Goal: Task Accomplishment & Management: Manage account settings

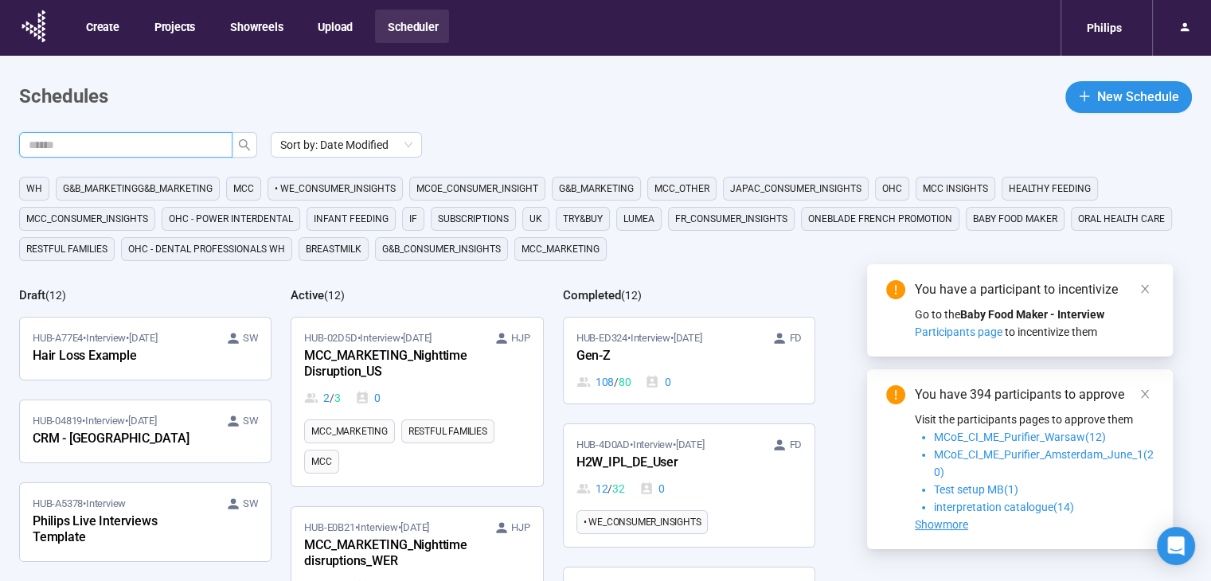
click at [163, 145] on input "text" at bounding box center [119, 145] width 181 height 18
click at [244, 137] on button "button" at bounding box center [244, 144] width 25 height 25
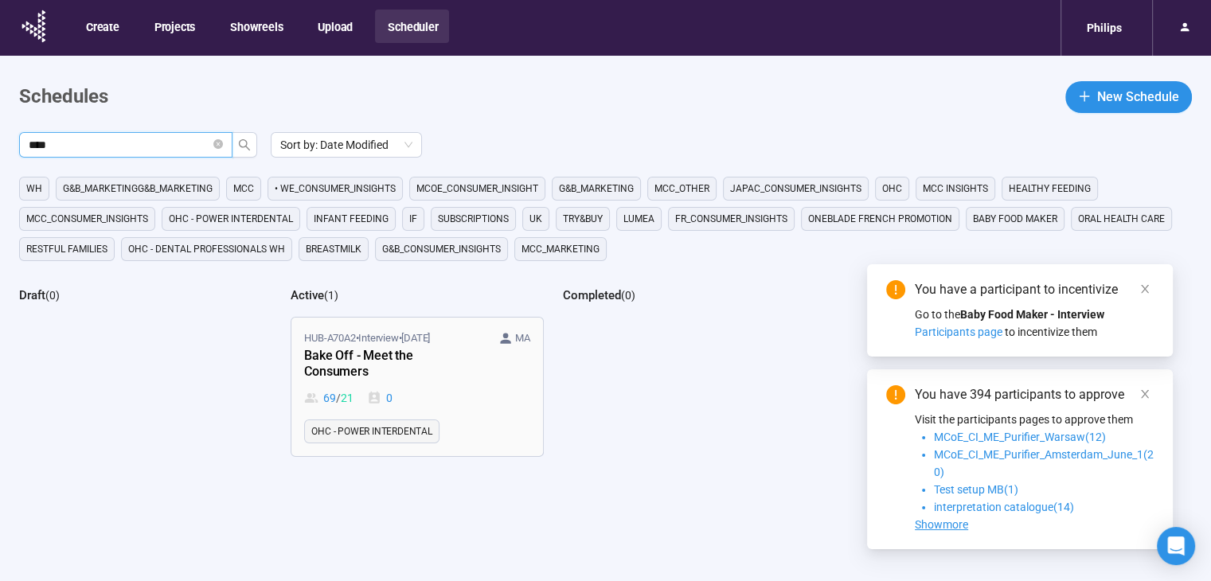
type input "****"
click at [396, 356] on div "Bake Off - Meet the Consumers" at bounding box center [391, 364] width 175 height 37
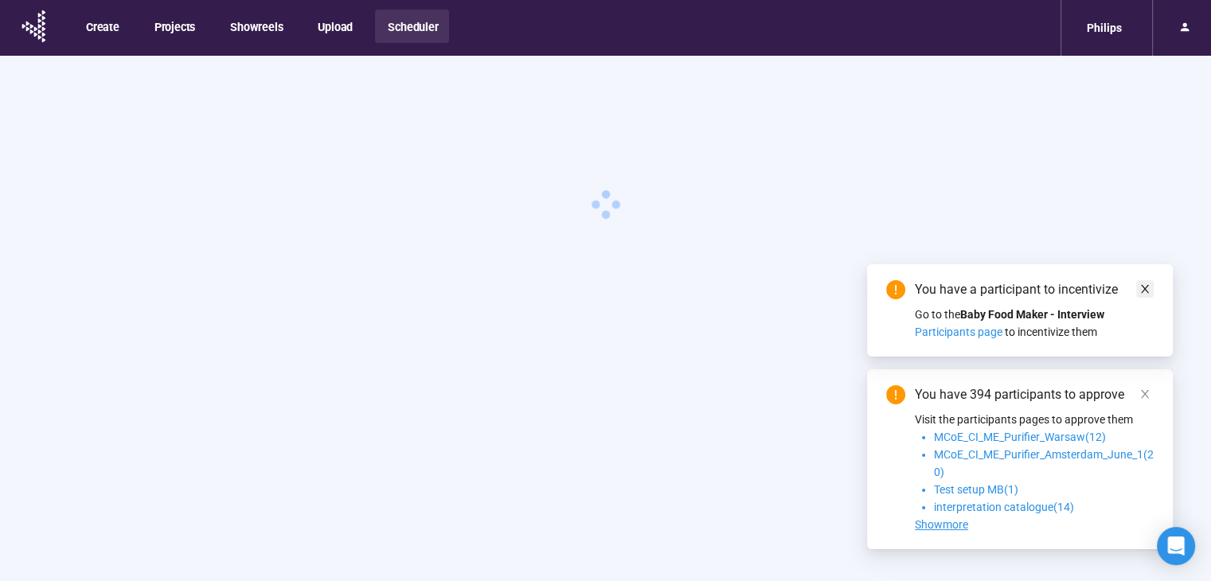
click at [1148, 285] on icon "close" at bounding box center [1145, 289] width 8 height 8
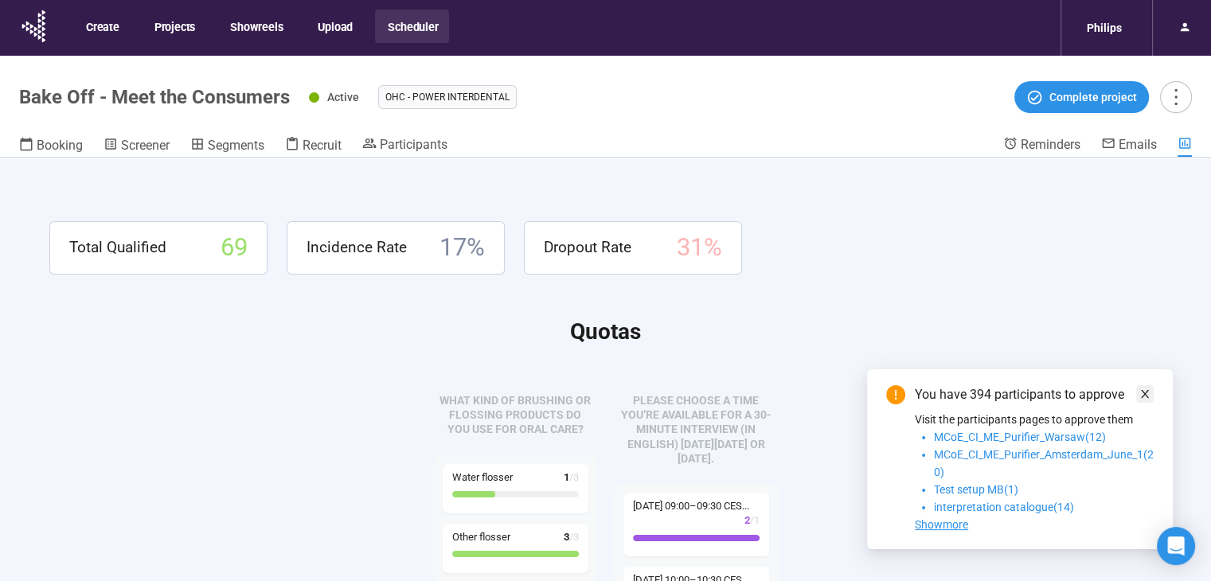
click at [1143, 392] on icon "close" at bounding box center [1145, 394] width 8 height 8
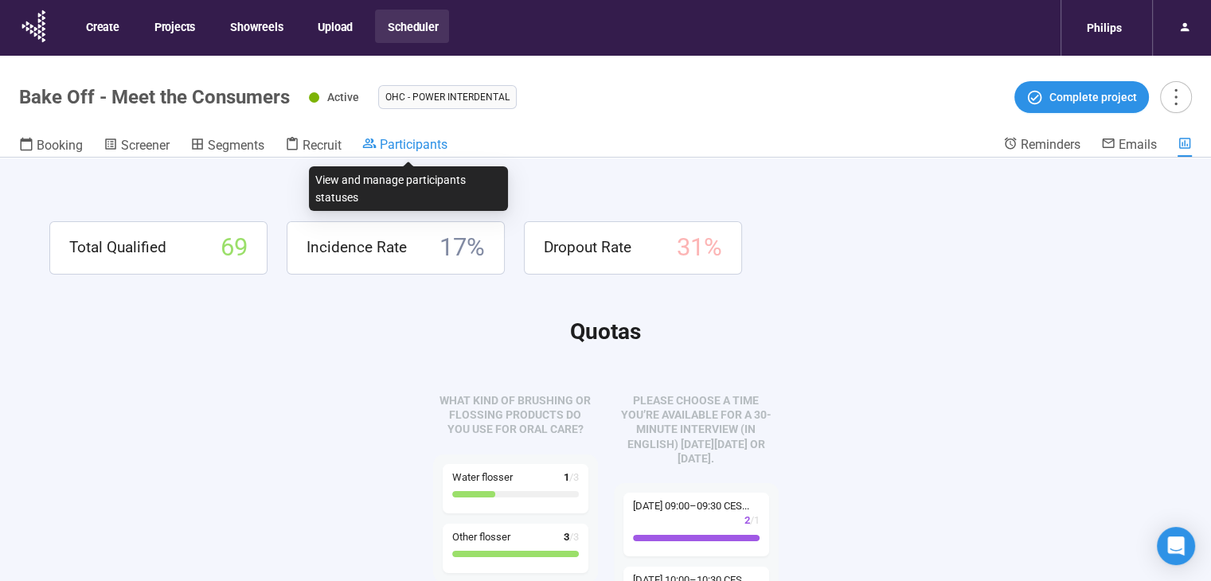
click at [388, 139] on span "Participants" at bounding box center [414, 144] width 68 height 15
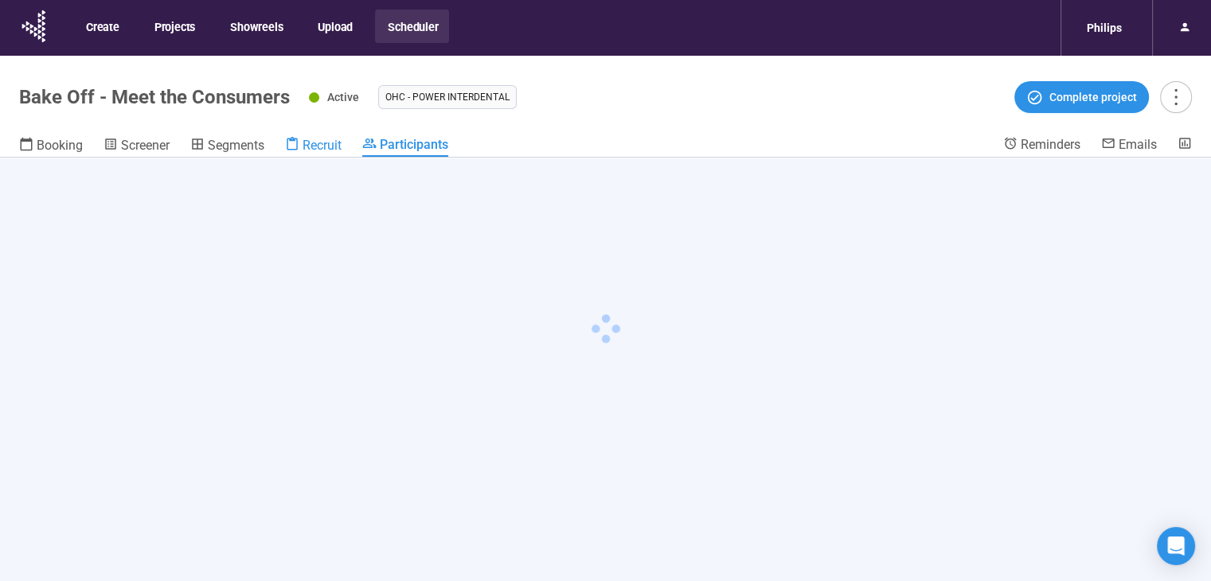
click at [307, 143] on span "Recruit" at bounding box center [321, 145] width 39 height 15
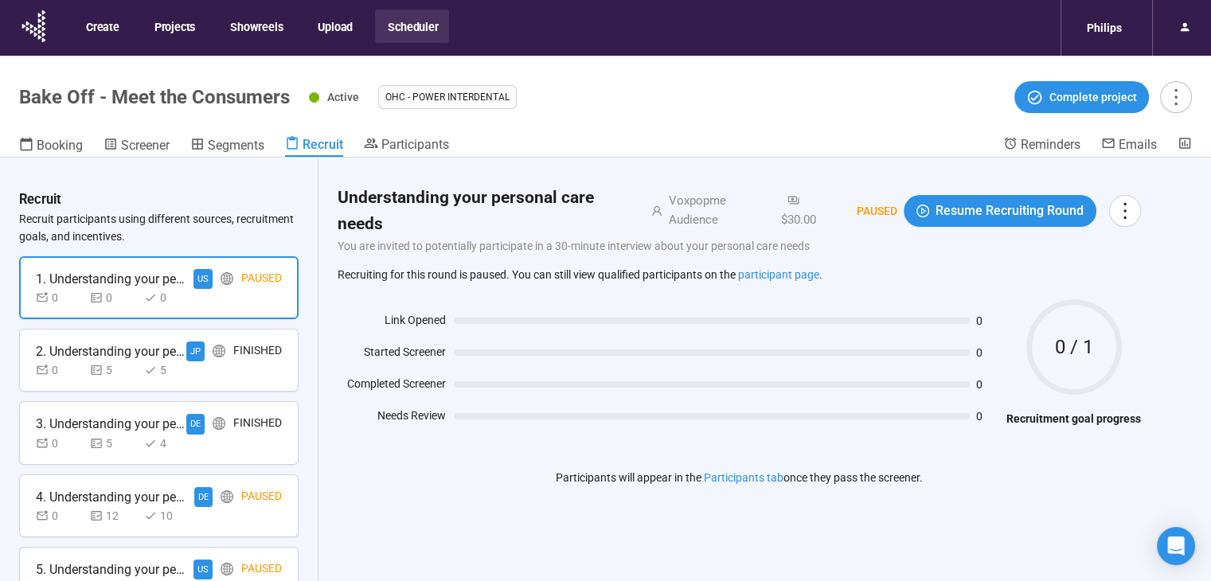
scroll to position [478, 0]
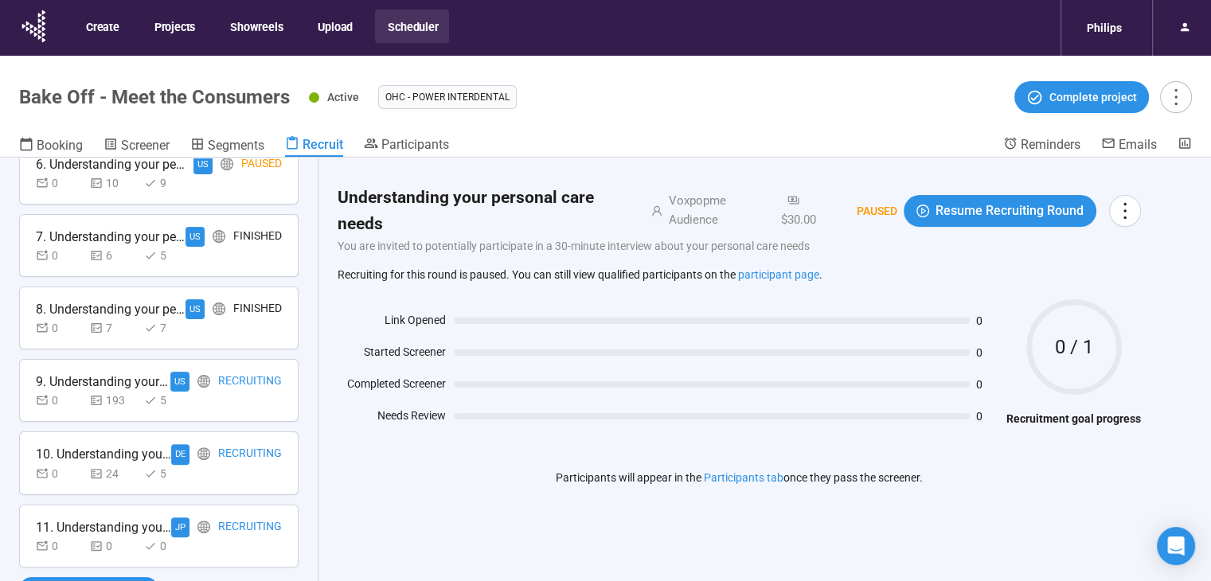
click at [237, 517] on div "Recruiting" at bounding box center [250, 527] width 64 height 20
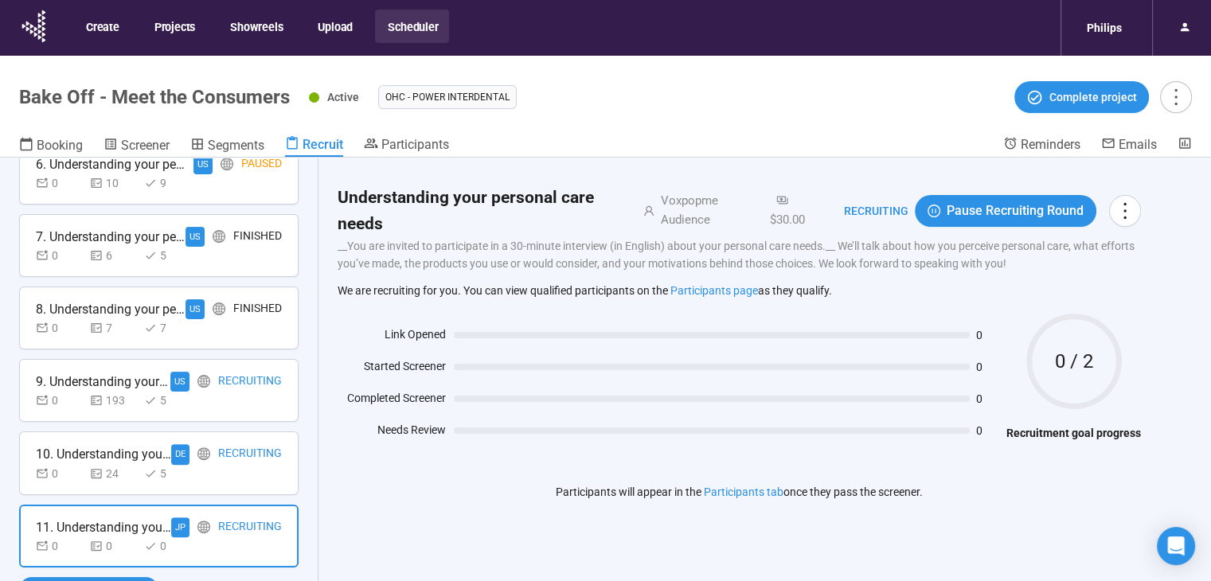
click at [237, 458] on div "Recruiting" at bounding box center [250, 454] width 64 height 20
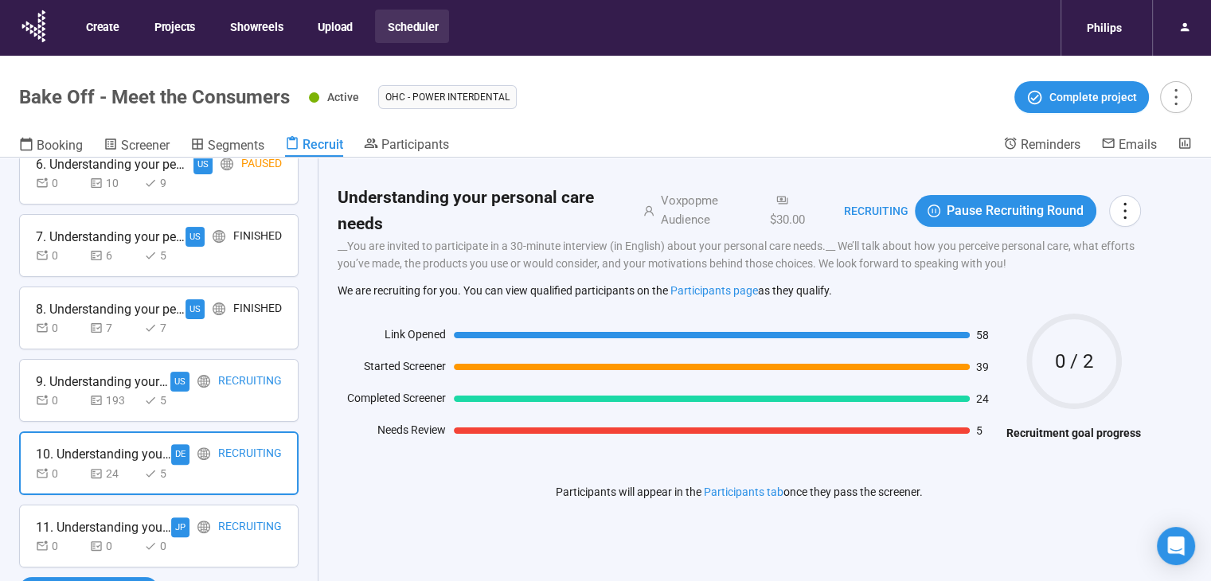
click at [231, 398] on div "0 193 5" at bounding box center [159, 401] width 246 height 18
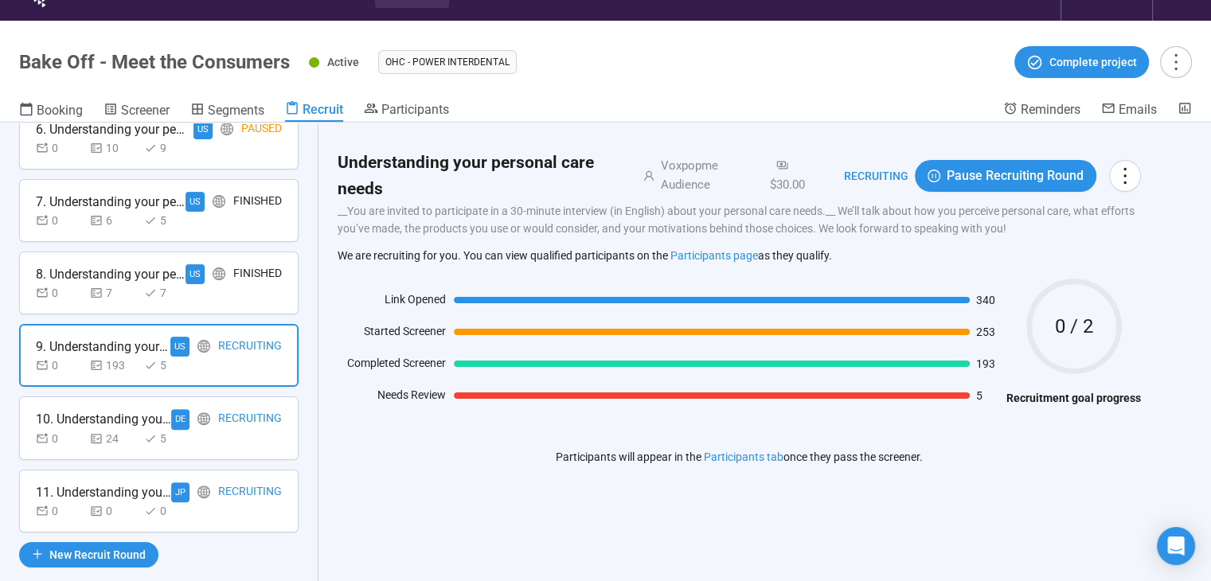
scroll to position [0, 0]
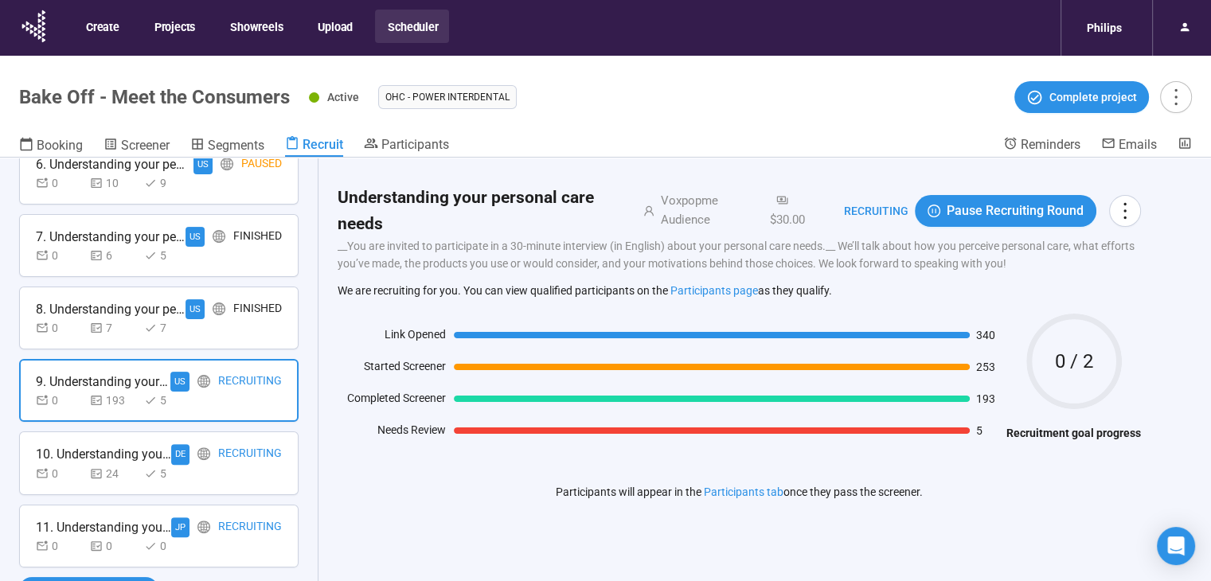
click at [174, 171] on div "6. Understanding your personal care needs" at bounding box center [111, 164] width 151 height 20
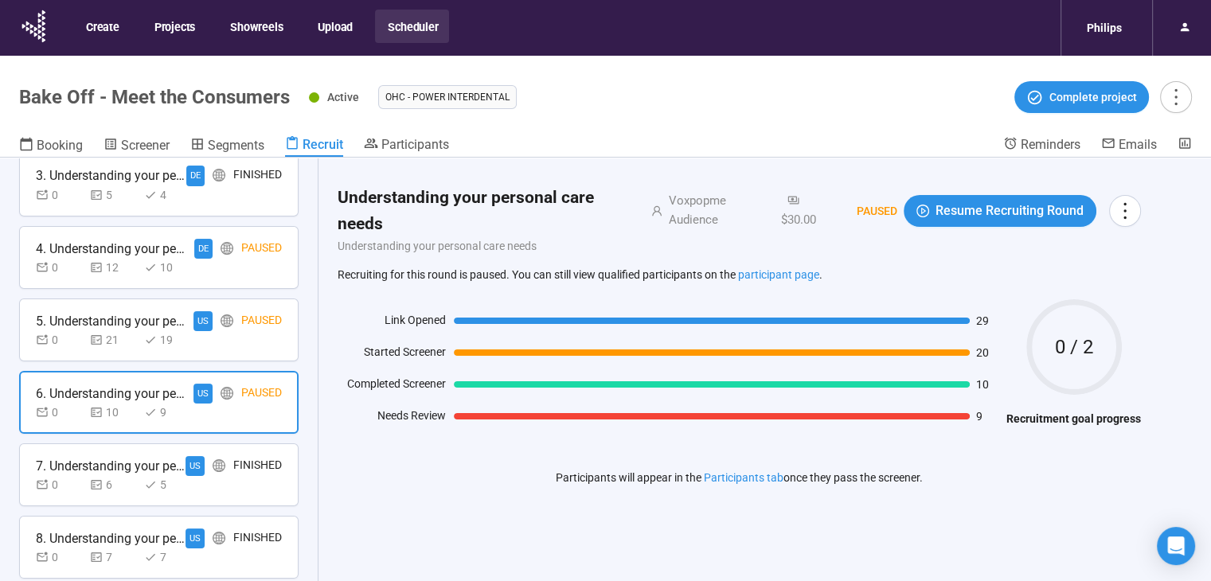
scroll to position [220, 0]
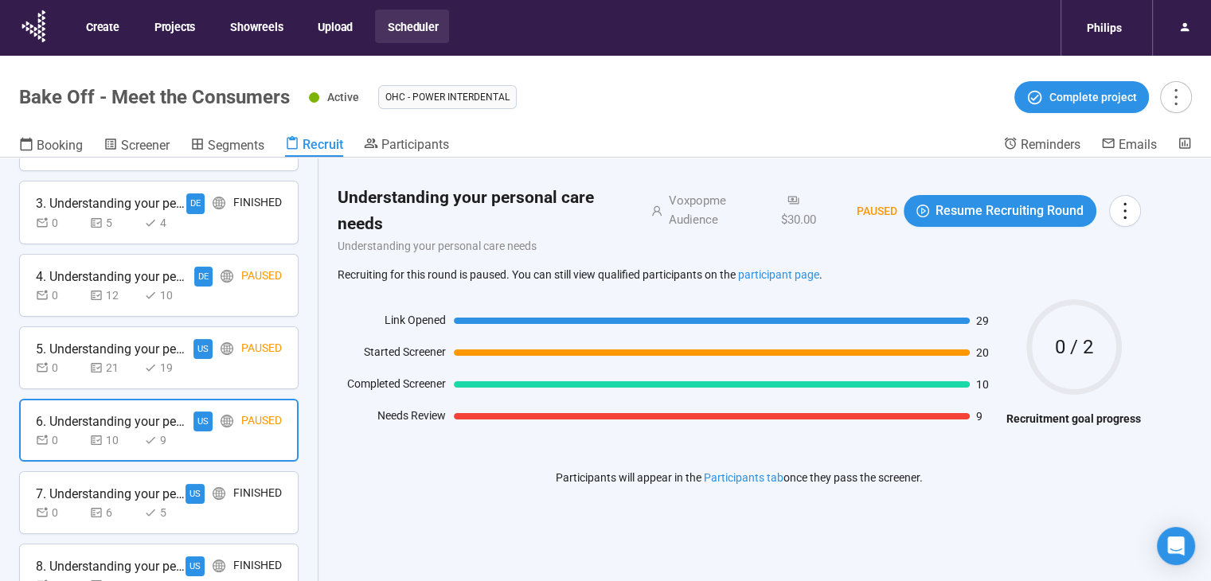
click at [199, 288] on div "0 12 10" at bounding box center [159, 296] width 246 height 18
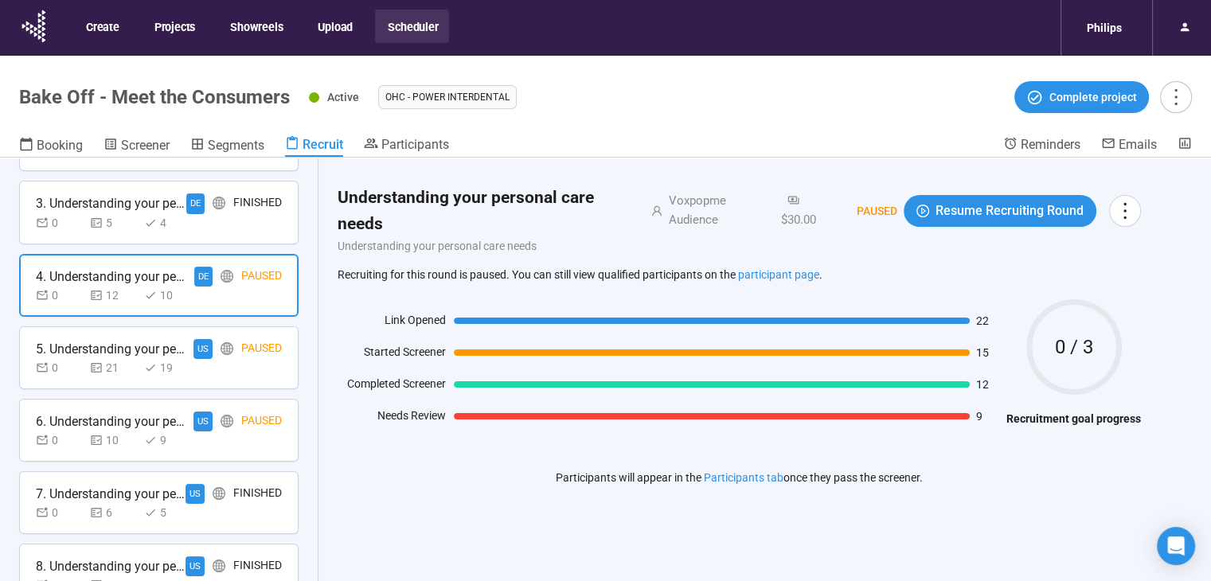
click at [220, 339] on div at bounding box center [226, 349] width 13 height 20
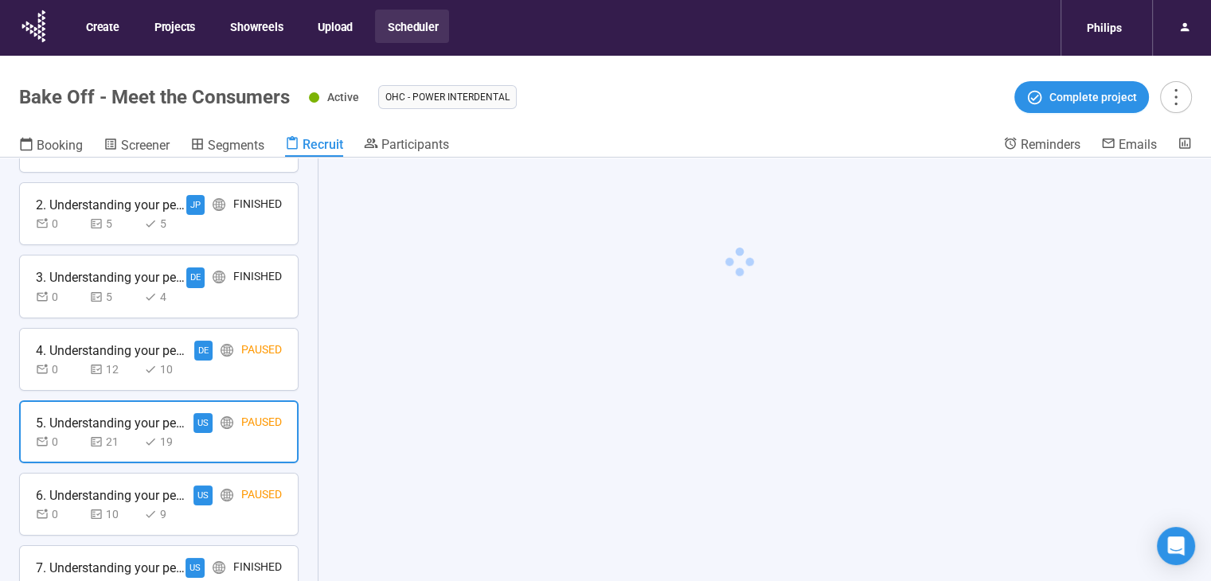
scroll to position [61, 0]
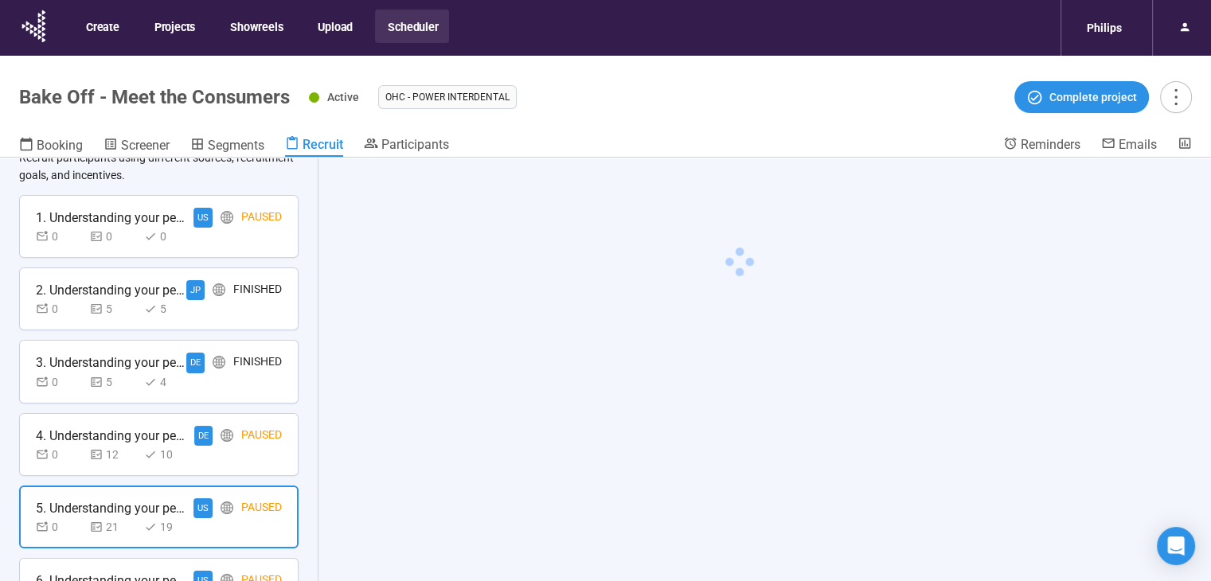
click at [222, 313] on div "0 5 5" at bounding box center [159, 309] width 246 height 18
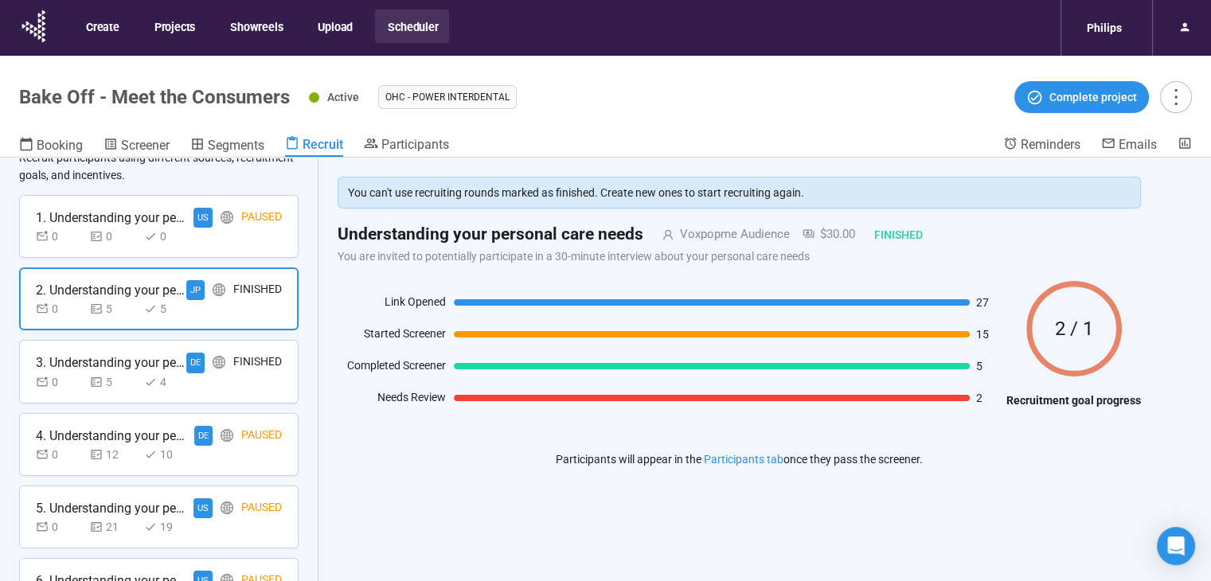
click at [216, 348] on div "3. Understanding your personal care needs DE Finished 0 5 4" at bounding box center [158, 371] width 279 height 63
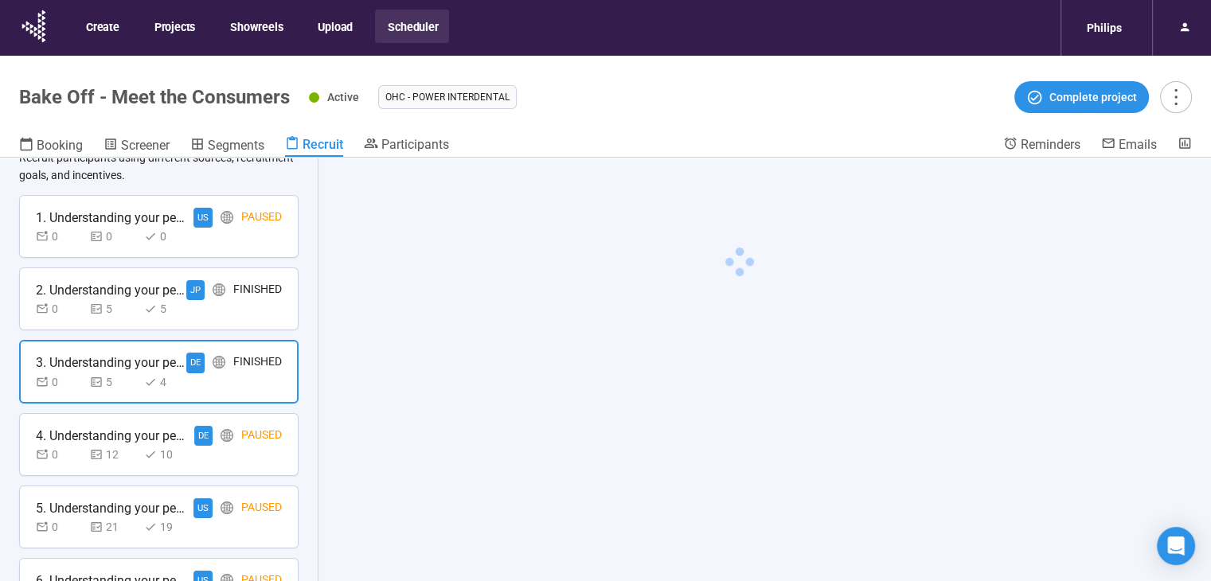
click at [204, 246] on div "1. Understanding your personal care needs US Paused 0 0 0" at bounding box center [158, 226] width 279 height 63
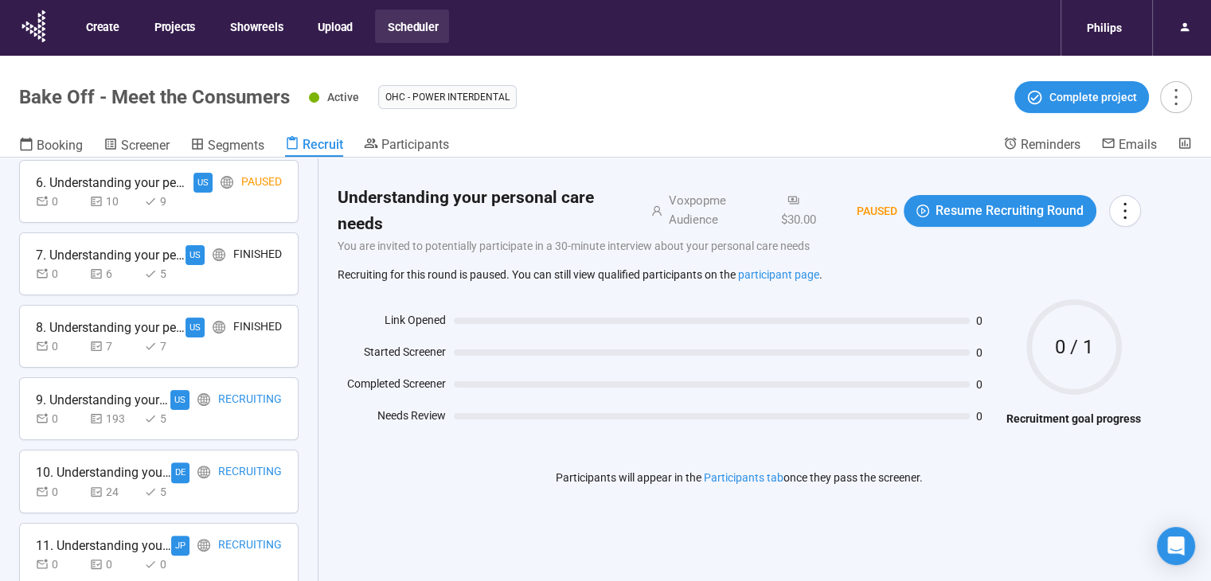
scroll to position [478, 0]
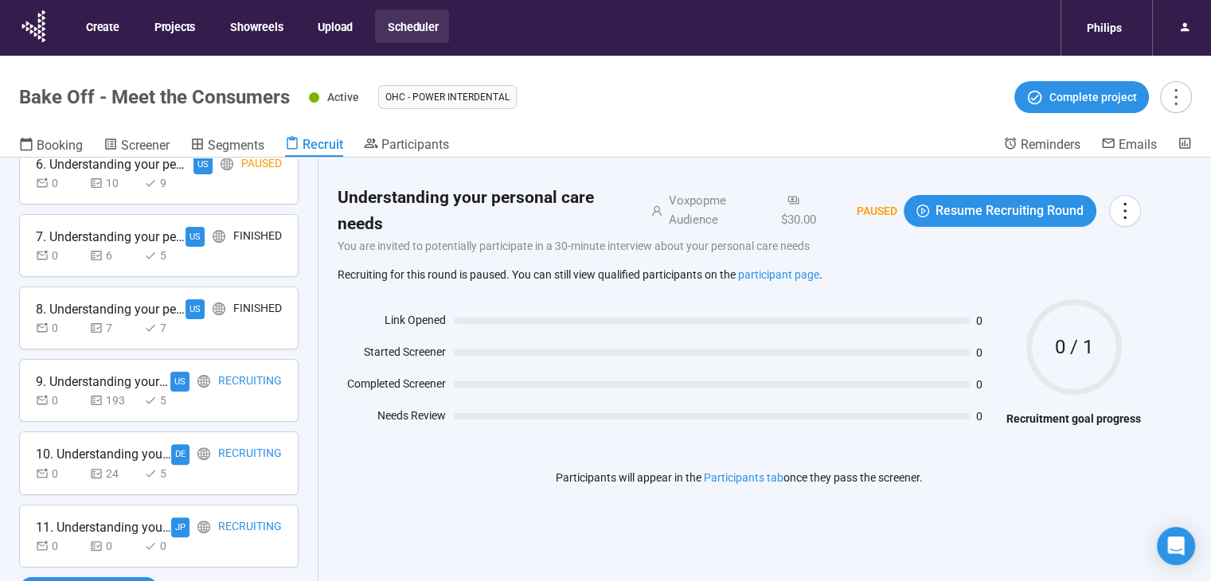
click at [244, 386] on div "Recruiting" at bounding box center [250, 382] width 64 height 20
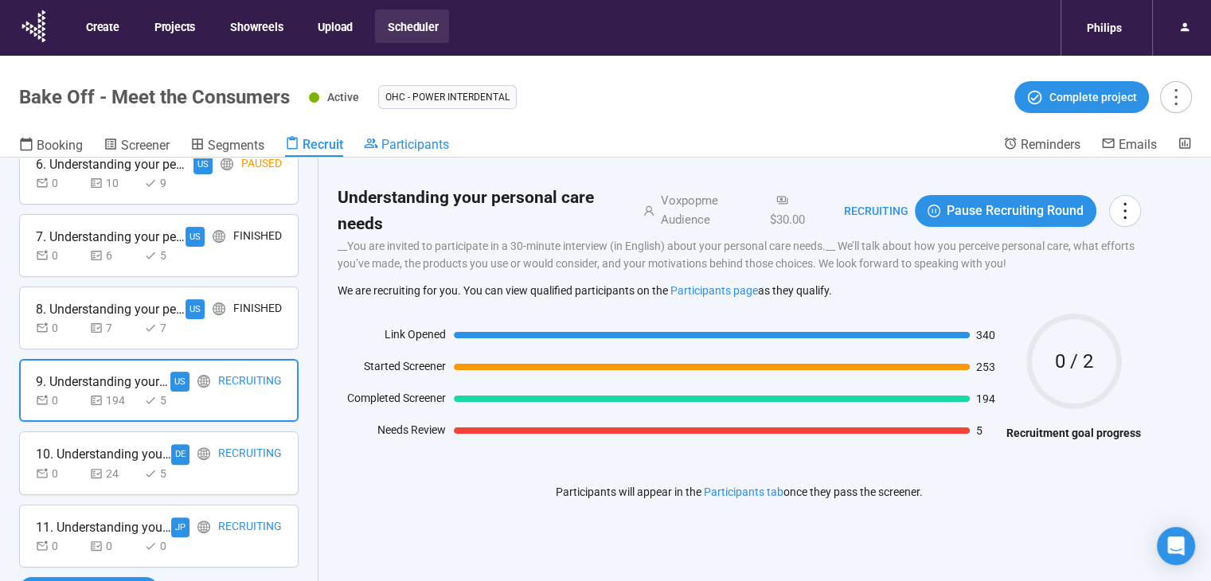
click at [431, 147] on span "Participants" at bounding box center [415, 144] width 68 height 15
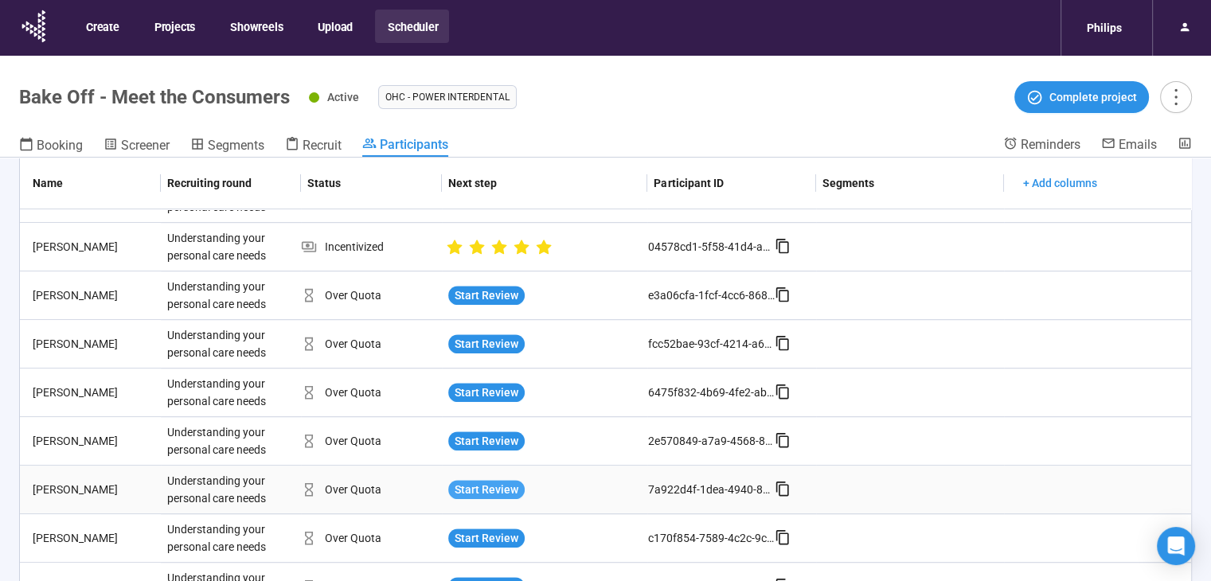
scroll to position [1170, 0]
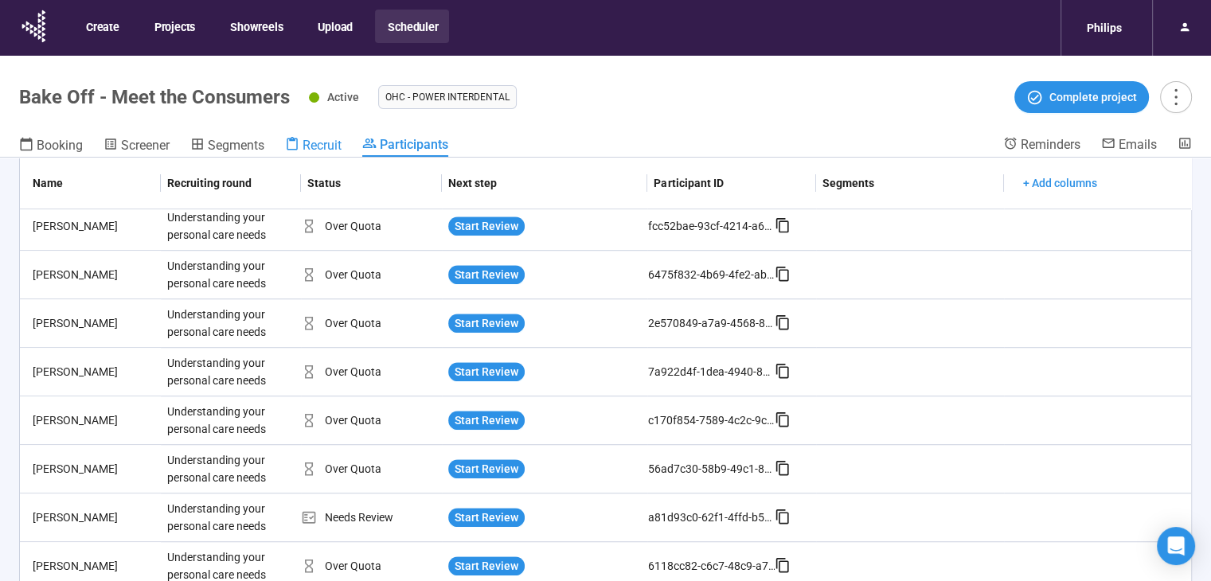
click at [299, 142] on icon at bounding box center [292, 144] width 14 height 14
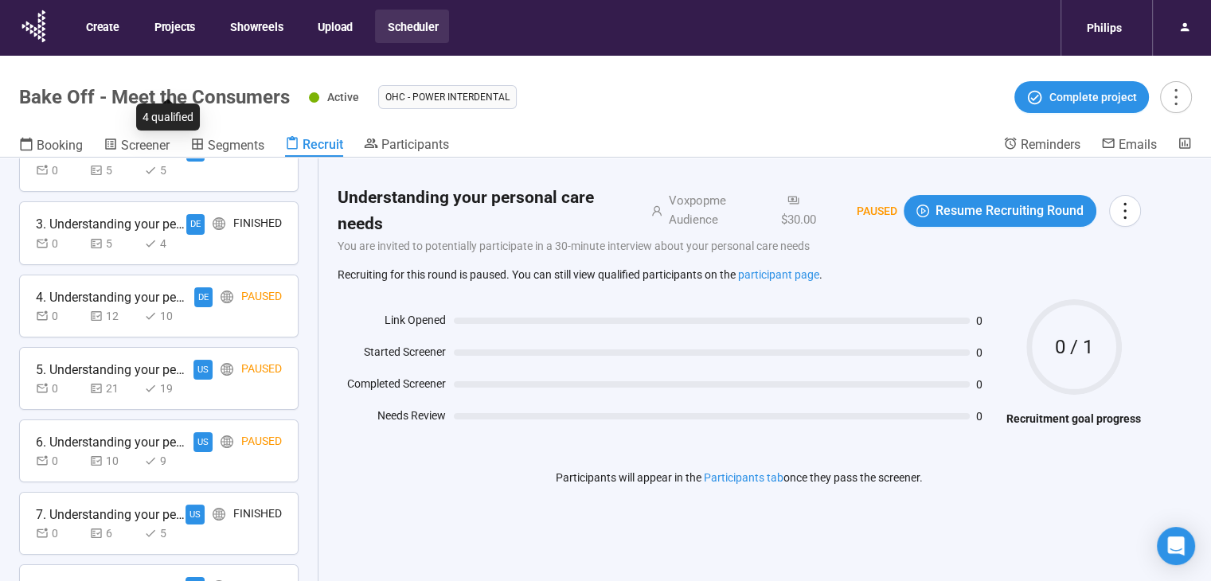
scroll to position [478, 0]
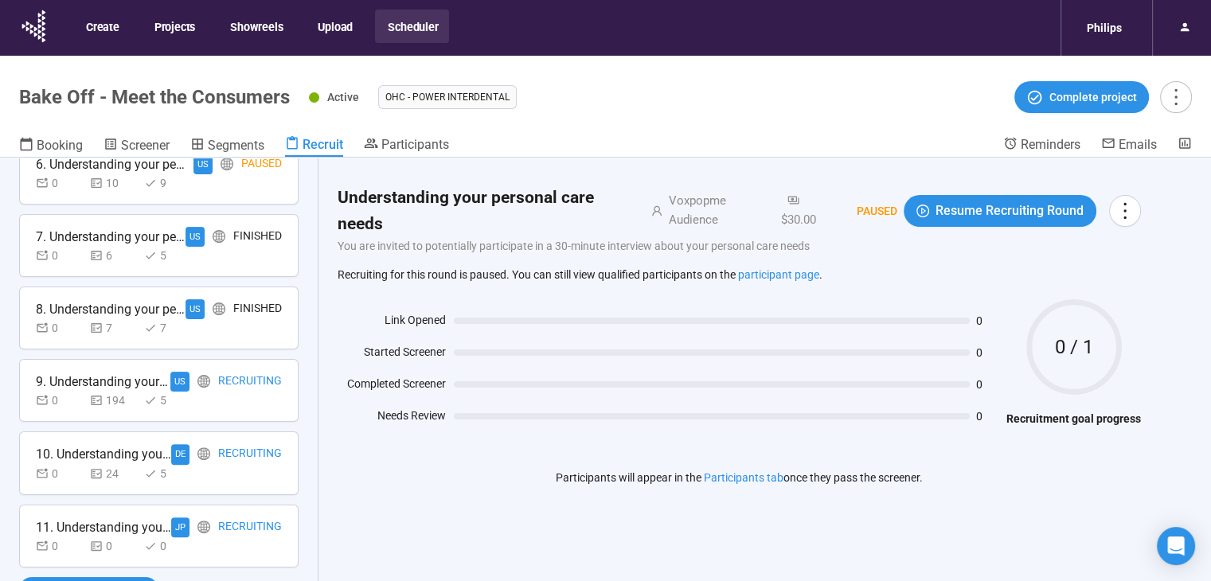
click at [233, 396] on div "0 194 5" at bounding box center [159, 401] width 246 height 18
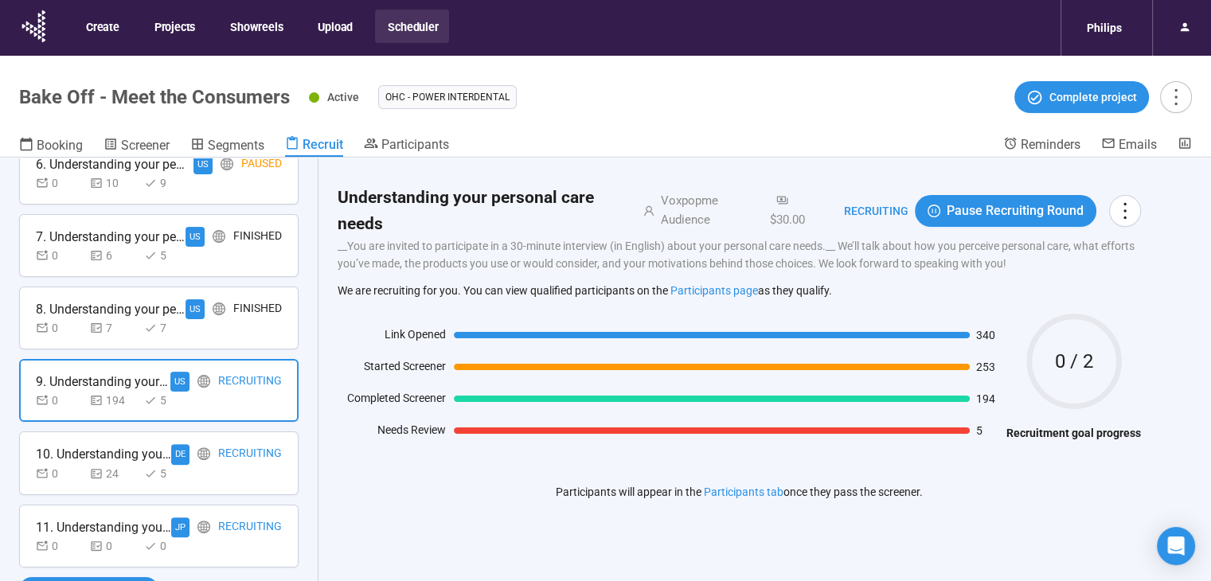
click at [220, 466] on div "0 24 5" at bounding box center [159, 474] width 246 height 18
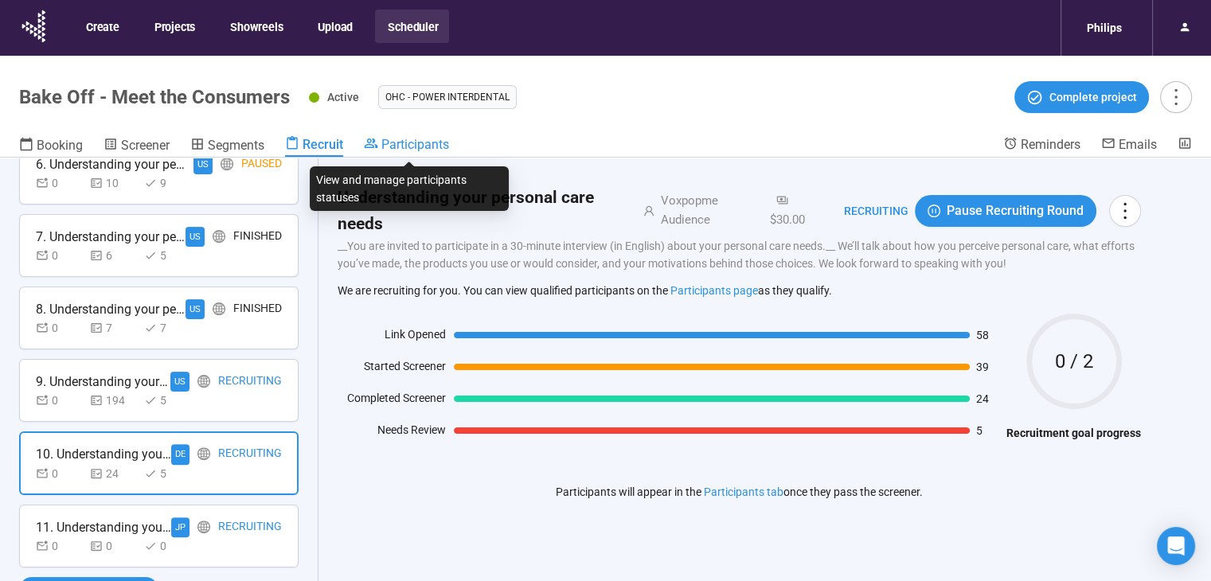
click at [388, 151] on span "Participants" at bounding box center [415, 144] width 68 height 15
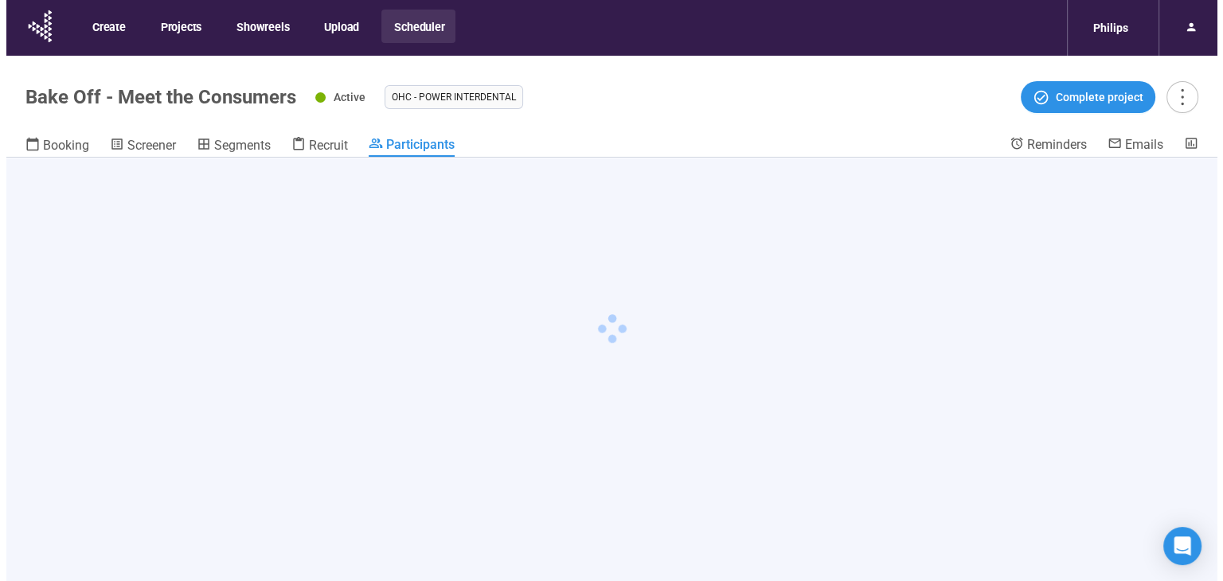
scroll to position [56, 0]
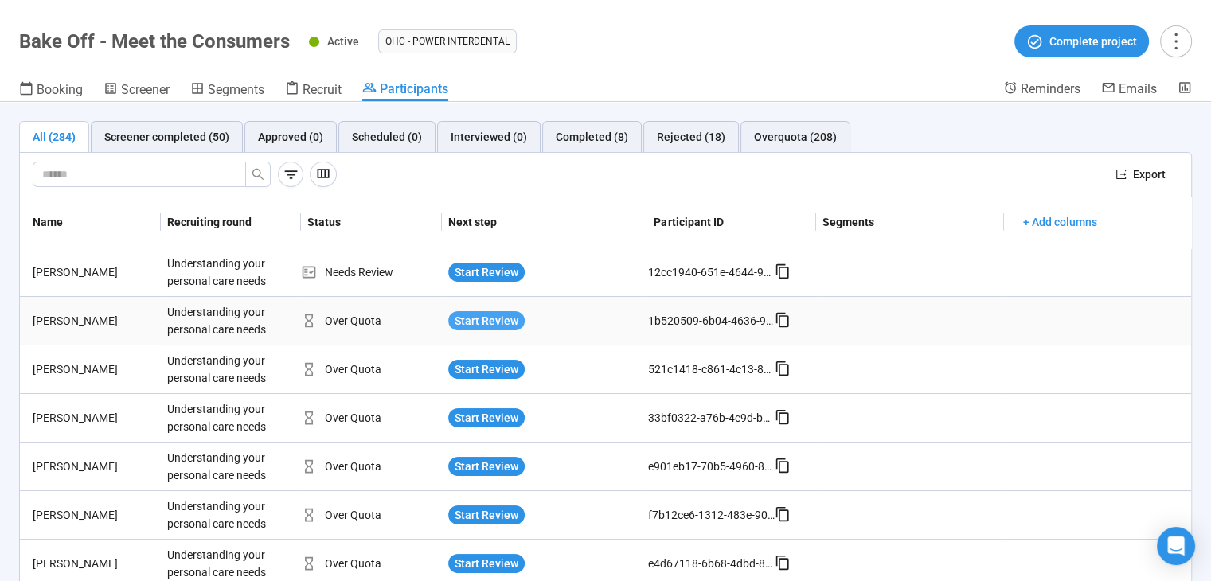
click at [492, 313] on span "Start Review" at bounding box center [486, 321] width 64 height 18
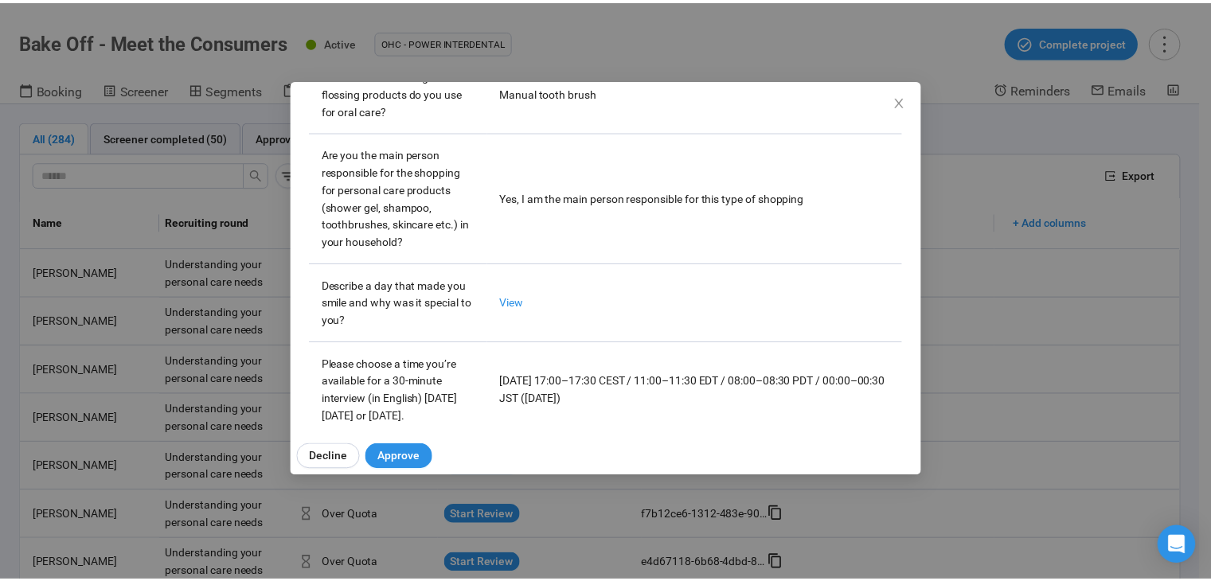
scroll to position [599, 0]
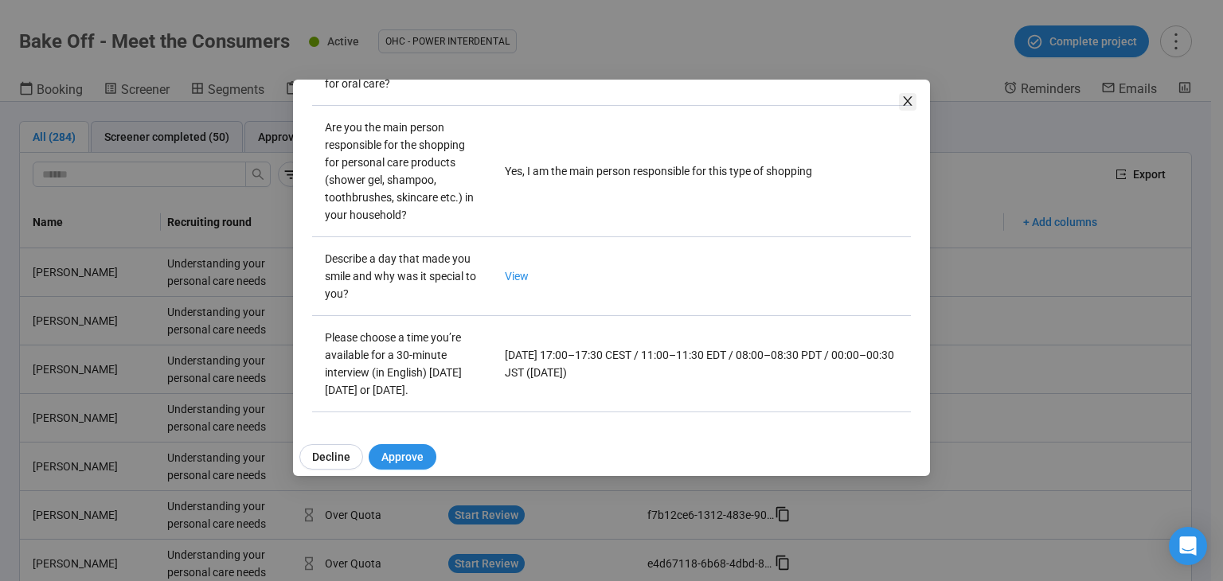
click at [909, 101] on icon "close" at bounding box center [907, 101] width 13 height 13
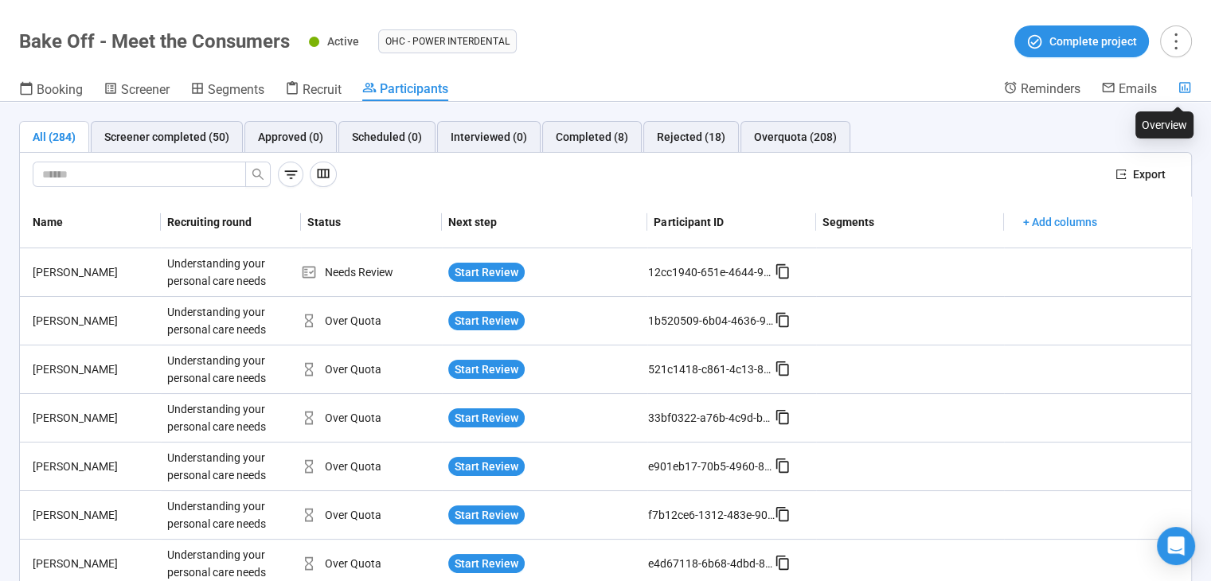
click at [1190, 87] on icon at bounding box center [1184, 87] width 14 height 14
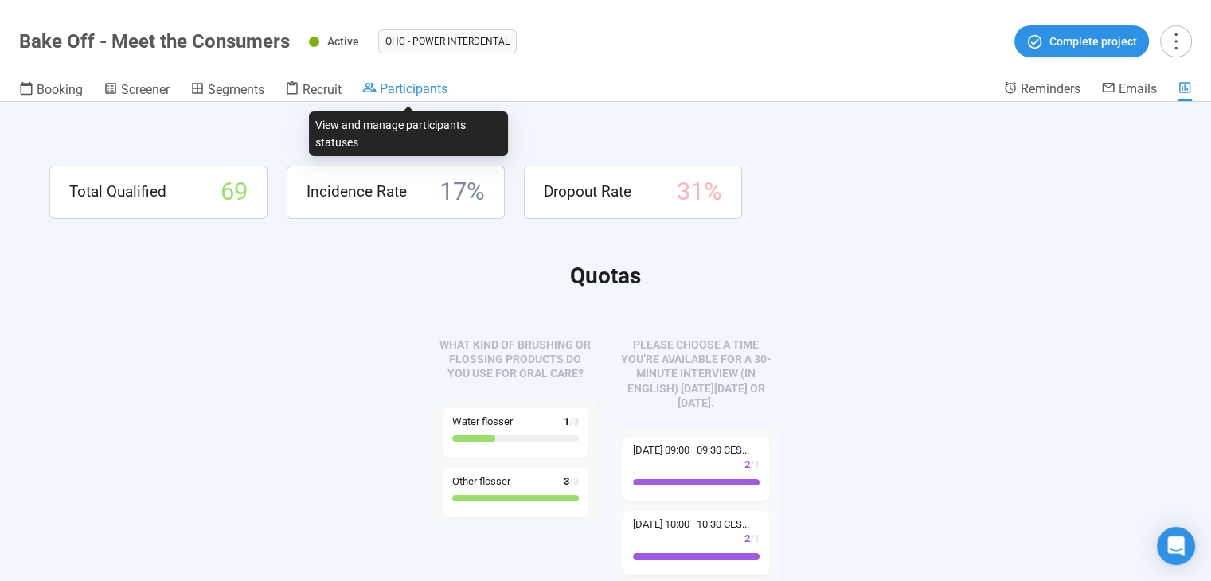
click at [422, 90] on span "Participants" at bounding box center [414, 88] width 68 height 15
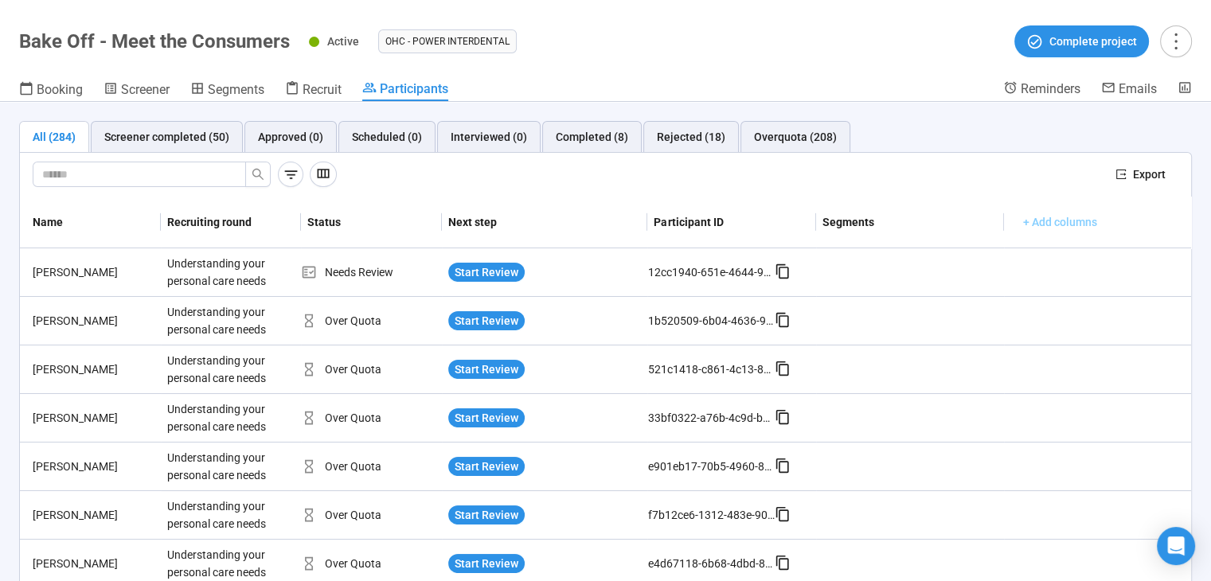
click at [1071, 217] on span "+ Add columns" at bounding box center [1060, 222] width 74 height 18
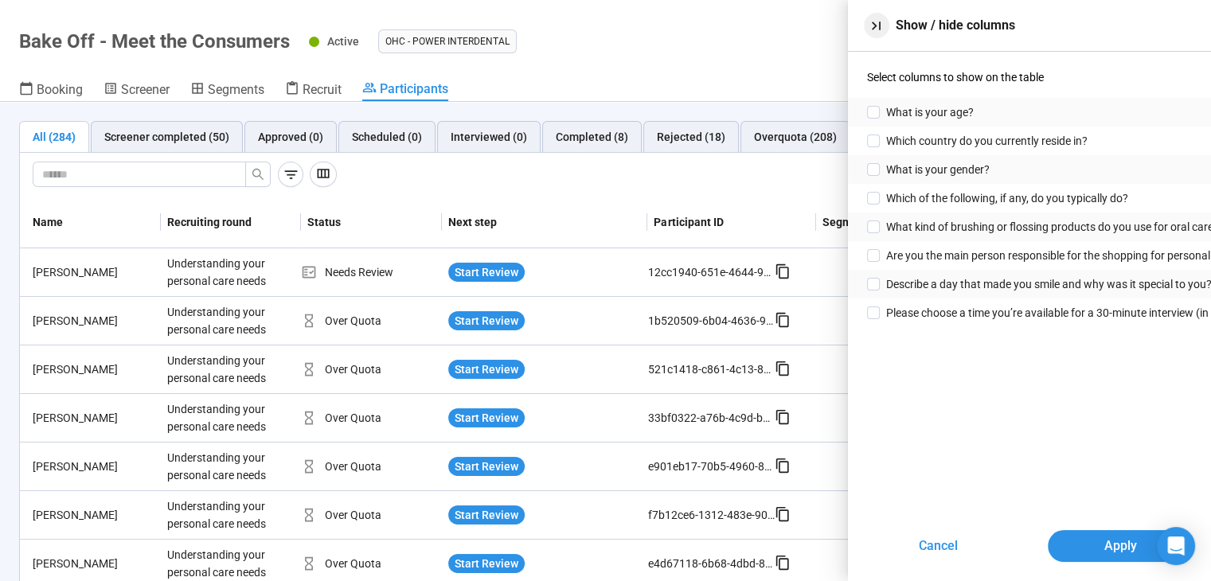
click at [881, 33] on icon "button" at bounding box center [876, 26] width 17 height 17
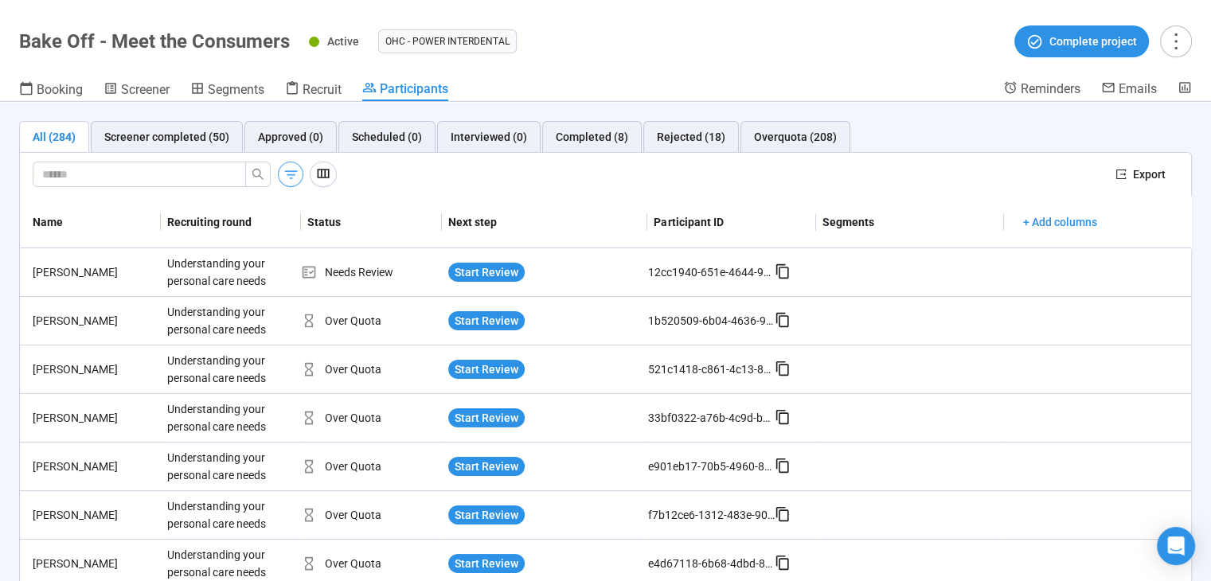
click at [279, 167] on button "button" at bounding box center [290, 174] width 25 height 25
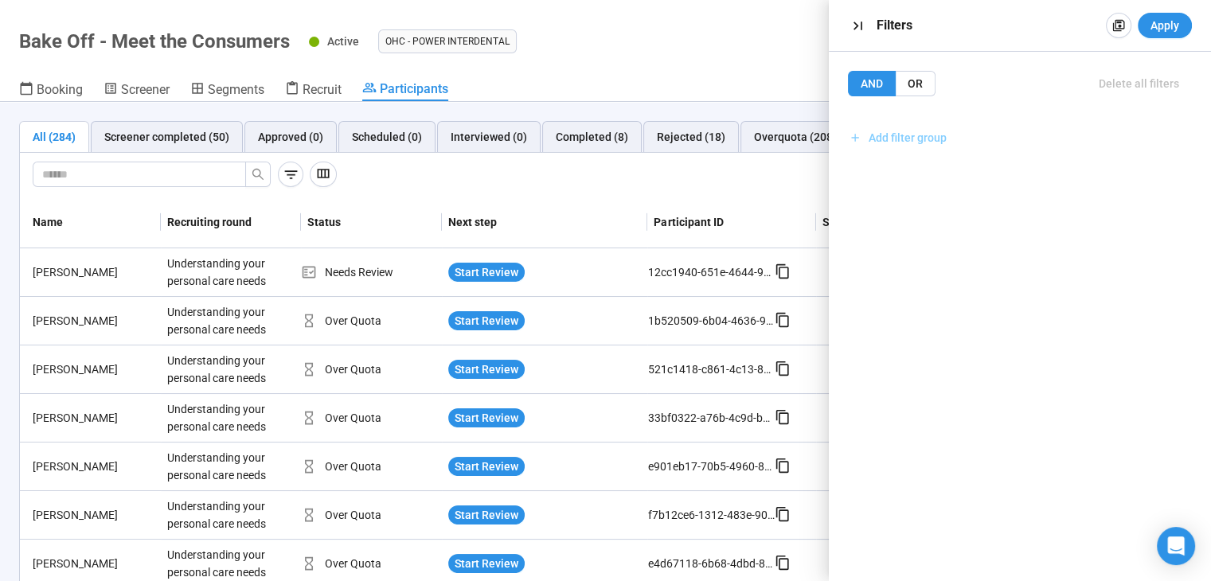
click at [926, 132] on span "Add filter group" at bounding box center [907, 138] width 78 height 18
click at [935, 170] on span "Add filter" at bounding box center [1020, 173] width 322 height 18
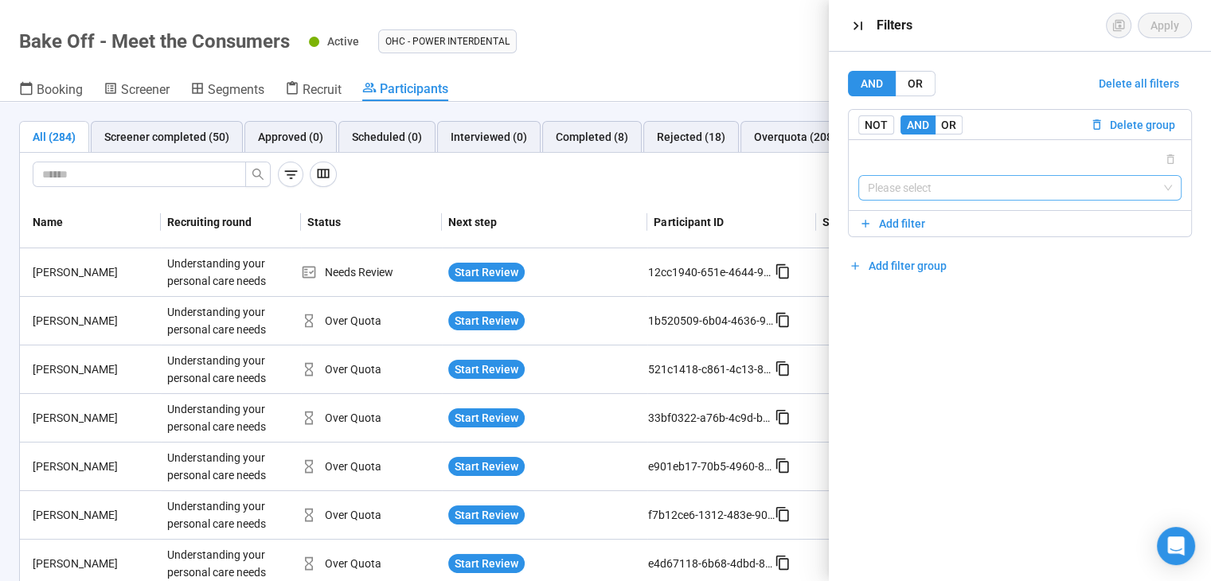
click at [932, 185] on input "search" at bounding box center [1020, 188] width 304 height 24
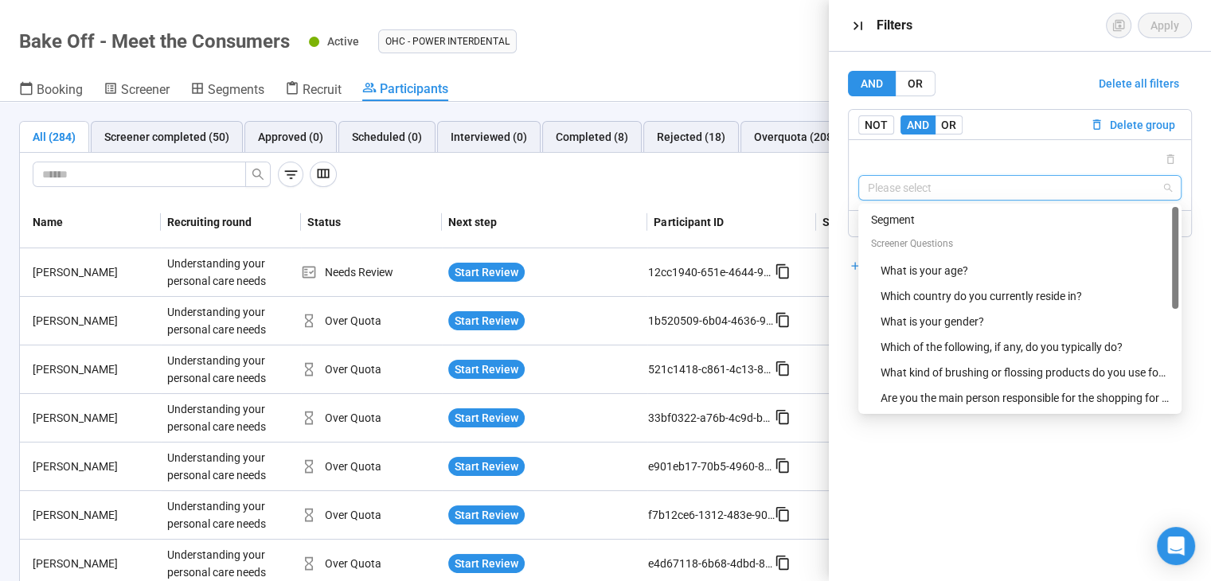
scroll to position [25, 0]
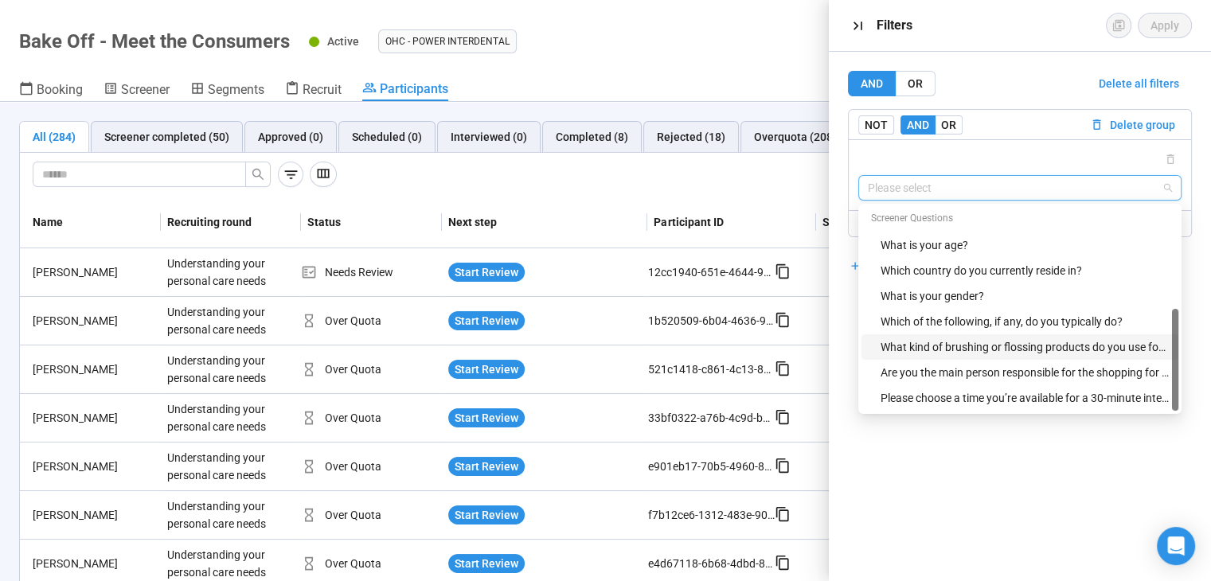
click at [965, 349] on div "What kind of brushing or flossing products do you use for oral care?" at bounding box center [1024, 347] width 288 height 18
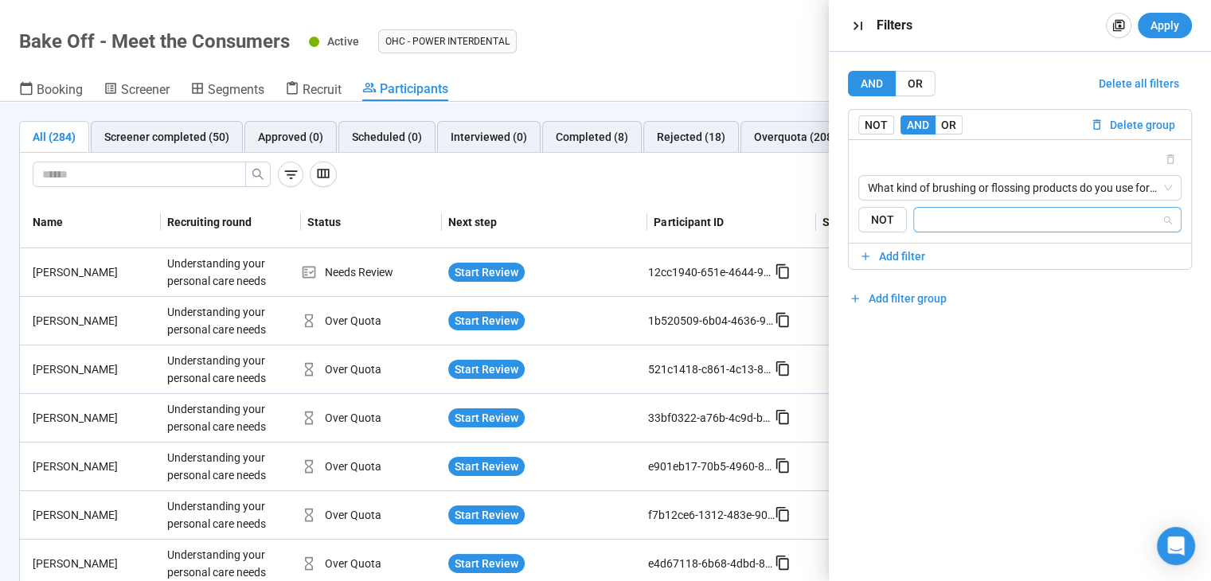
click at [954, 219] on input "search" at bounding box center [1042, 219] width 238 height 19
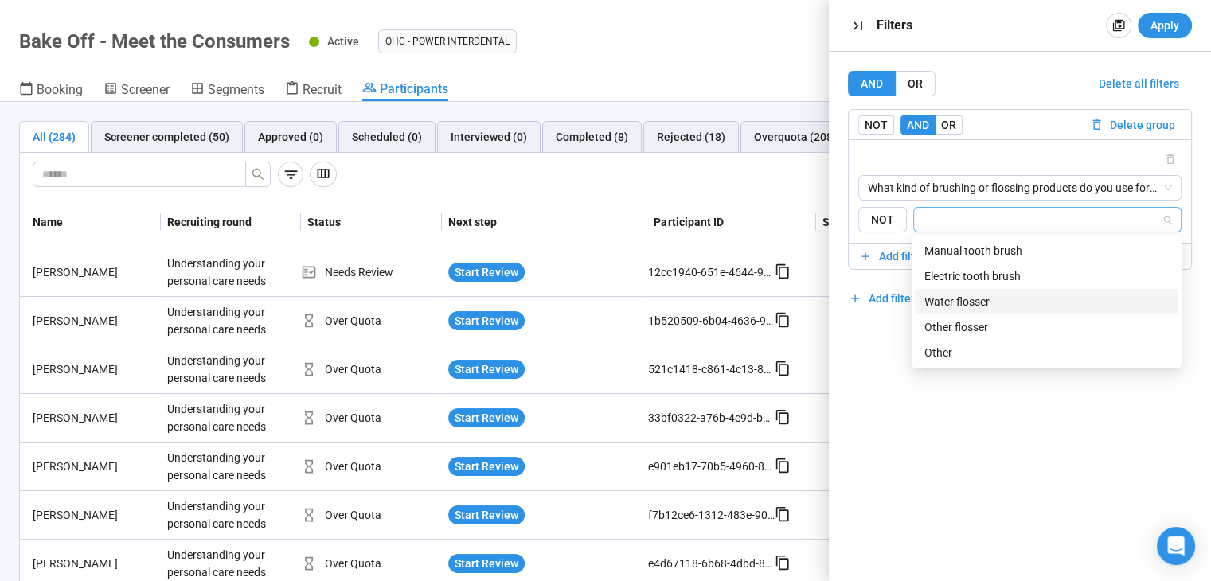
click at [968, 291] on div "Water flosser" at bounding box center [1046, 301] width 263 height 25
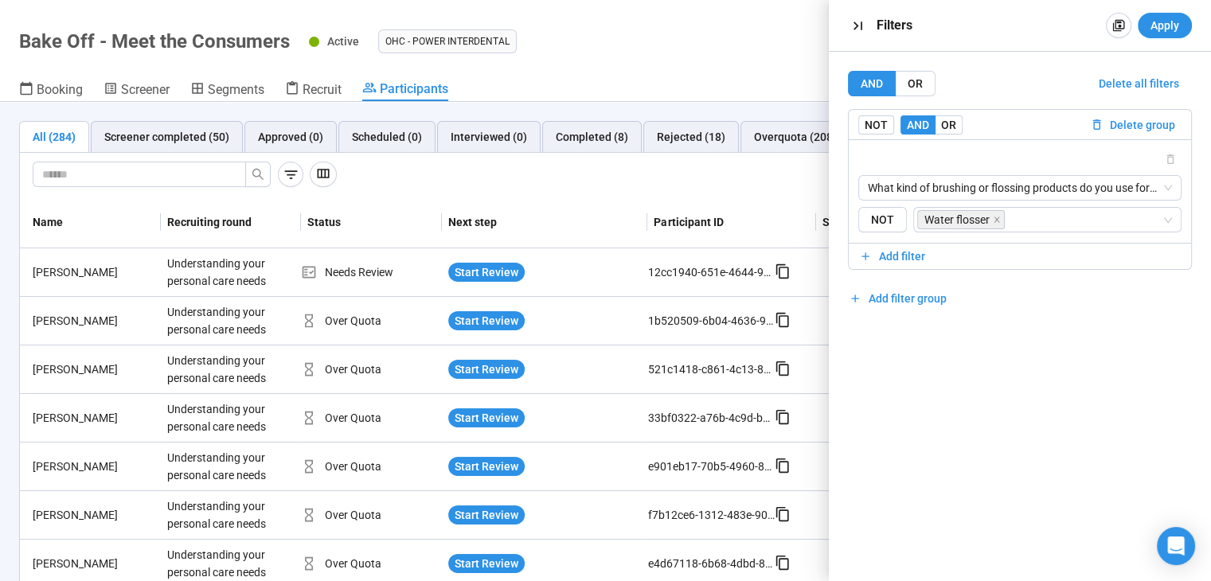
click at [904, 358] on div "AND OR Delete all filters NOT AND OR Delete group What kind of brushing or flos…" at bounding box center [1020, 316] width 382 height 529
click at [1164, 26] on span "Apply" at bounding box center [1164, 26] width 29 height 18
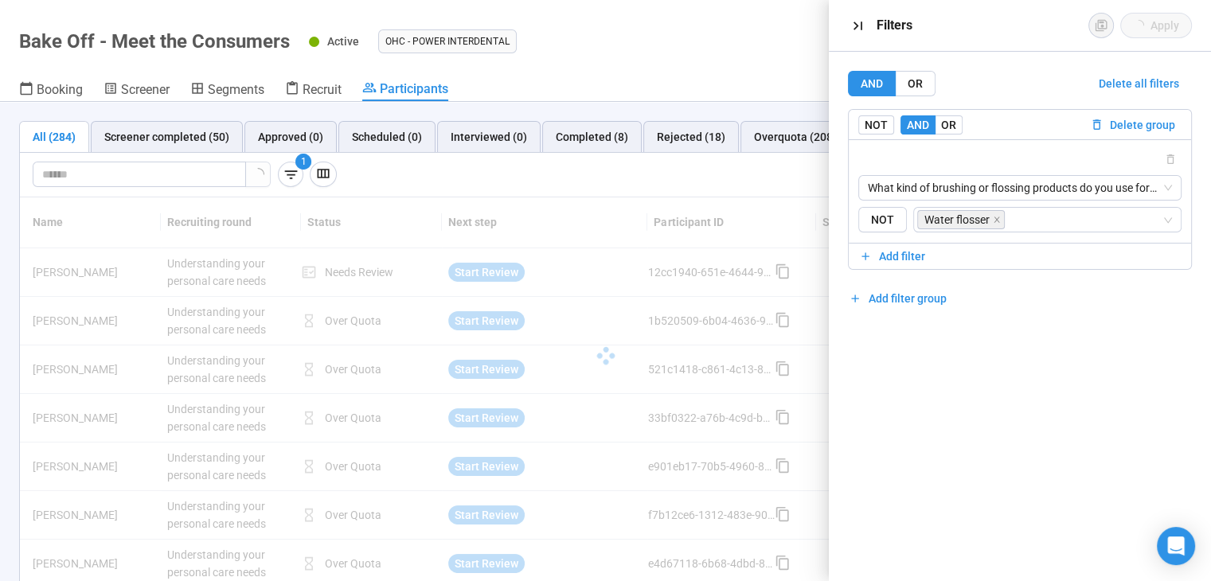
click at [615, 175] on div "1" at bounding box center [568, 174] width 1070 height 25
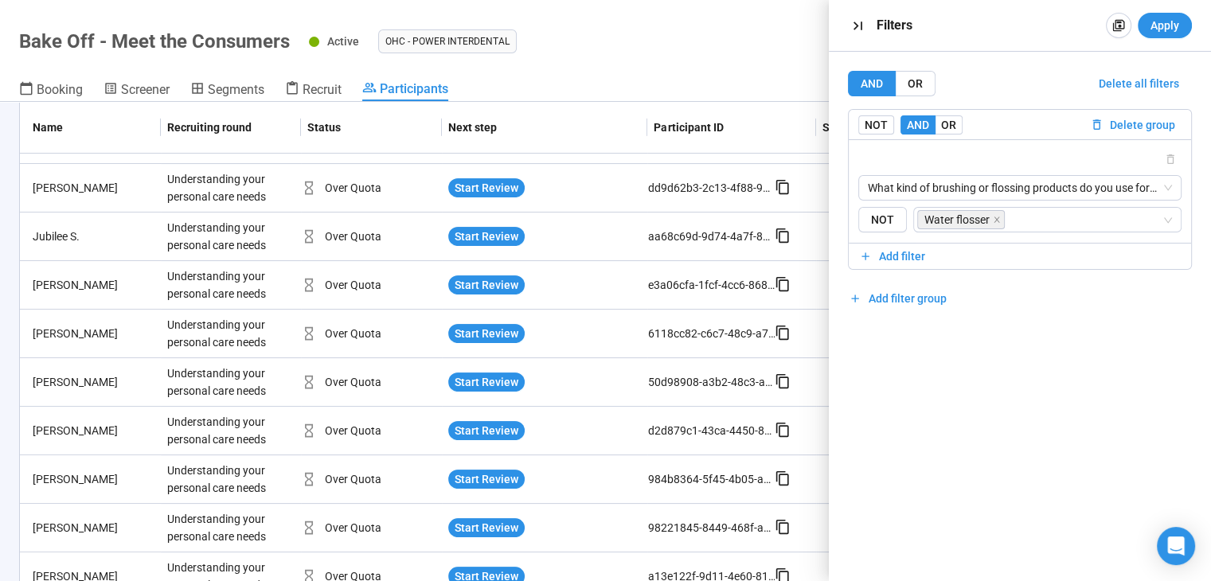
scroll to position [0, 0]
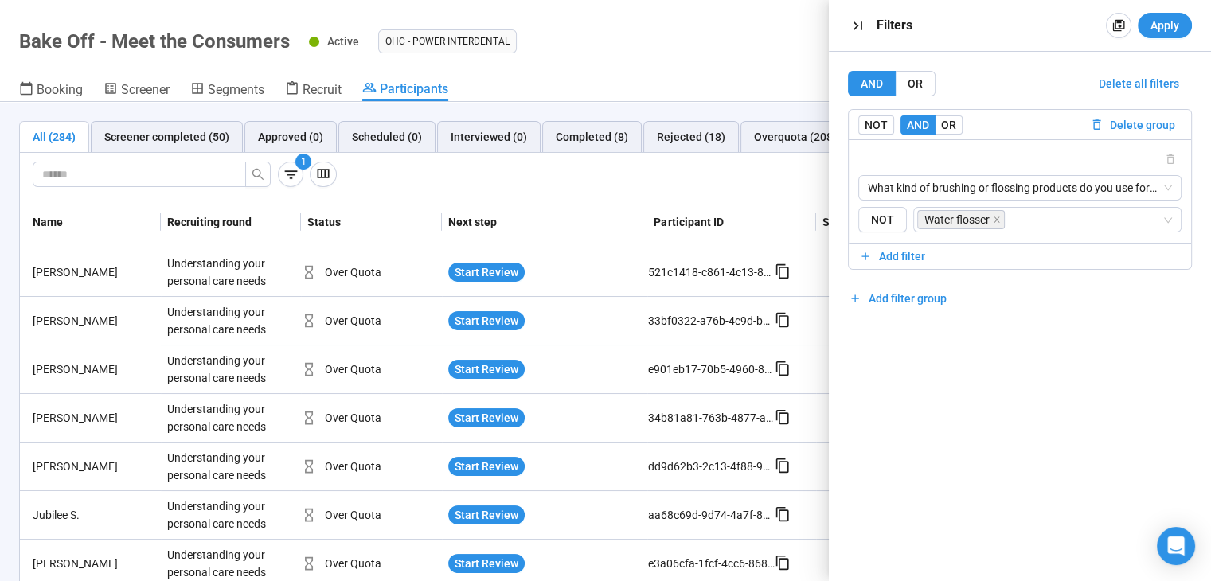
click at [643, 54] on div "Active OHC - Power Interdental Complete project" at bounding box center [750, 41] width 883 height 32
click at [861, 20] on icon "button" at bounding box center [857, 26] width 17 height 17
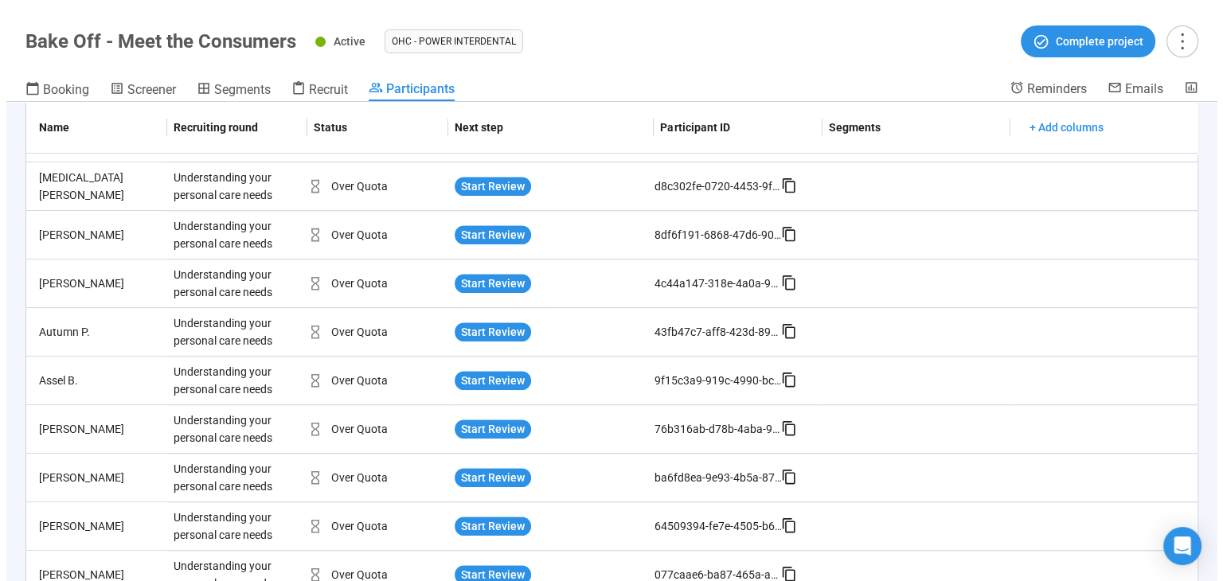
scroll to position [1170, 0]
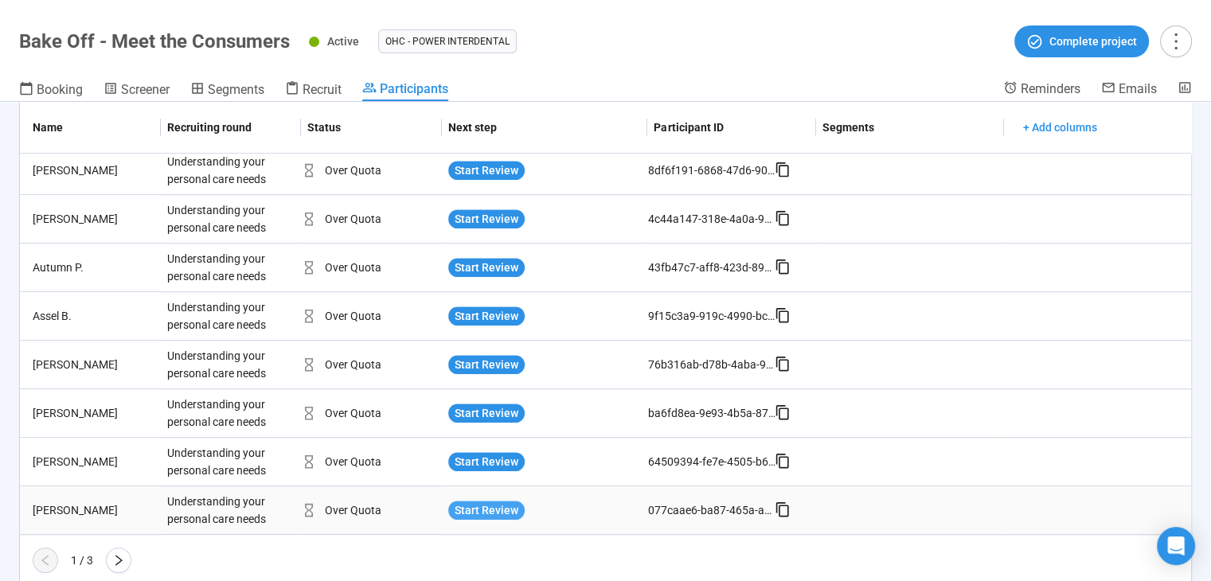
click at [458, 509] on span "Start Review" at bounding box center [486, 510] width 64 height 18
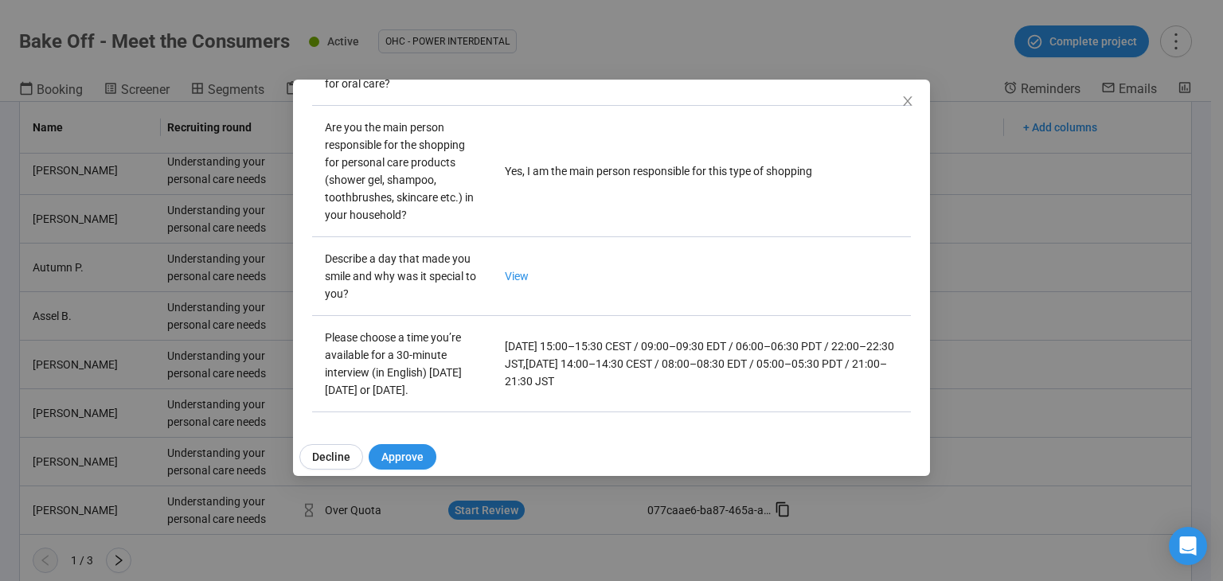
scroll to position [599, 0]
click at [901, 99] on icon "close" at bounding box center [907, 101] width 13 height 13
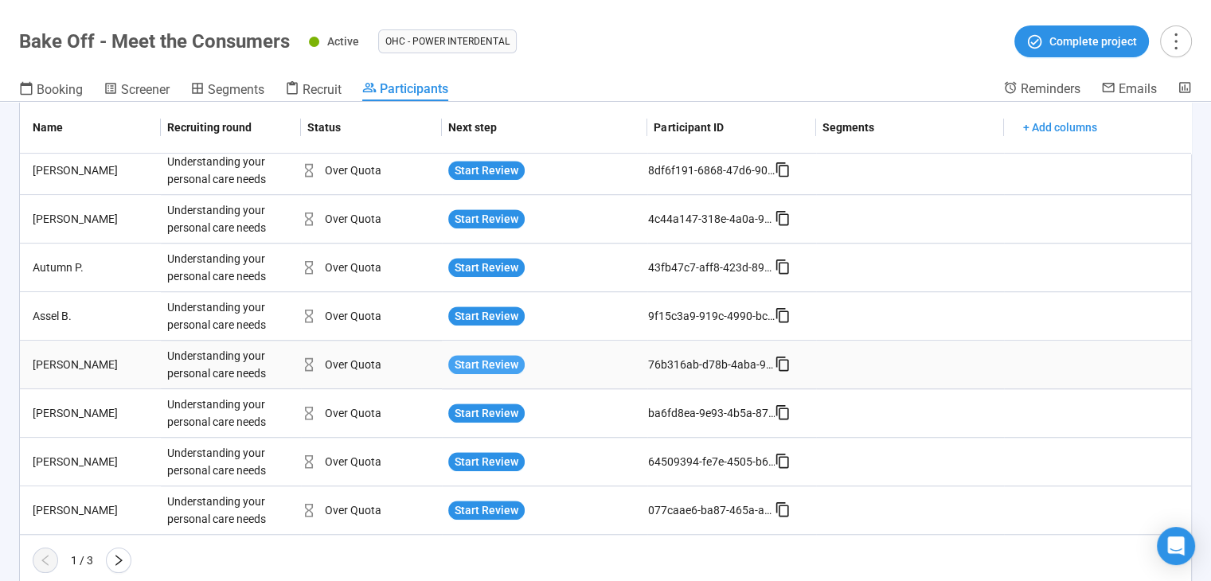
click at [511, 359] on span "Start Review" at bounding box center [486, 365] width 64 height 18
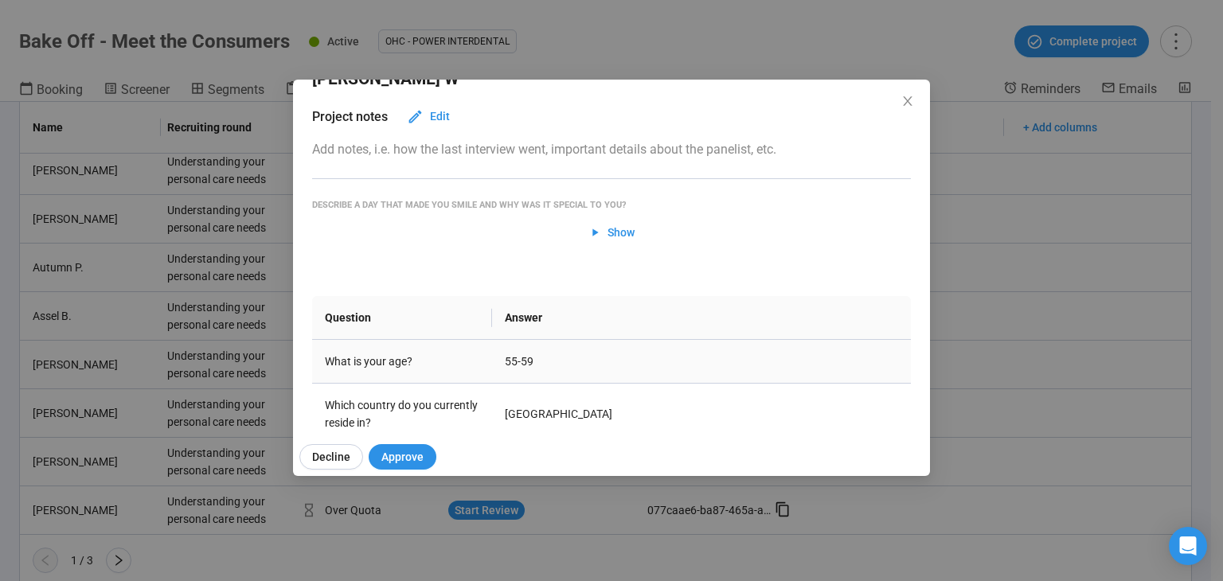
scroll to position [80, 0]
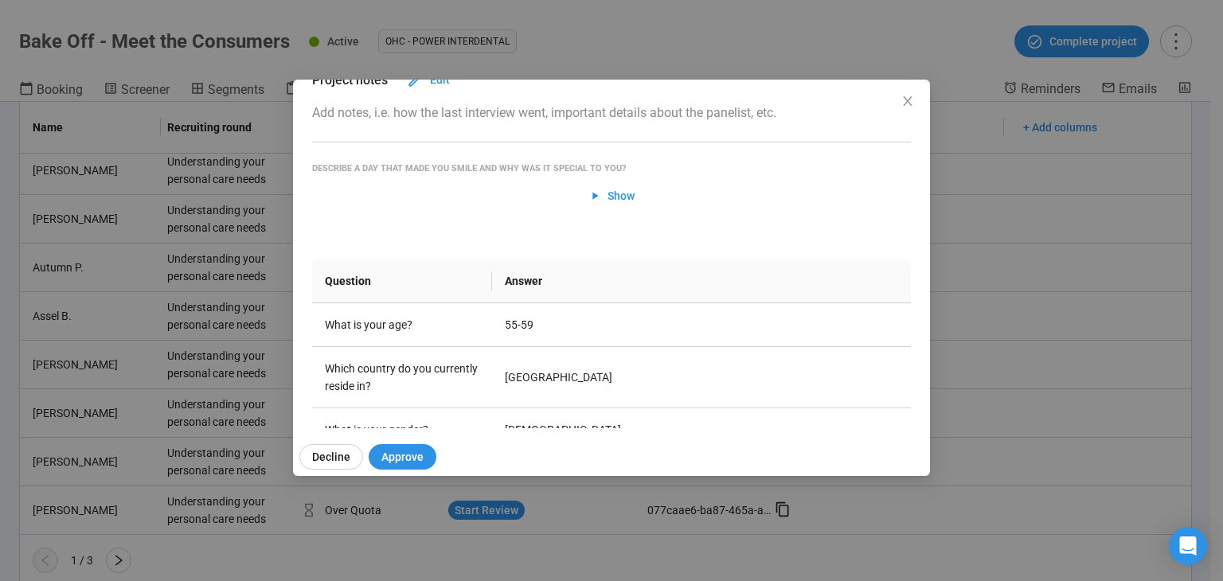
click at [904, 91] on div "Jay W Project notes Edit Add notes, i.e. how the last interview went, important…" at bounding box center [611, 254] width 637 height 349
click at [907, 96] on icon "close" at bounding box center [907, 101] width 13 height 13
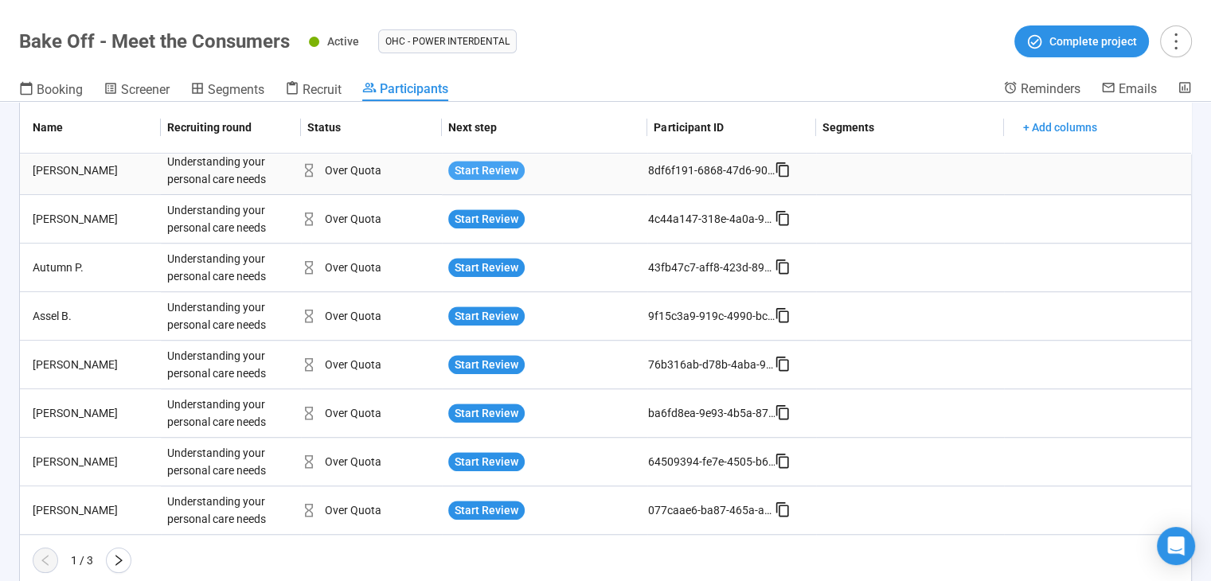
click at [492, 162] on span "Start Review" at bounding box center [486, 171] width 64 height 18
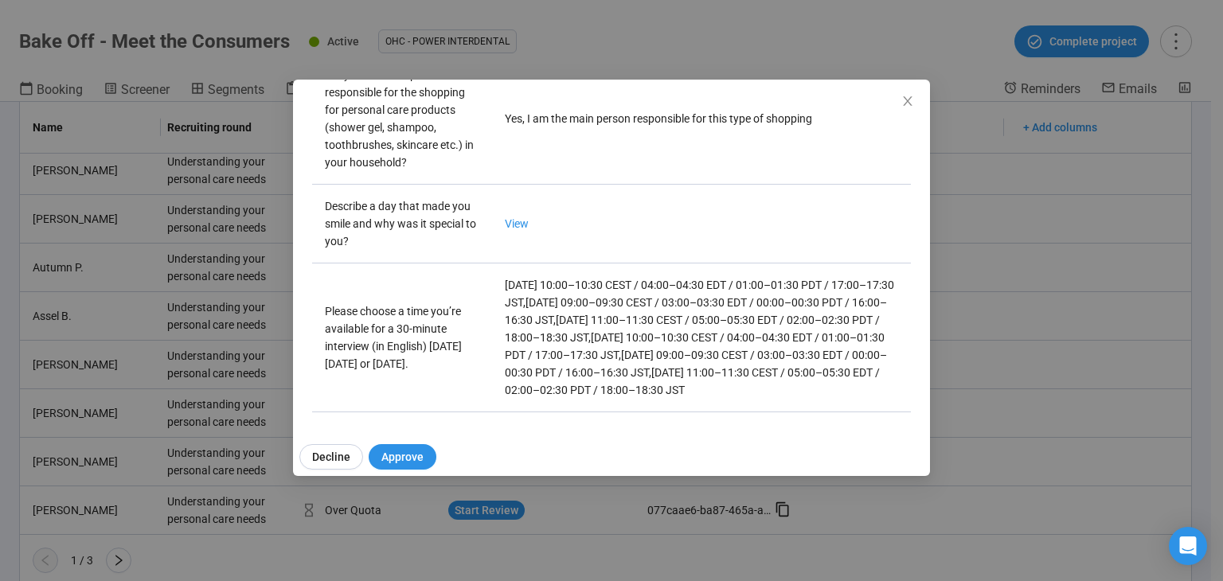
scroll to position [669, 0]
click at [518, 217] on link "View" at bounding box center [517, 223] width 24 height 13
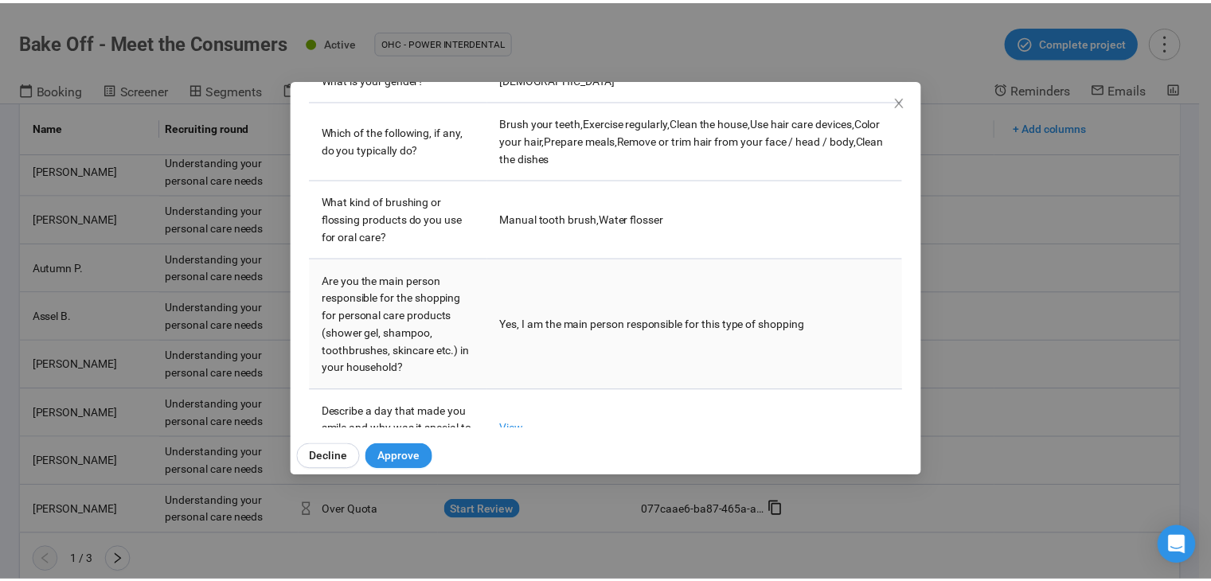
scroll to position [510, 0]
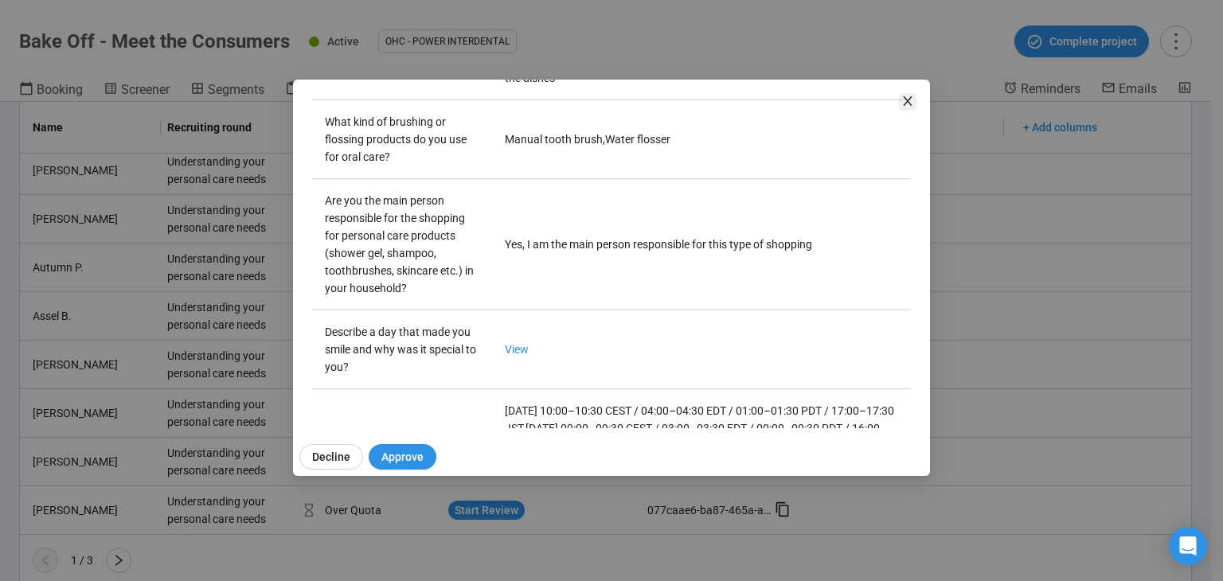
click at [902, 102] on icon "close" at bounding box center [907, 101] width 13 height 13
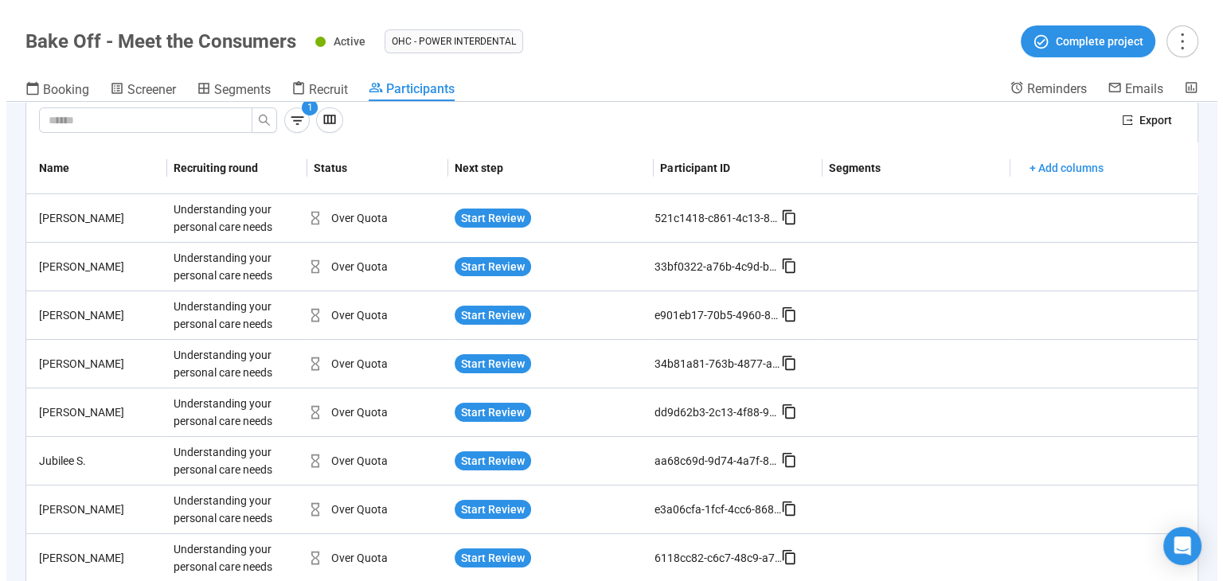
scroll to position [0, 0]
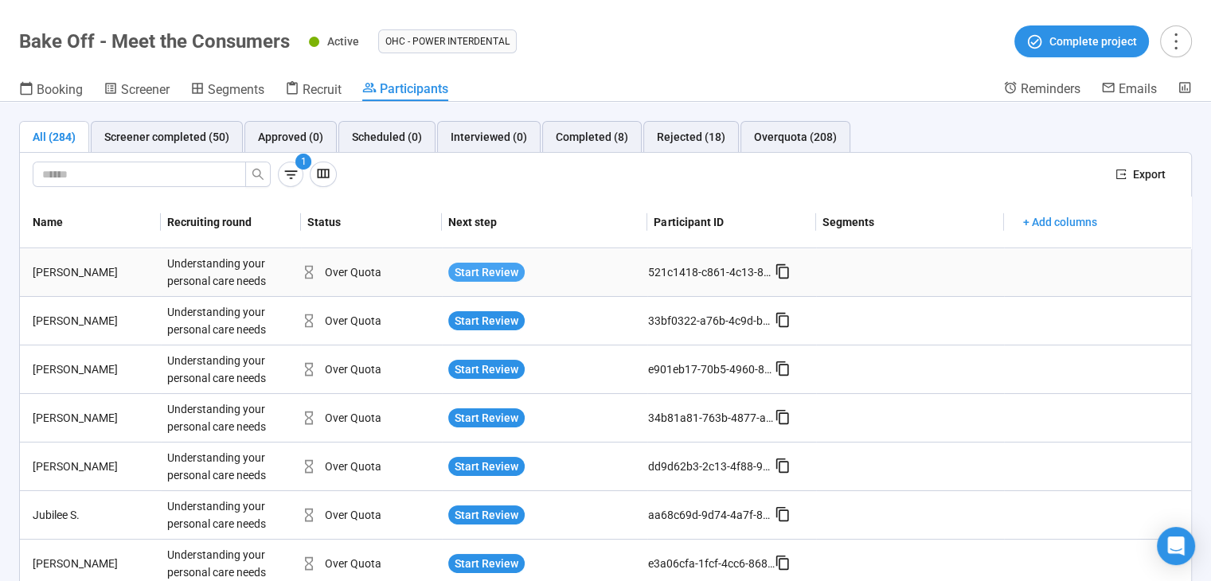
click at [502, 266] on span "Start Review" at bounding box center [486, 272] width 64 height 18
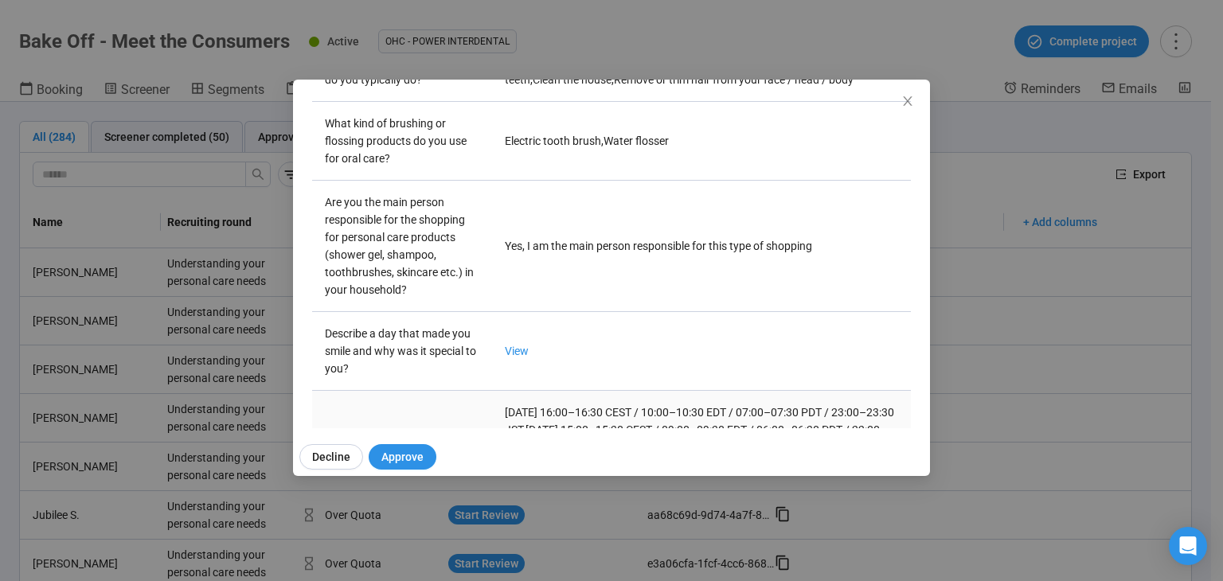
scroll to position [519, 0]
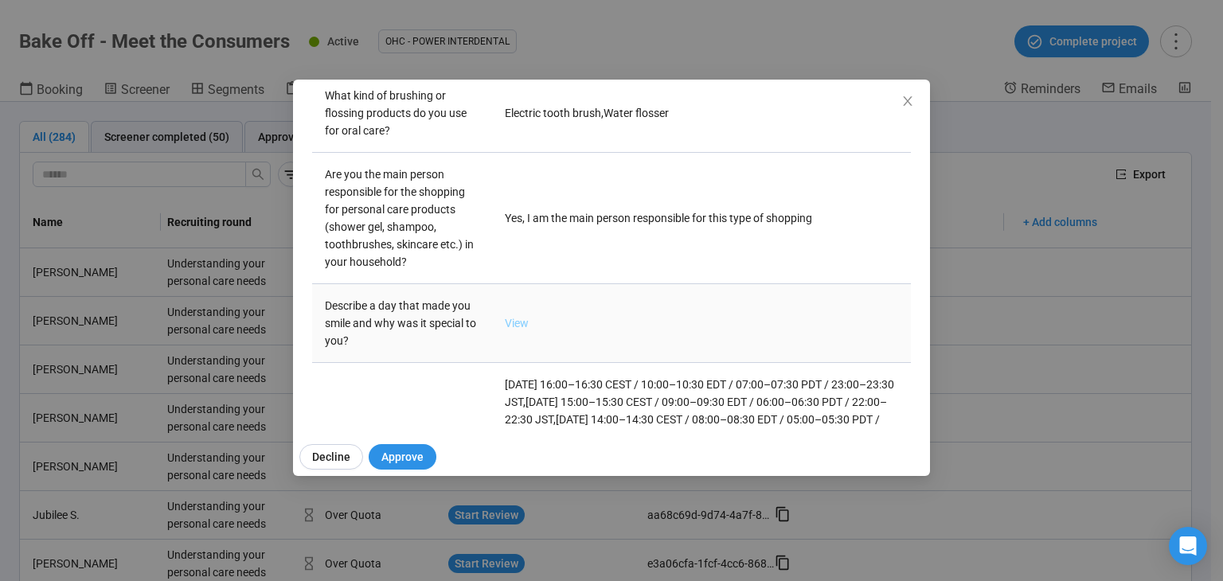
click at [520, 330] on link "View" at bounding box center [517, 323] width 24 height 13
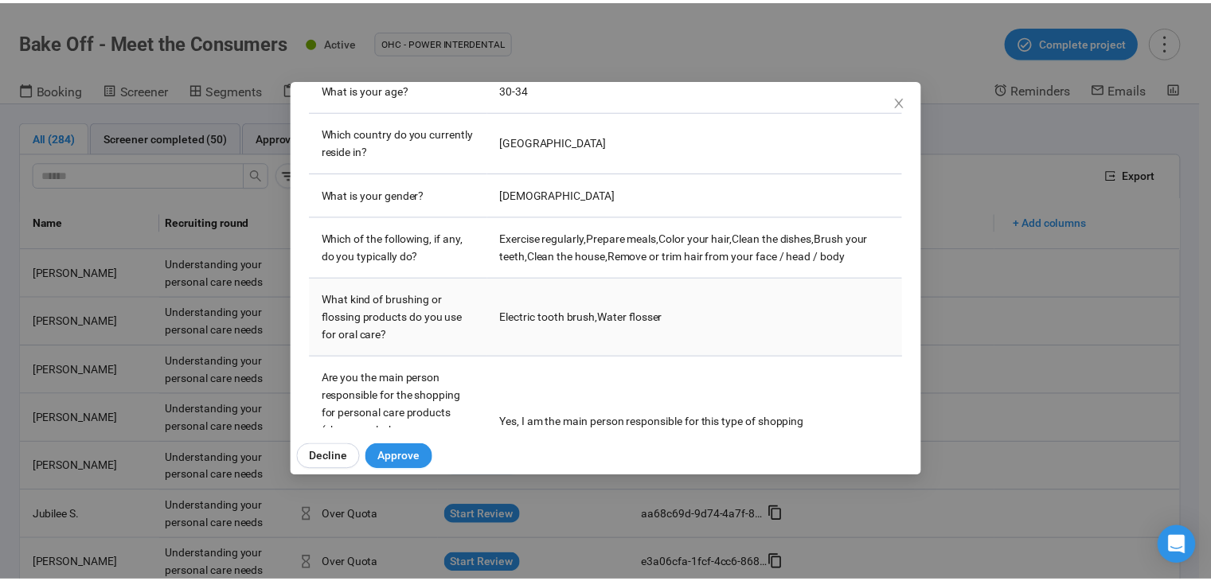
scroll to position [280, 0]
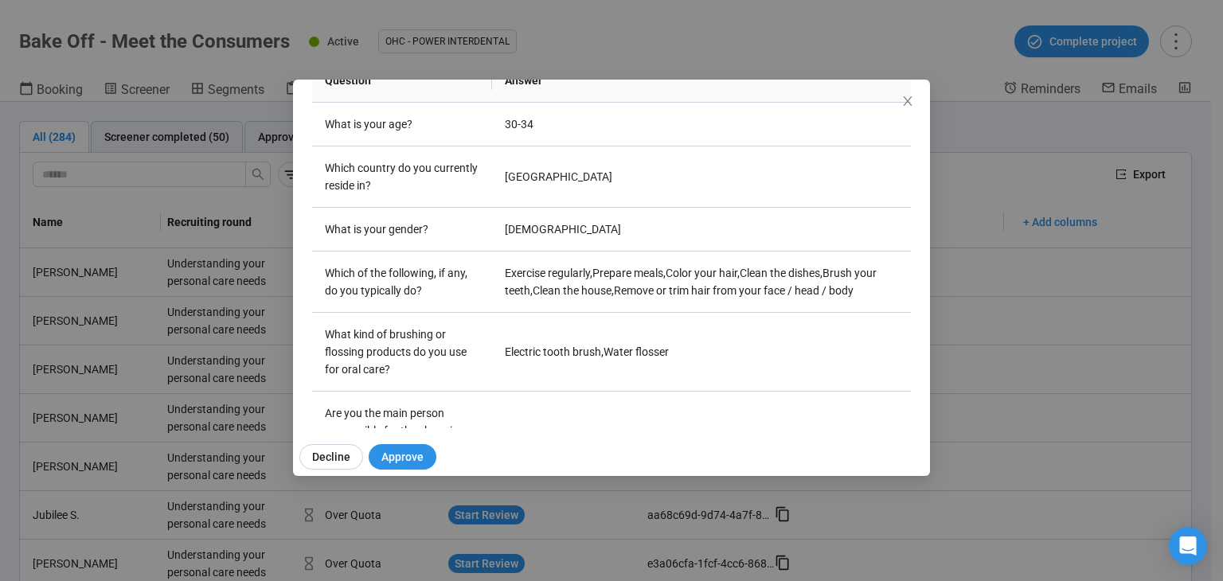
click at [146, 329] on div "Alanna P Project notes Edit Add notes, i.e. how the last interview went, import…" at bounding box center [611, 290] width 1223 height 581
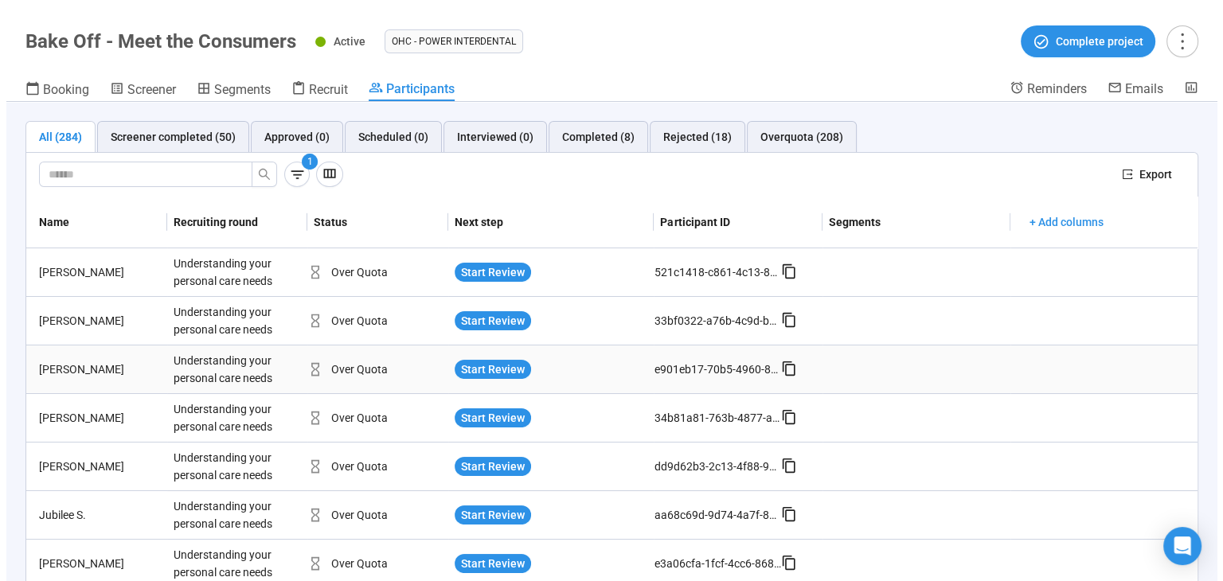
scroll to position [80, 0]
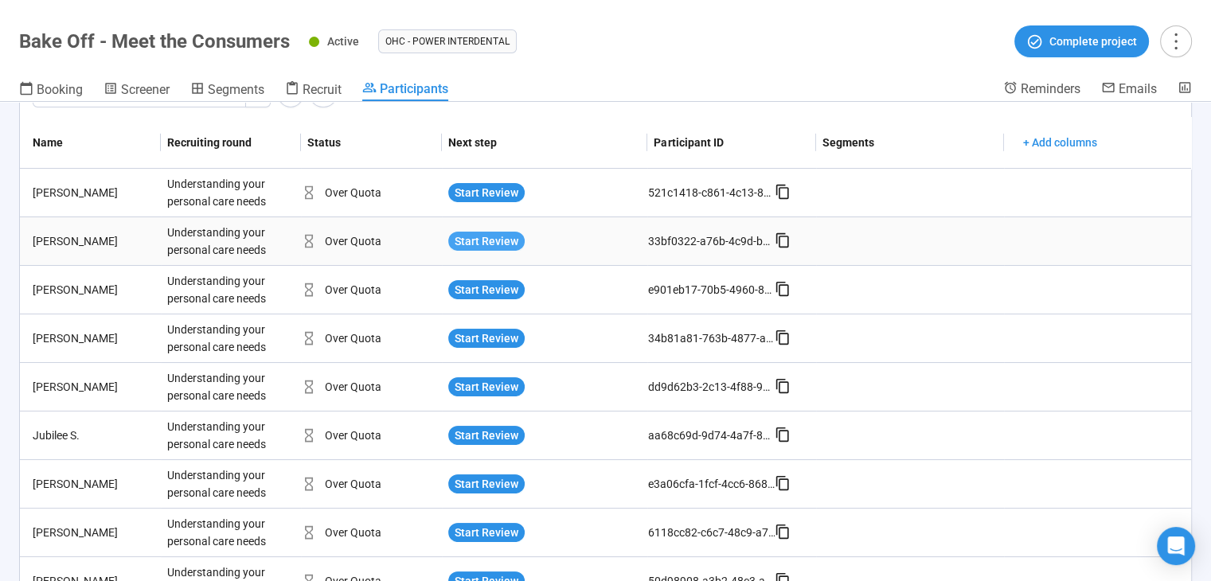
click at [455, 237] on span "Start Review" at bounding box center [486, 241] width 64 height 18
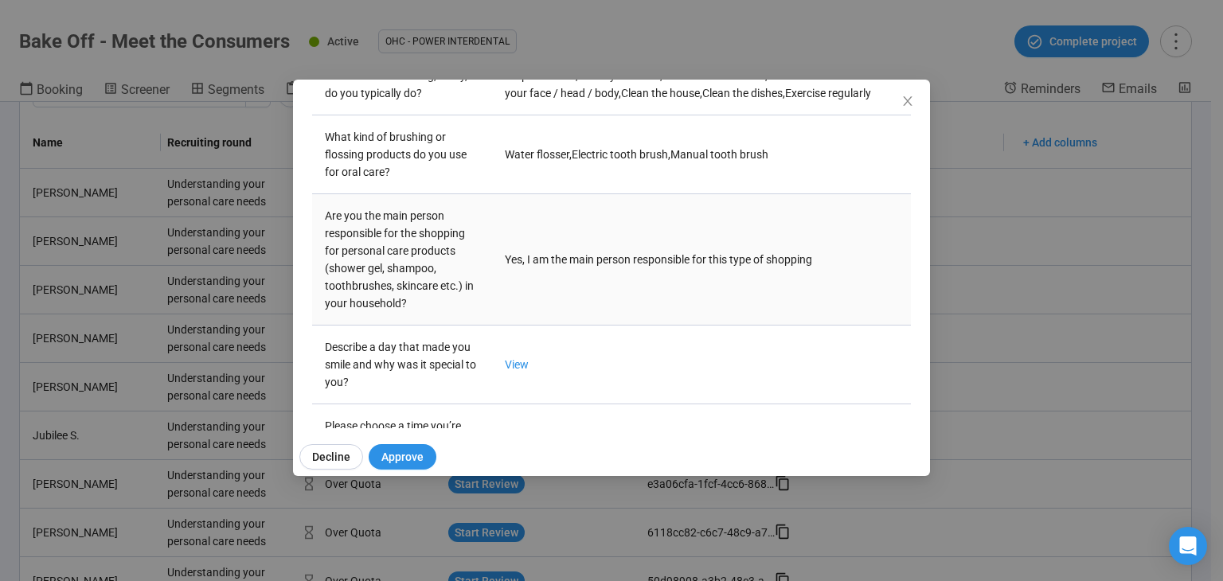
scroll to position [599, 0]
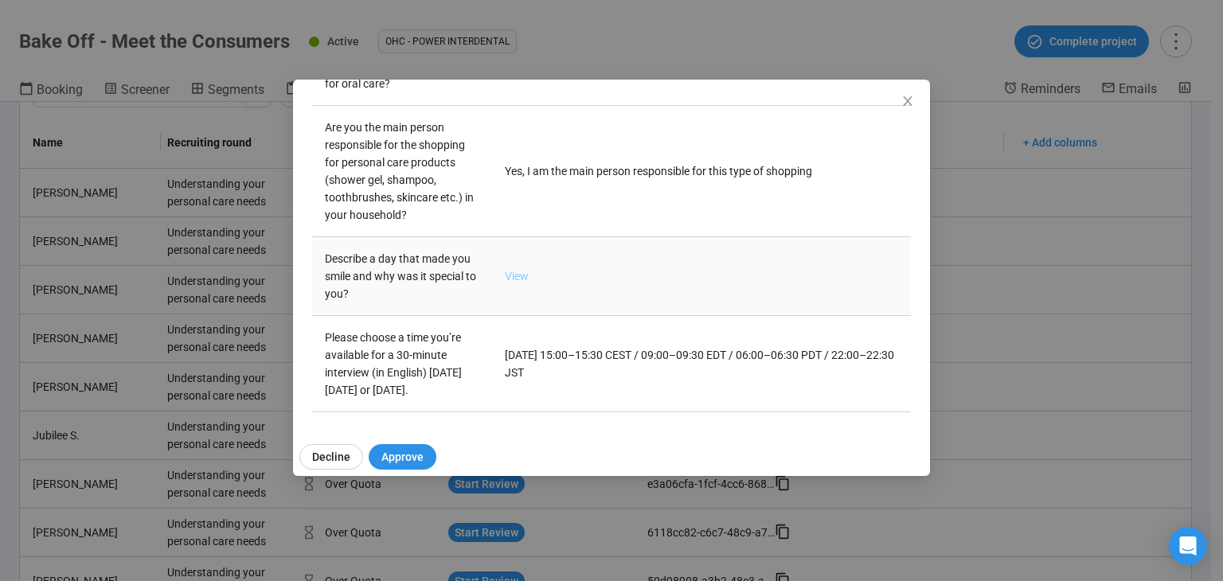
click at [513, 270] on link "View" at bounding box center [517, 276] width 24 height 13
click at [901, 103] on icon "close" at bounding box center [907, 101] width 13 height 13
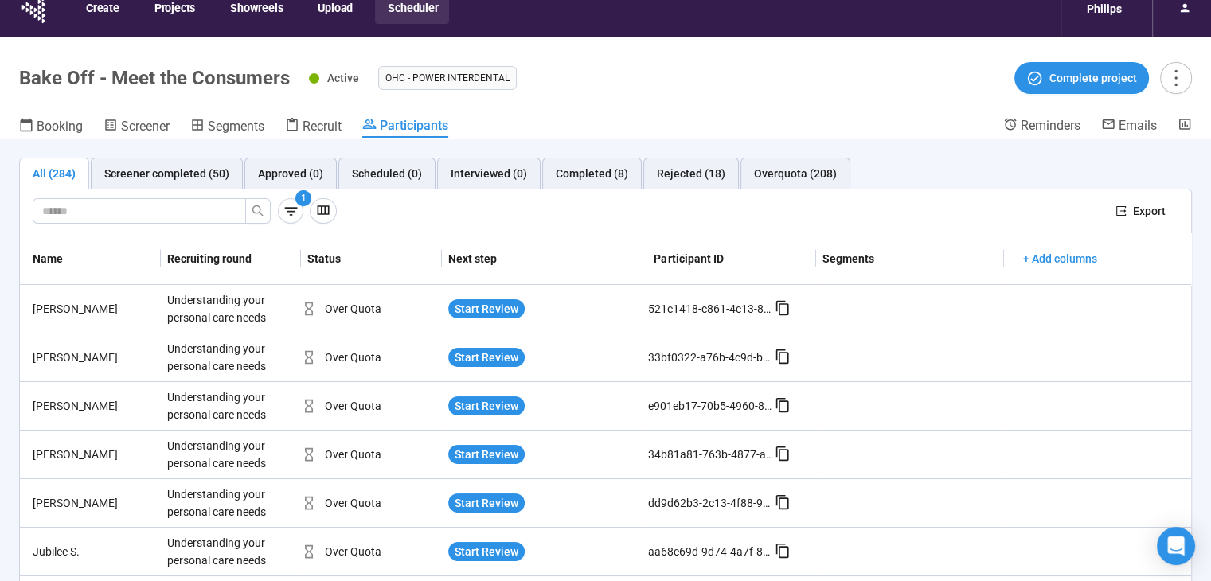
scroll to position [0, 0]
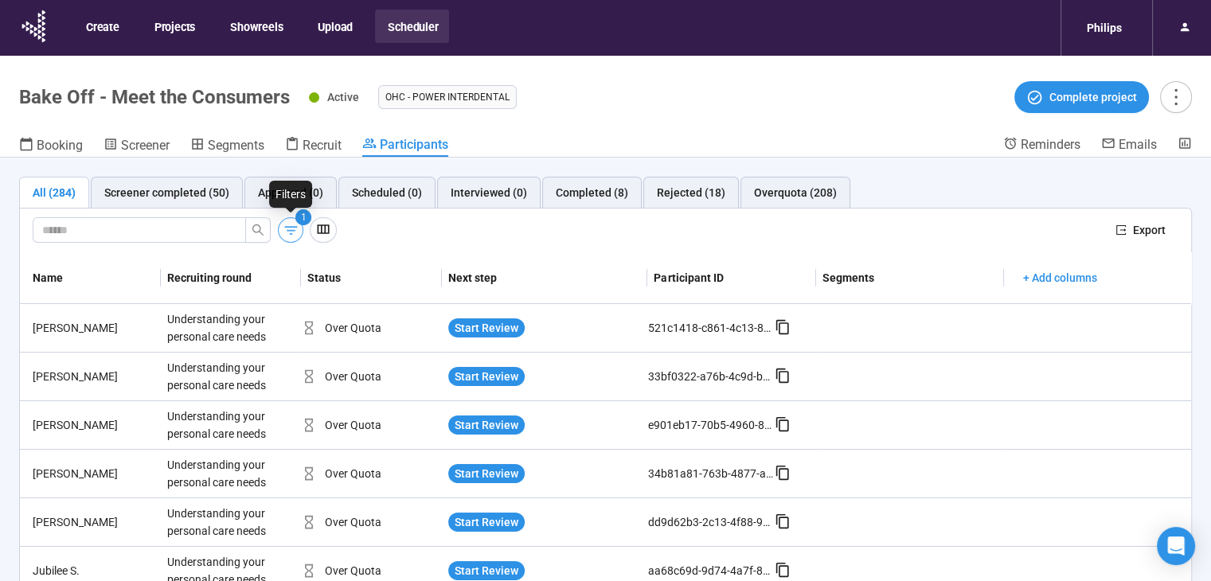
click at [280, 238] on button "button" at bounding box center [290, 229] width 25 height 25
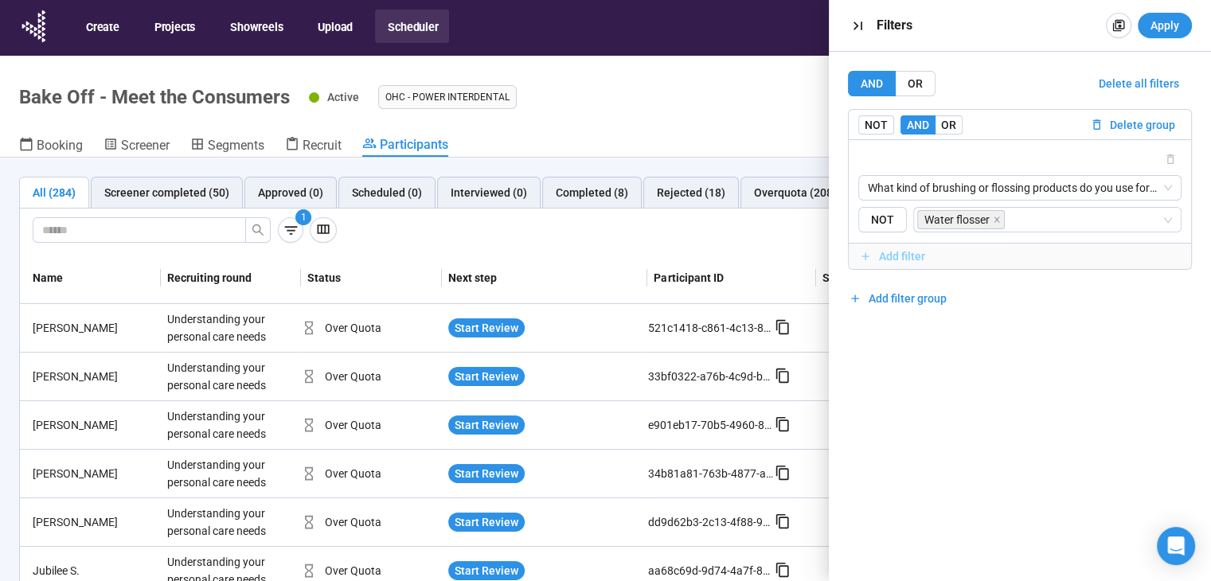
click at [917, 251] on span "Add filter" at bounding box center [902, 257] width 46 height 18
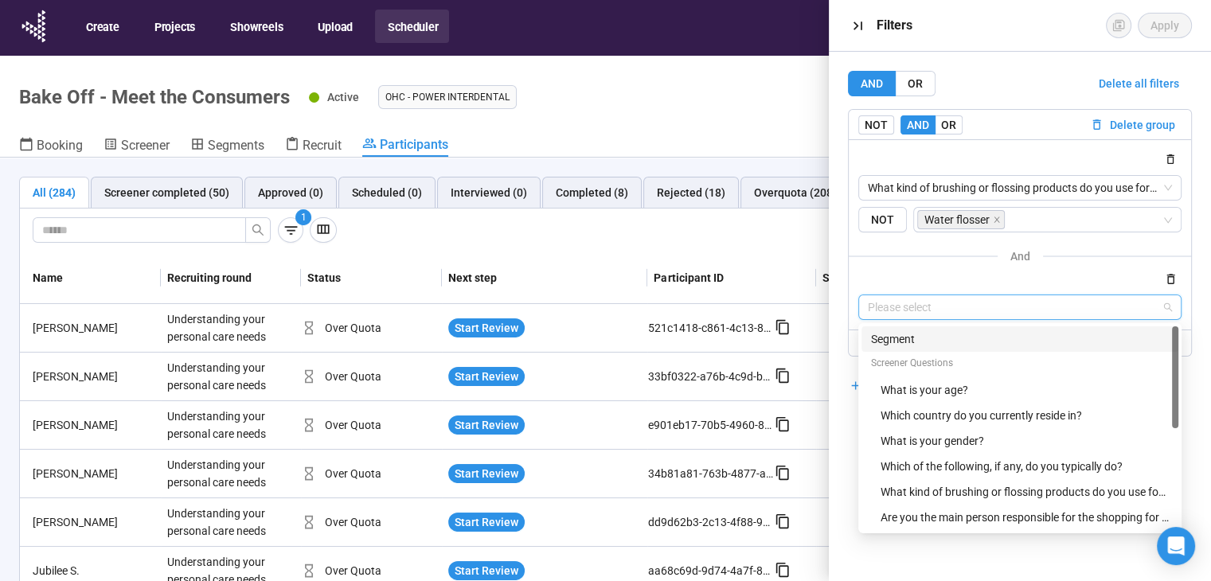
click at [961, 310] on input "search" at bounding box center [1020, 307] width 304 height 24
click at [999, 421] on div "Which country do you currently reside in?" at bounding box center [1024, 416] width 288 height 18
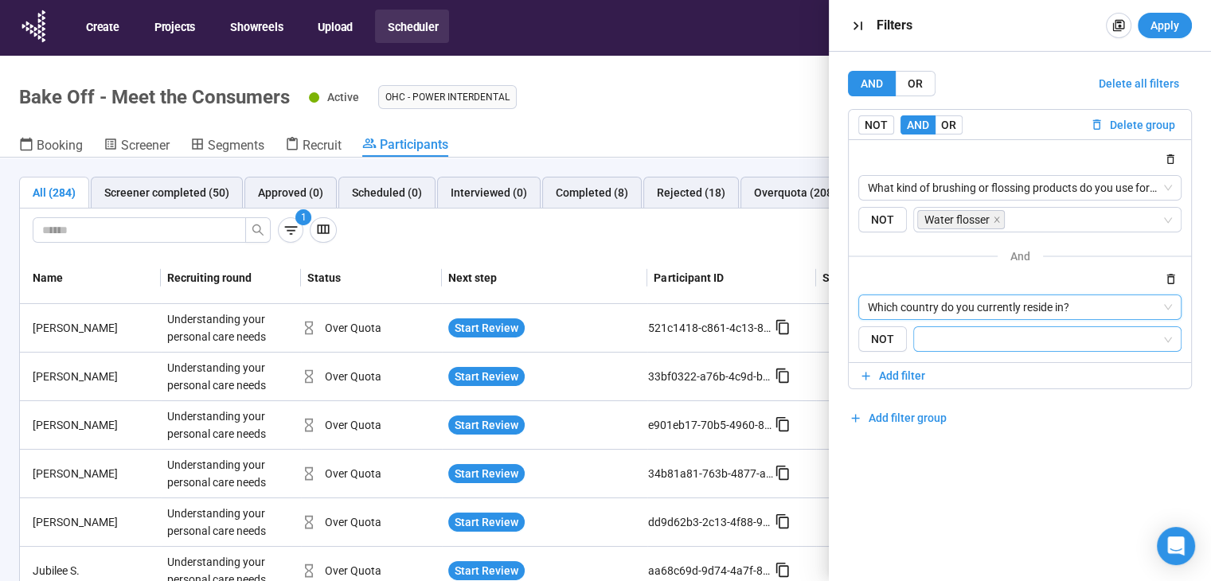
click at [965, 345] on input "search" at bounding box center [1042, 339] width 238 height 19
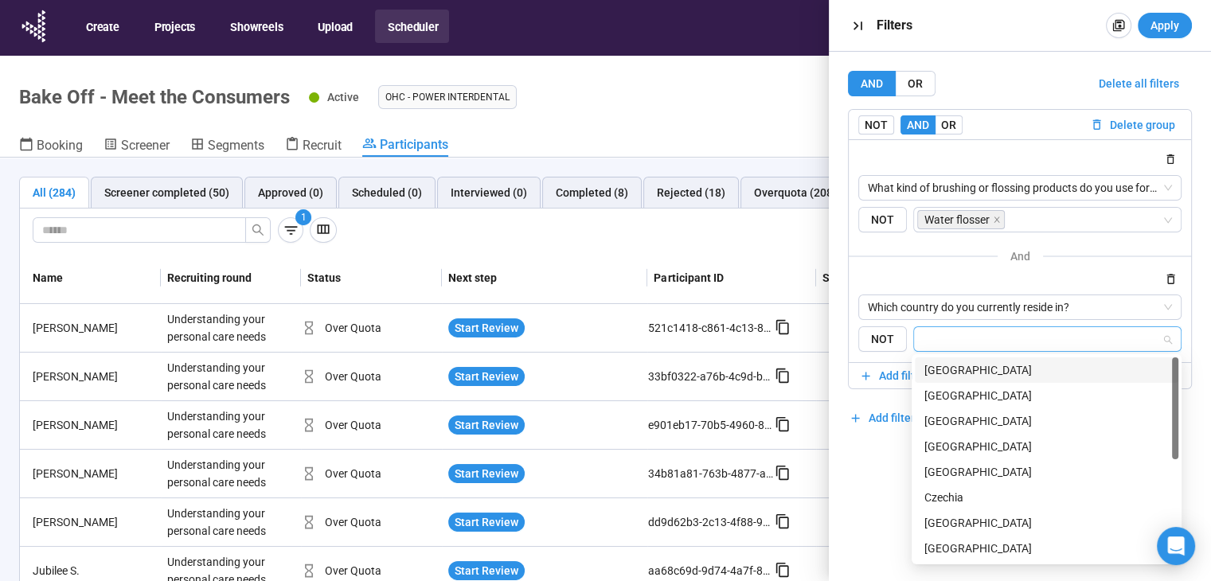
click at [978, 374] on div "United States" at bounding box center [1046, 370] width 244 height 18
click at [990, 370] on div "United States" at bounding box center [1040, 370] width 233 height 18
click at [997, 444] on div "Germany" at bounding box center [1046, 447] width 244 height 18
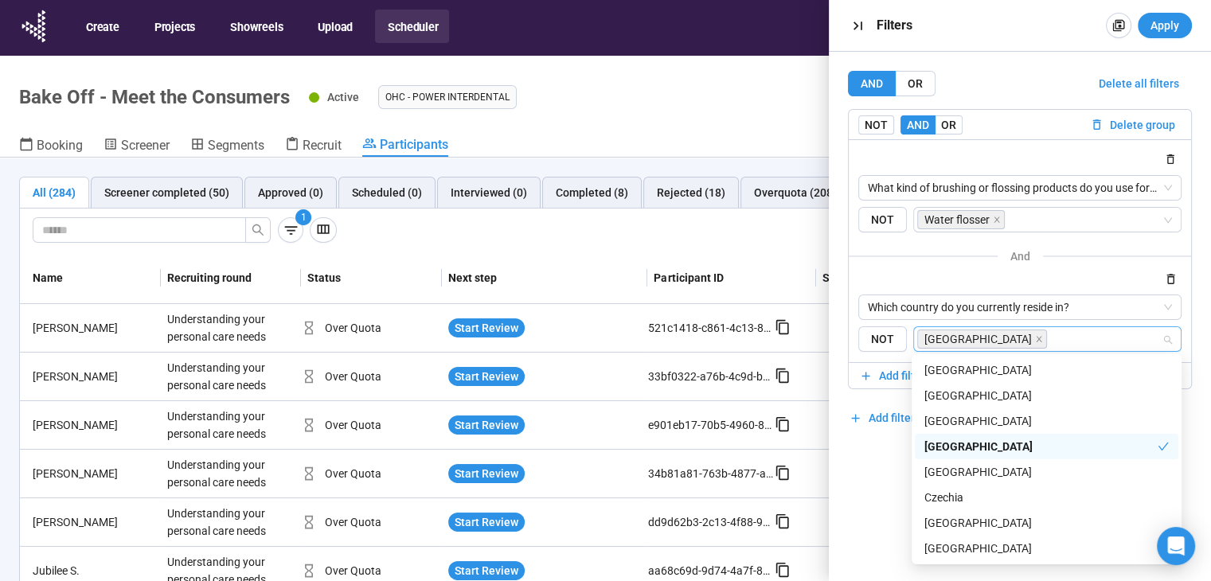
click at [876, 473] on div "AND OR Delete all filters NOT AND OR Delete group What kind of brushing or flos…" at bounding box center [1020, 316] width 382 height 529
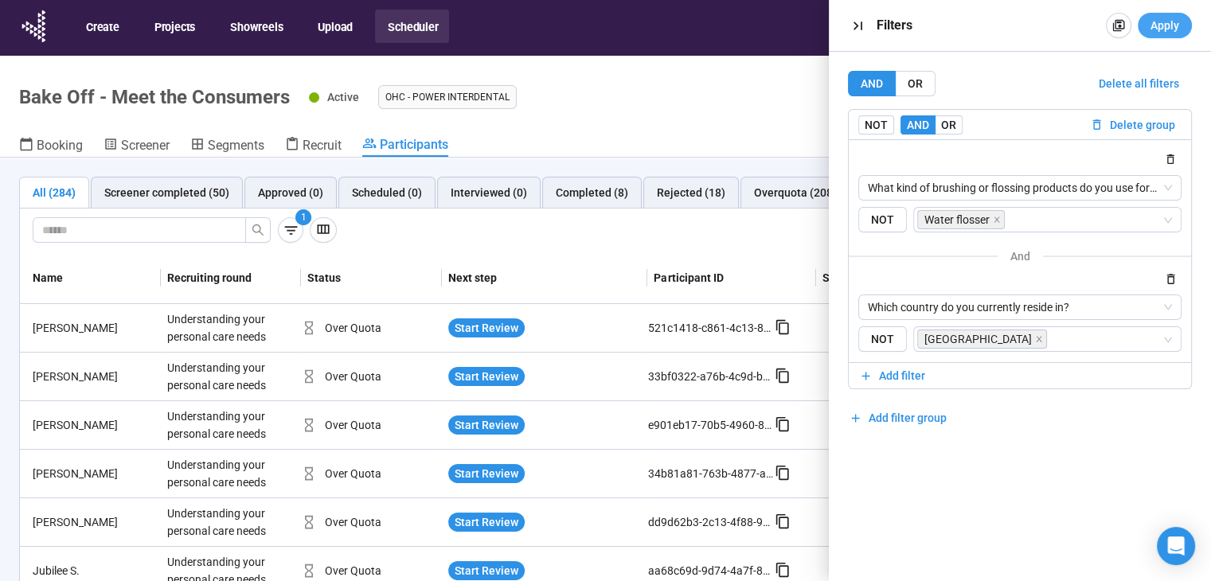
click at [1161, 26] on span "Apply" at bounding box center [1164, 26] width 29 height 18
click at [698, 112] on div "Active OHC - Power Interdental Complete project" at bounding box center [750, 97] width 883 height 32
drag, startPoint x: 851, startPoint y: 31, endPoint x: 844, endPoint y: 48, distance: 18.2
click at [851, 33] on icon "button" at bounding box center [857, 26] width 17 height 17
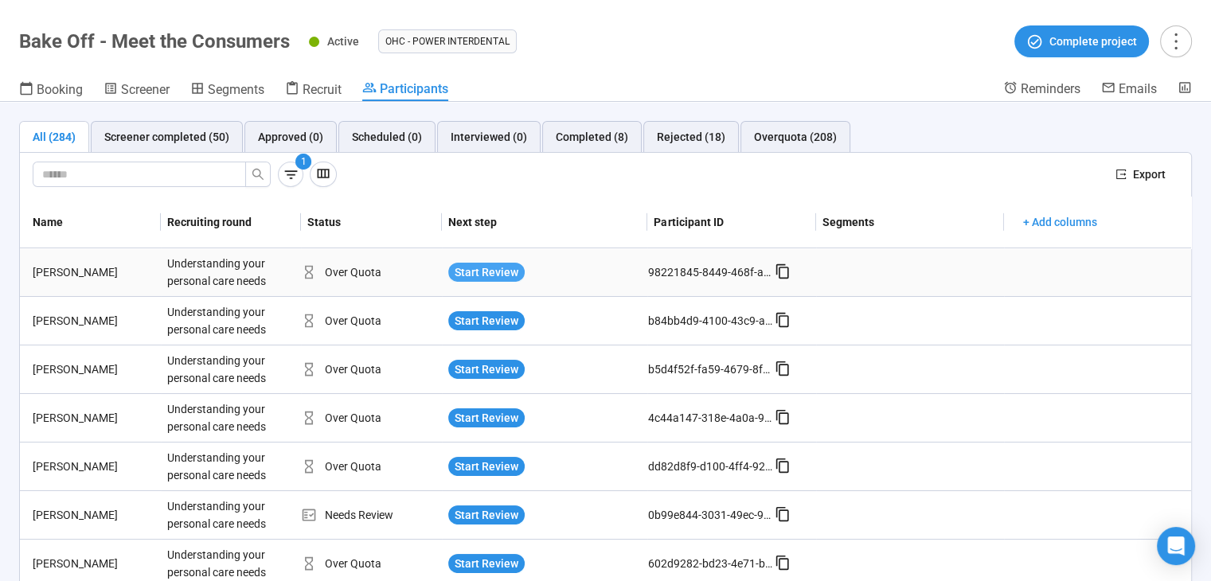
click at [482, 267] on span "Start Review" at bounding box center [486, 272] width 64 height 18
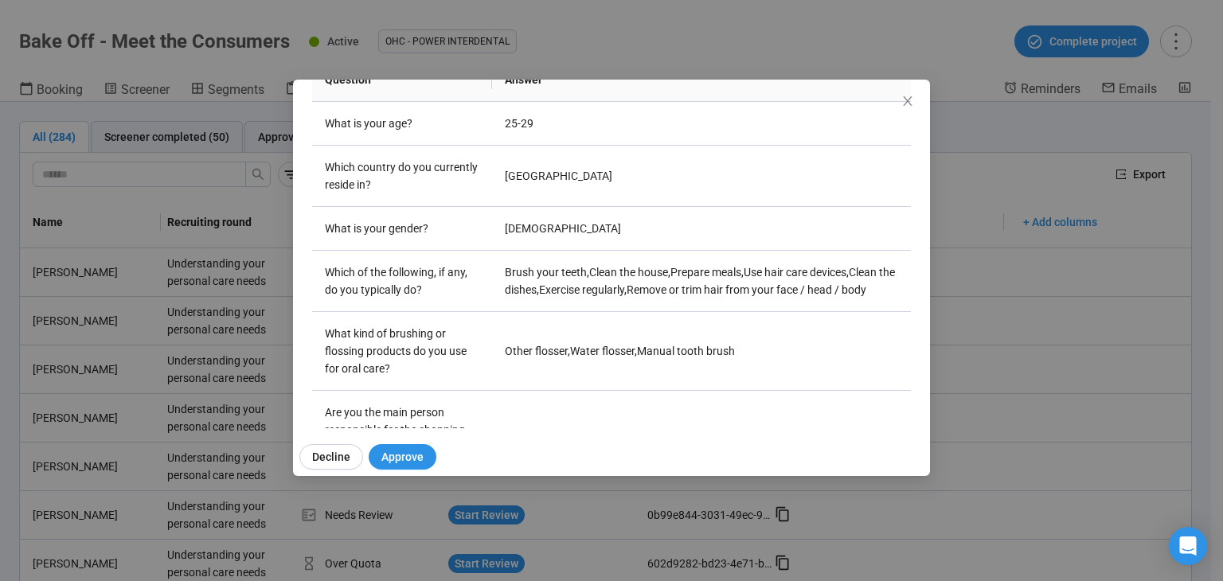
scroll to position [599, 0]
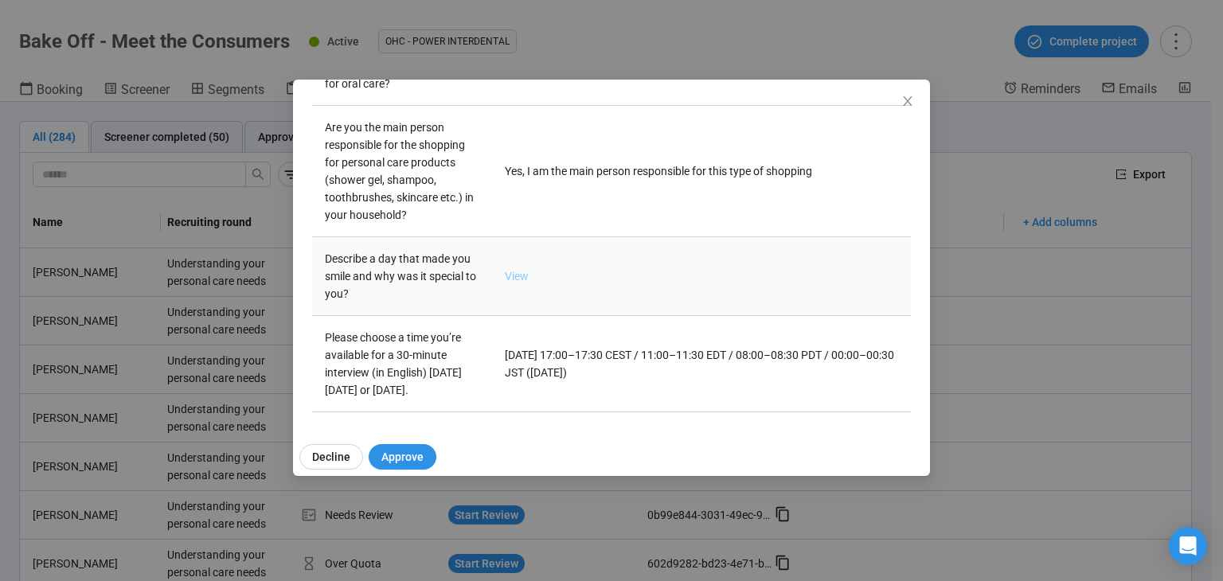
click at [514, 270] on link "View" at bounding box center [517, 276] width 24 height 13
click at [150, 294] on div "Sarah T Project notes Edit Add notes, i.e. how the last interview went, importa…" at bounding box center [611, 290] width 1223 height 581
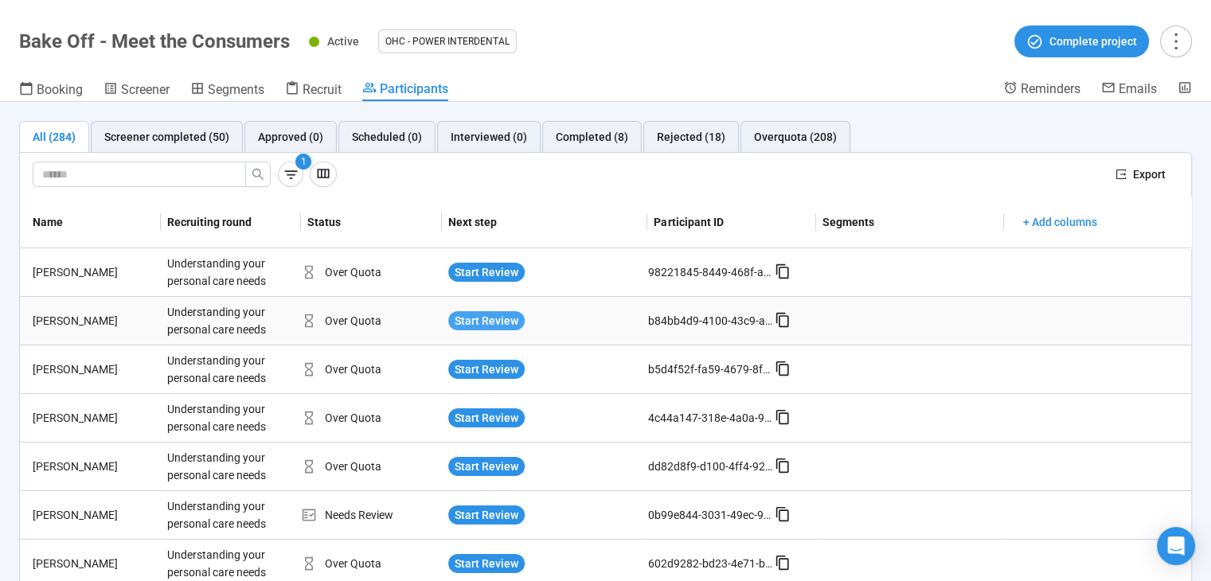
click at [460, 318] on span "Start Review" at bounding box center [486, 321] width 64 height 18
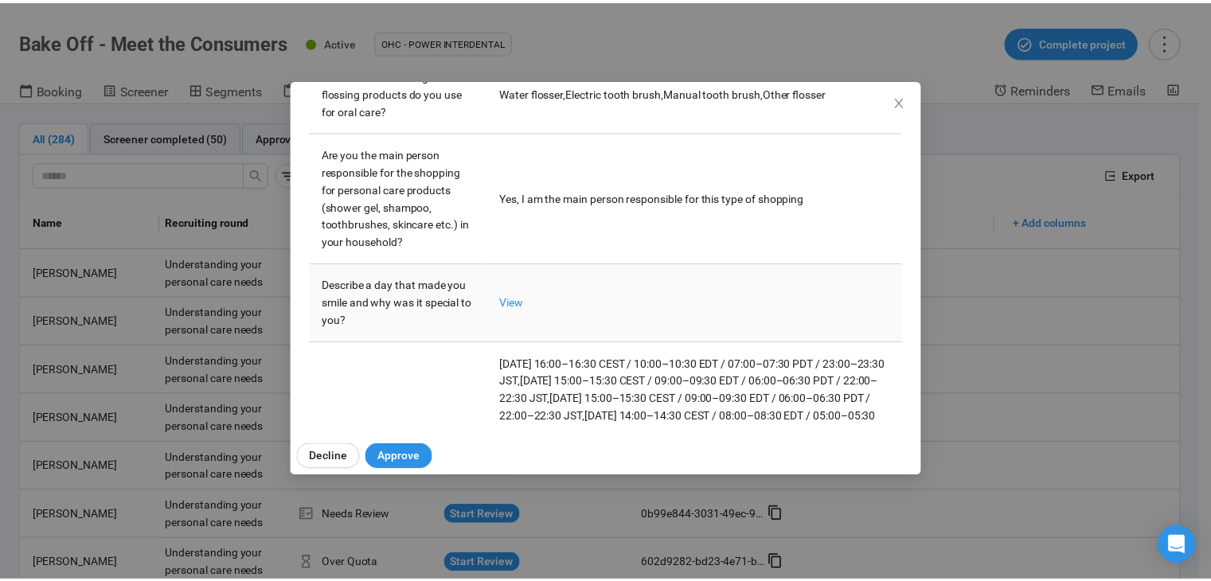
scroll to position [478, 0]
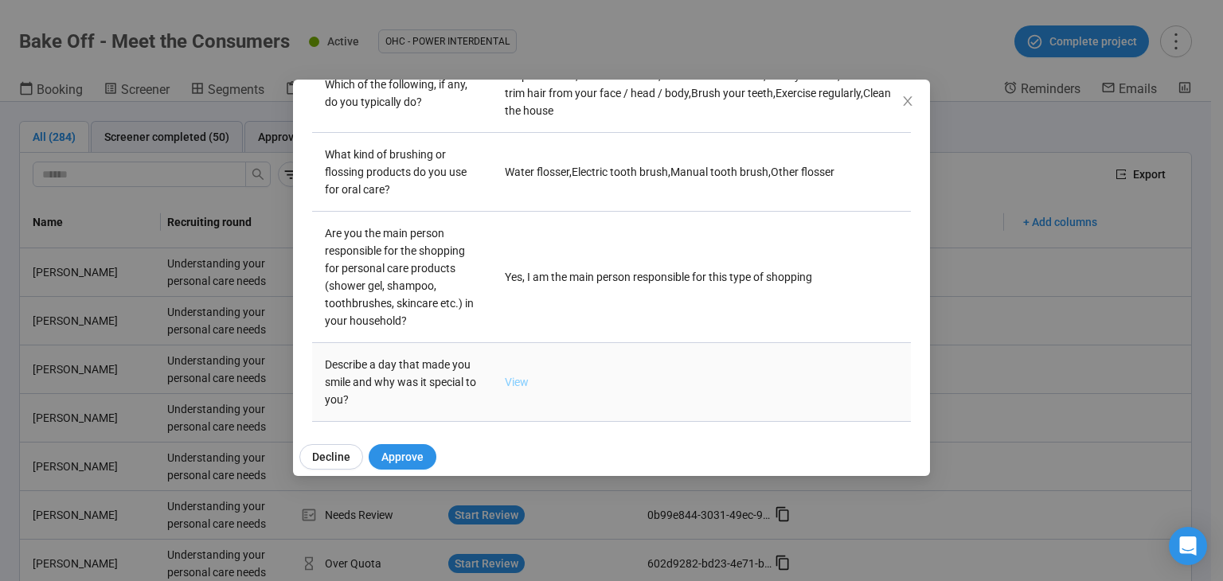
click at [507, 376] on link "View" at bounding box center [517, 382] width 24 height 13
click at [990, 282] on div "Vasilis K Project notes Edit Add notes, i.e. how the last interview went, impor…" at bounding box center [611, 290] width 1223 height 581
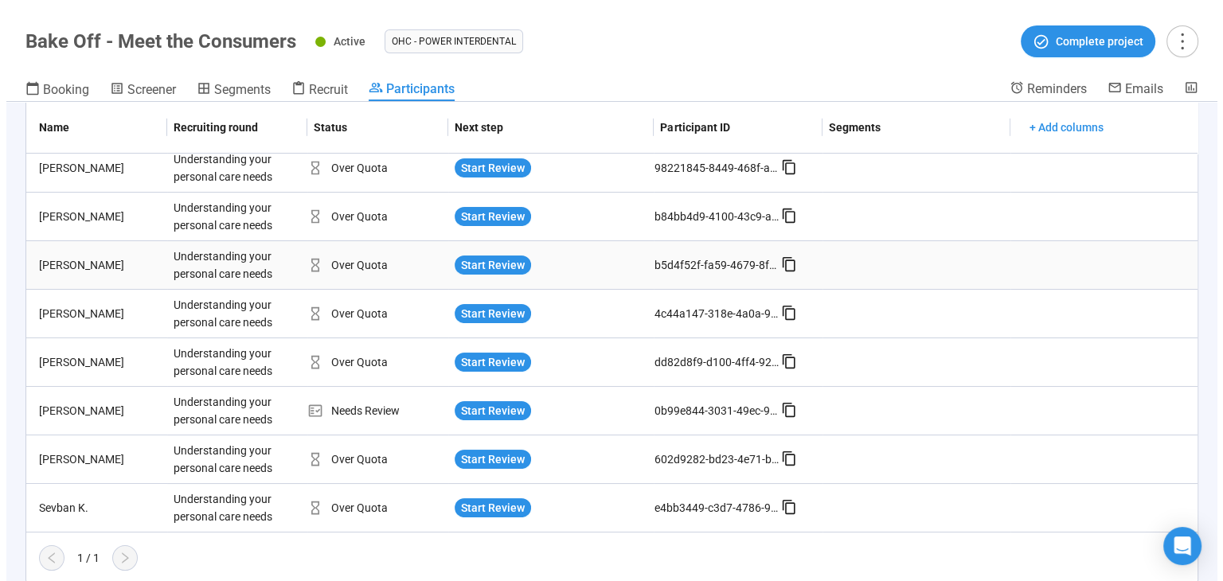
scroll to position [105, 0]
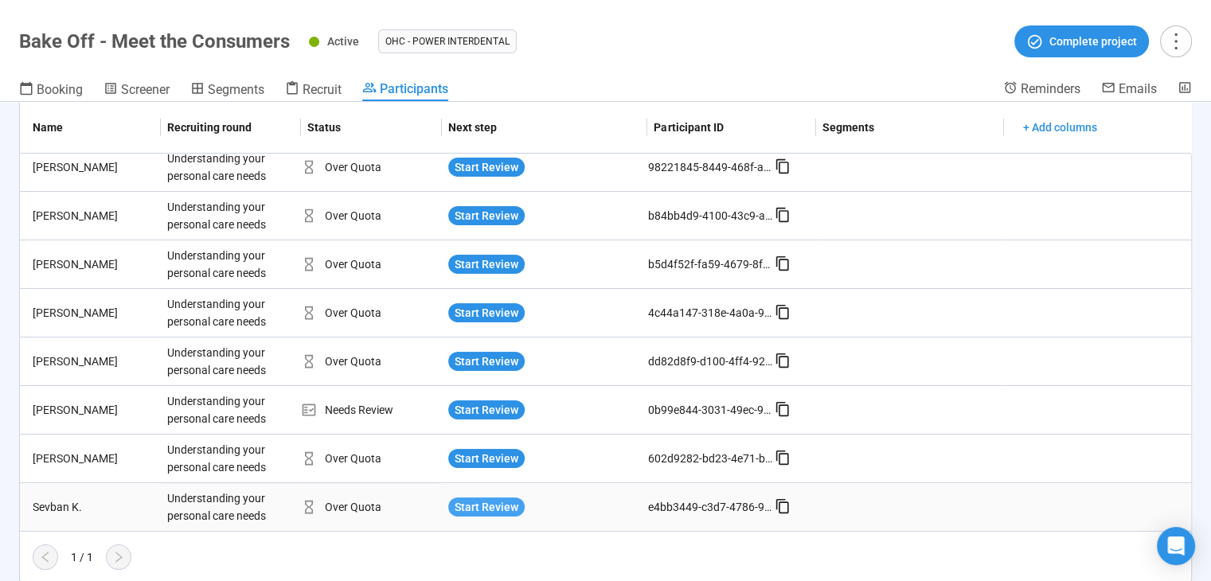
click at [502, 508] on span "Start Review" at bounding box center [486, 507] width 64 height 18
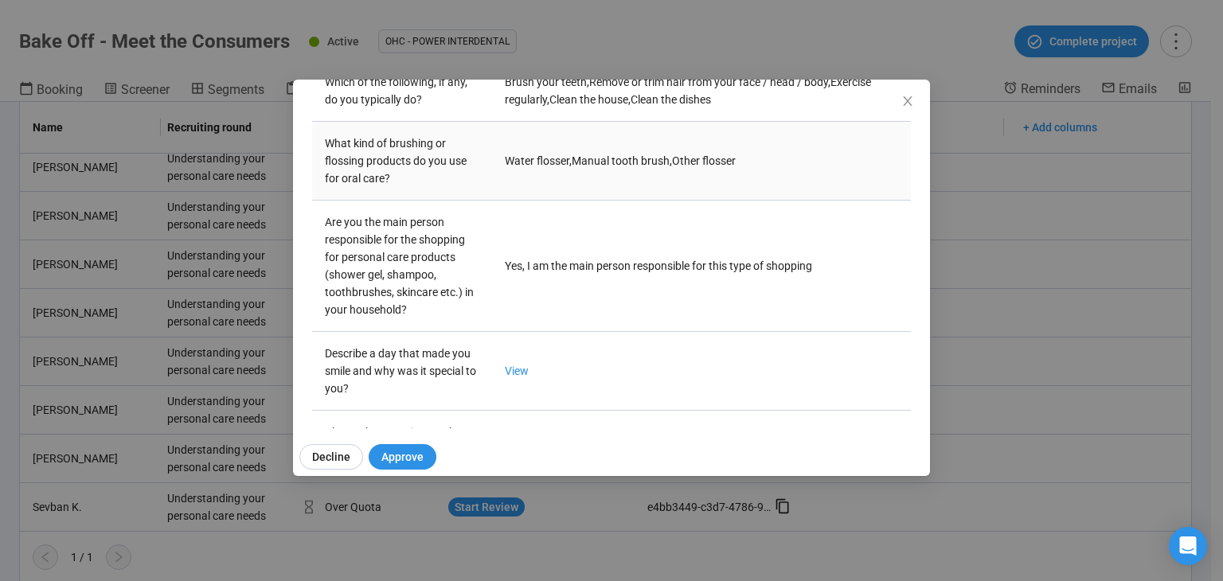
scroll to position [478, 0]
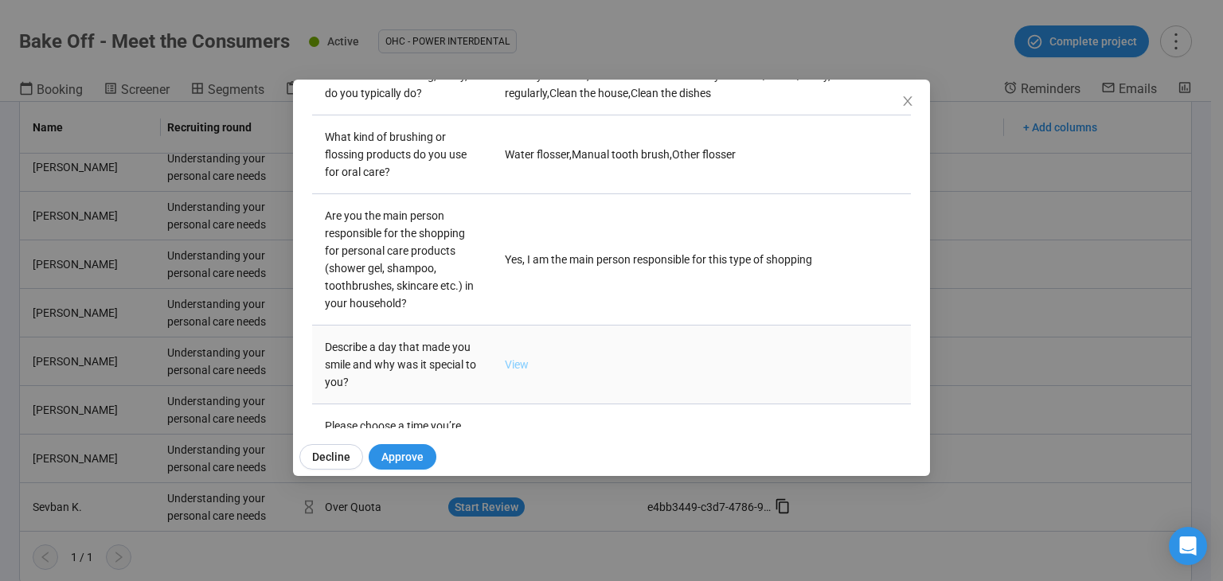
click at [509, 362] on link "View" at bounding box center [517, 364] width 24 height 13
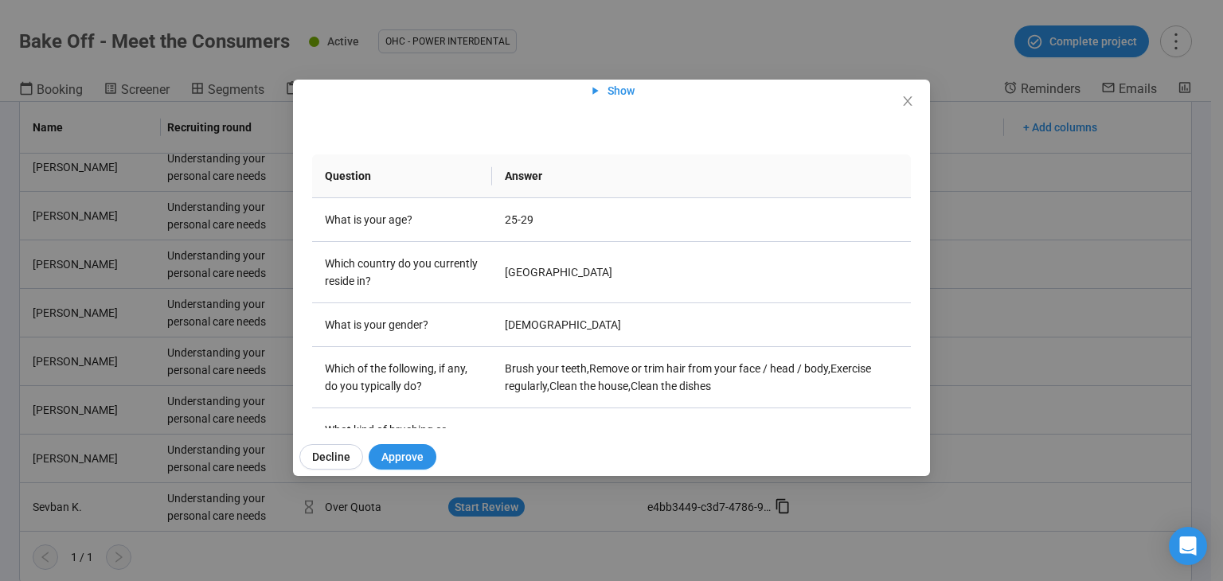
scroll to position [264, 0]
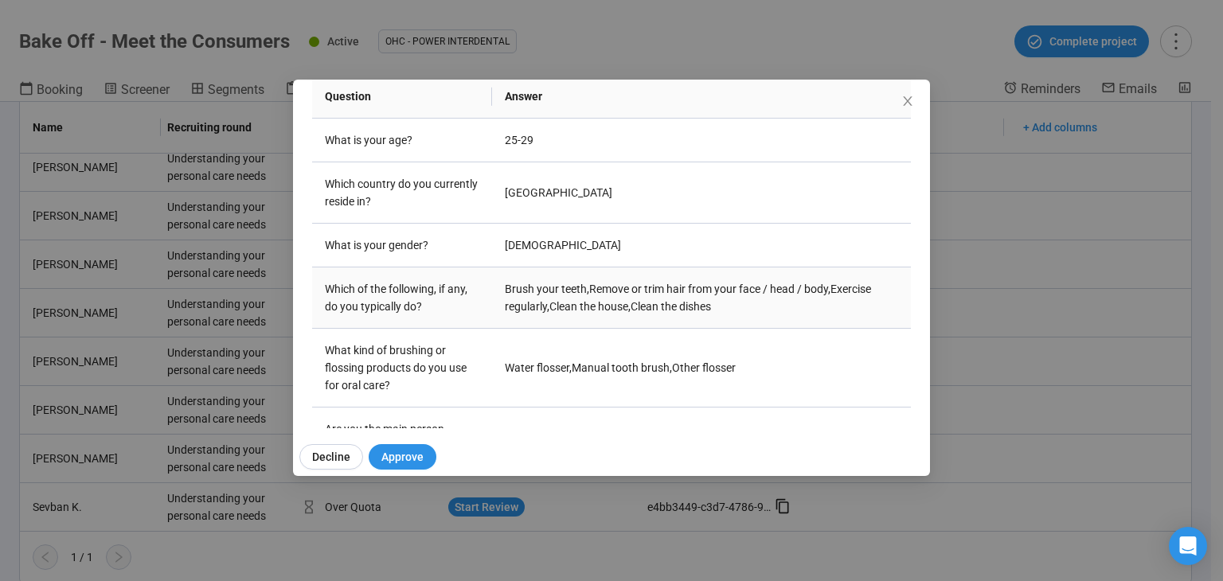
drag, startPoint x: 556, startPoint y: 287, endPoint x: 758, endPoint y: 317, distance: 204.3
click at [758, 317] on td "Brush your teeth , Remove or trim hair from your face / head / body , Exercise …" at bounding box center [701, 297] width 419 height 61
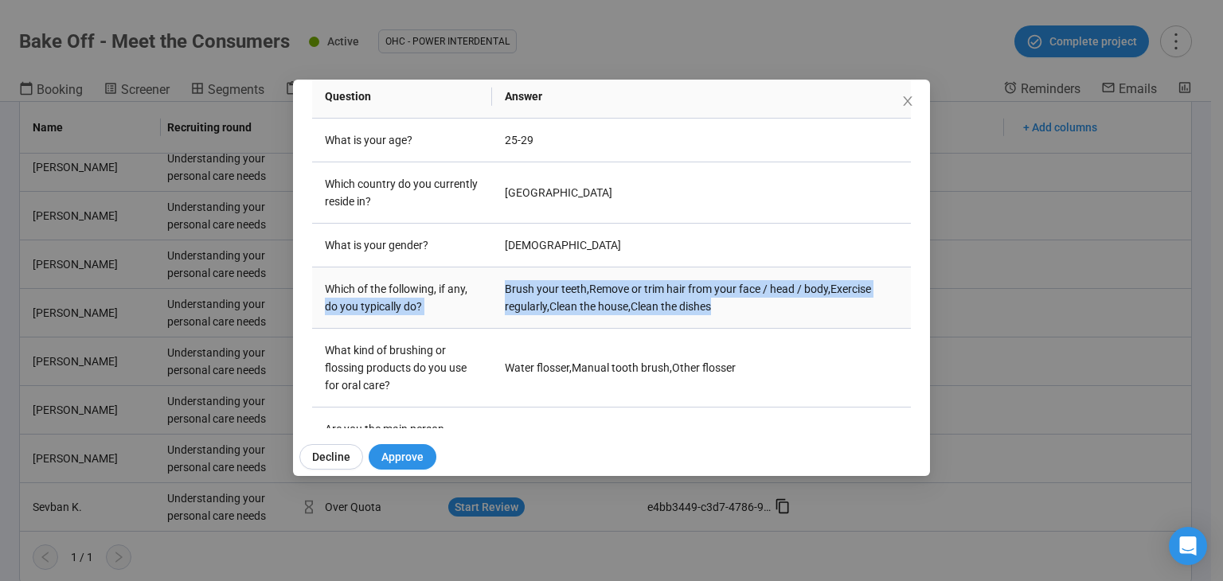
drag, startPoint x: 713, startPoint y: 304, endPoint x: 486, endPoint y: 297, distance: 227.8
click at [486, 297] on tr "Which of the following, if any, do you typically do? Brush your teeth , Remove …" at bounding box center [611, 297] width 599 height 61
click at [648, 306] on td "Brush your teeth , Remove or trim hair from your face / head / body , Exercise …" at bounding box center [701, 297] width 419 height 61
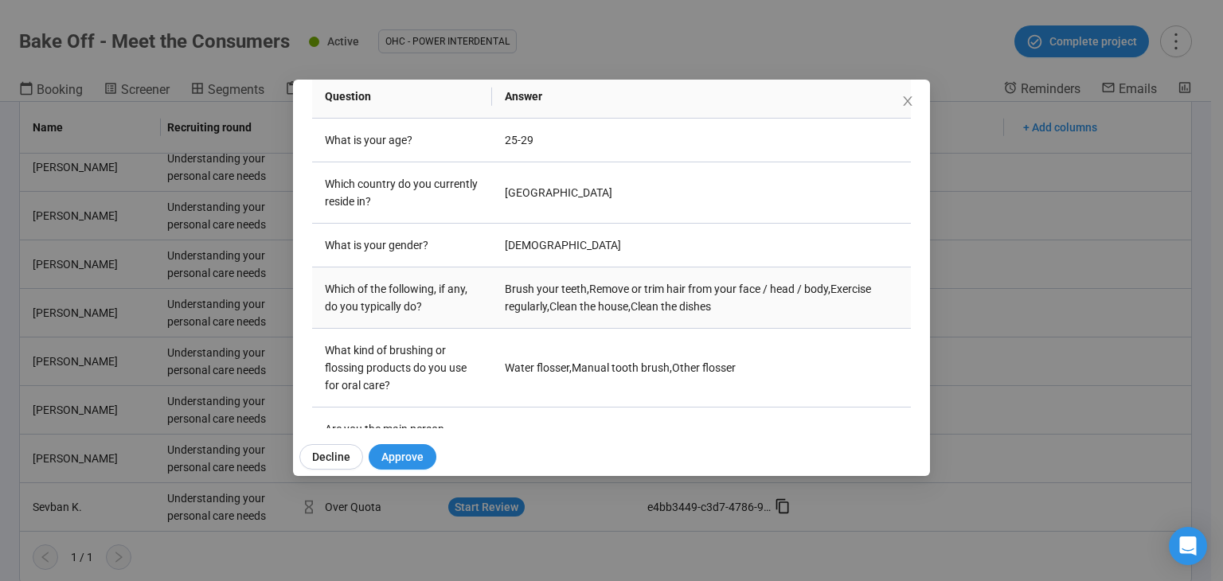
drag, startPoint x: 610, startPoint y: 299, endPoint x: 721, endPoint y: 314, distance: 112.3
click at [721, 314] on td "Brush your teeth , Remove or trim hair from your face / head / body , Exercise …" at bounding box center [701, 297] width 419 height 61
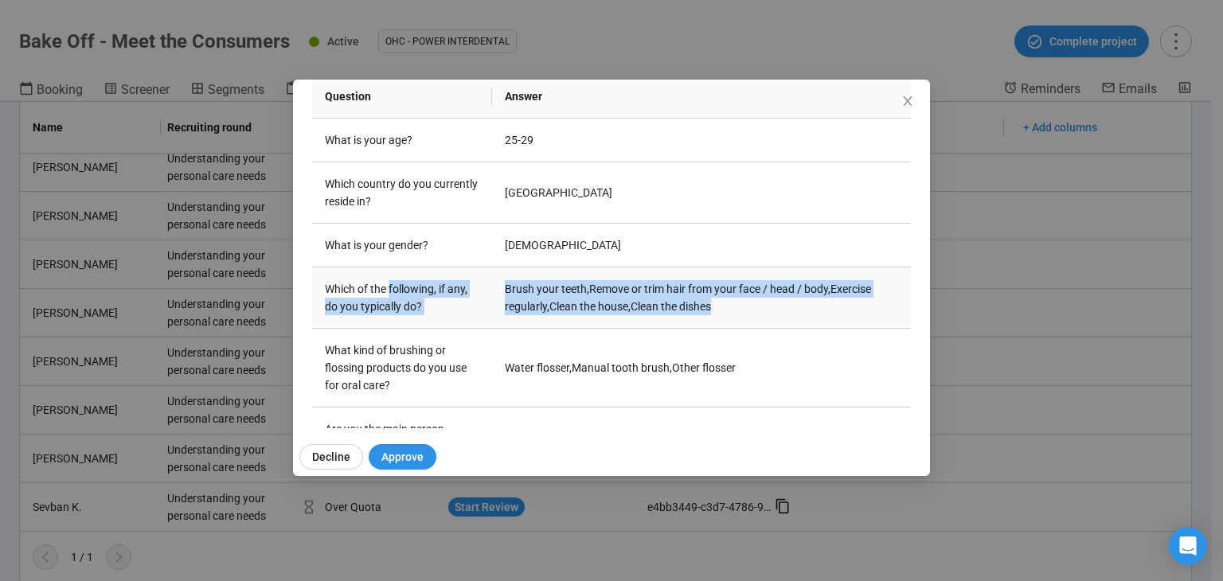
drag, startPoint x: 715, startPoint y: 313, endPoint x: 391, endPoint y: 277, distance: 325.9
click at [391, 277] on tr "Which of the following, if any, do you typically do? Brush your teeth , Remove …" at bounding box center [611, 297] width 599 height 61
click at [738, 292] on td "Brush your teeth , Remove or trim hair from your face / head / body , Exercise …" at bounding box center [701, 297] width 419 height 61
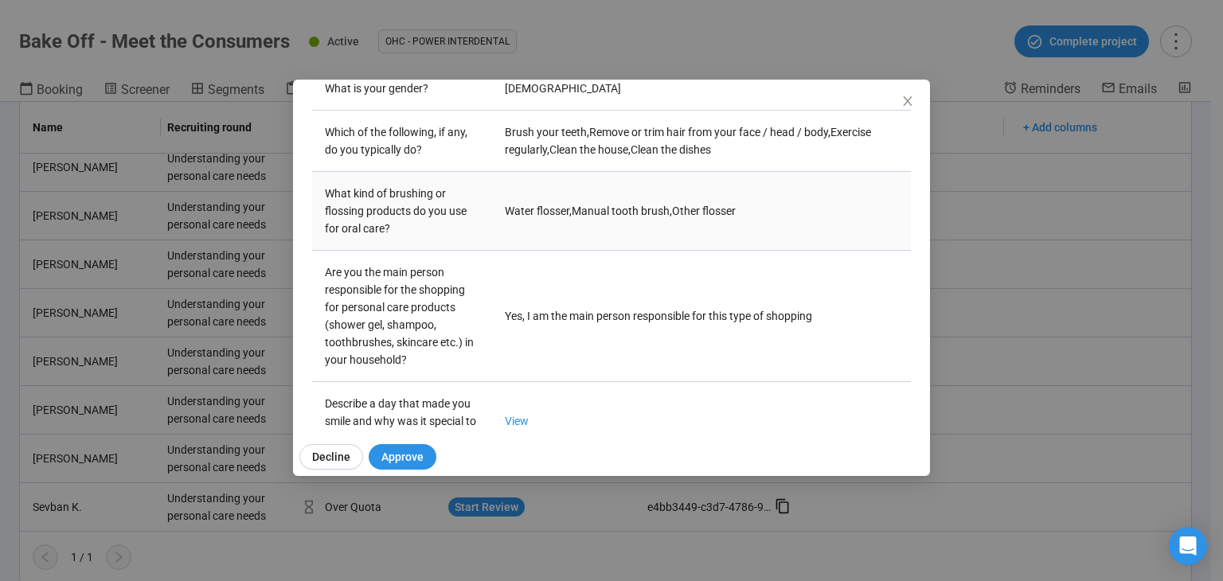
scroll to position [423, 0]
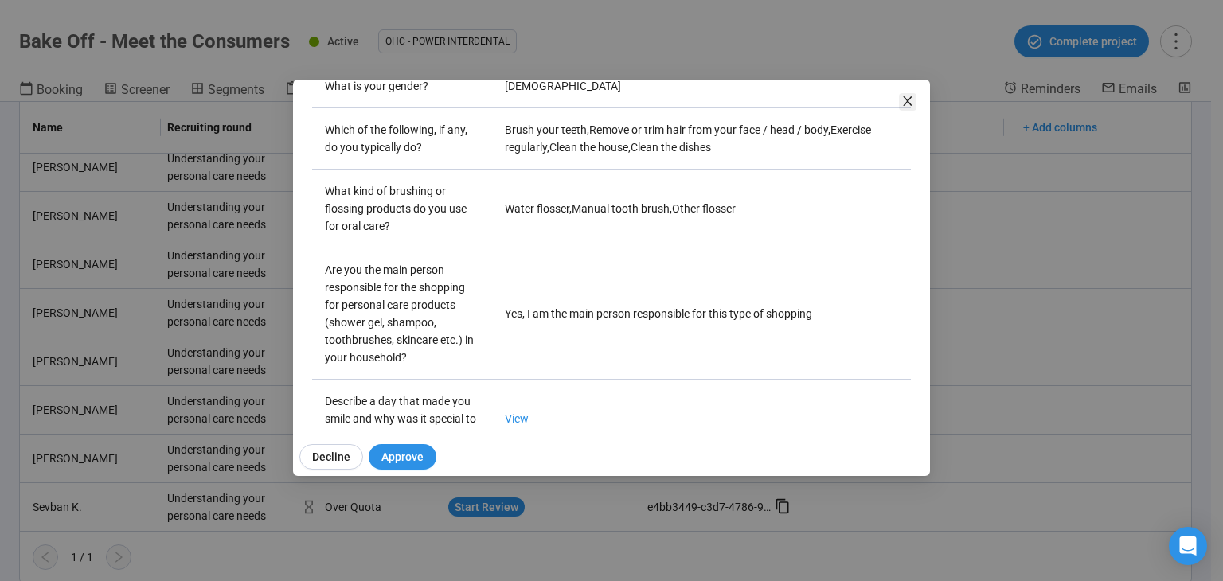
click at [911, 99] on icon "close" at bounding box center [907, 101] width 13 height 13
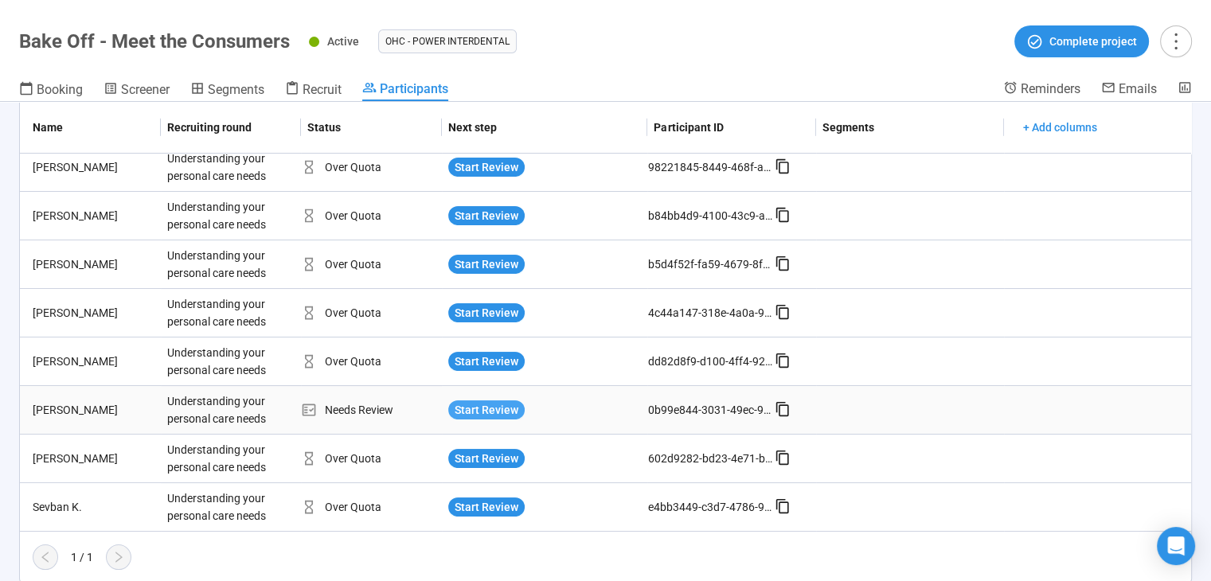
click at [491, 401] on span "Start Review" at bounding box center [486, 410] width 64 height 18
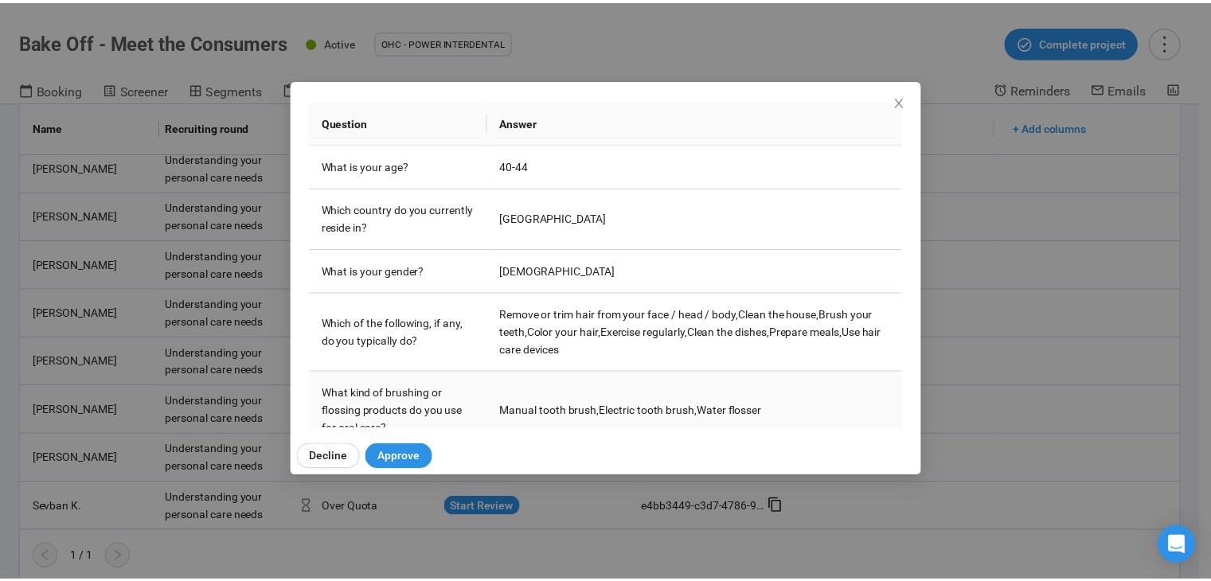
scroll to position [478, 0]
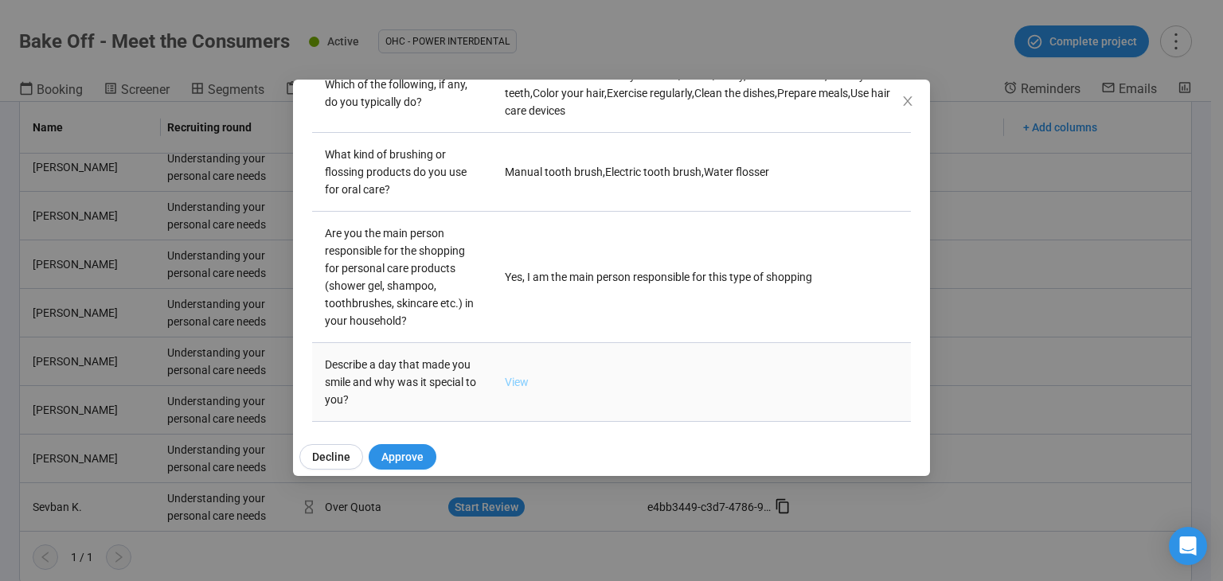
click at [505, 386] on link "View" at bounding box center [517, 382] width 24 height 13
click at [1133, 311] on div "Sabine H Project notes Edit Add notes, i.e. how the last interview went, import…" at bounding box center [611, 290] width 1223 height 581
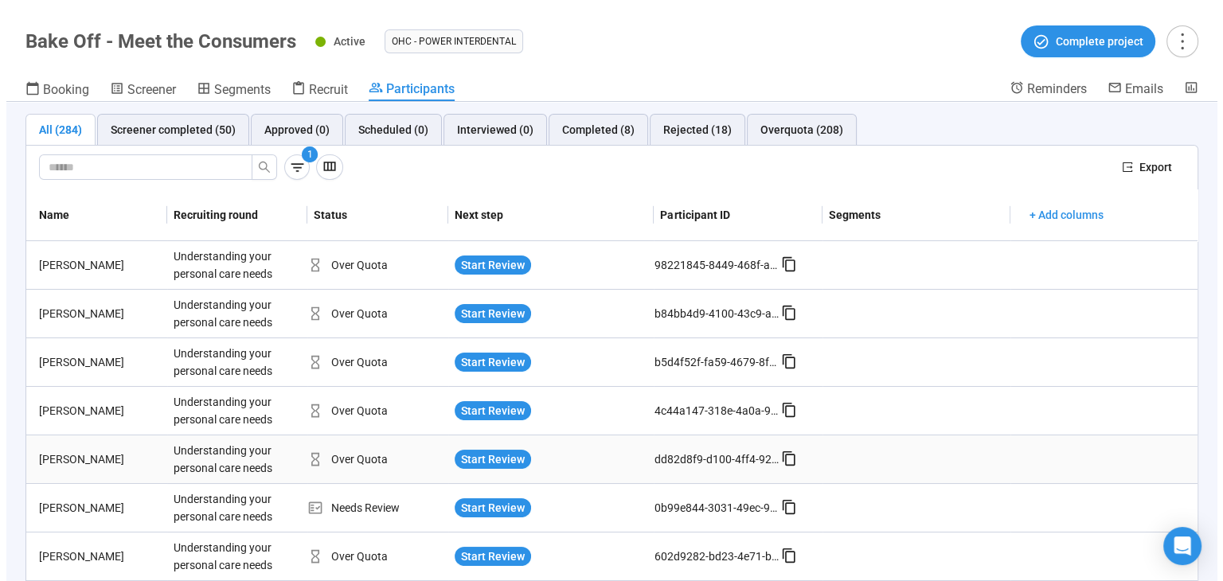
scroll to position [0, 0]
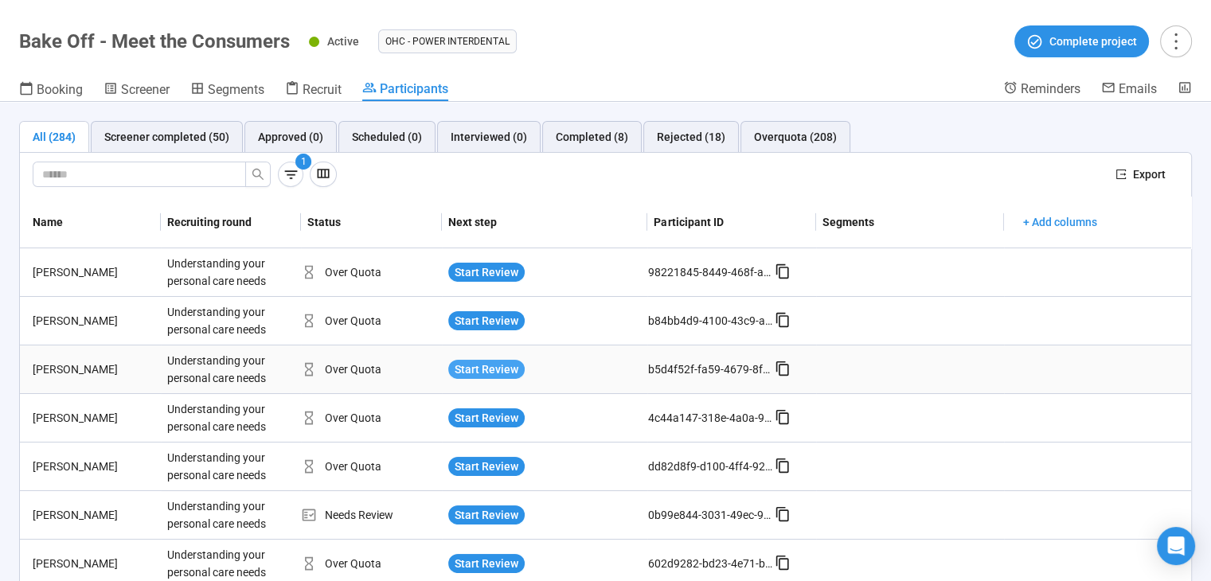
click at [500, 373] on span "Start Review" at bounding box center [486, 370] width 64 height 18
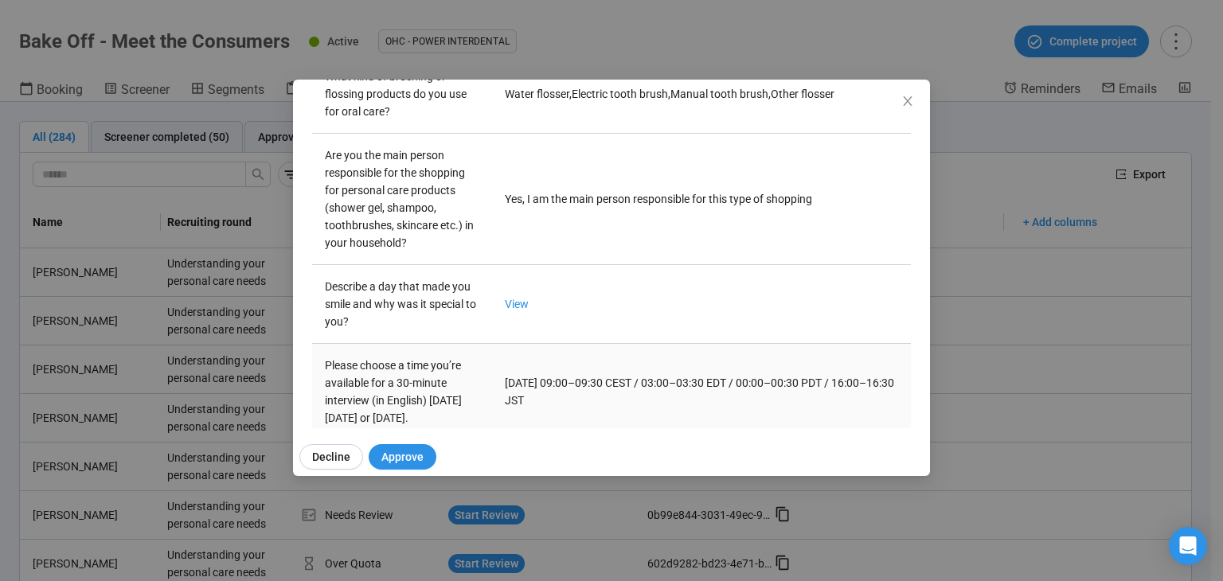
scroll to position [557, 0]
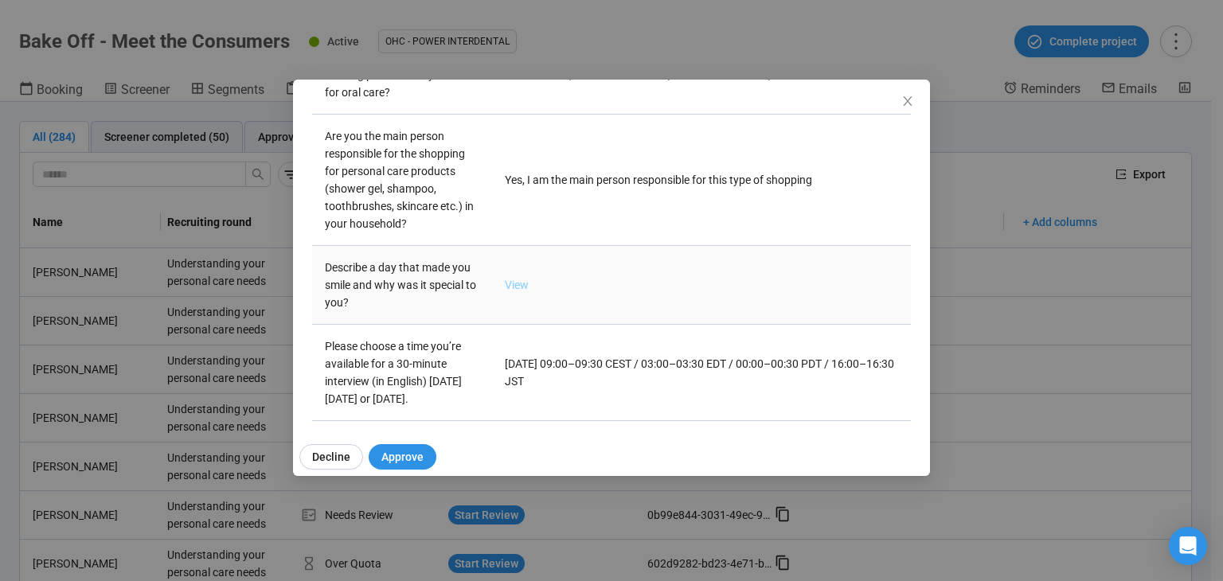
click at [506, 286] on link "View" at bounding box center [517, 285] width 24 height 13
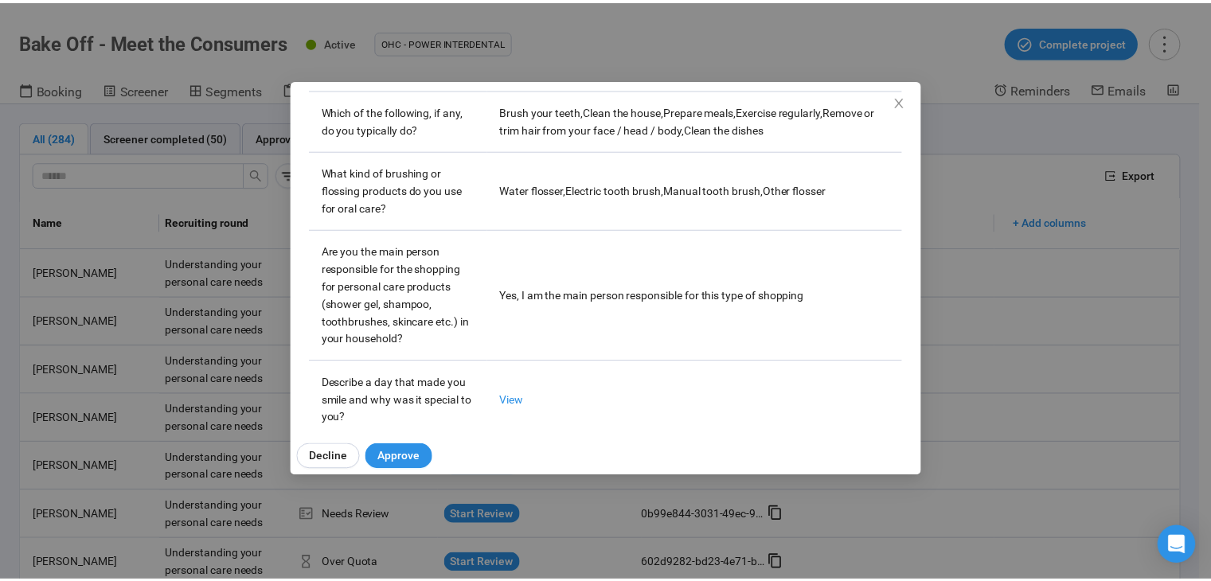
scroll to position [344, 0]
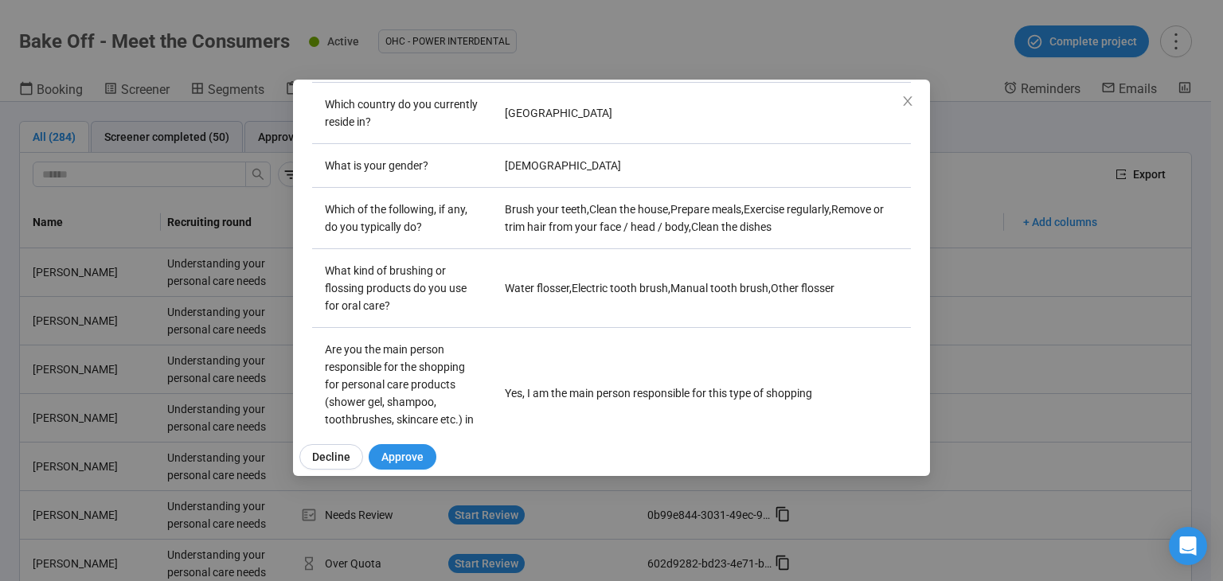
click at [1011, 230] on div "Daniel G Project notes Edit Add notes, i.e. how the last interview went, import…" at bounding box center [611, 290] width 1223 height 581
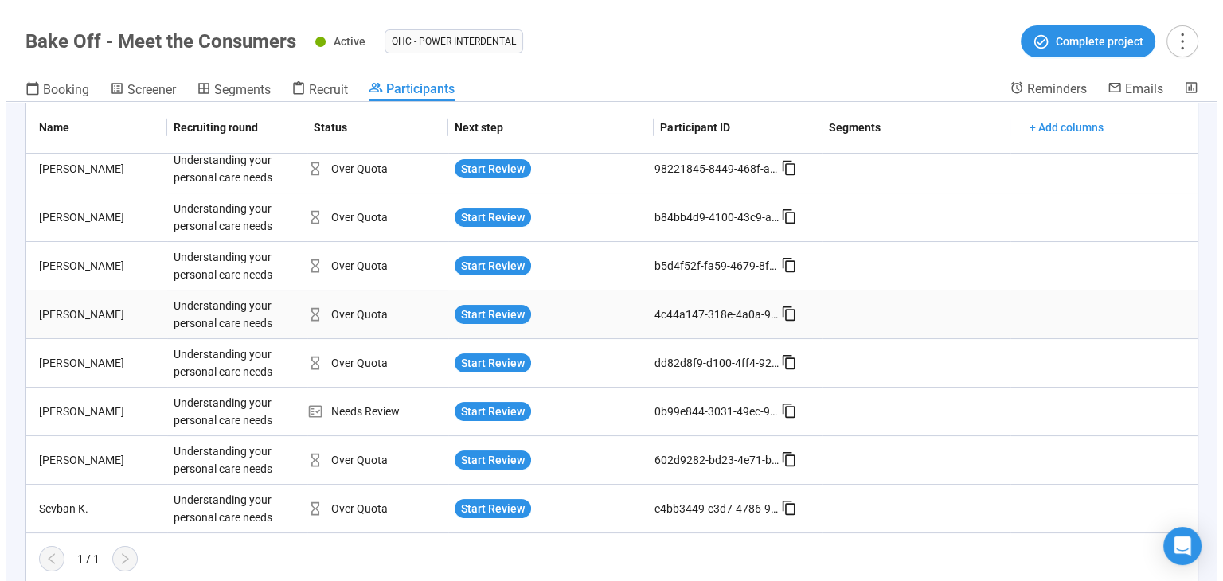
scroll to position [105, 0]
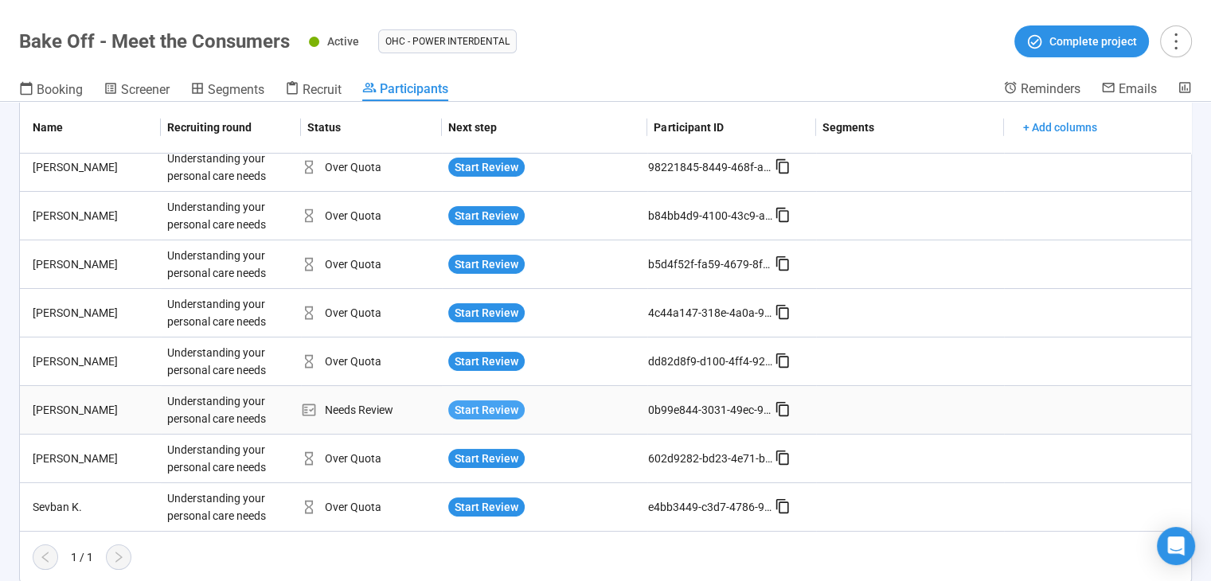
click at [503, 408] on span "Start Review" at bounding box center [486, 410] width 64 height 18
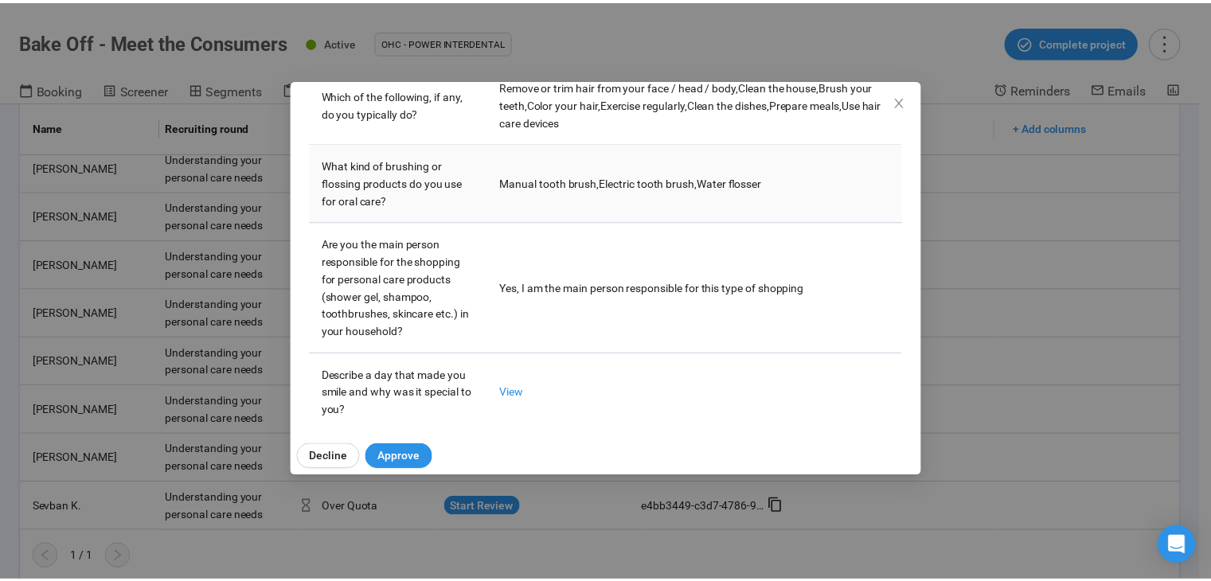
scroll to position [478, 0]
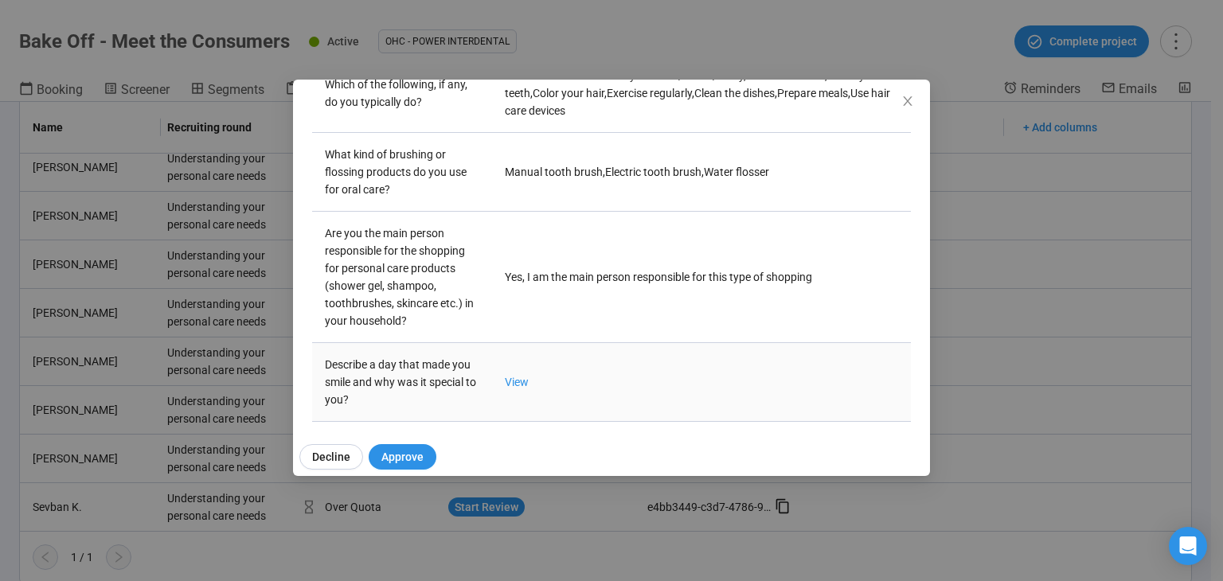
click at [513, 372] on td "View" at bounding box center [701, 382] width 419 height 79
click at [515, 380] on link "View" at bounding box center [517, 382] width 24 height 13
click at [1100, 274] on div "Sabine H Project notes Edit Add notes, i.e. how the last interview went, import…" at bounding box center [611, 290] width 1223 height 581
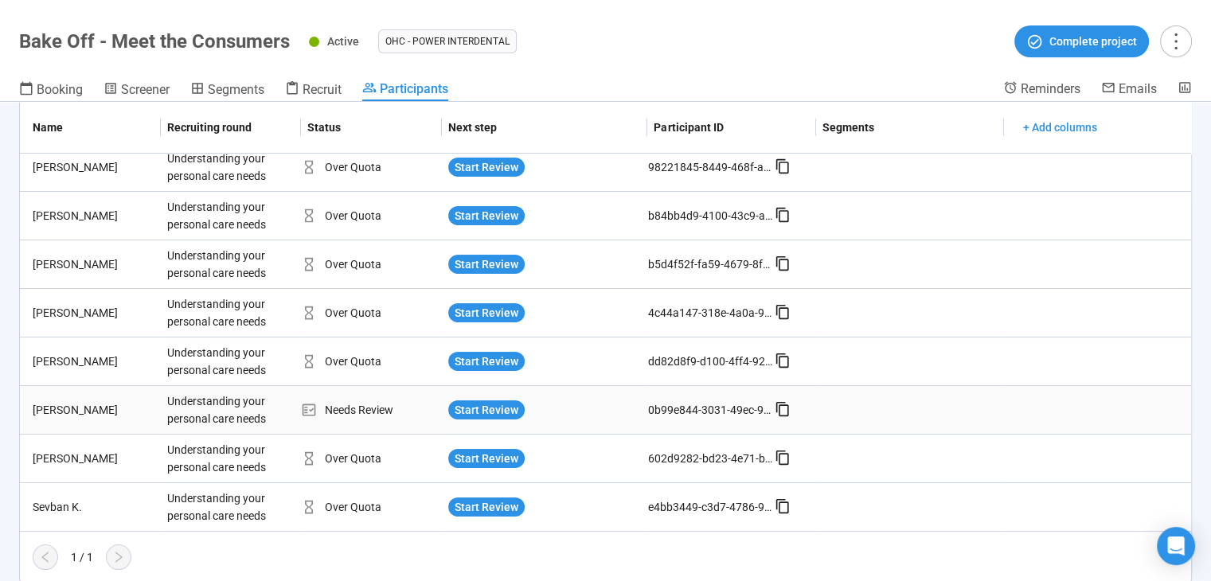
scroll to position [0, 0]
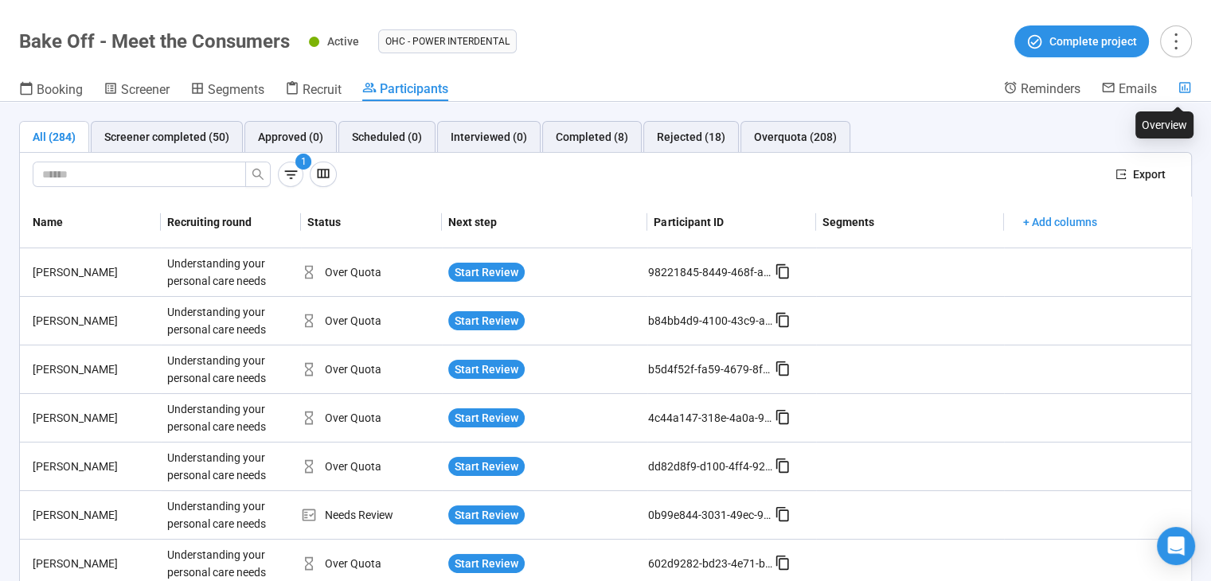
click at [1178, 92] on icon at bounding box center [1184, 87] width 14 height 14
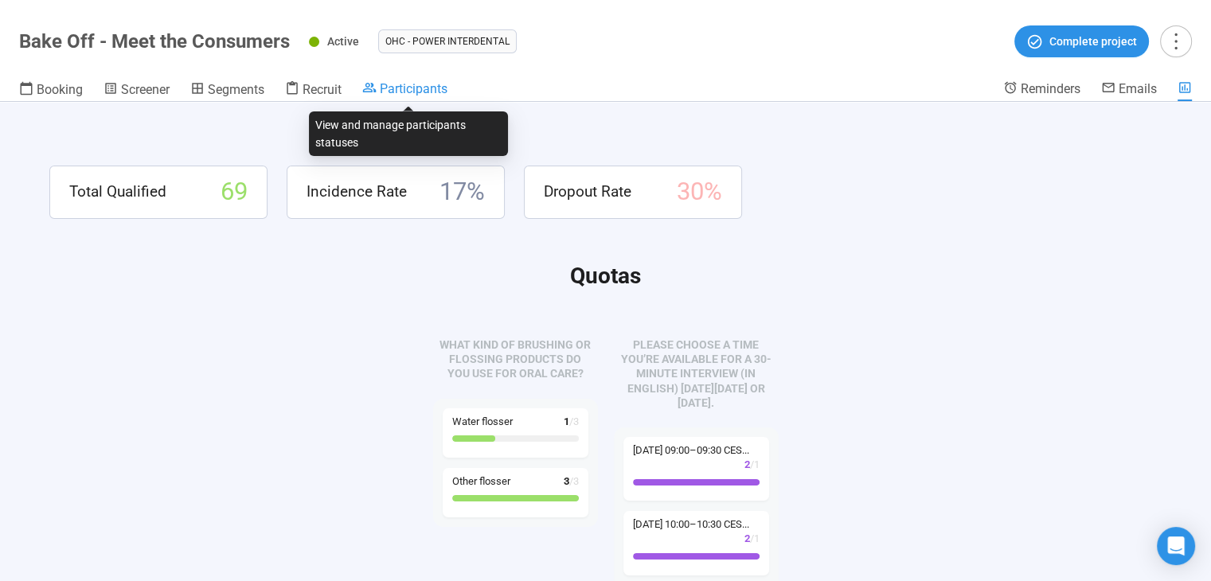
click at [427, 89] on span "Participants" at bounding box center [414, 88] width 68 height 15
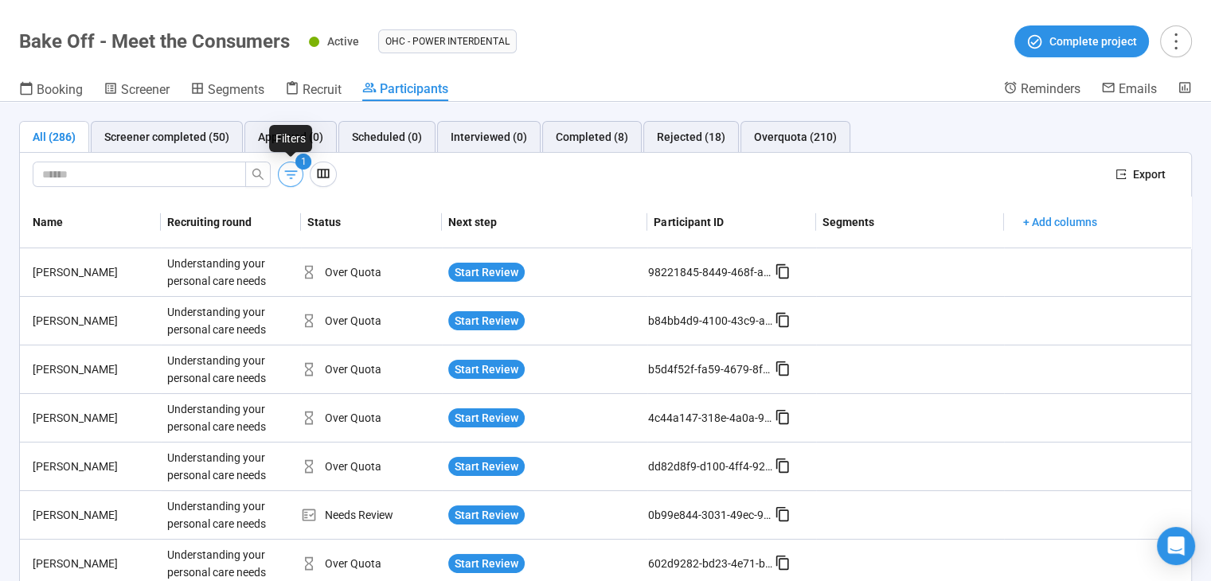
click at [287, 172] on icon "button" at bounding box center [291, 174] width 17 height 17
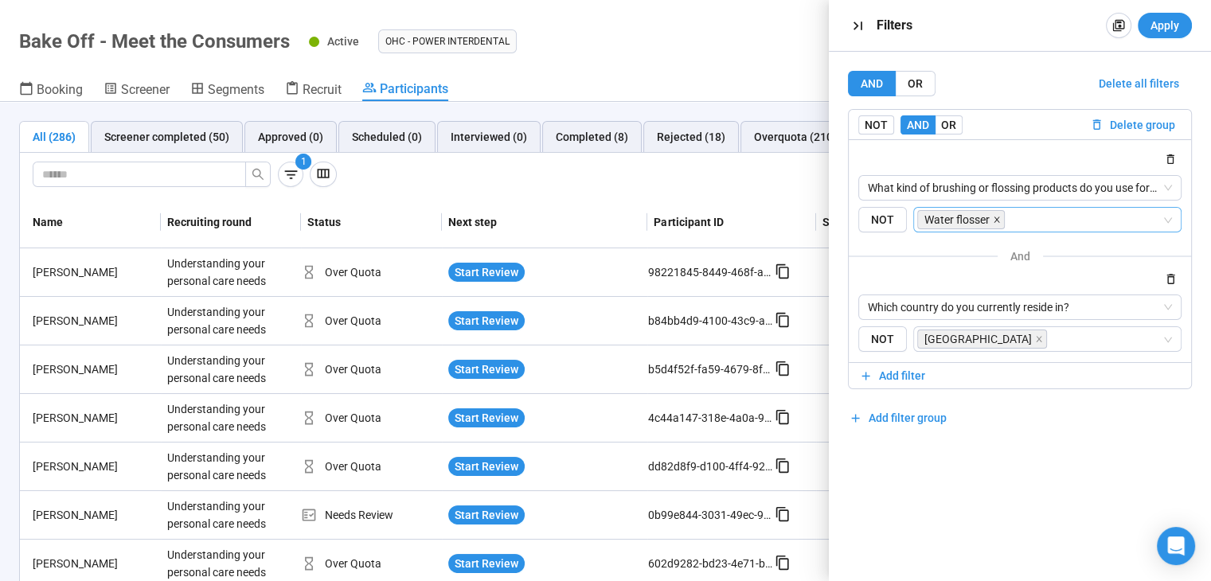
click at [996, 219] on icon "close" at bounding box center [997, 220] width 8 height 8
click at [879, 220] on span "NOT" at bounding box center [882, 220] width 49 height 26
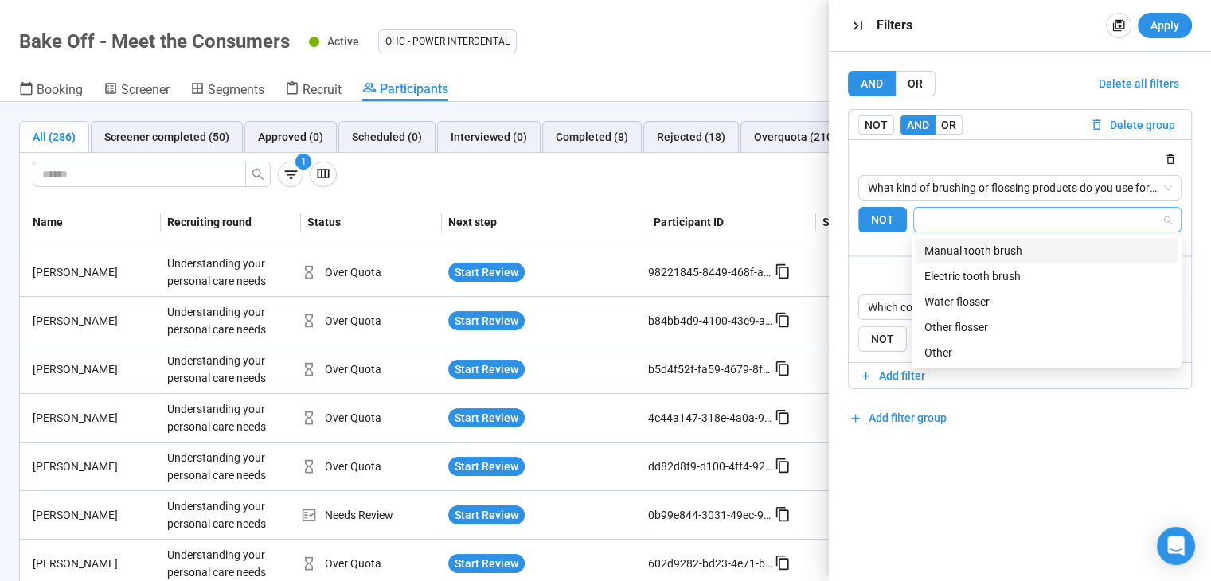
click at [945, 214] on input "search" at bounding box center [1042, 219] width 238 height 19
click at [994, 299] on div "Water flosser" at bounding box center [1046, 302] width 244 height 18
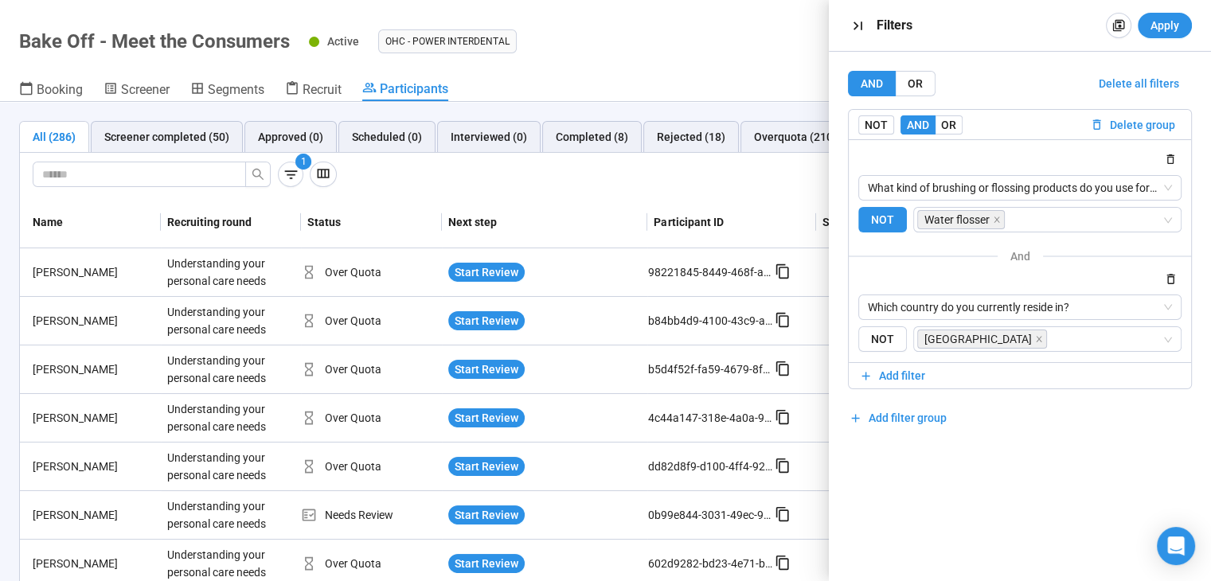
click at [1054, 431] on div "AND OR Delete all filters NOT AND OR Delete group What kind of brushing or flos…" at bounding box center [1020, 316] width 382 height 529
click at [1175, 33] on span "Apply" at bounding box center [1164, 26] width 29 height 18
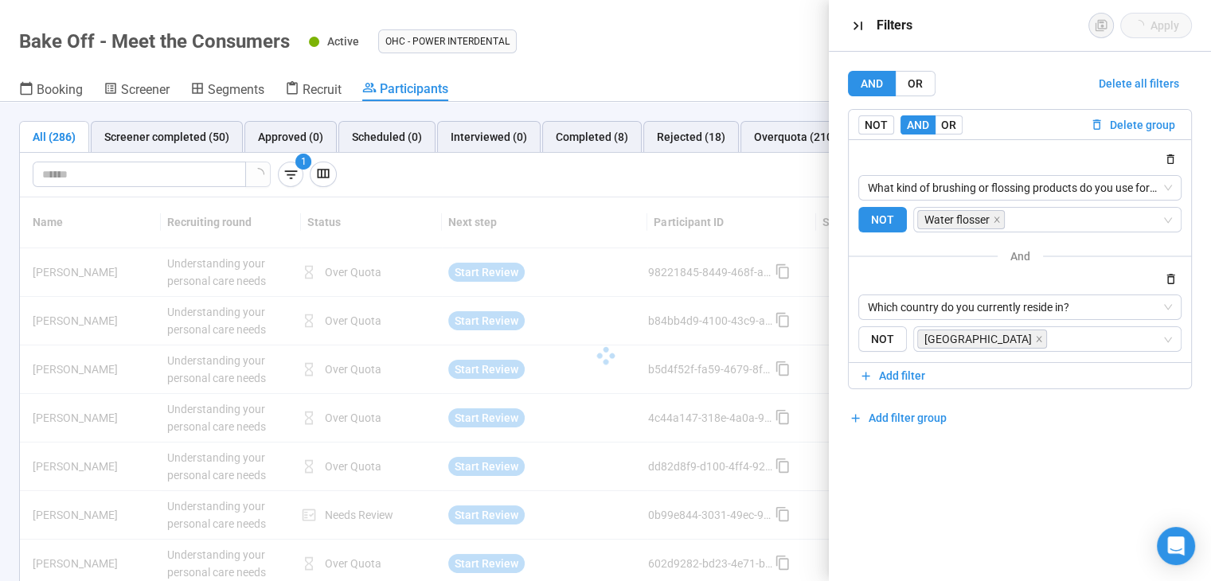
click at [611, 197] on div at bounding box center [605, 356] width 1171 height 318
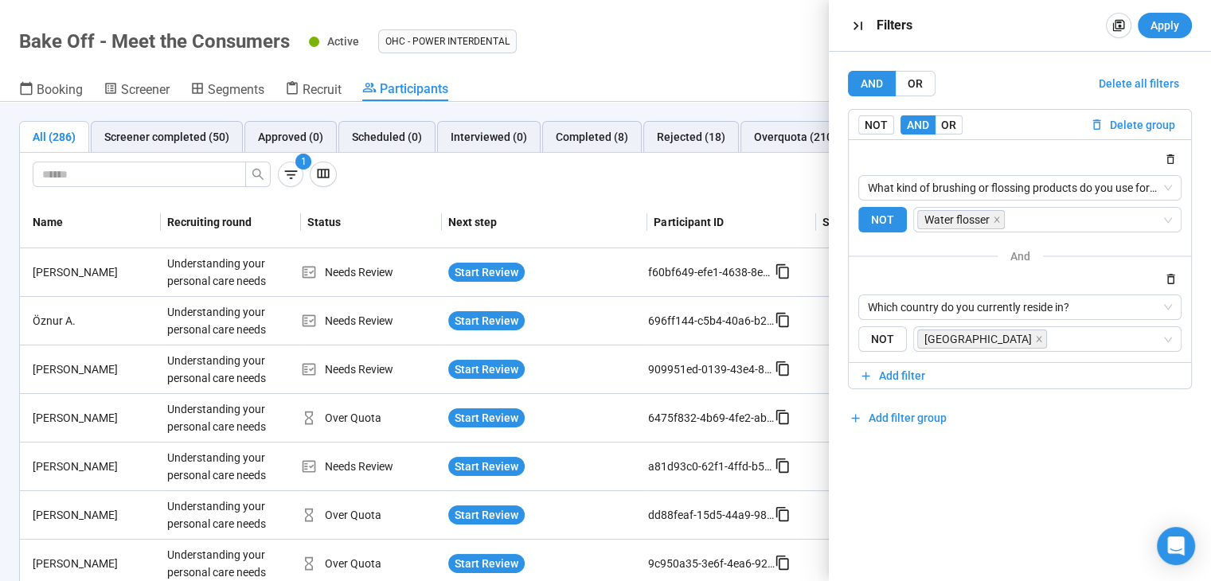
click at [611, 197] on th "Next step" at bounding box center [545, 223] width 206 height 52
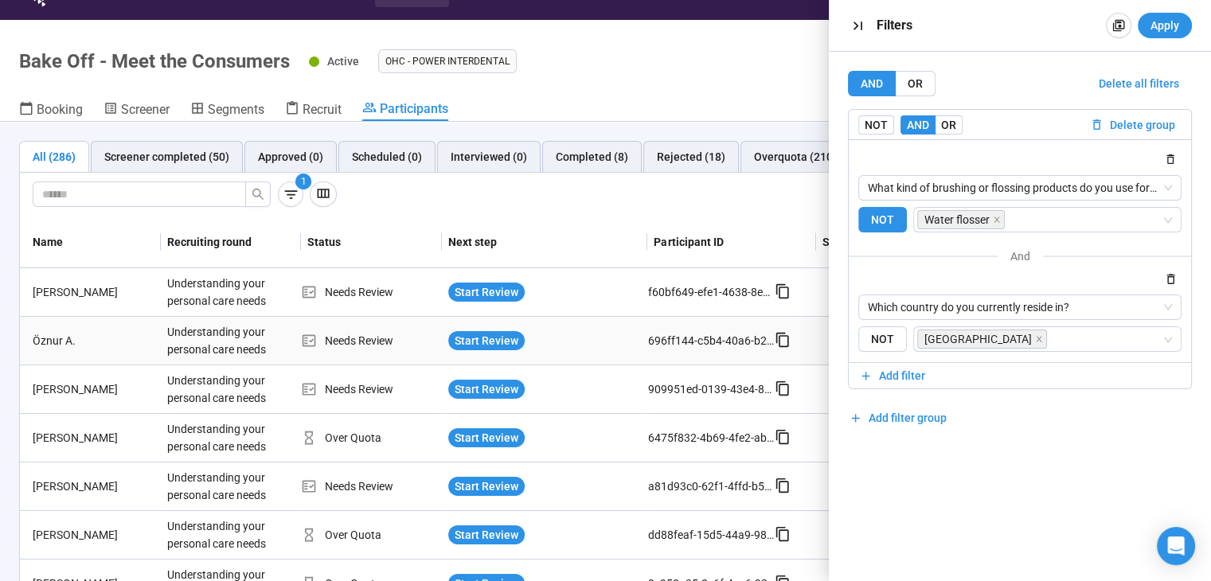
scroll to position [56, 0]
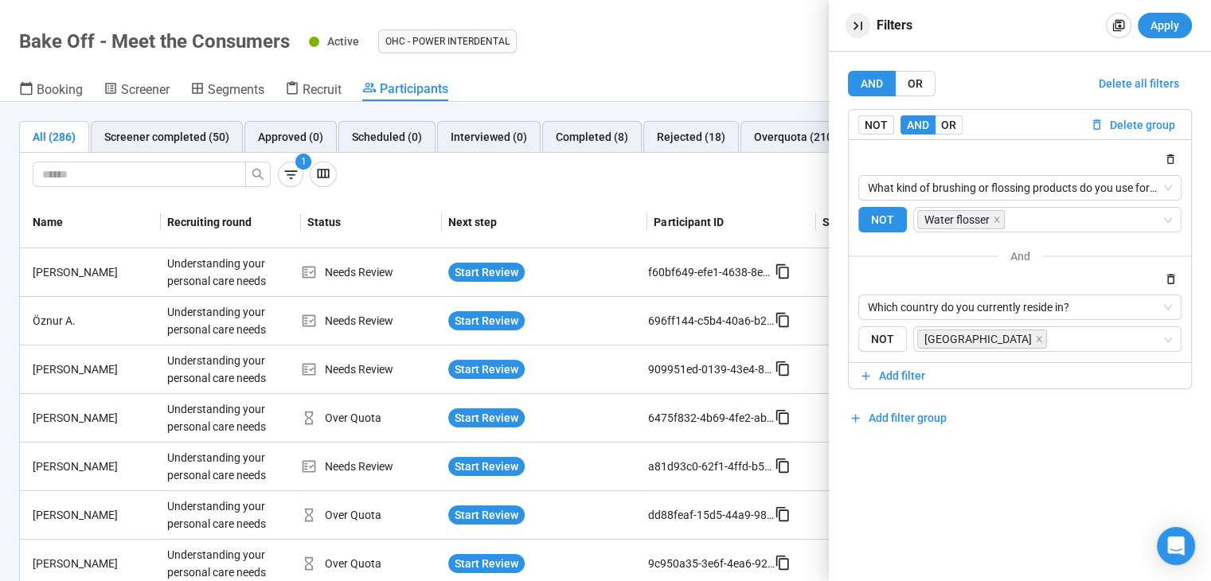
click at [855, 26] on icon "button" at bounding box center [856, 25] width 9 height 9
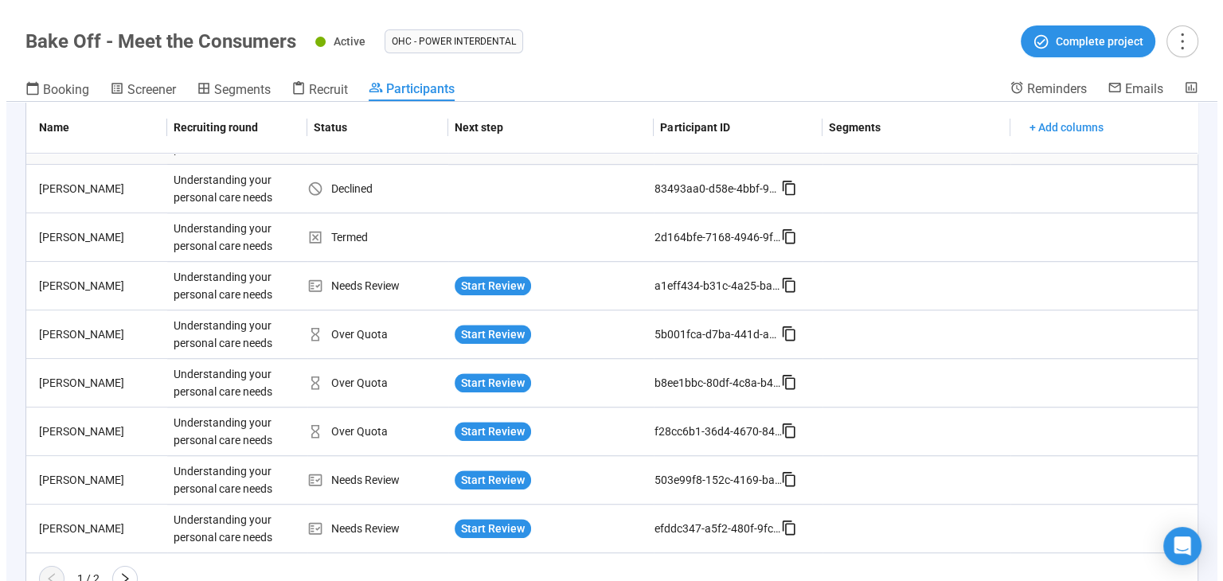
scroll to position [1170, 0]
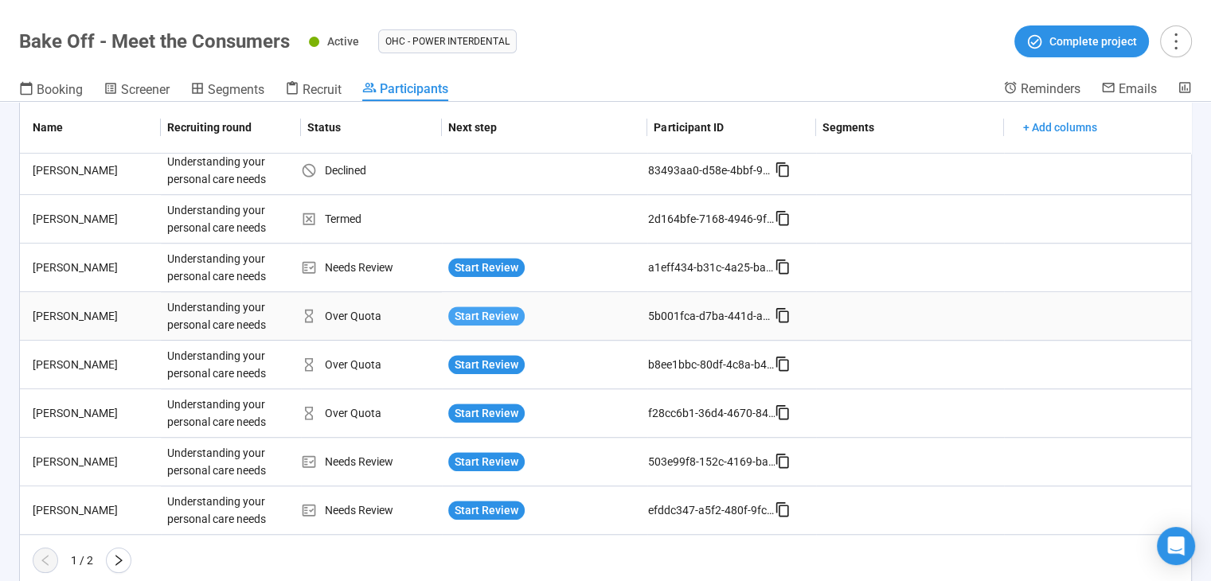
click at [503, 313] on span "Start Review" at bounding box center [486, 316] width 64 height 18
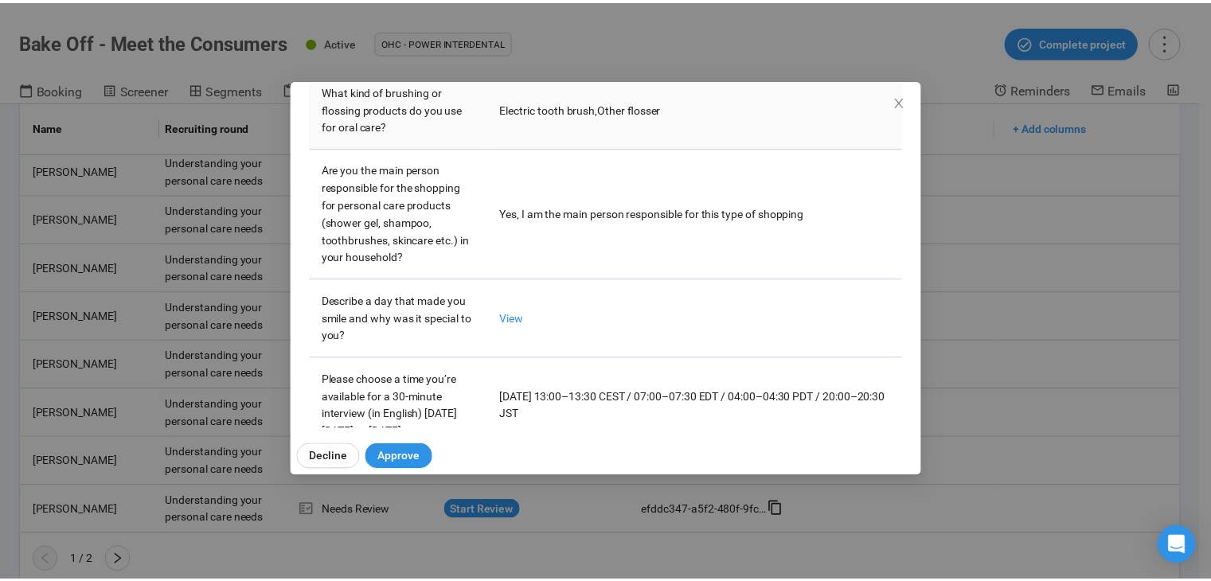
scroll to position [520, 0]
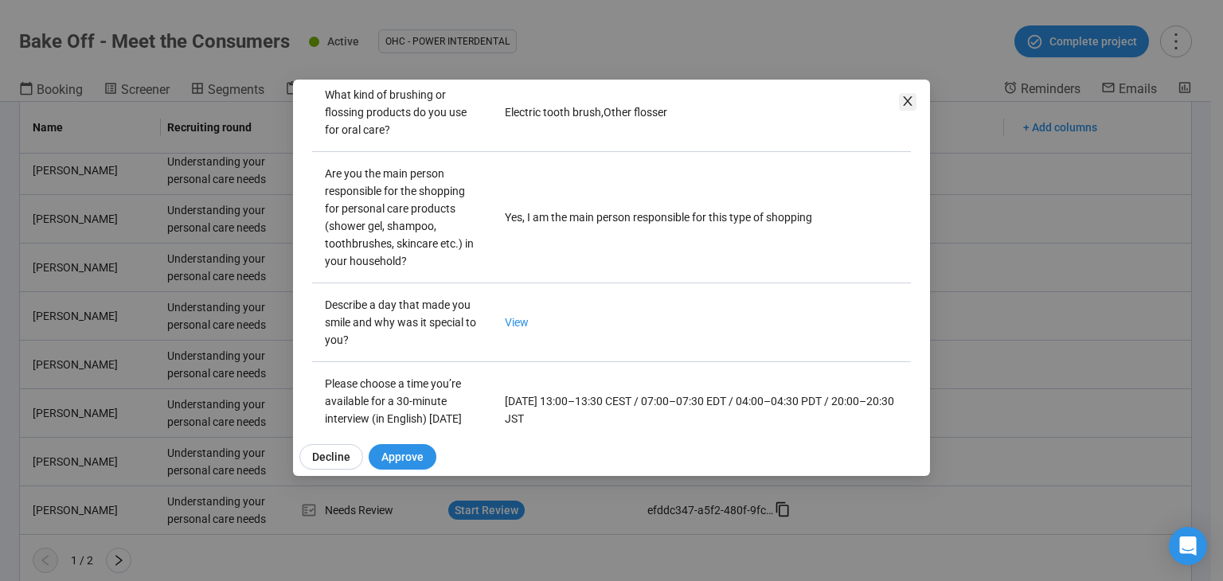
click at [904, 97] on icon "close" at bounding box center [907, 101] width 9 height 10
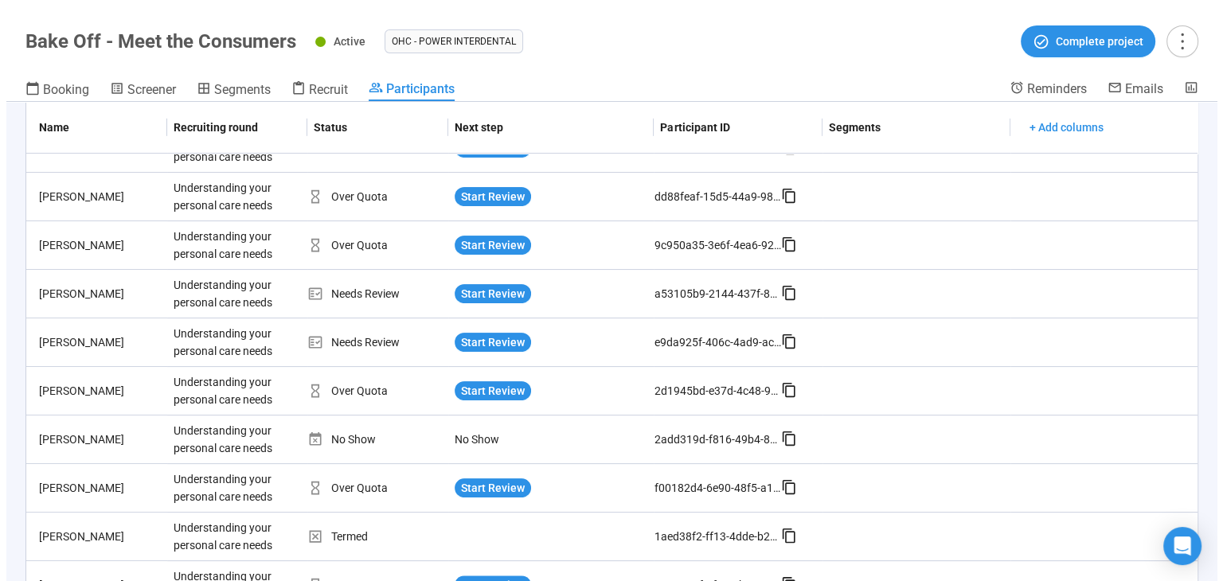
scroll to position [0, 0]
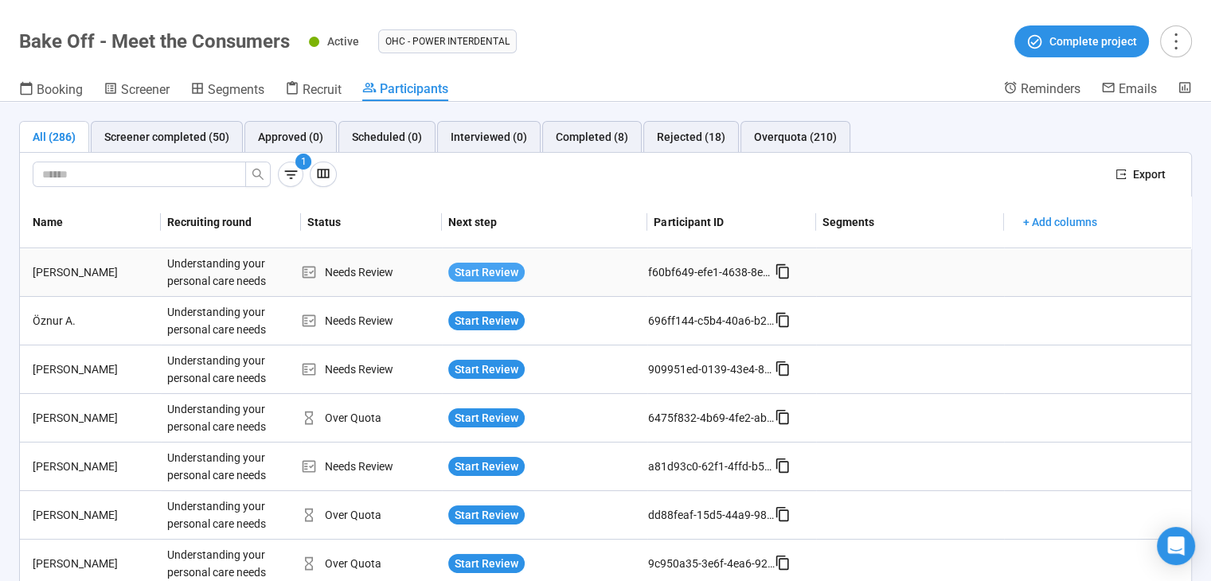
click at [509, 265] on span "Start Review" at bounding box center [486, 272] width 64 height 18
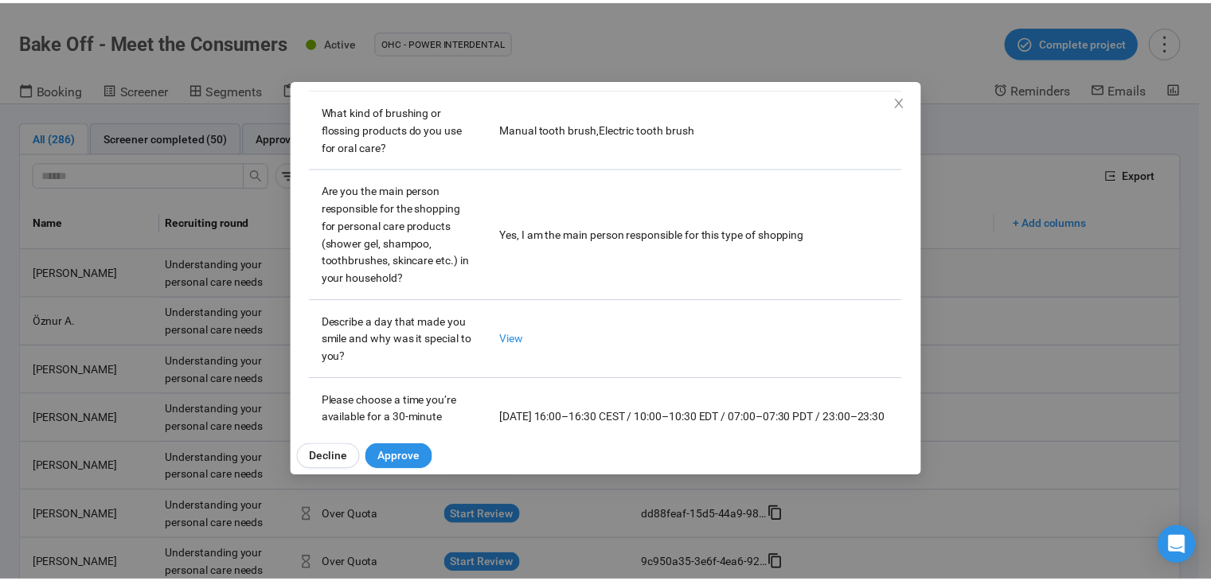
scroll to position [557, 0]
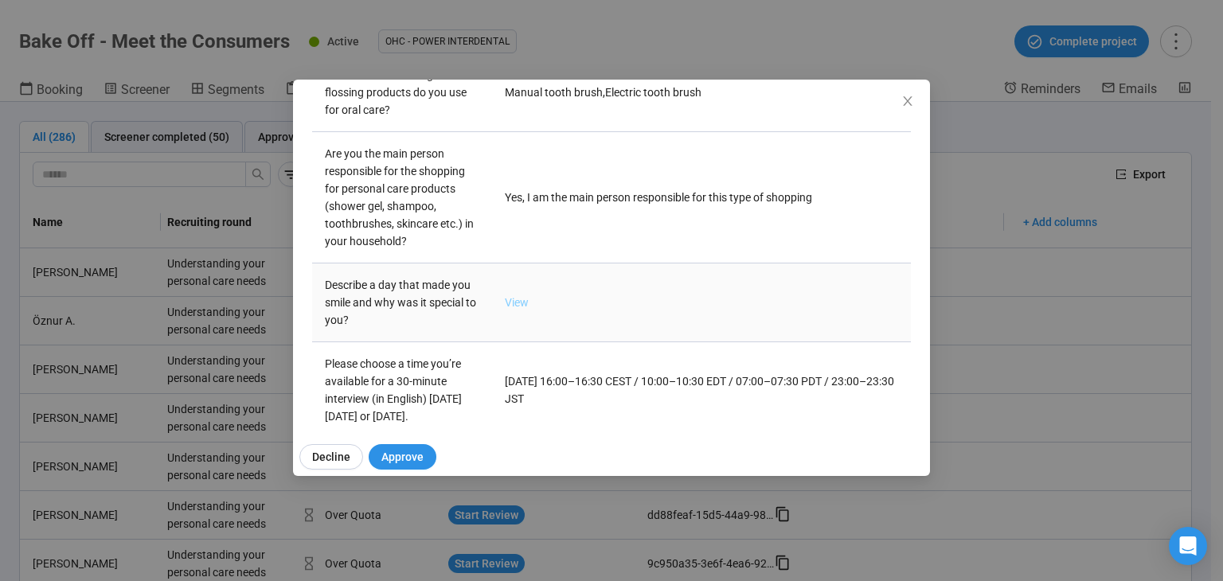
click at [509, 303] on link "View" at bounding box center [517, 302] width 24 height 13
click at [907, 98] on icon "close" at bounding box center [907, 101] width 13 height 13
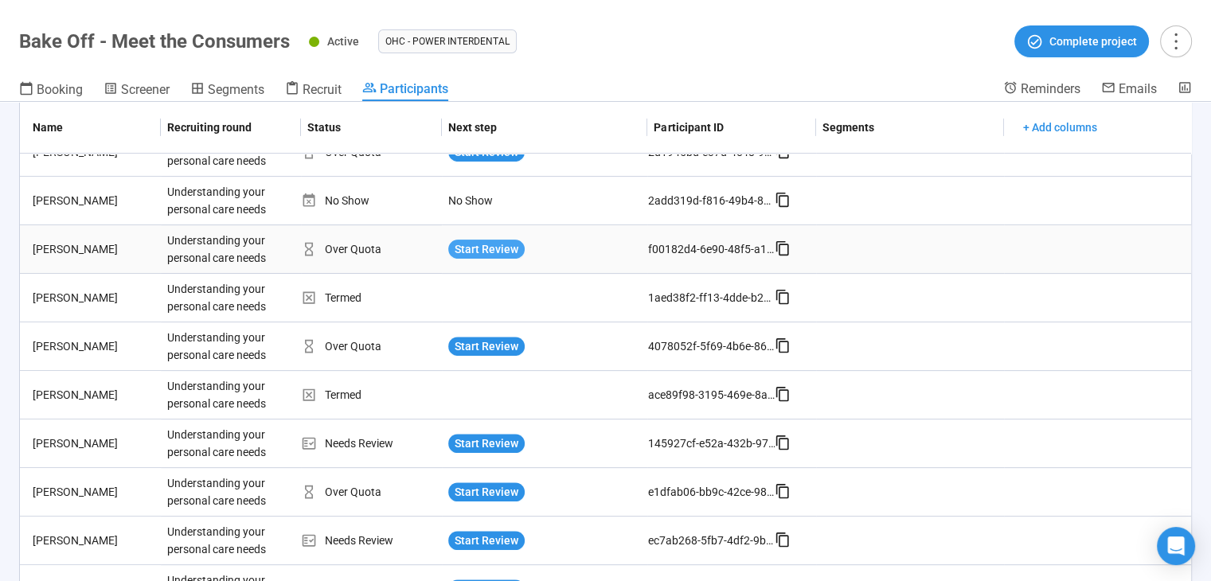
click at [499, 246] on span "Start Review" at bounding box center [486, 249] width 64 height 18
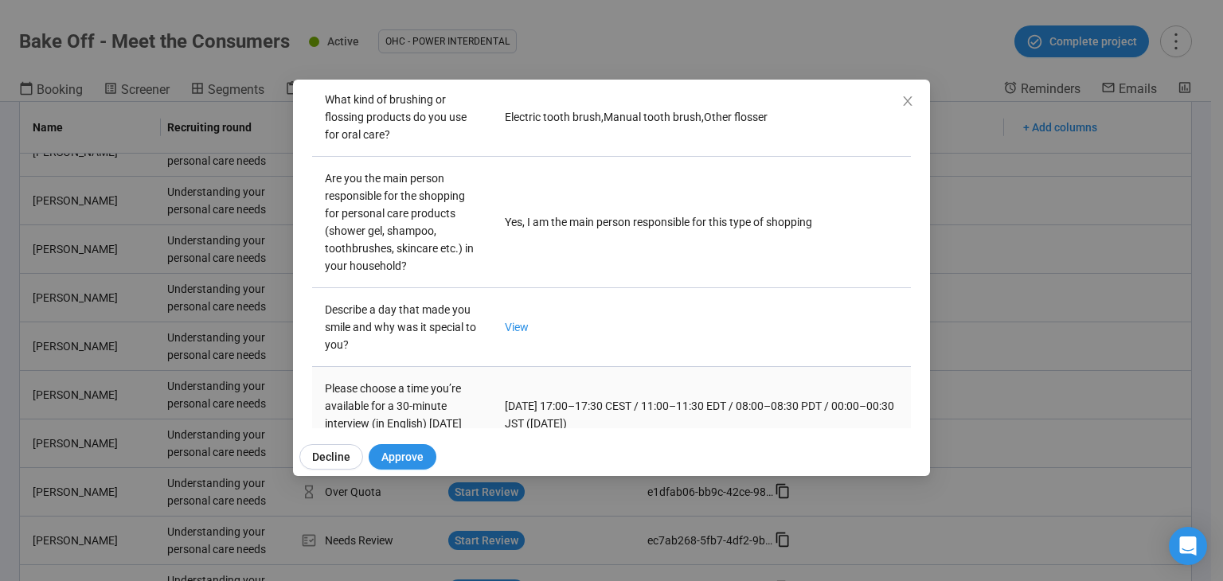
scroll to position [440, 0]
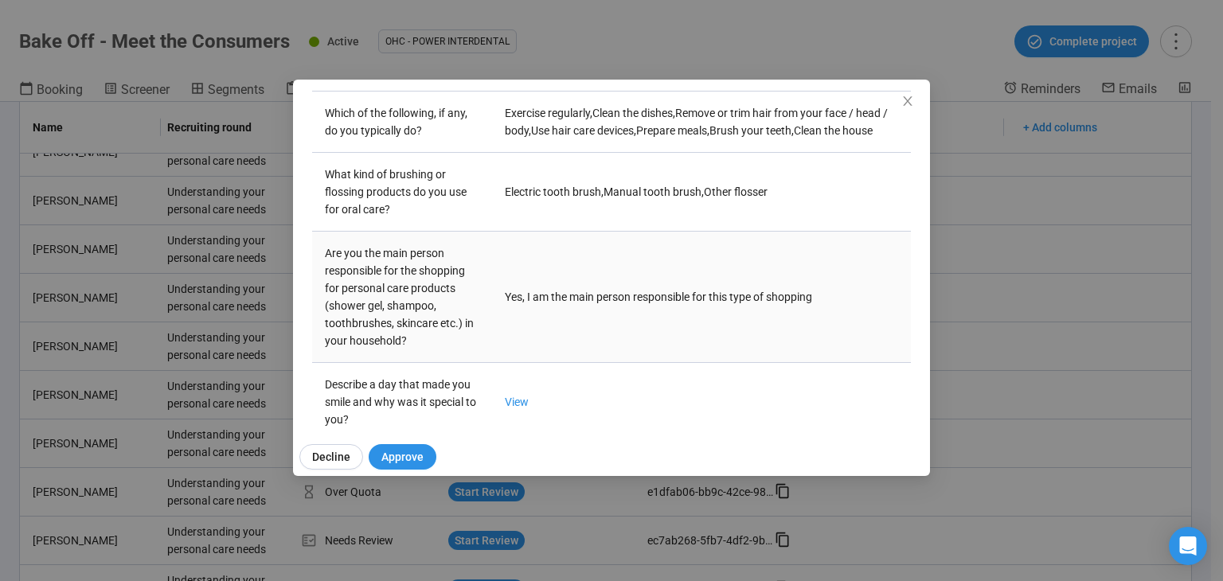
drag, startPoint x: 899, startPoint y: 103, endPoint x: 691, endPoint y: 294, distance: 282.8
click at [708, 282] on div "Sara D. Project notes Edit Add notes, i.e. how the last interview went, importa…" at bounding box center [611, 278] width 637 height 396
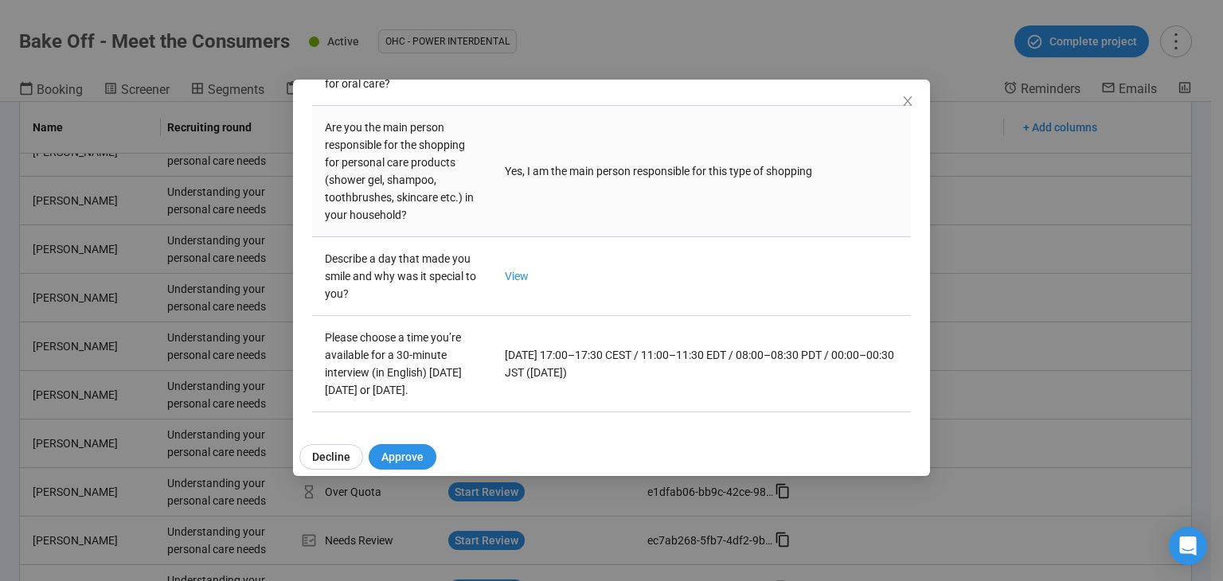
scroll to position [599, 0]
click at [907, 103] on icon "close" at bounding box center [907, 101] width 13 height 13
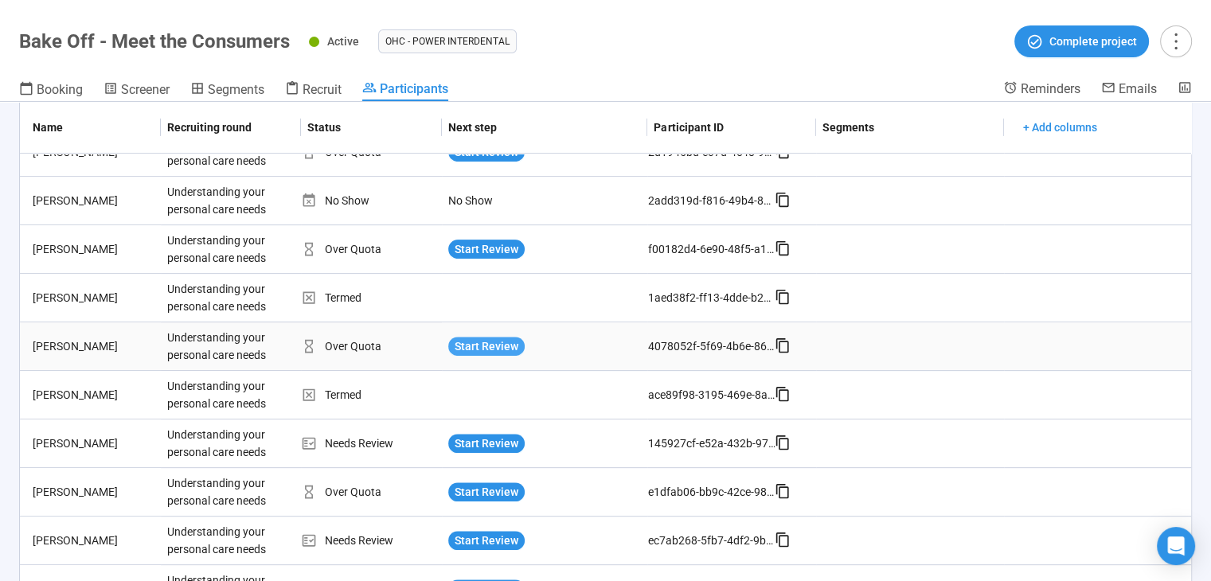
click at [484, 341] on span "Start Review" at bounding box center [486, 346] width 64 height 18
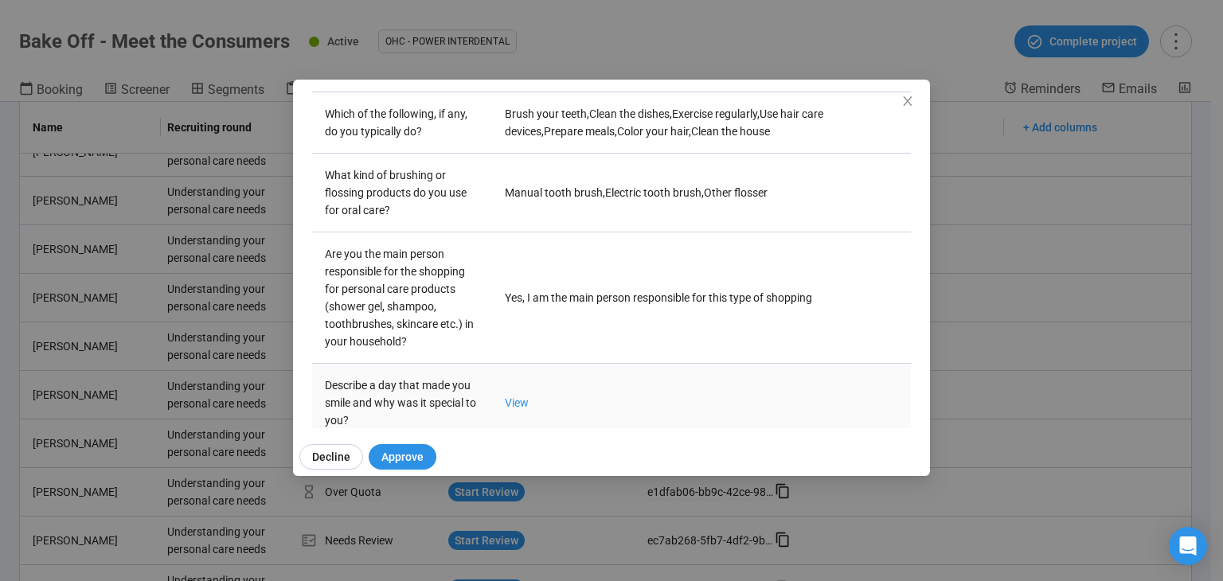
scroll to position [583, 0]
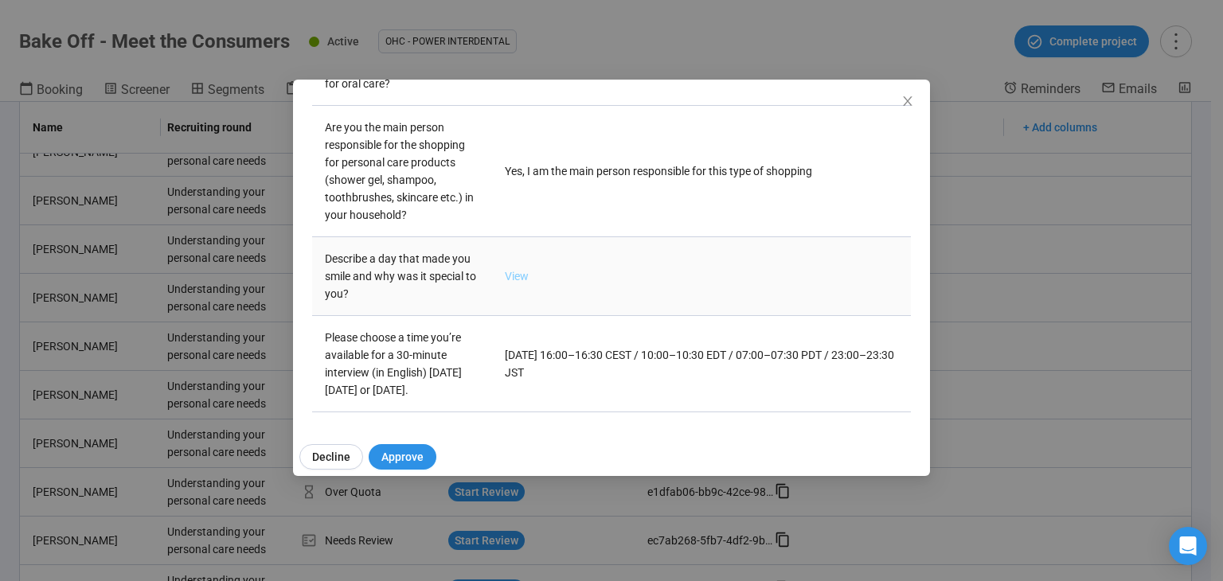
click at [506, 270] on link "View" at bounding box center [517, 276] width 24 height 13
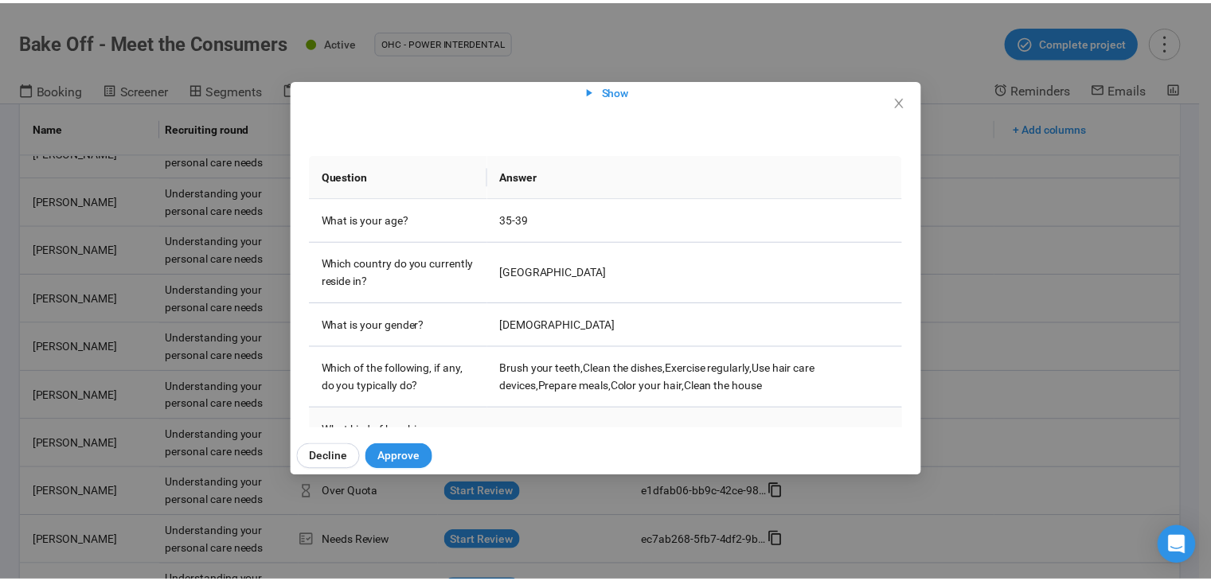
scroll to position [264, 0]
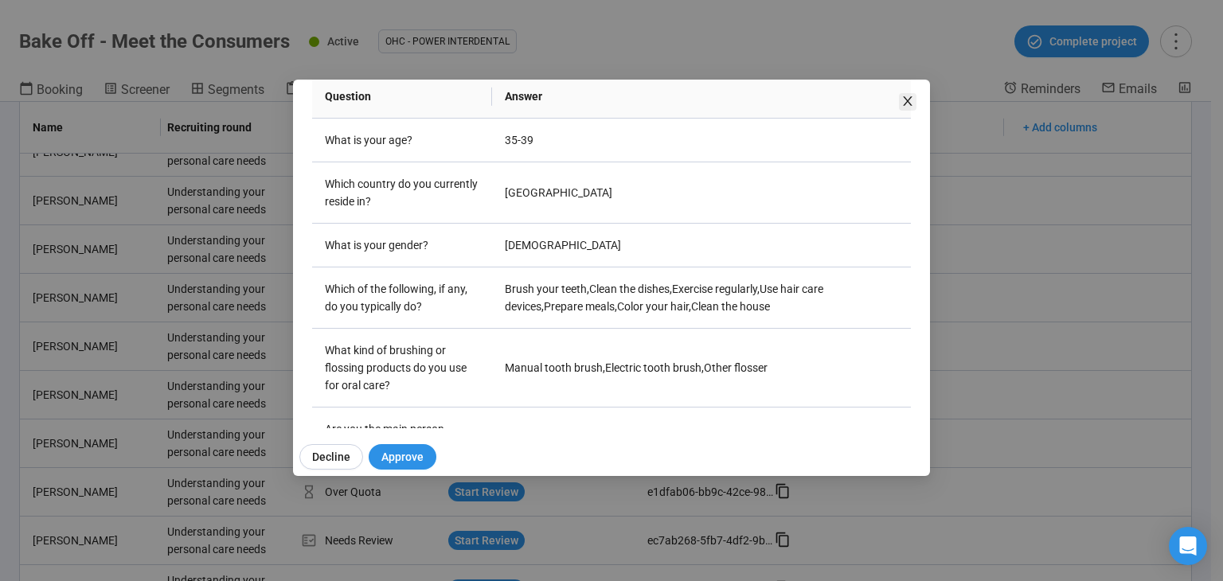
click at [907, 103] on icon "close" at bounding box center [907, 101] width 13 height 13
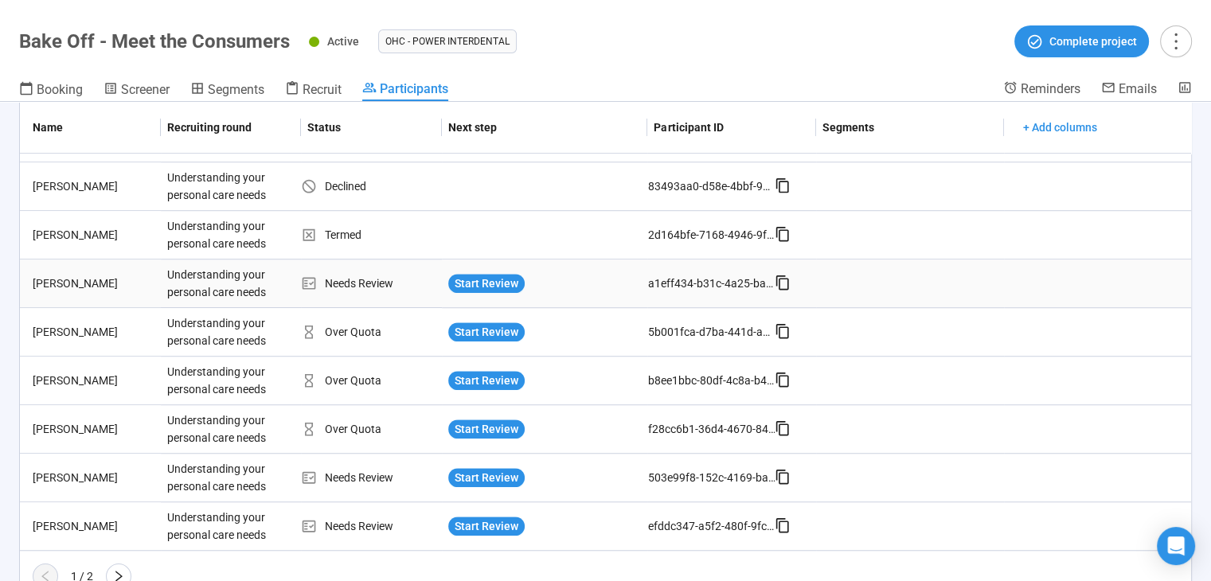
scroll to position [1170, 0]
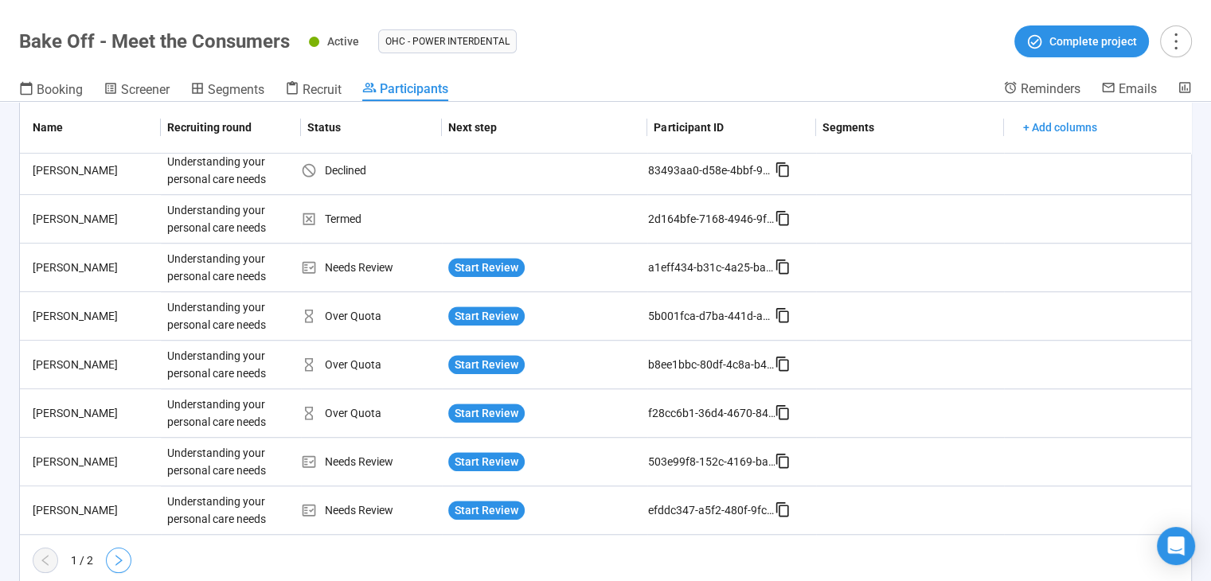
click at [117, 558] on icon "right" at bounding box center [118, 560] width 13 height 13
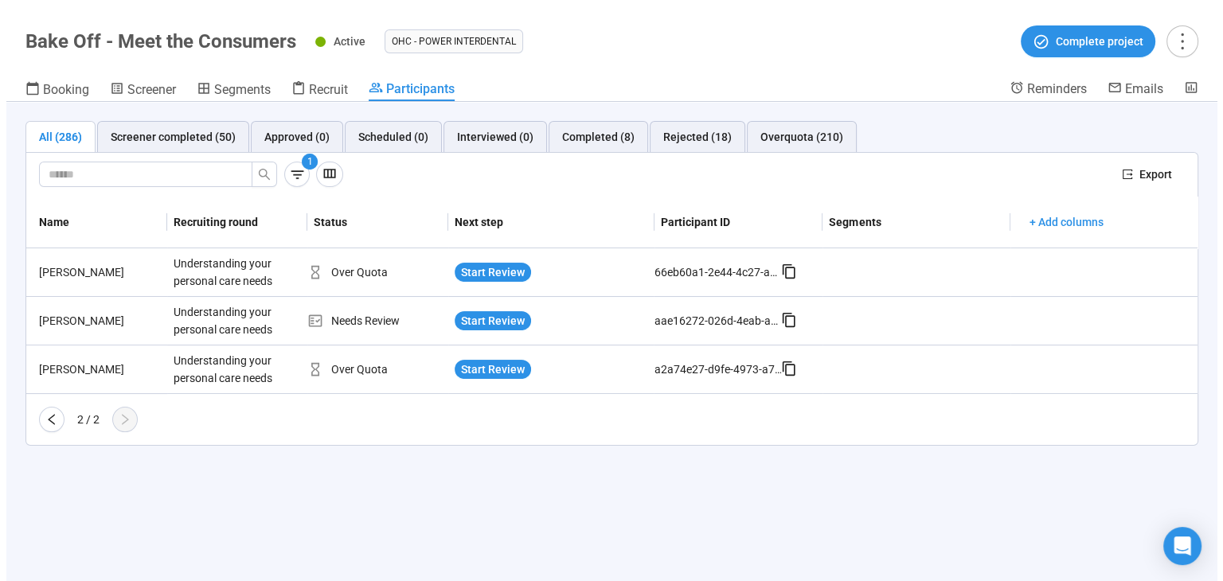
scroll to position [0, 0]
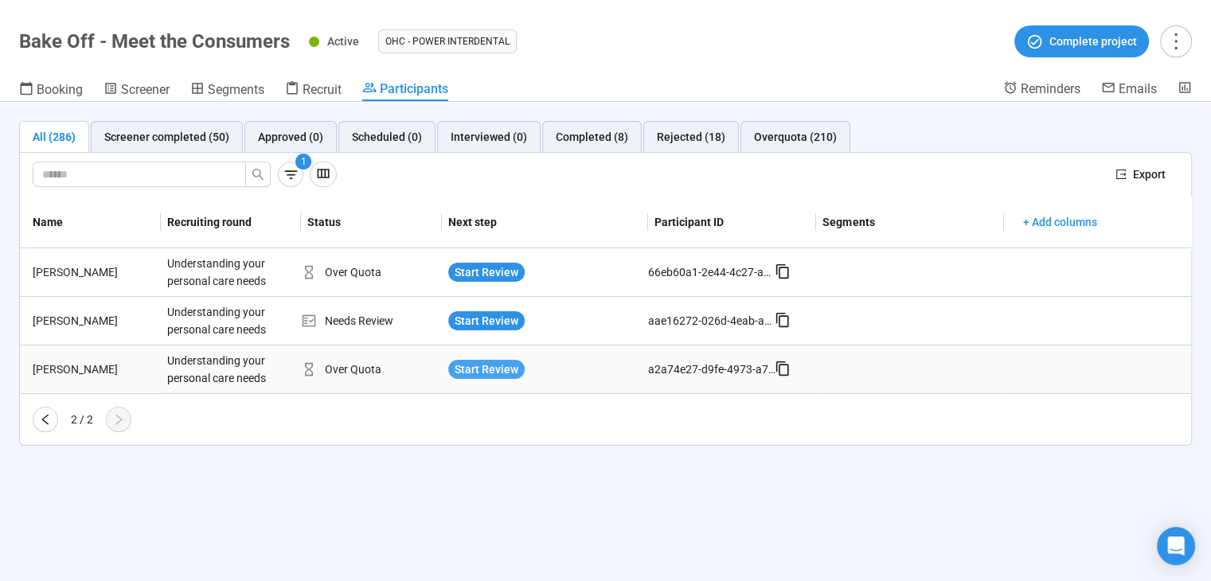
click at [487, 366] on span "Start Review" at bounding box center [486, 370] width 64 height 18
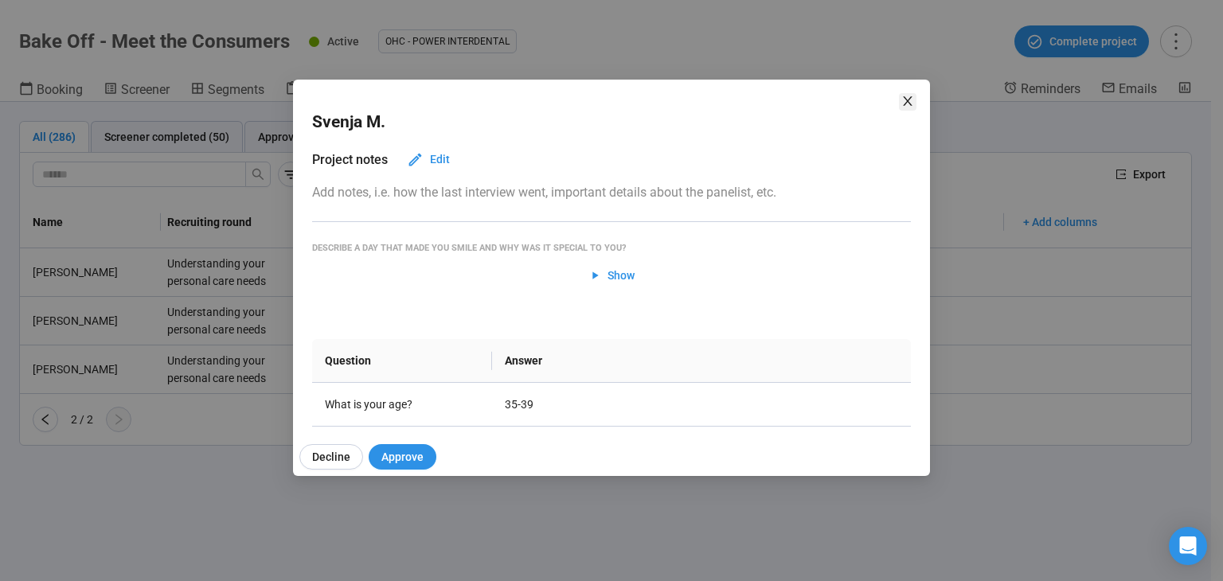
click at [907, 98] on icon "close" at bounding box center [907, 101] width 13 height 13
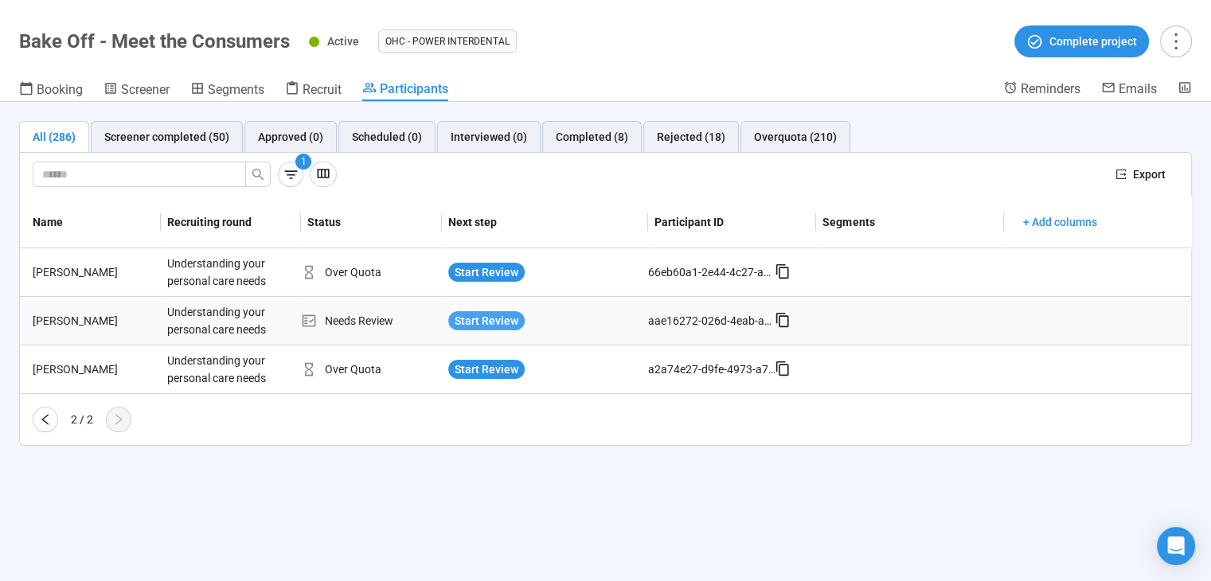
click at [509, 319] on span "Start Review" at bounding box center [486, 321] width 64 height 18
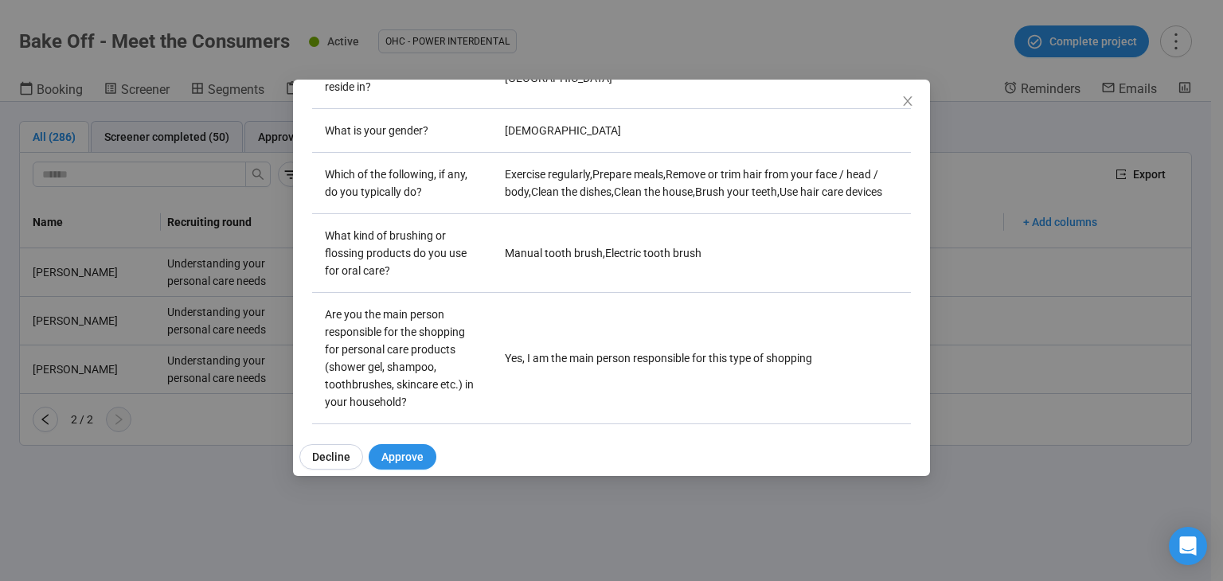
scroll to position [361, 0]
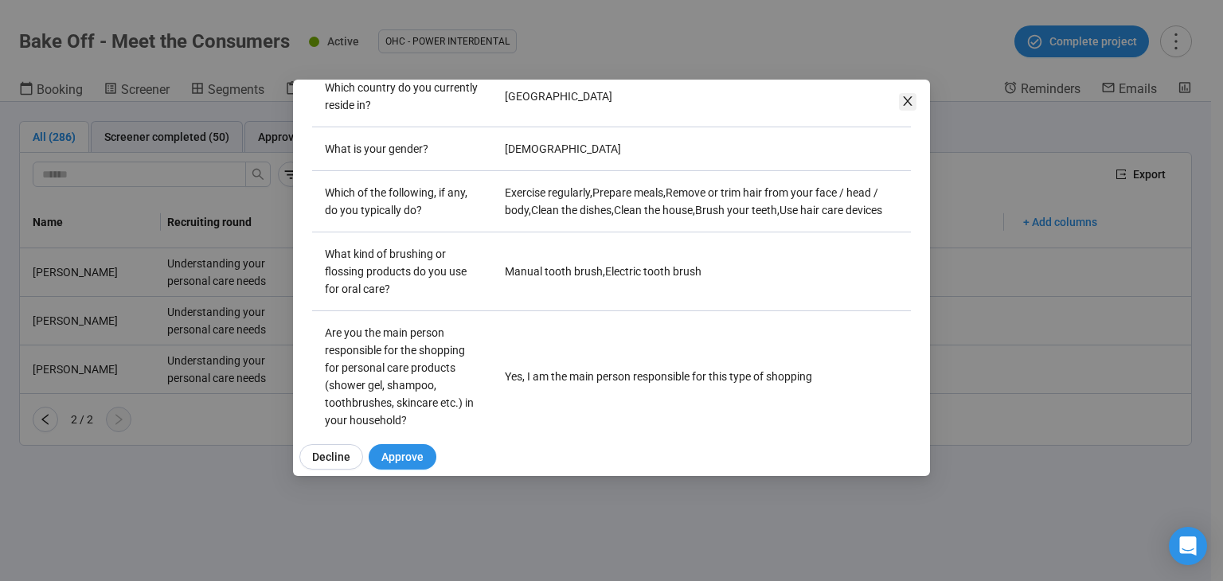
click at [907, 95] on icon "close" at bounding box center [907, 101] width 13 height 13
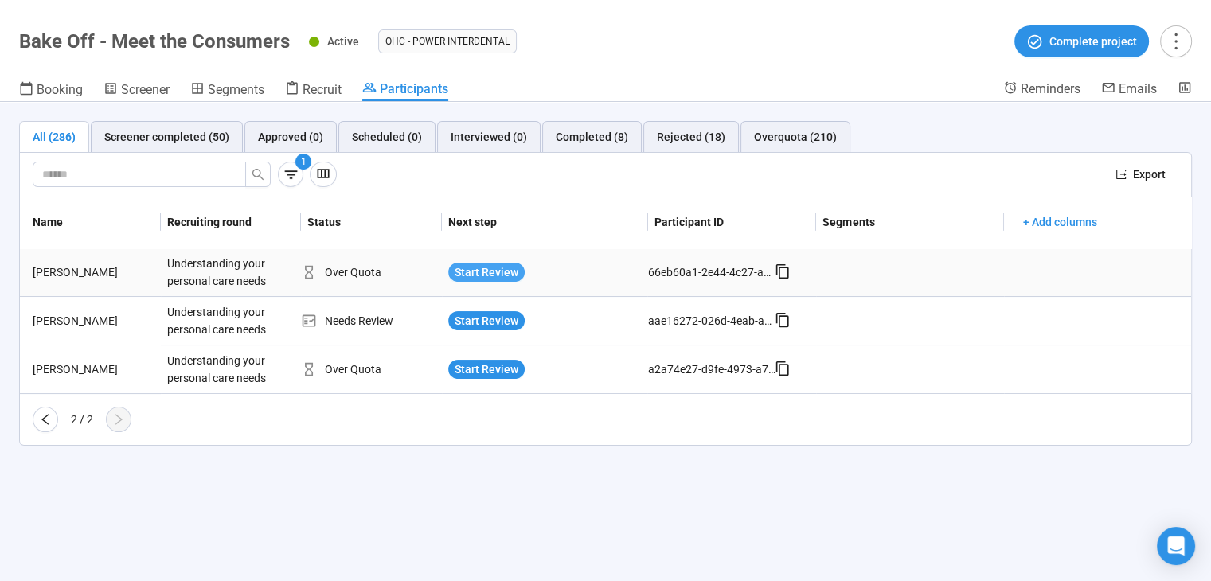
click at [494, 271] on span "Start Review" at bounding box center [486, 272] width 64 height 18
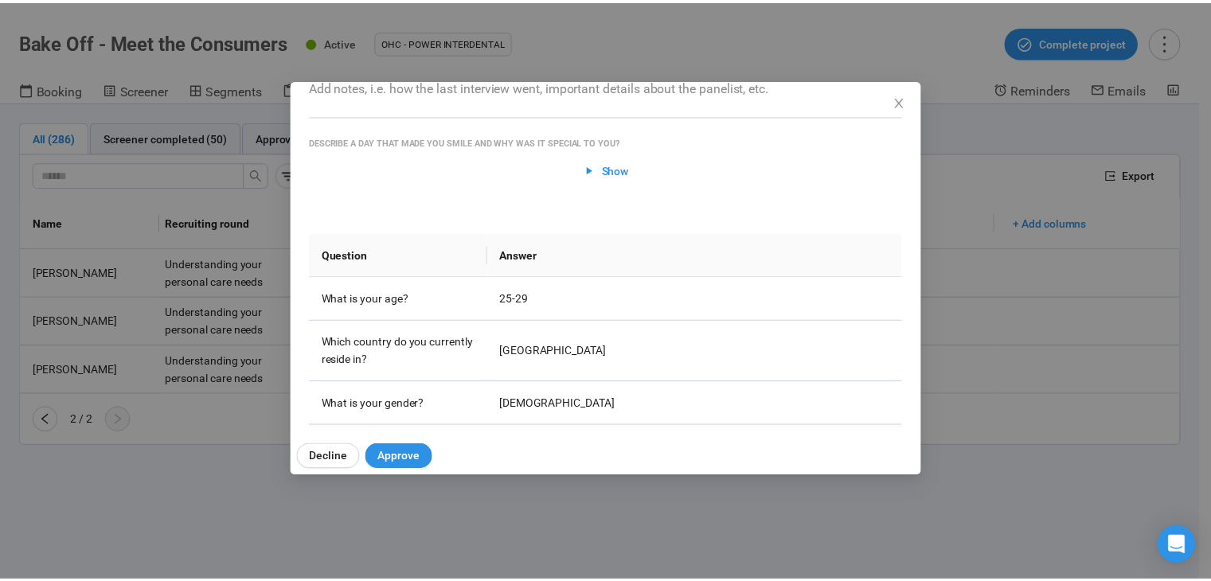
scroll to position [105, 0]
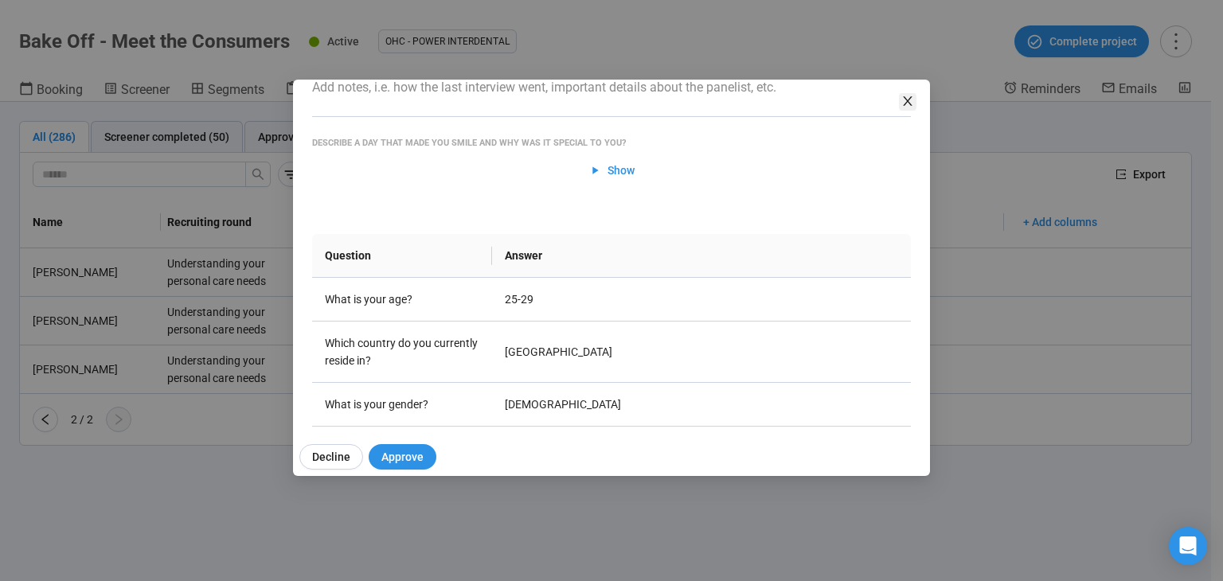
click at [901, 100] on icon "close" at bounding box center [907, 101] width 13 height 13
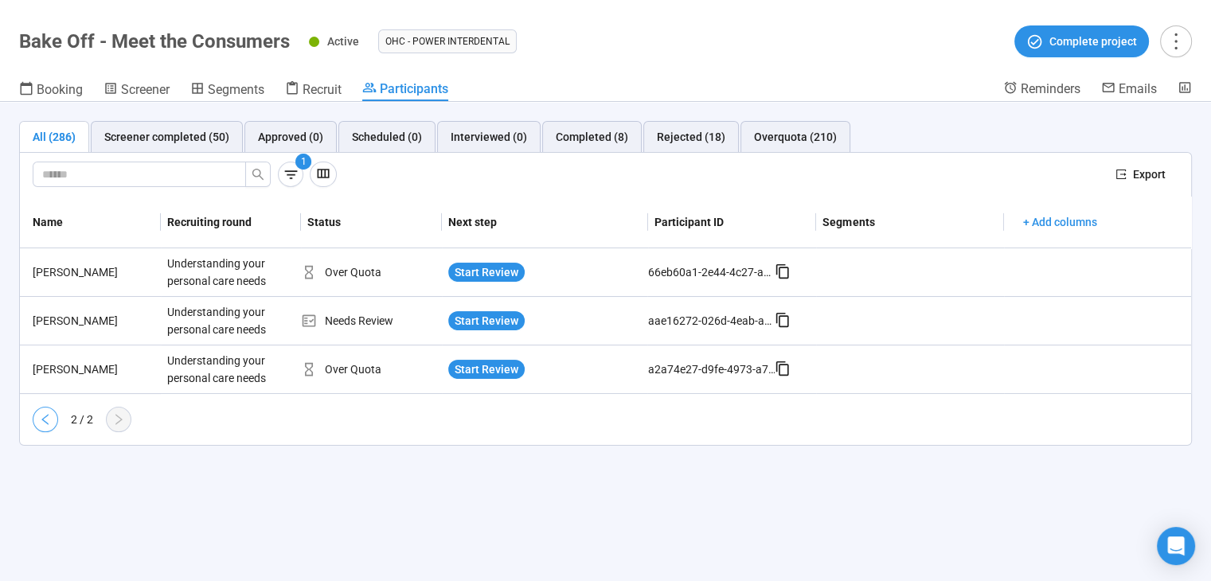
click at [53, 413] on button "button" at bounding box center [45, 419] width 25 height 25
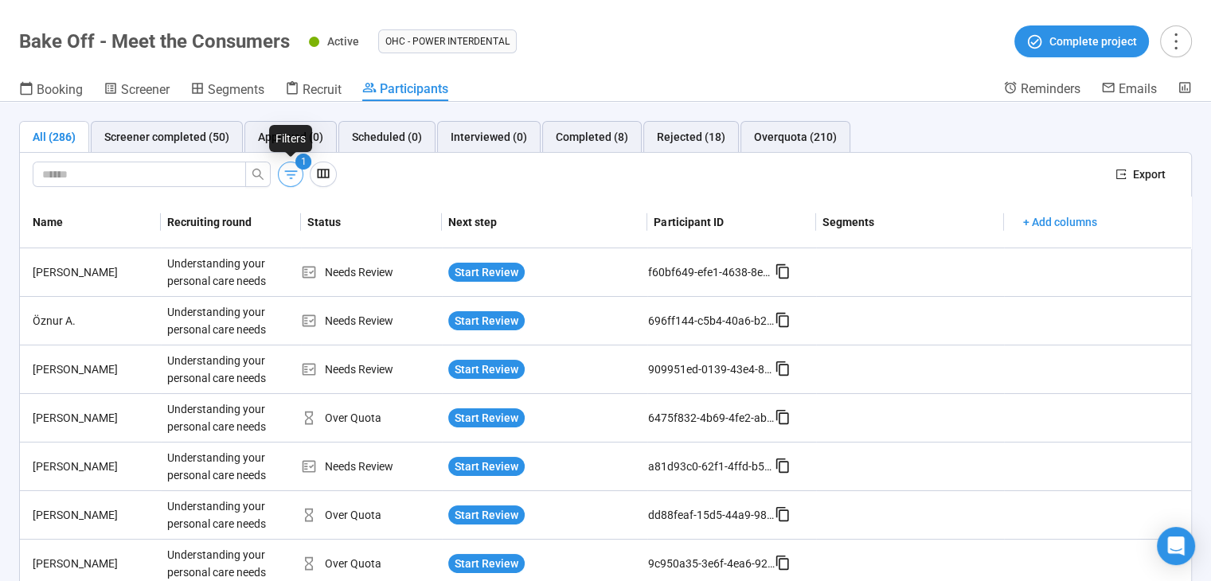
click at [299, 173] on button "button" at bounding box center [290, 174] width 25 height 25
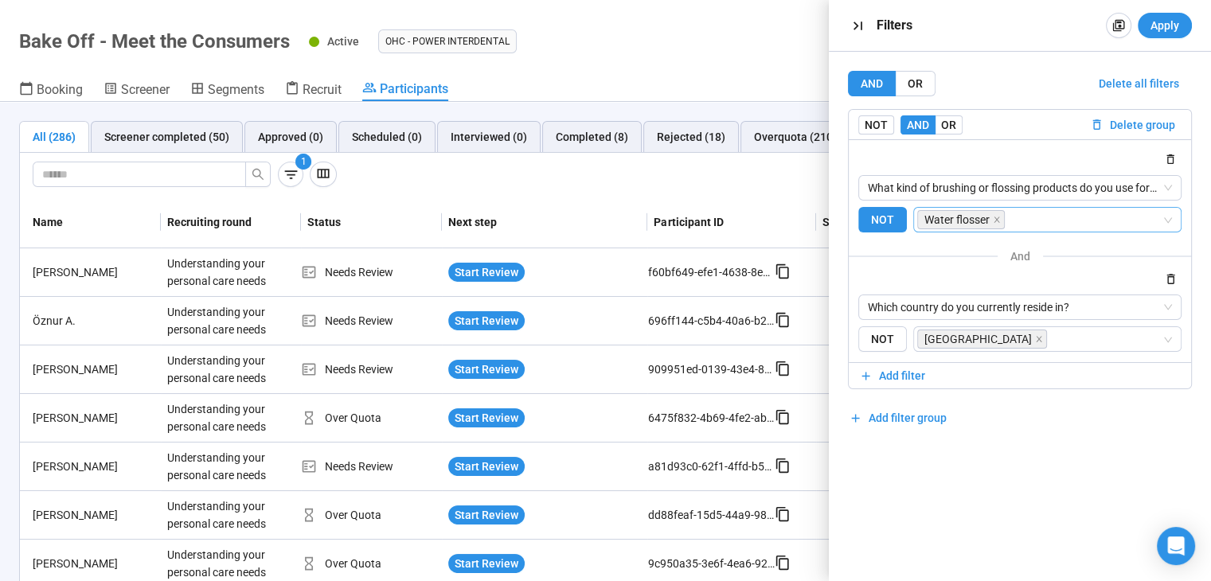
click at [1053, 224] on input "search" at bounding box center [1085, 219] width 154 height 19
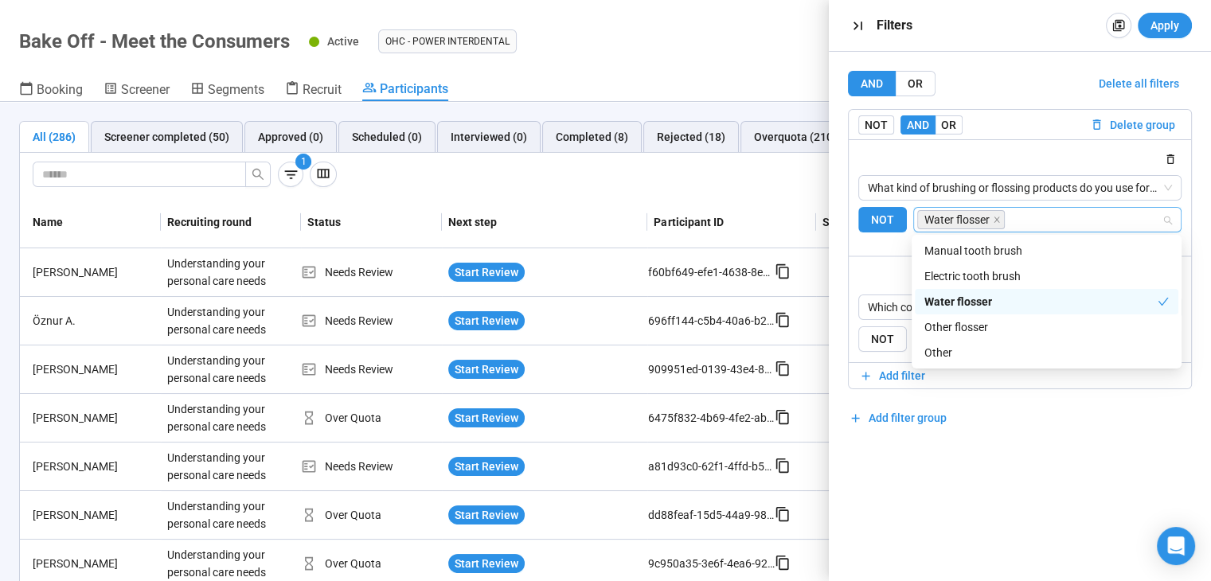
click at [864, 259] on div "and" at bounding box center [1019, 256] width 342 height 20
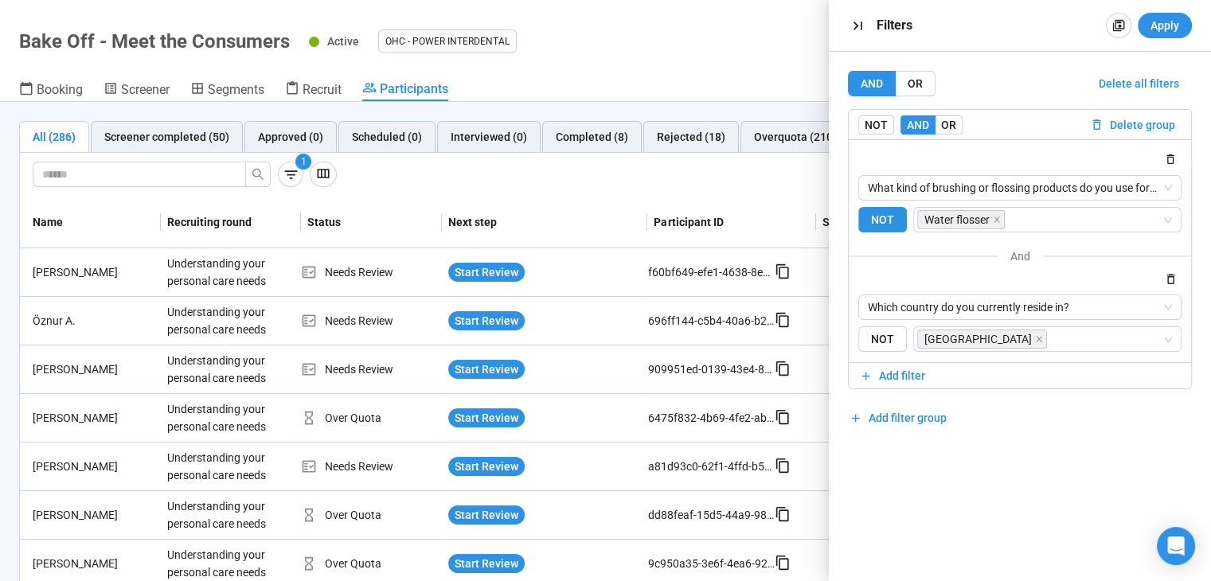
click at [1019, 254] on span "and" at bounding box center [1020, 256] width 20 height 13
click at [1018, 253] on span "and" at bounding box center [1020, 256] width 20 height 13
click at [904, 380] on span "Add filter" at bounding box center [902, 376] width 46 height 18
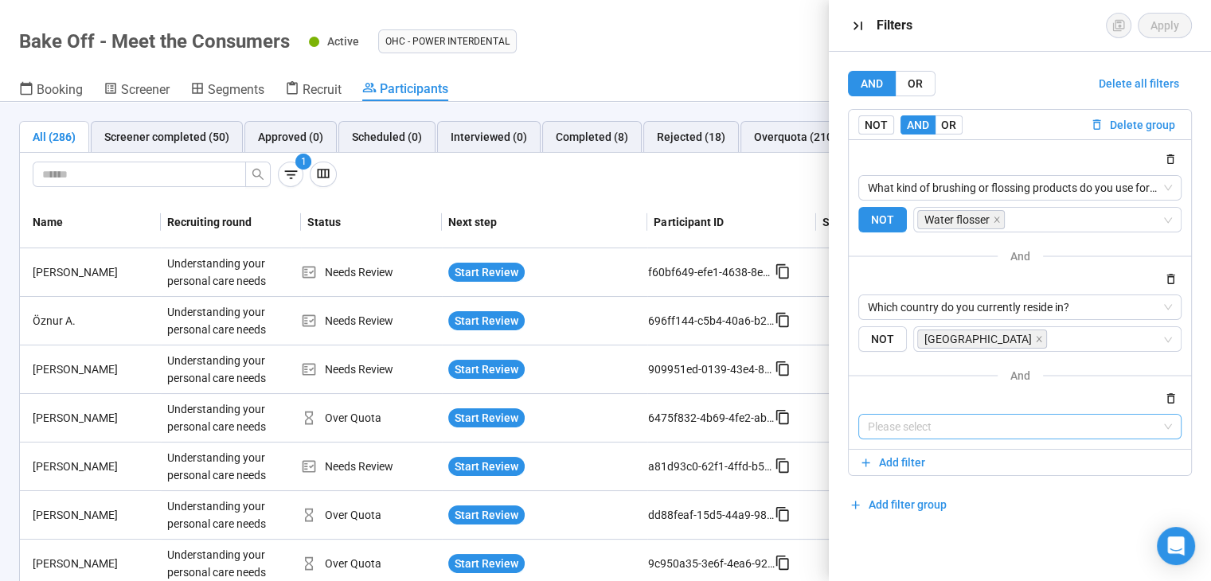
click at [990, 424] on input "search" at bounding box center [1020, 427] width 304 height 24
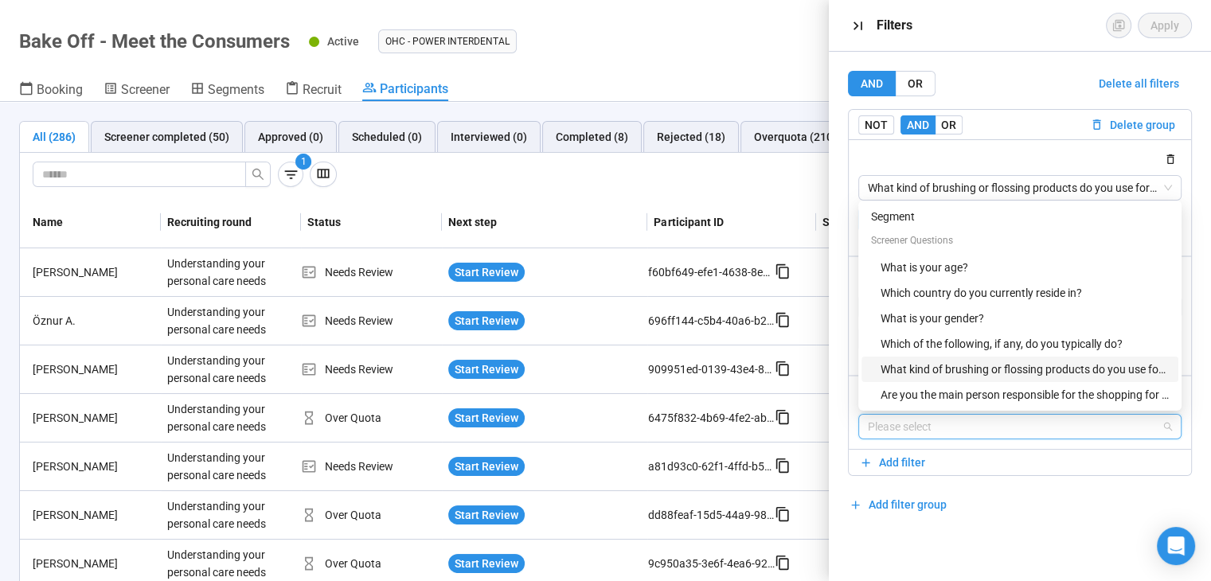
click at [1016, 378] on div "What kind of brushing or flossing products do you use for oral care?" at bounding box center [1019, 369] width 317 height 25
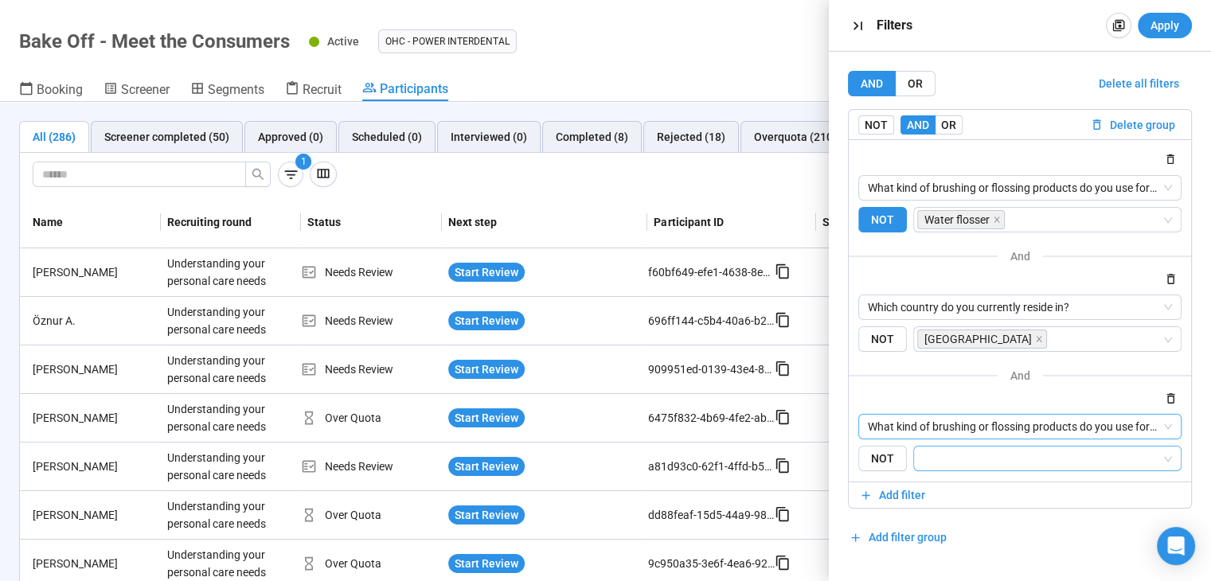
click at [993, 455] on input "search" at bounding box center [1042, 458] width 238 height 19
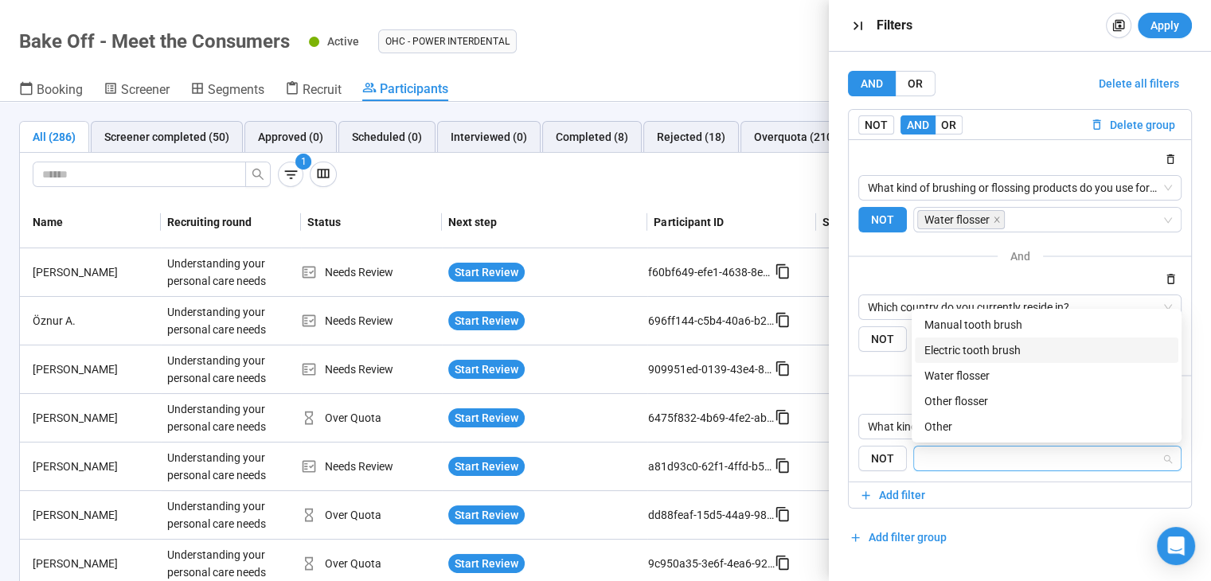
click at [987, 353] on div "Electric tooth brush" at bounding box center [1046, 350] width 244 height 18
click at [1003, 513] on div "AND OR Delete all filters NOT AND OR Delete group What kind of brushing or flos…" at bounding box center [1020, 310] width 344 height 479
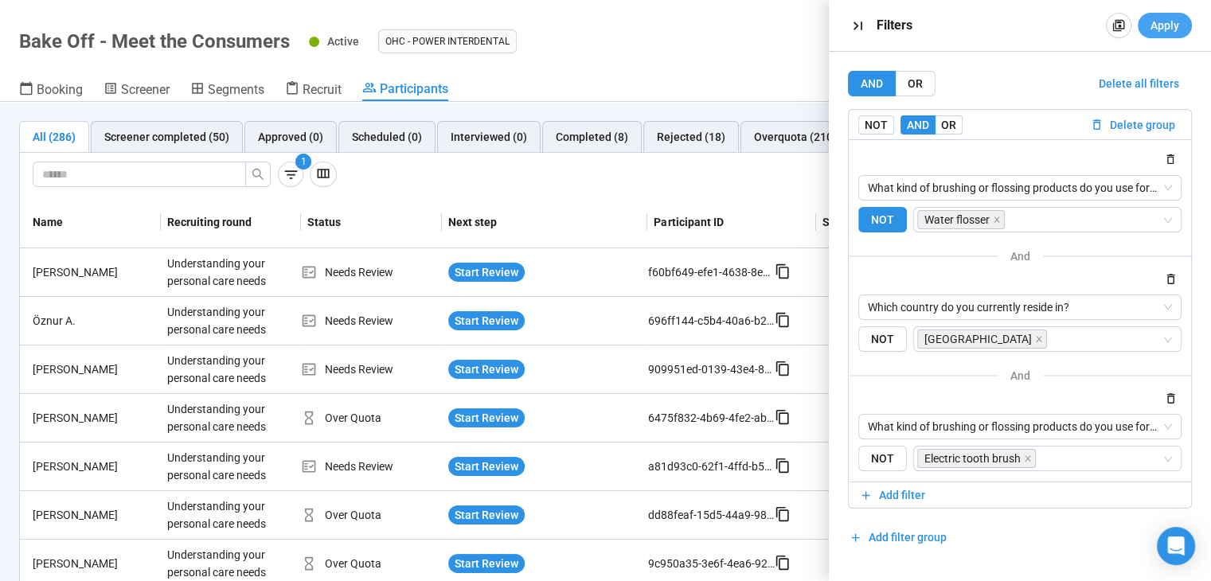
click at [1159, 30] on span "Apply" at bounding box center [1164, 26] width 29 height 18
click at [583, 208] on th "Next step" at bounding box center [545, 223] width 206 height 52
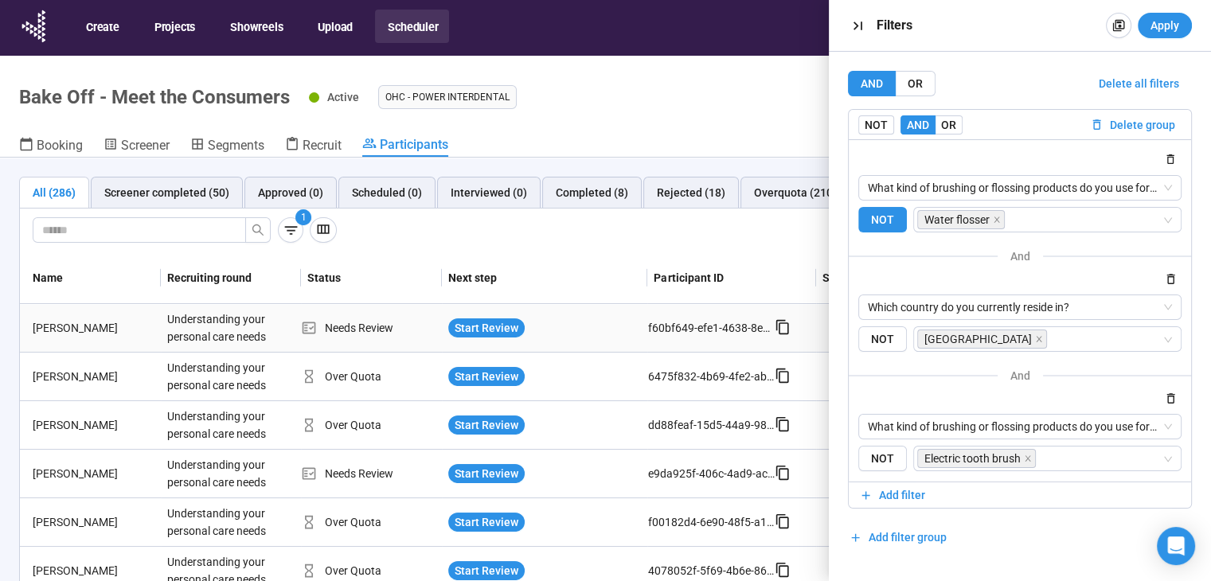
scroll to position [56, 0]
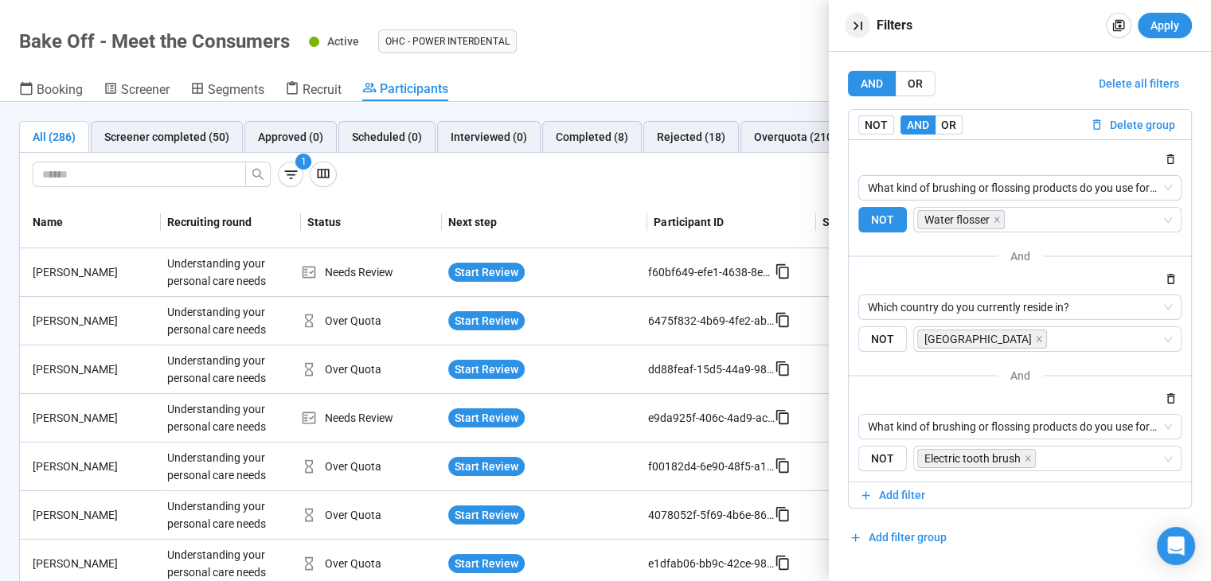
click at [857, 26] on icon "button" at bounding box center [857, 26] width 17 height 17
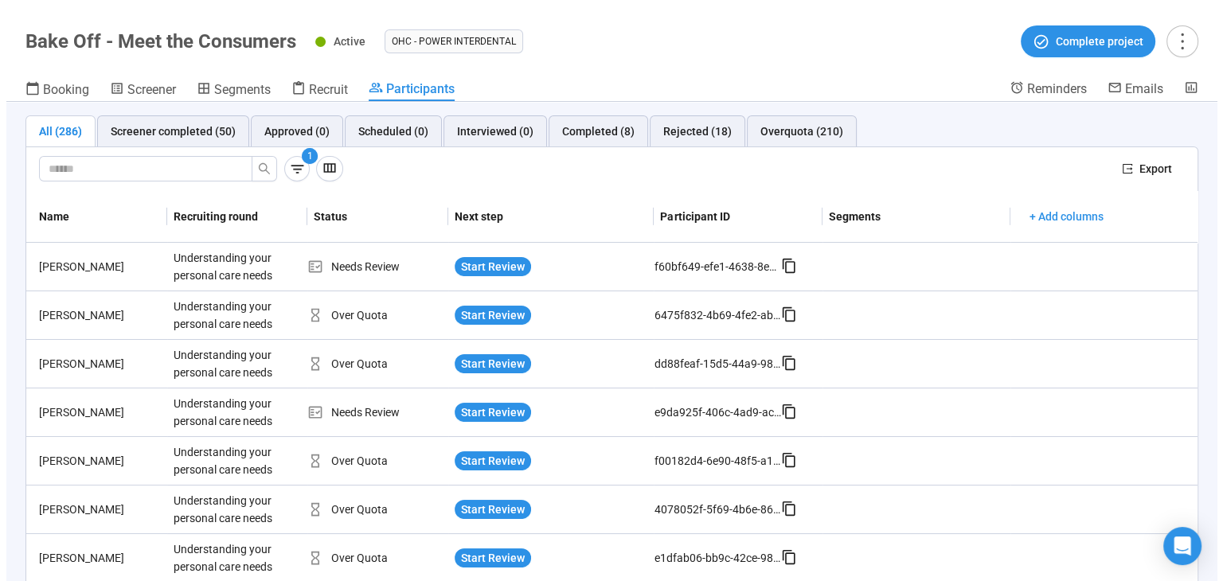
scroll to position [0, 0]
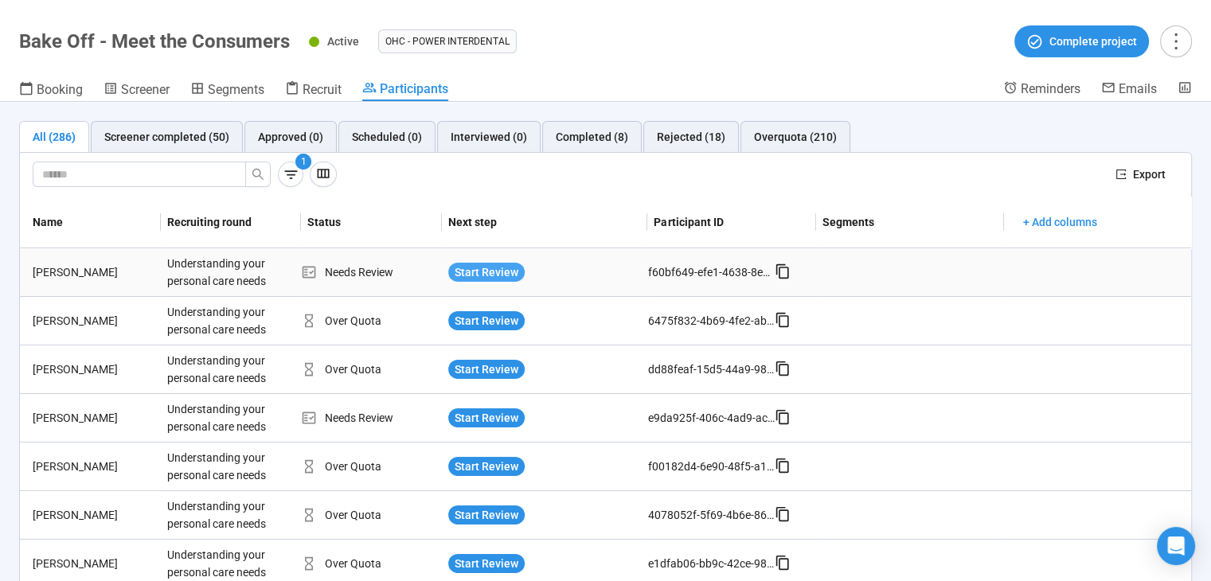
click at [474, 278] on span "Start Review" at bounding box center [486, 272] width 64 height 18
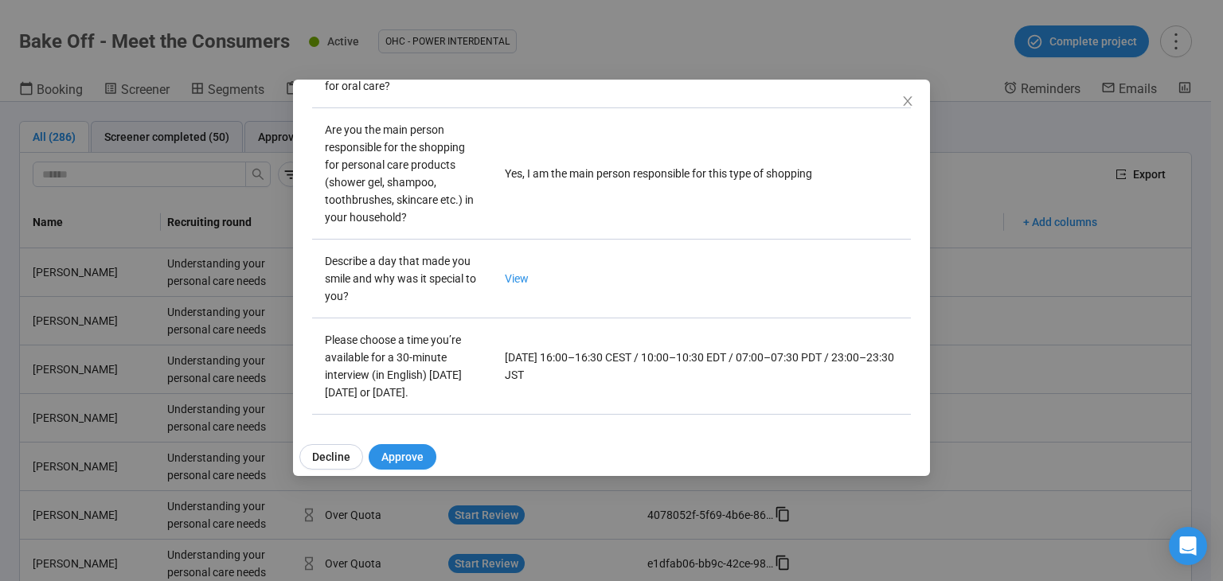
scroll to position [599, 0]
click at [509, 270] on link "View" at bounding box center [517, 276] width 24 height 13
click at [903, 99] on icon "close" at bounding box center [907, 101] width 13 height 13
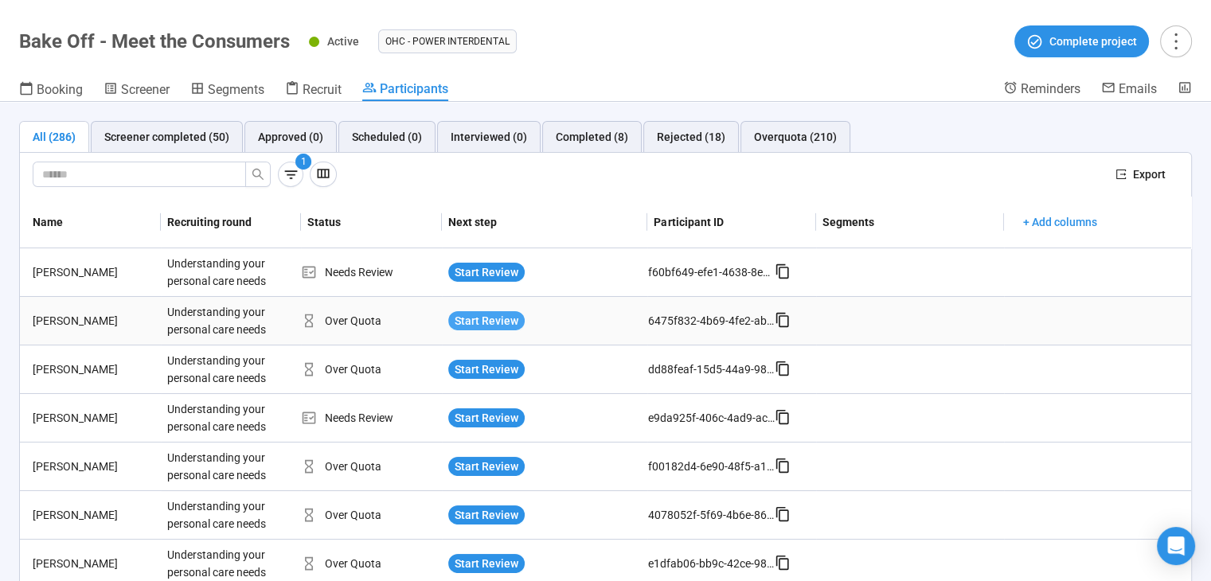
click at [501, 313] on span "Start Review" at bounding box center [486, 321] width 64 height 18
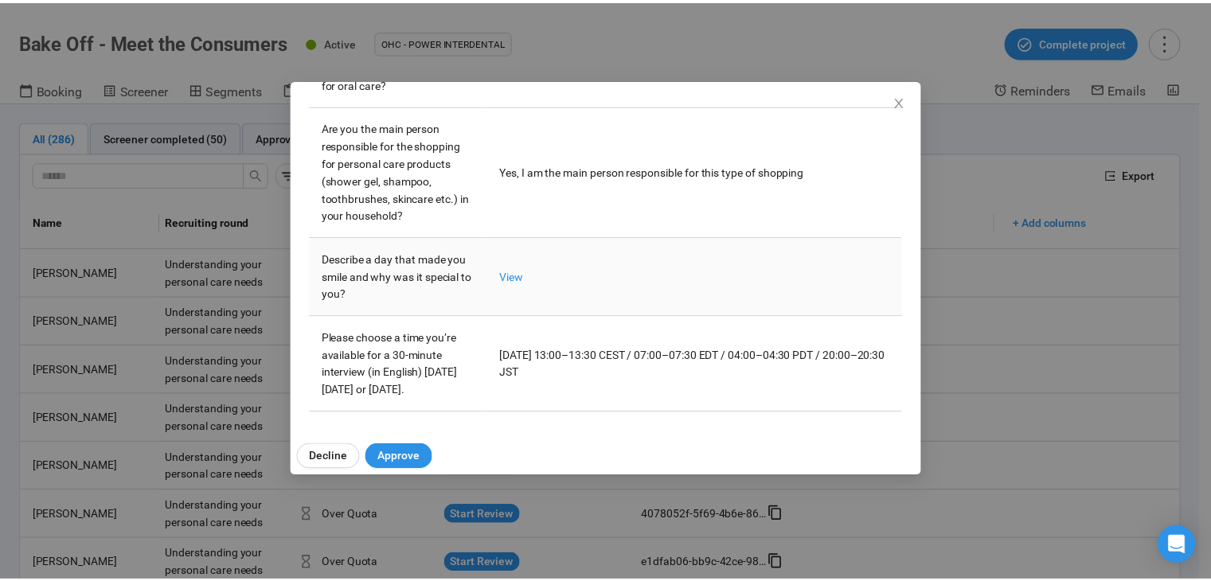
scroll to position [583, 0]
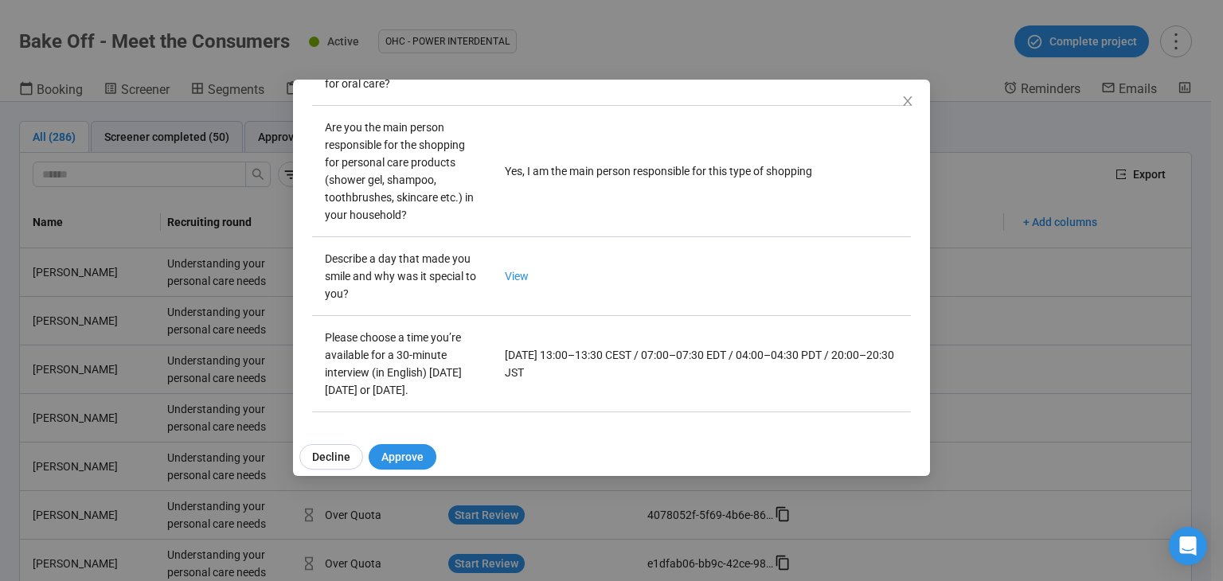
click at [907, 103] on icon "close" at bounding box center [907, 101] width 13 height 13
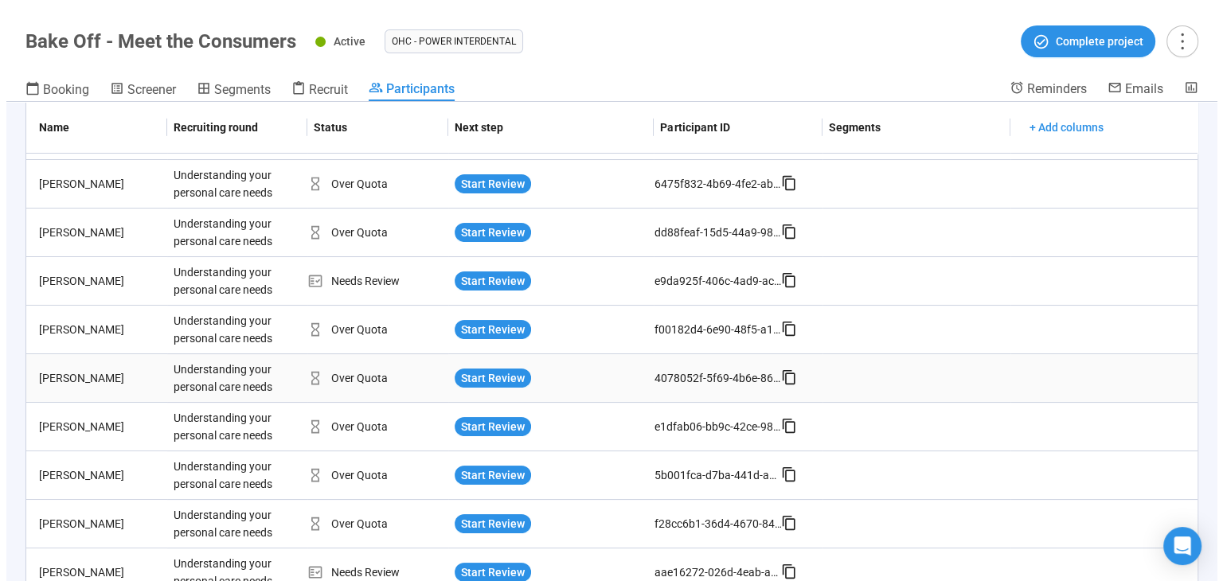
scroll to position [202, 0]
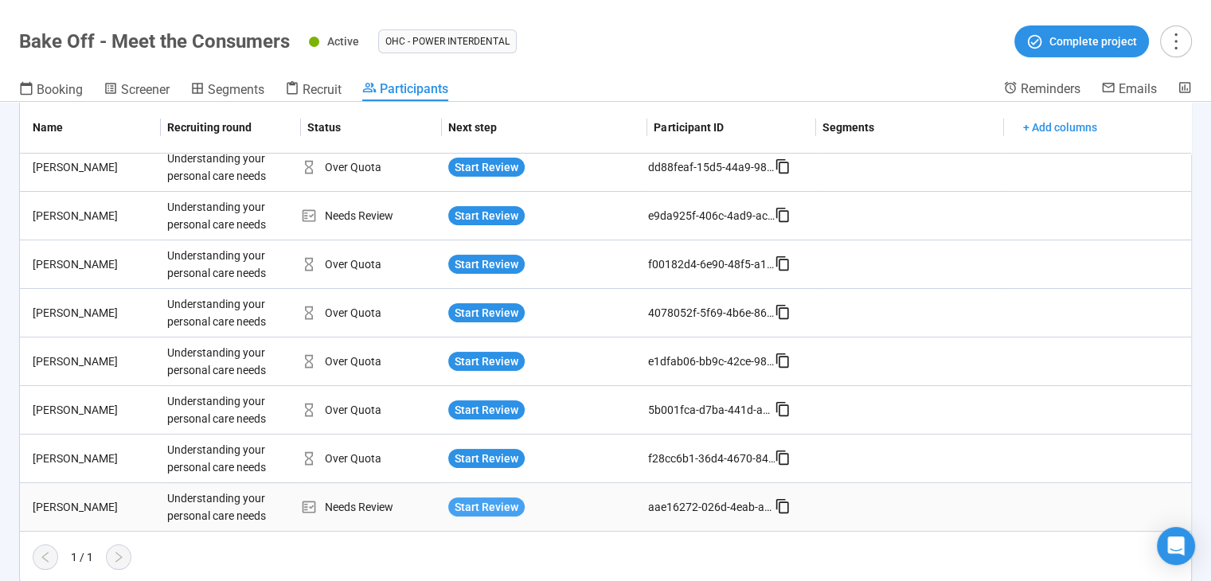
click at [495, 511] on span "Start Review" at bounding box center [486, 507] width 64 height 18
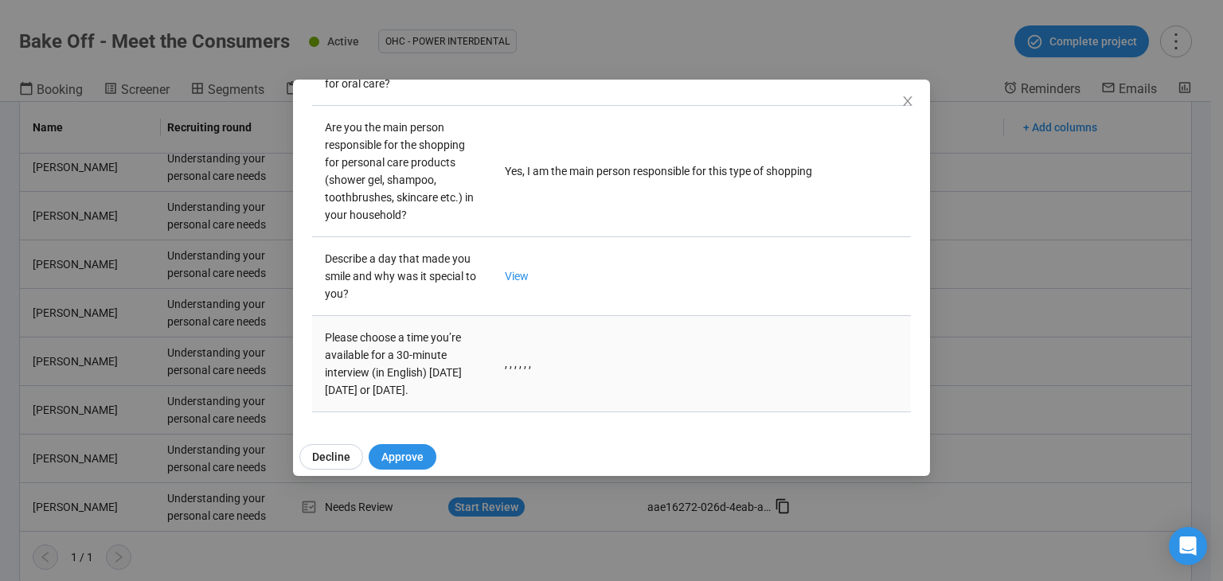
scroll to position [520, 0]
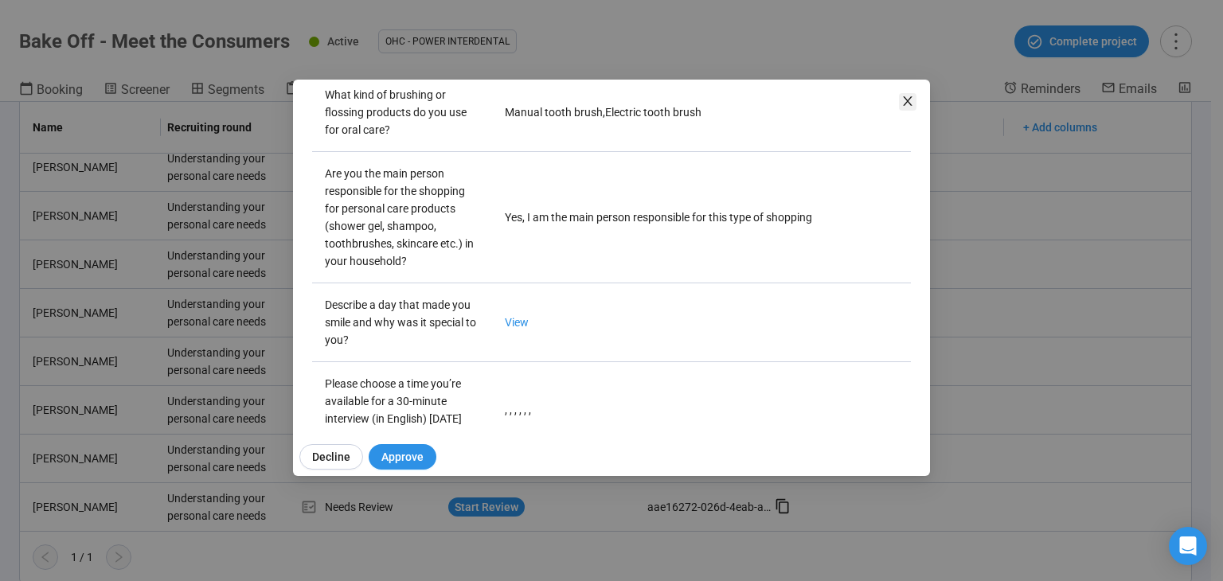
click at [909, 99] on icon "close" at bounding box center [907, 101] width 13 height 13
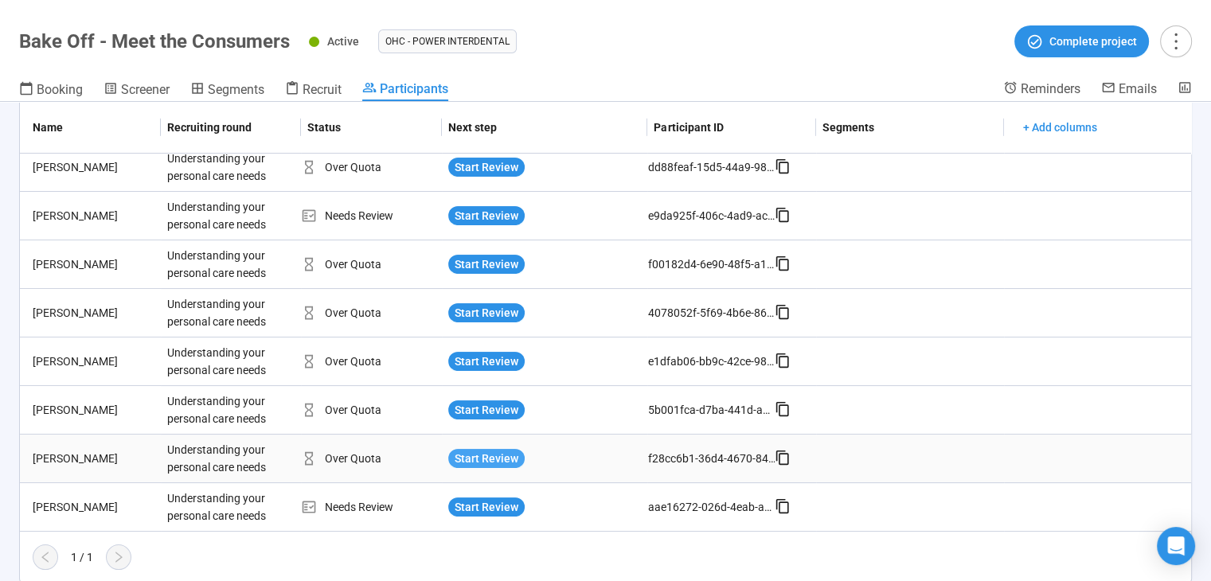
click at [503, 453] on span "Start Review" at bounding box center [486, 459] width 64 height 18
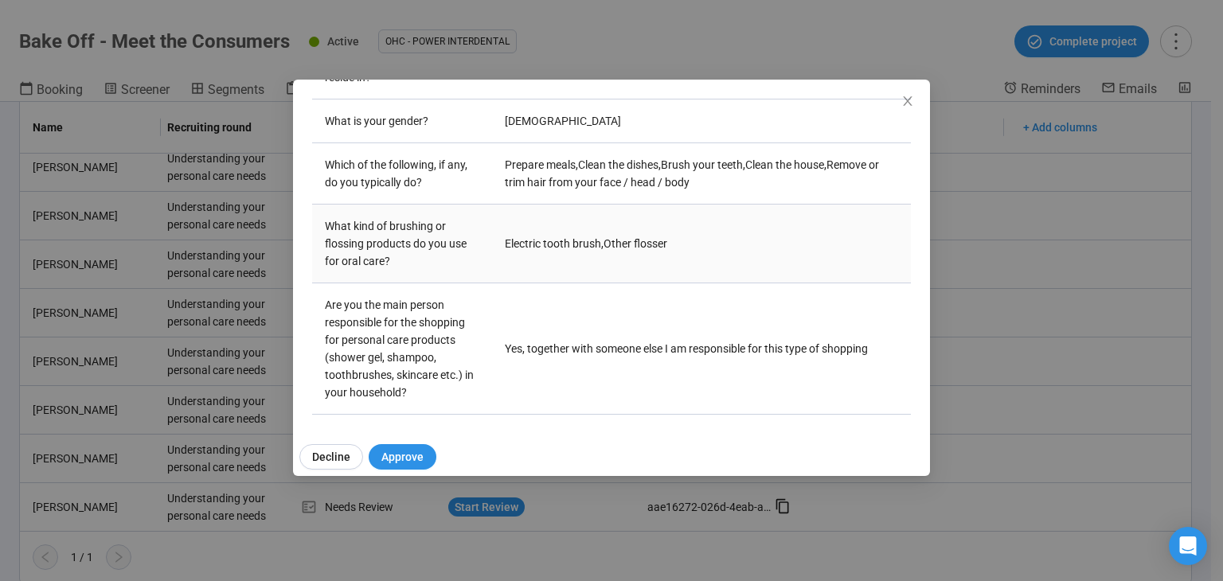
scroll to position [361, 0]
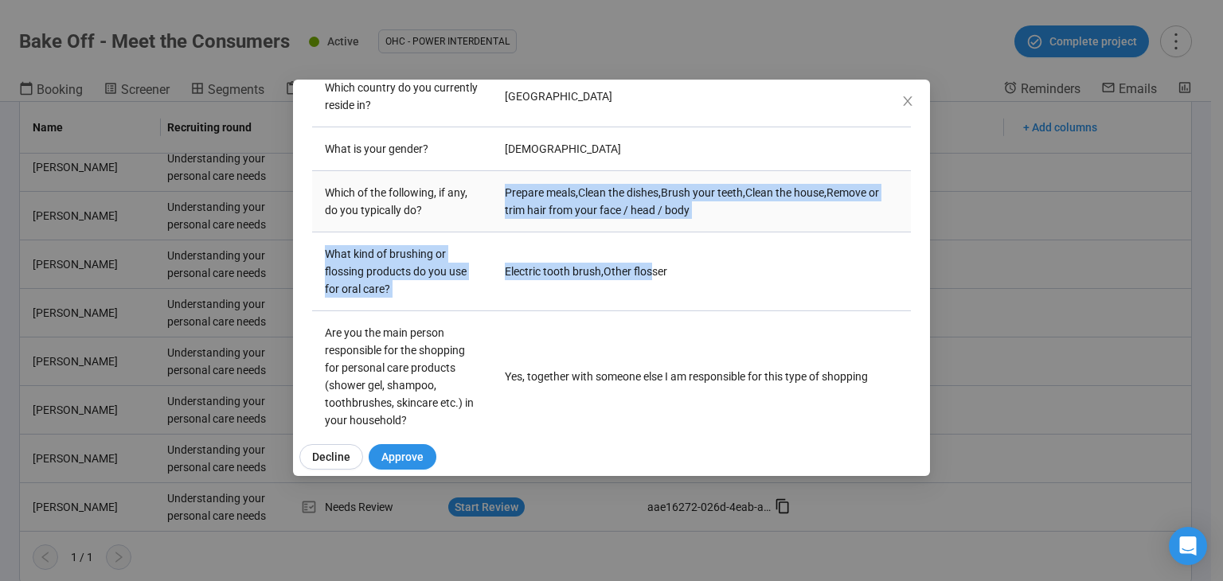
drag, startPoint x: 648, startPoint y: 272, endPoint x: 500, endPoint y: 185, distance: 171.6
click at [500, 185] on tbody "What is your age? 30-34 Which country do you currently reside in? Germany What …" at bounding box center [611, 328] width 599 height 613
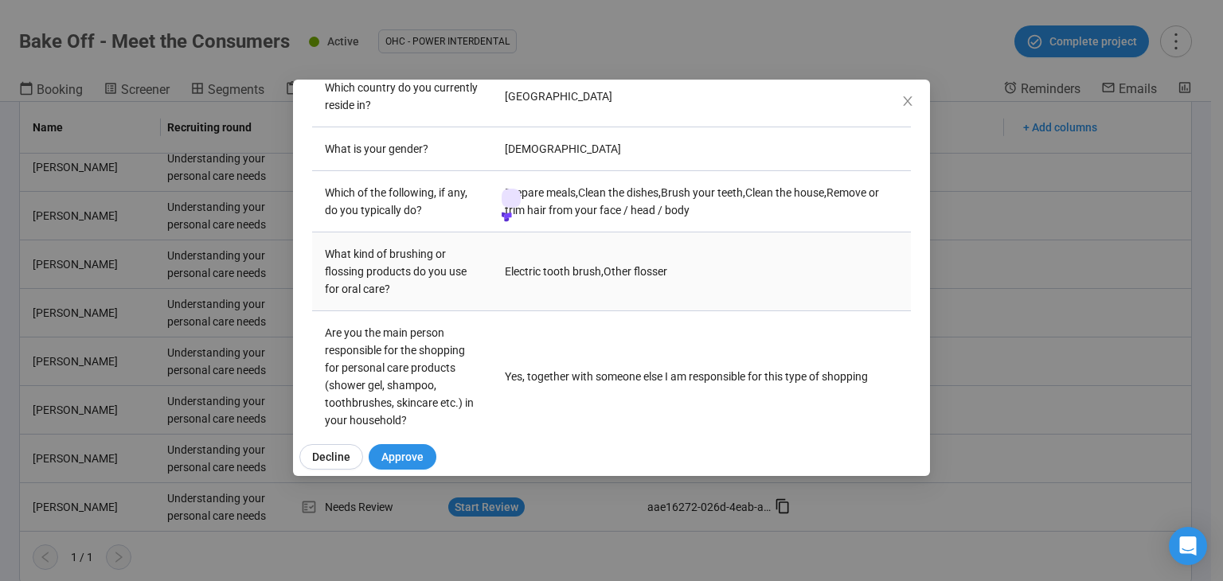
click at [699, 232] on td "Electric tooth brush , Other flosser" at bounding box center [701, 271] width 419 height 79
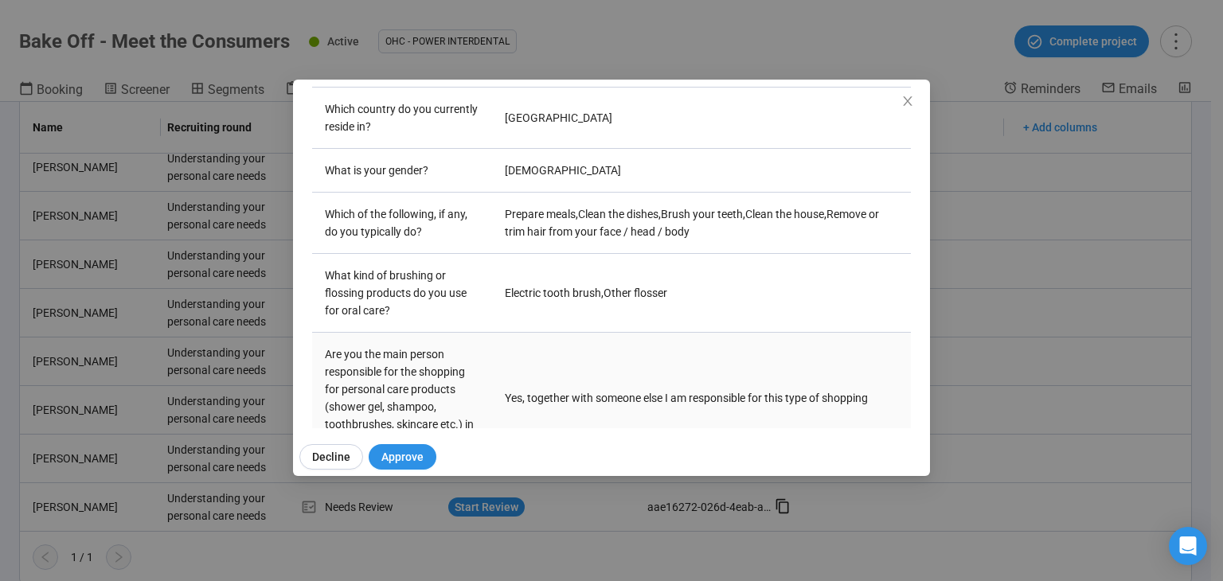
scroll to position [520, 0]
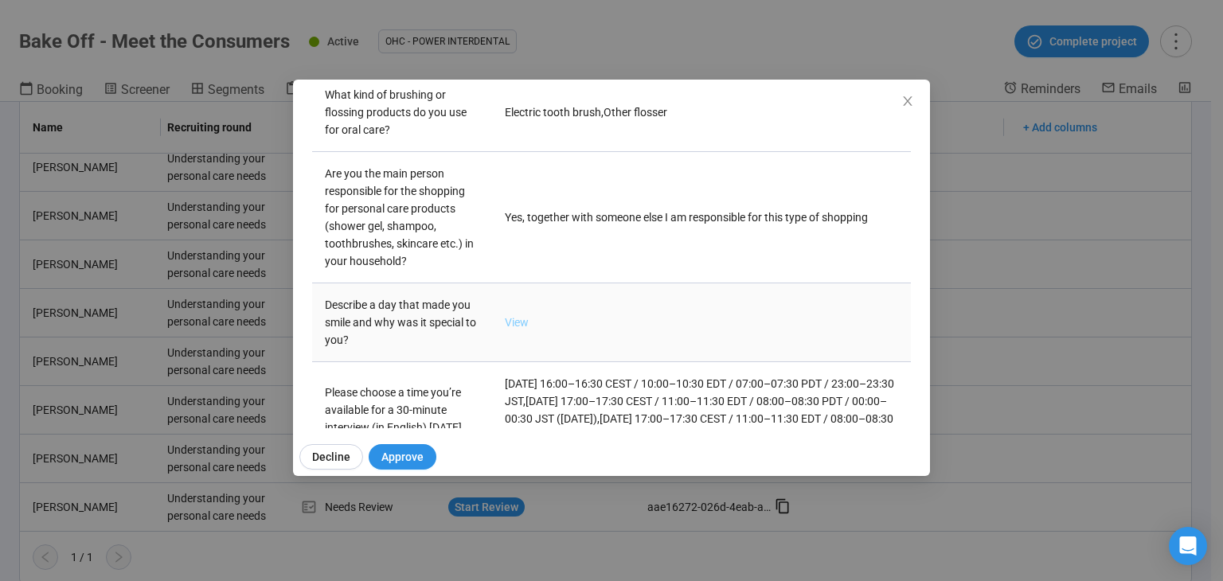
click at [511, 318] on link "View" at bounding box center [517, 322] width 24 height 13
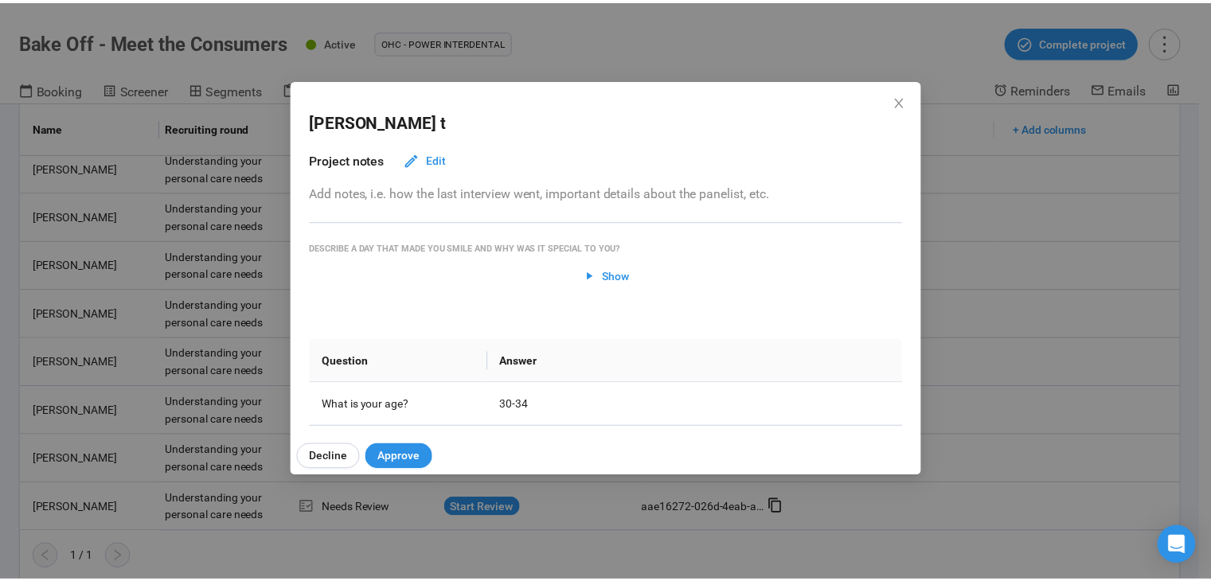
scroll to position [398, 0]
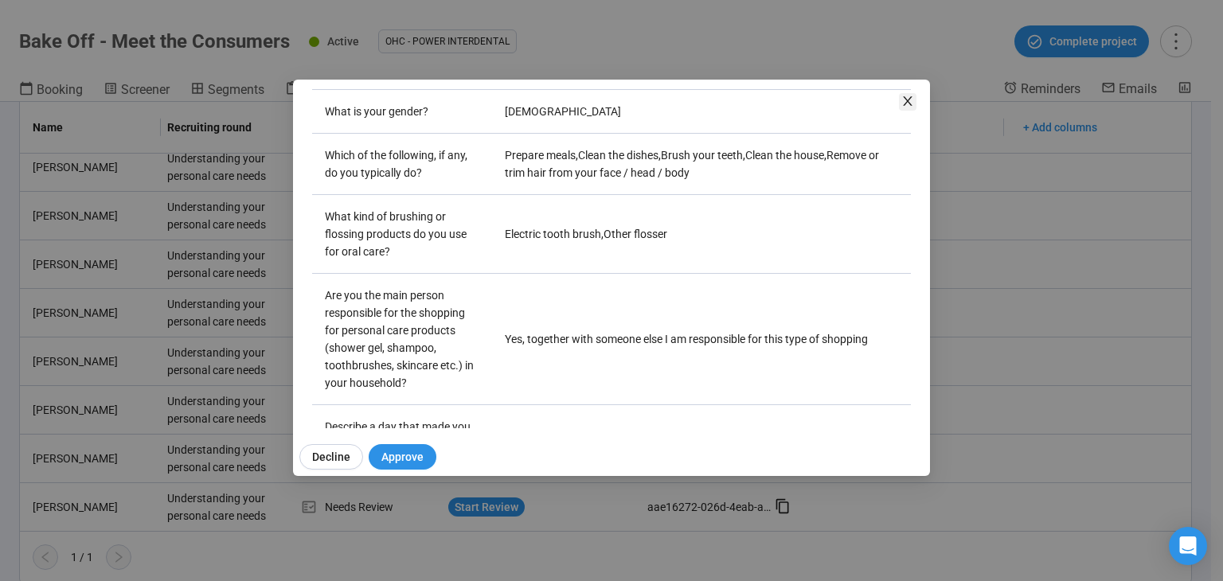
click at [907, 99] on icon "close" at bounding box center [907, 101] width 9 height 10
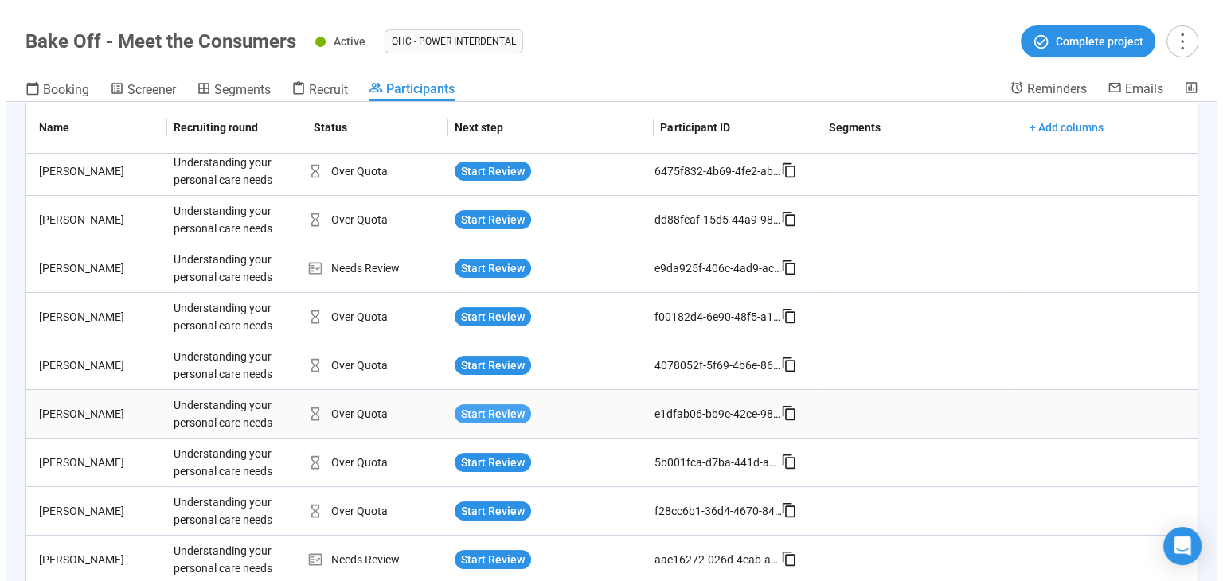
scroll to position [123, 0]
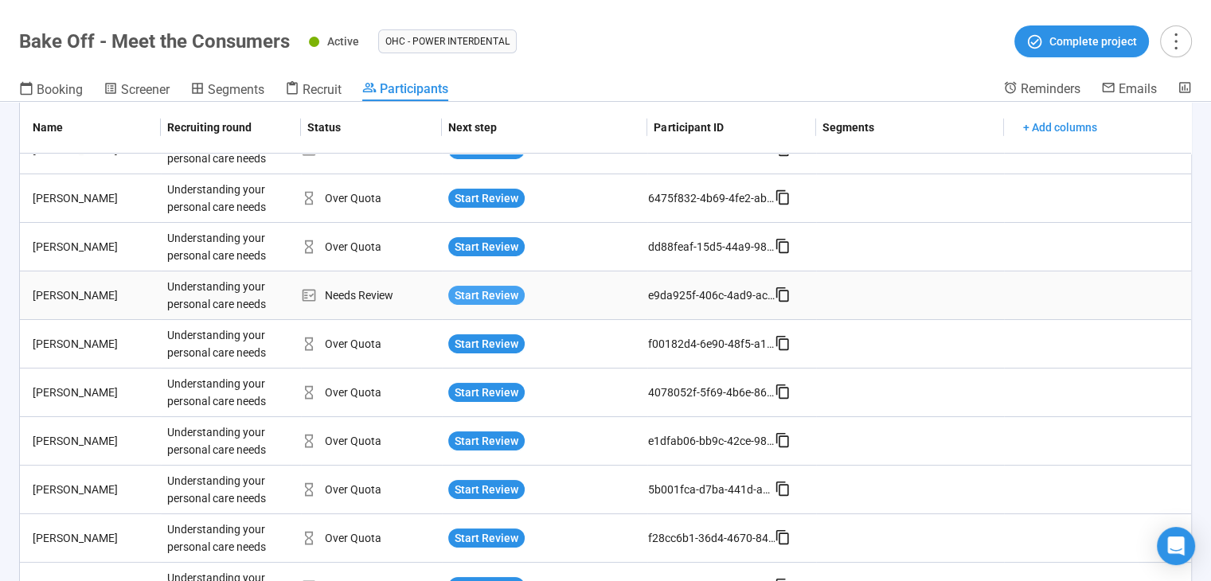
click at [490, 300] on span "Start Review" at bounding box center [486, 296] width 64 height 18
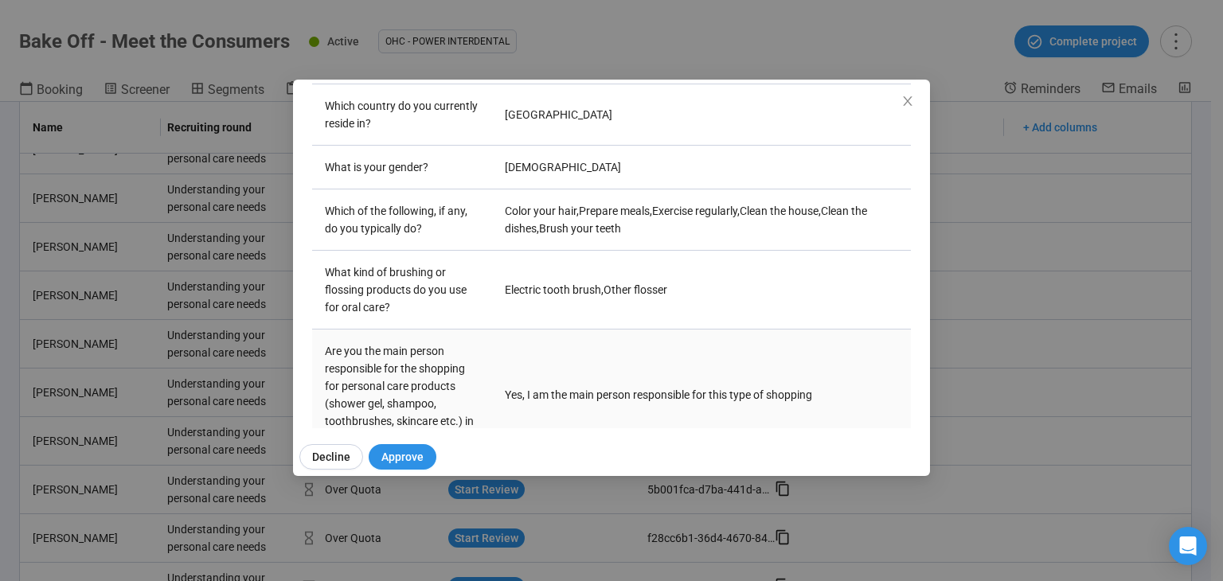
scroll to position [501, 0]
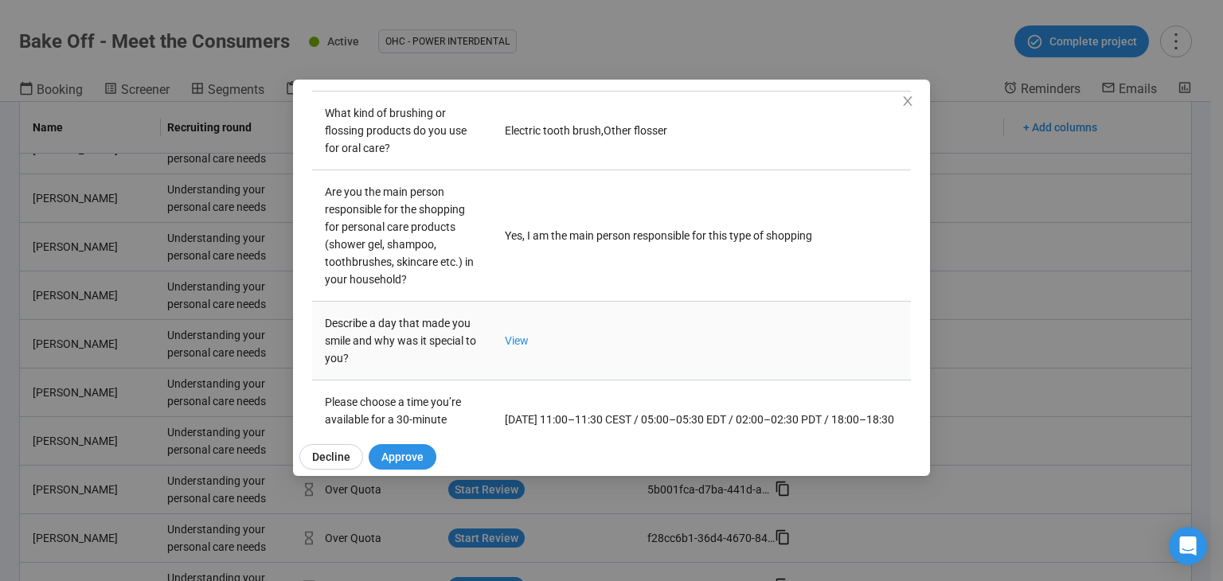
click at [532, 346] on td "View" at bounding box center [701, 341] width 419 height 79
click at [525, 343] on td "View" at bounding box center [701, 341] width 419 height 79
click at [514, 336] on link "View" at bounding box center [517, 340] width 24 height 13
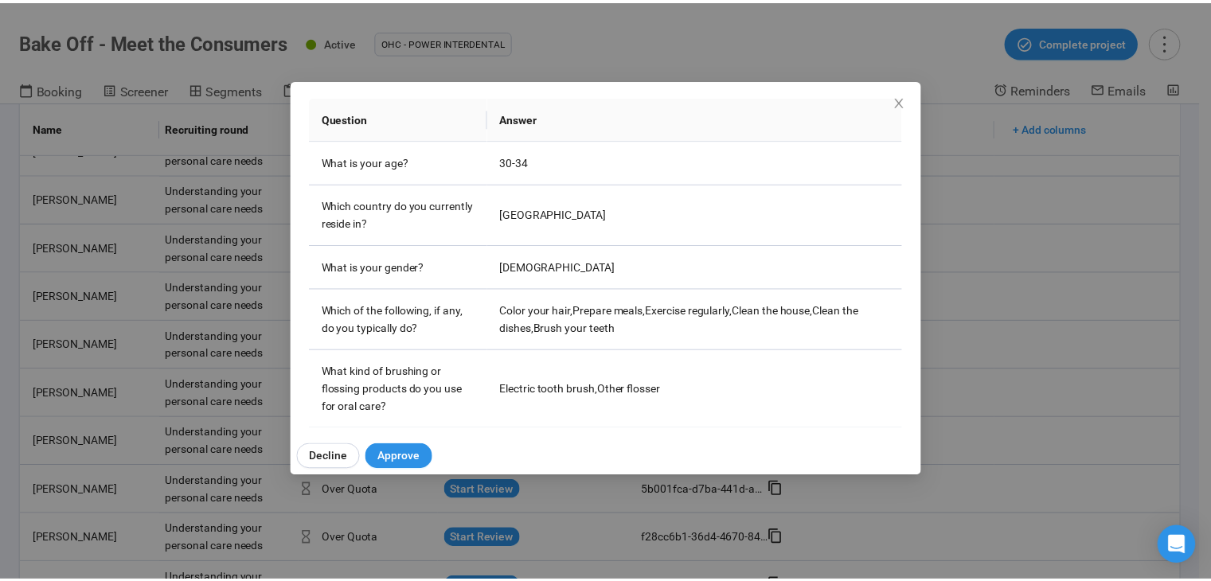
scroll to position [0, 0]
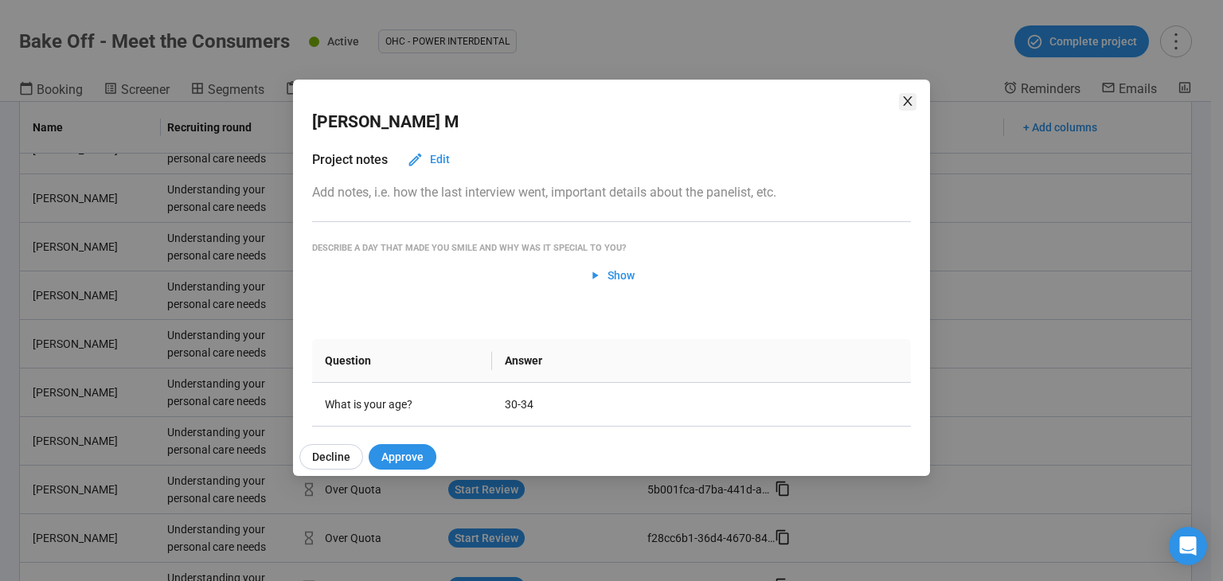
click at [902, 99] on icon "close" at bounding box center [907, 101] width 13 height 13
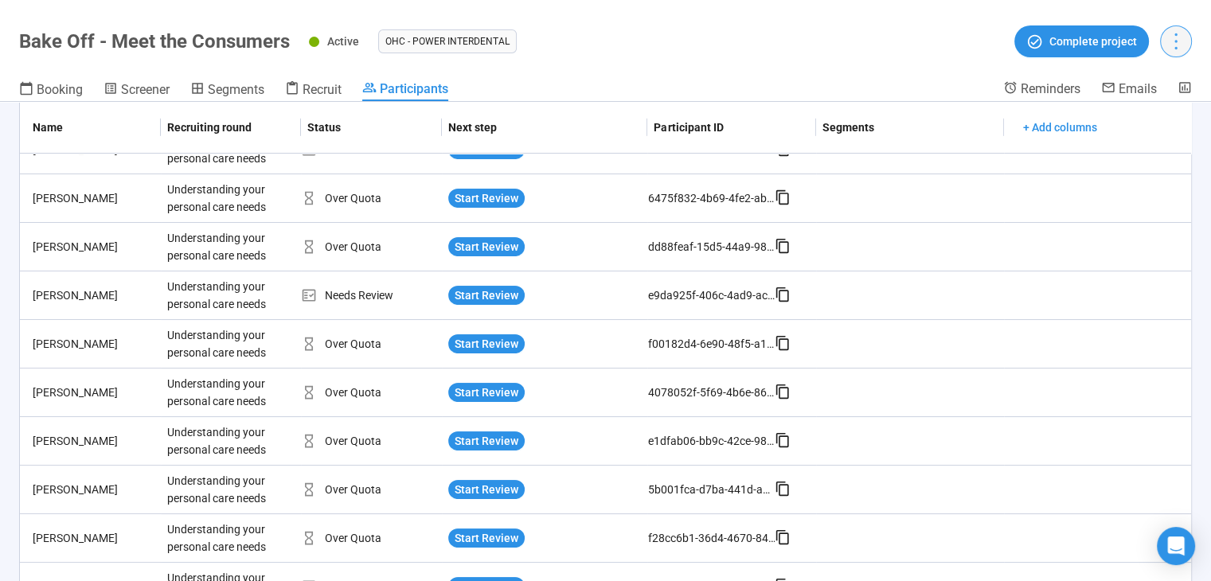
click at [1181, 41] on icon "more" at bounding box center [1174, 40] width 21 height 21
click at [488, 84] on div "Booking Screener Segments Recruit Participants" at bounding box center [511, 90] width 984 height 21
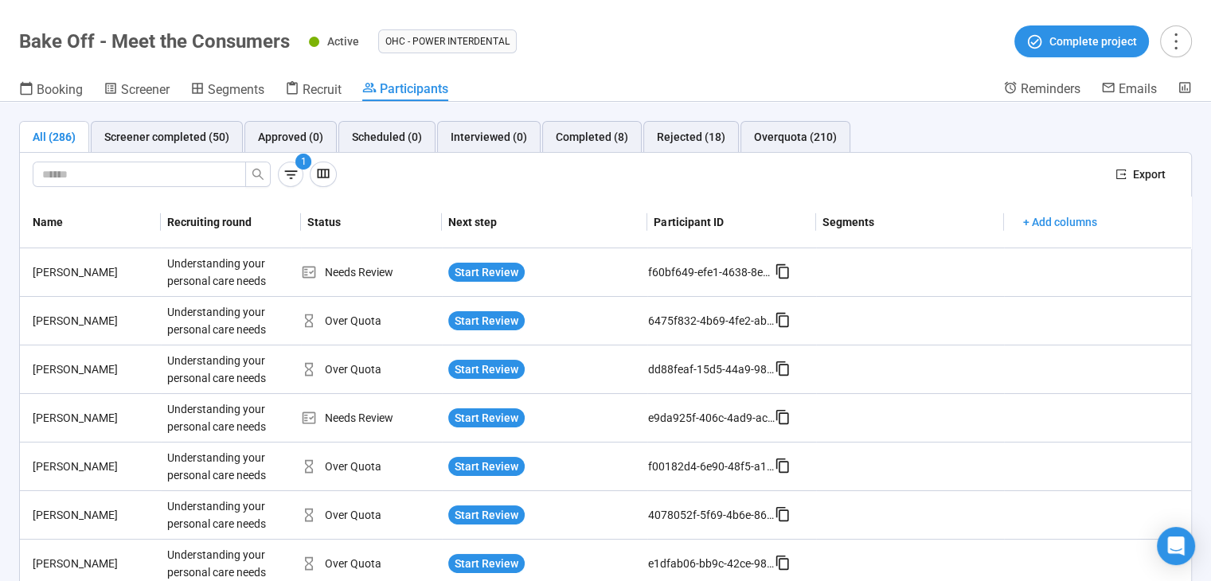
click at [299, 167] on sup "1" at bounding box center [303, 162] width 16 height 16
click at [264, 183] on button "button" at bounding box center [257, 174] width 25 height 25
click at [286, 174] on icon "button" at bounding box center [291, 174] width 17 height 17
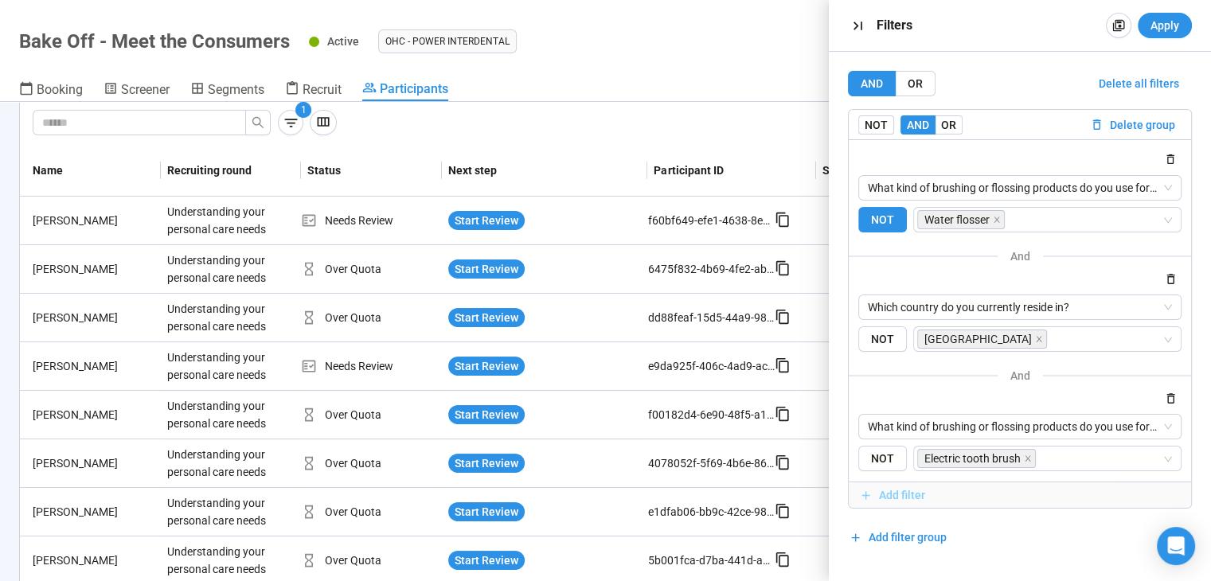
scroll to position [80, 0]
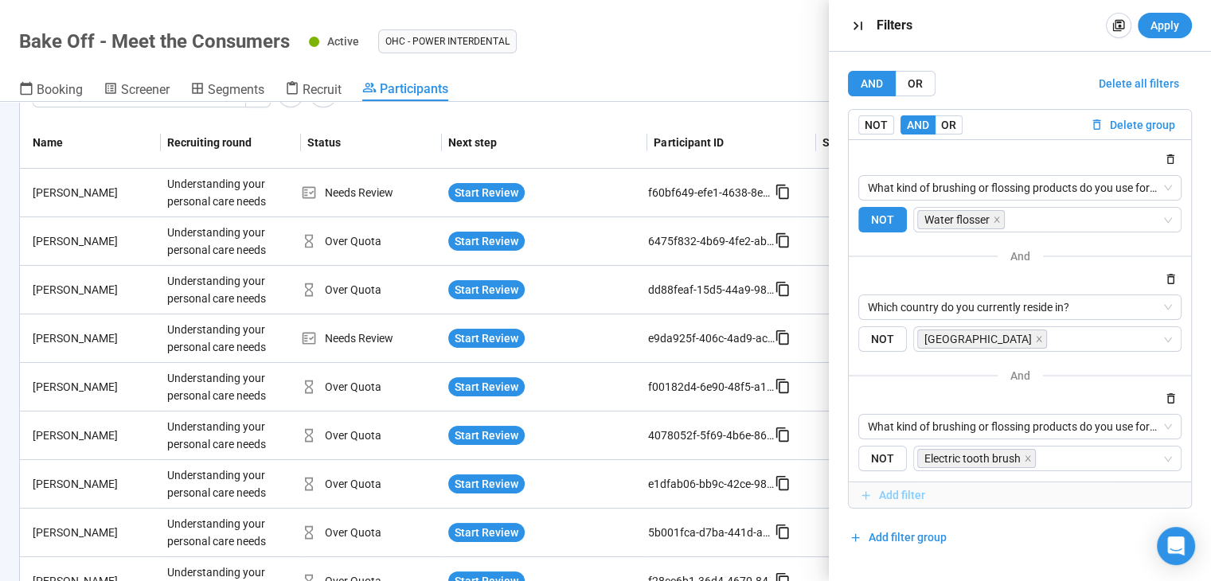
click at [909, 493] on span "Add filter" at bounding box center [902, 495] width 46 height 18
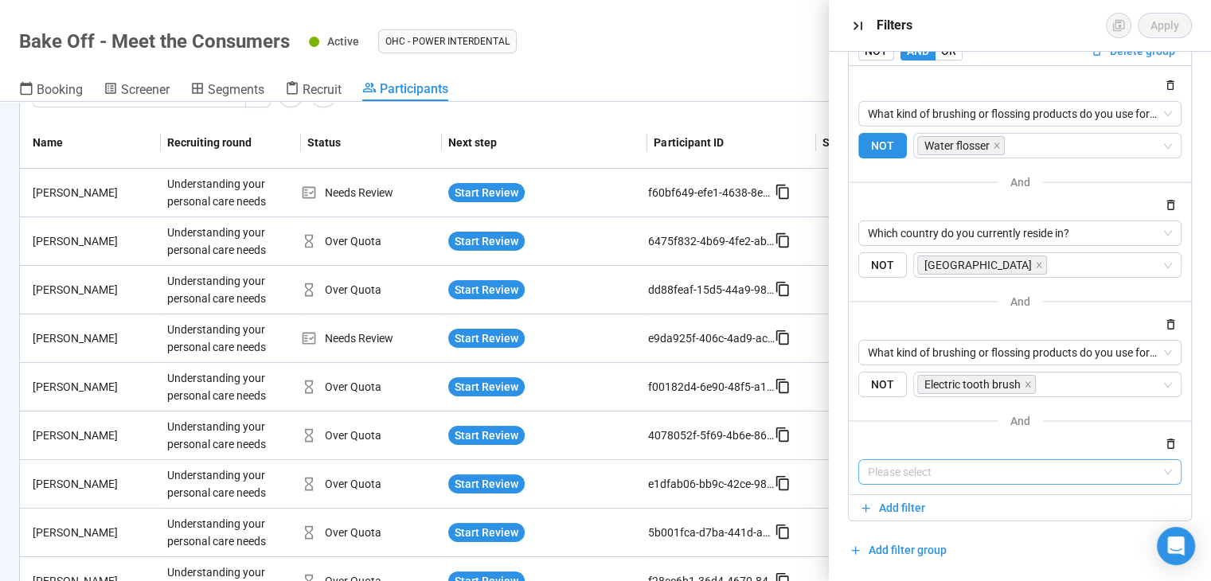
click at [934, 475] on input "search" at bounding box center [1020, 472] width 304 height 24
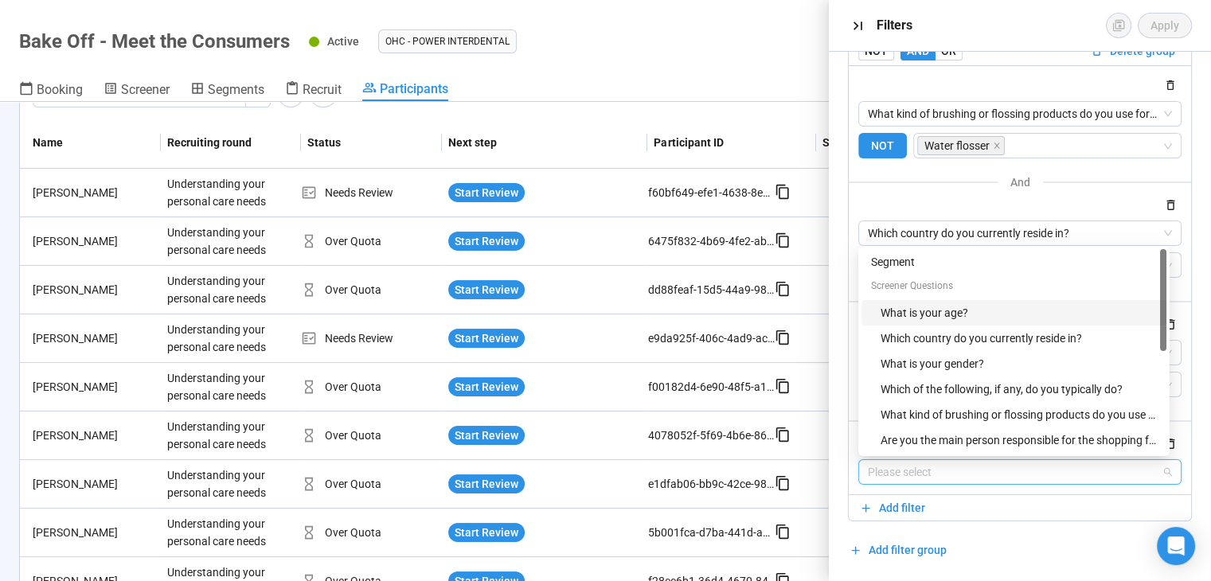
click at [984, 318] on div "What is your age?" at bounding box center [1018, 313] width 276 height 18
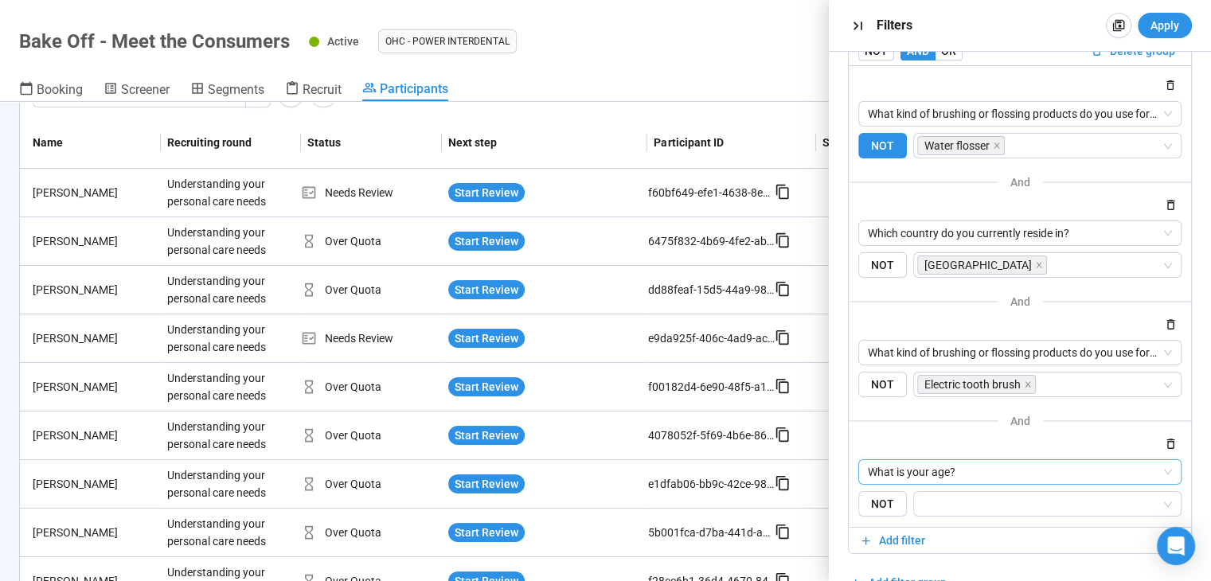
click at [952, 472] on span "What is your age?" at bounding box center [1020, 472] width 304 height 24
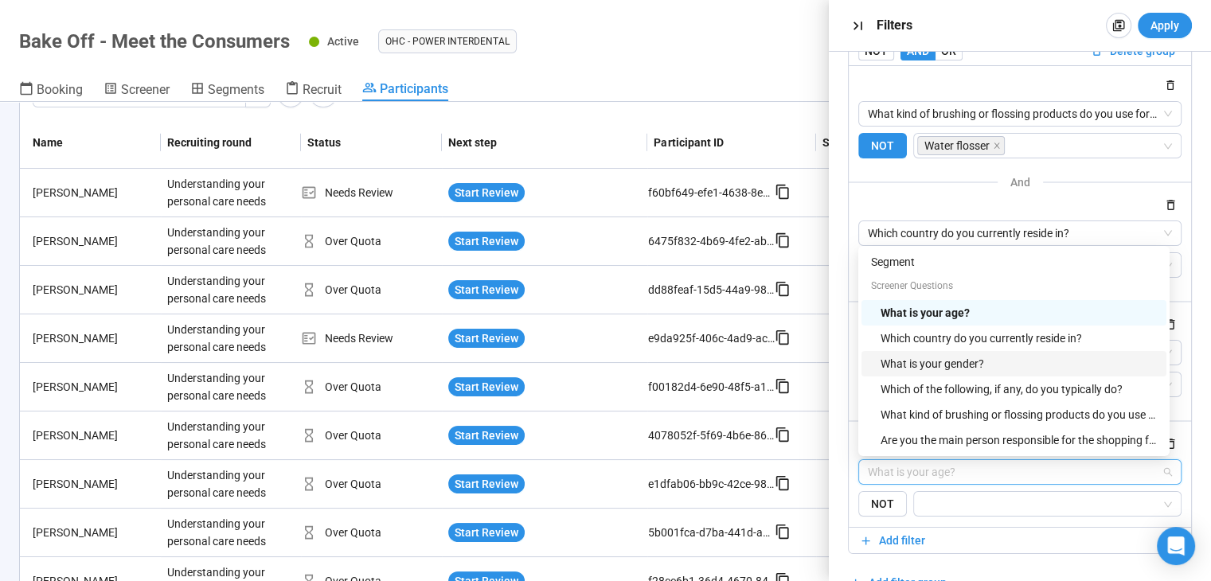
scroll to position [25, 0]
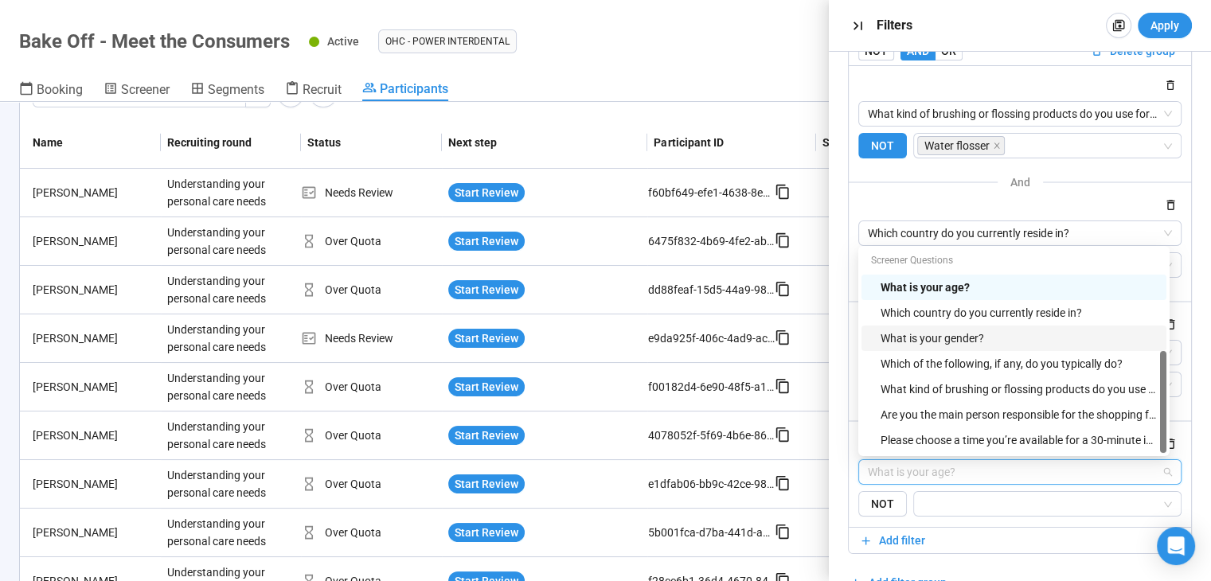
click at [1016, 341] on div "What is your gender?" at bounding box center [1018, 339] width 276 height 18
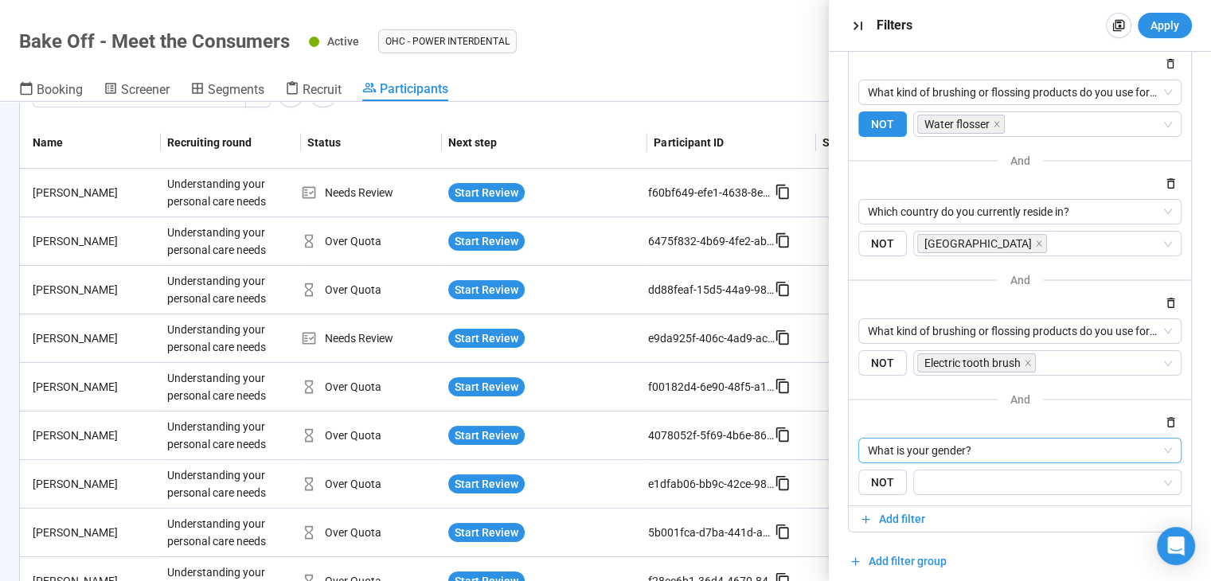
scroll to position [107, 0]
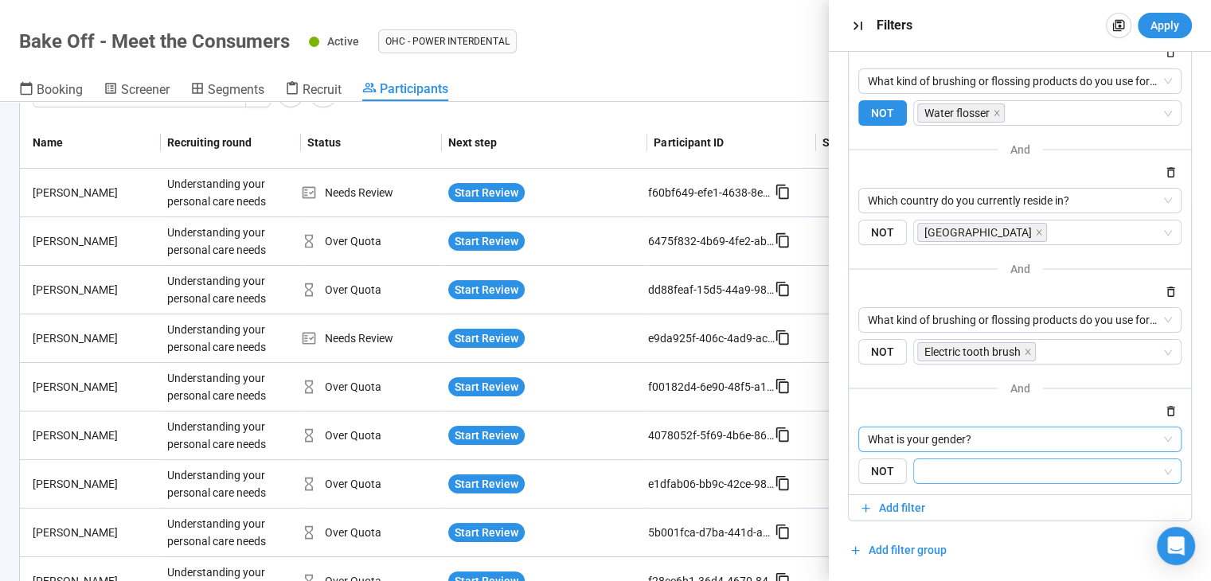
click at [981, 473] on input "search" at bounding box center [1042, 471] width 238 height 19
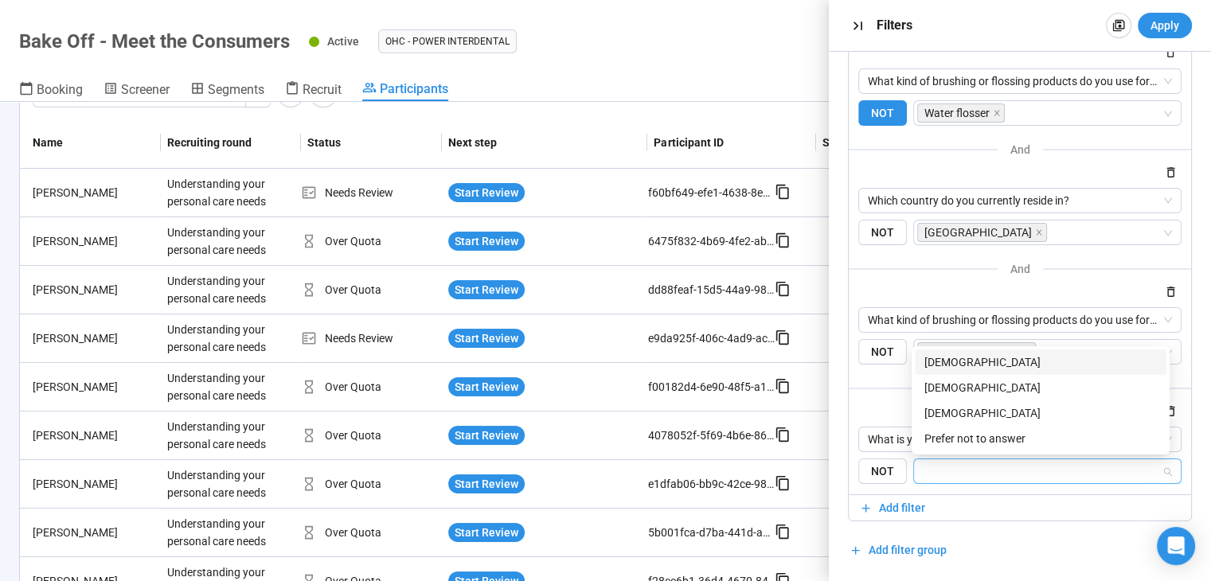
click at [990, 362] on div "Male" at bounding box center [1040, 362] width 232 height 18
click at [954, 507] on span "Add filter" at bounding box center [1020, 508] width 322 height 18
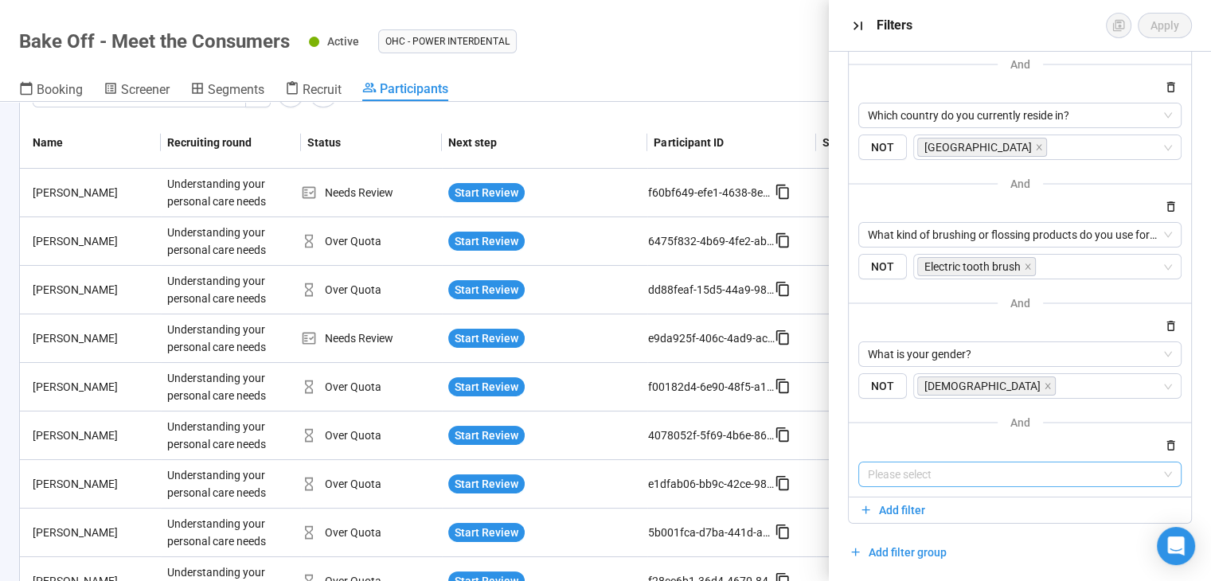
scroll to position [193, 0]
click at [959, 469] on input "search" at bounding box center [1020, 473] width 304 height 24
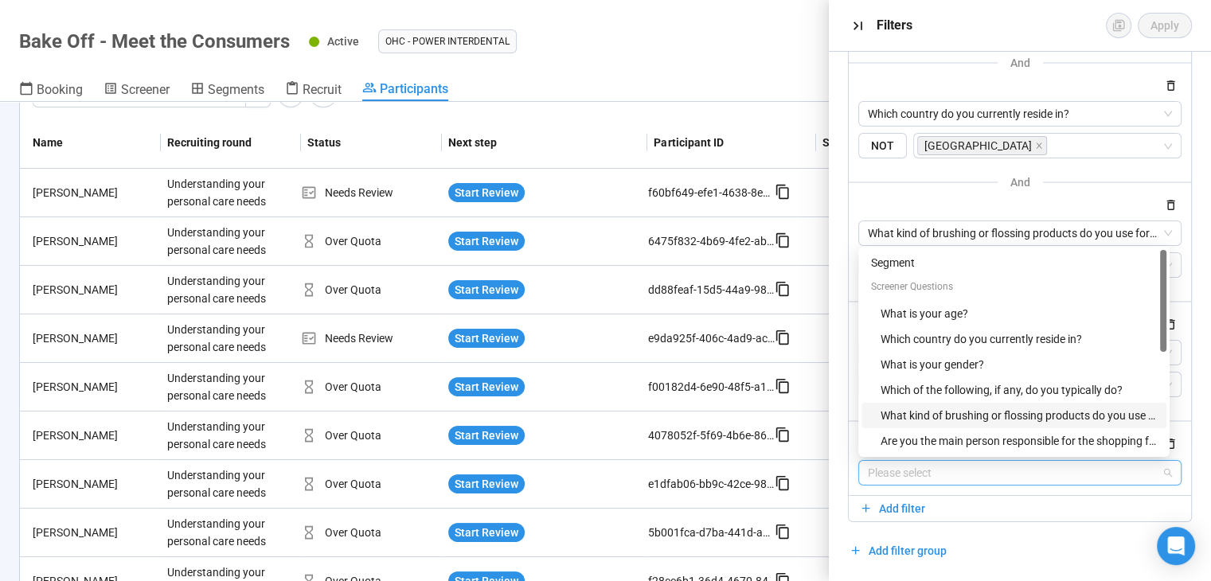
scroll to position [25, 0]
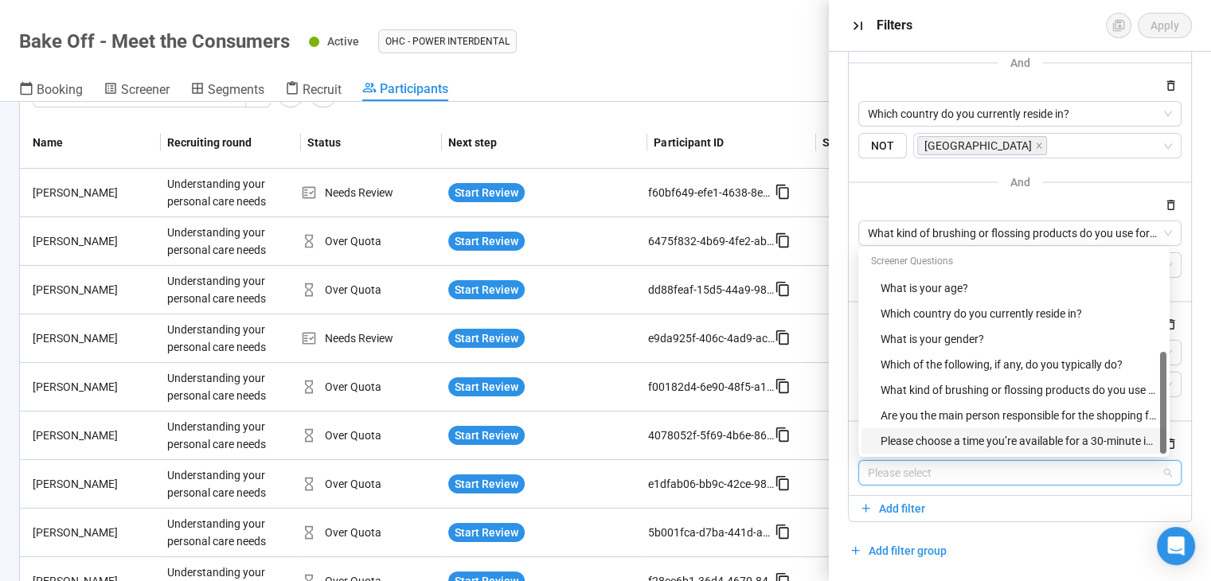
click at [1009, 440] on div "Please choose a time you’re available for a 30-minute interview (in English) on…" at bounding box center [1018, 441] width 276 height 18
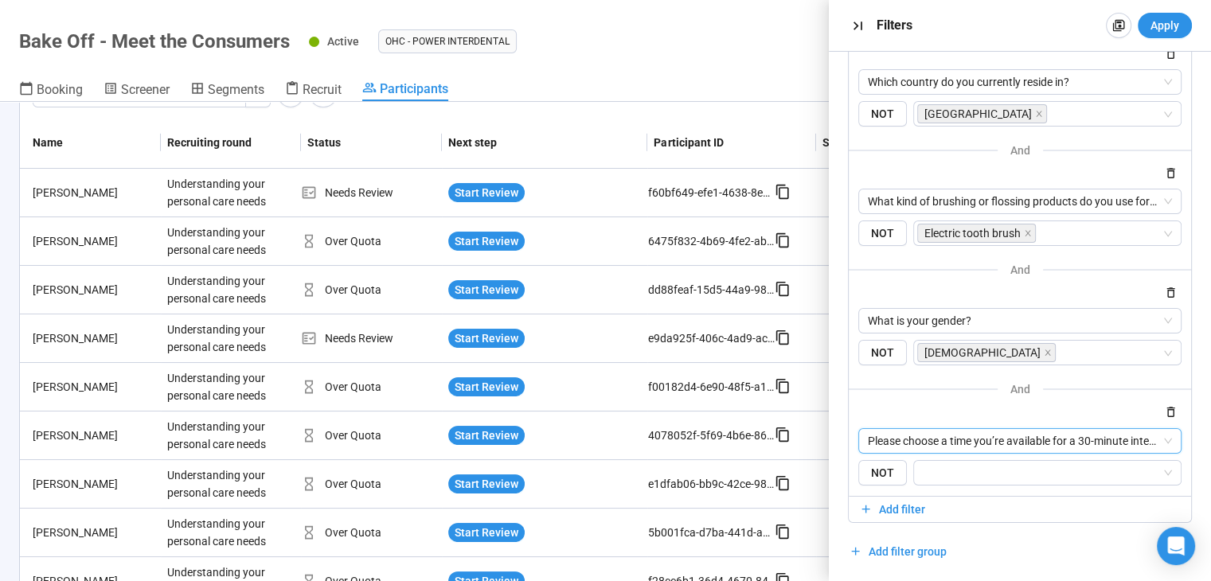
scroll to position [226, 0]
click at [1001, 472] on input "search" at bounding box center [1042, 471] width 238 height 19
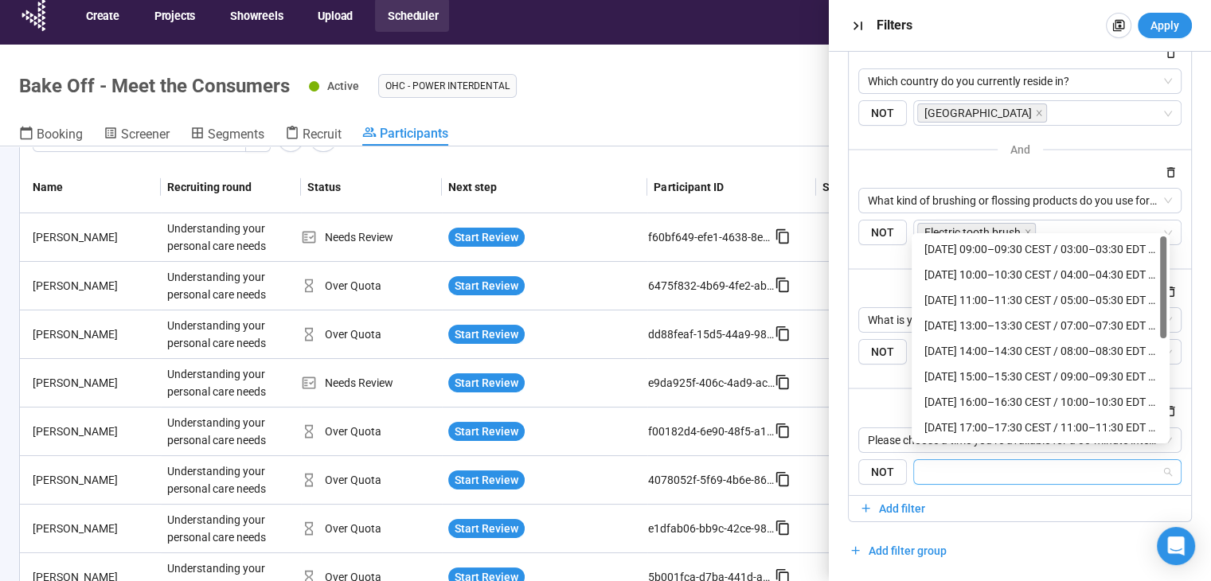
scroll to position [0, 0]
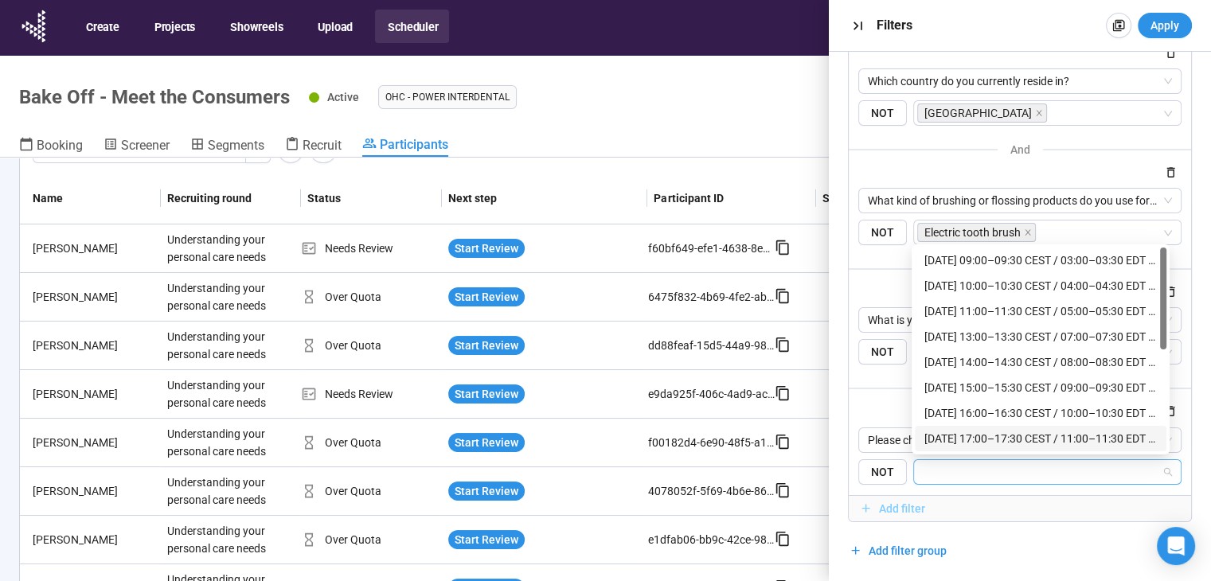
click at [1075, 496] on button "Add filter" at bounding box center [1019, 508] width 342 height 25
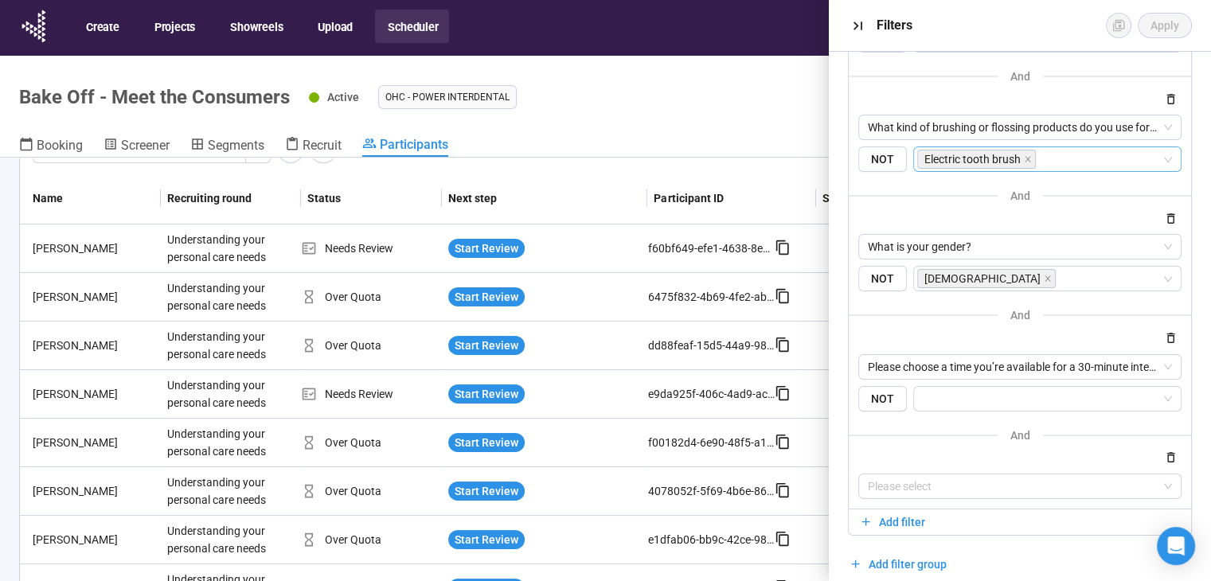
scroll to position [312, 0]
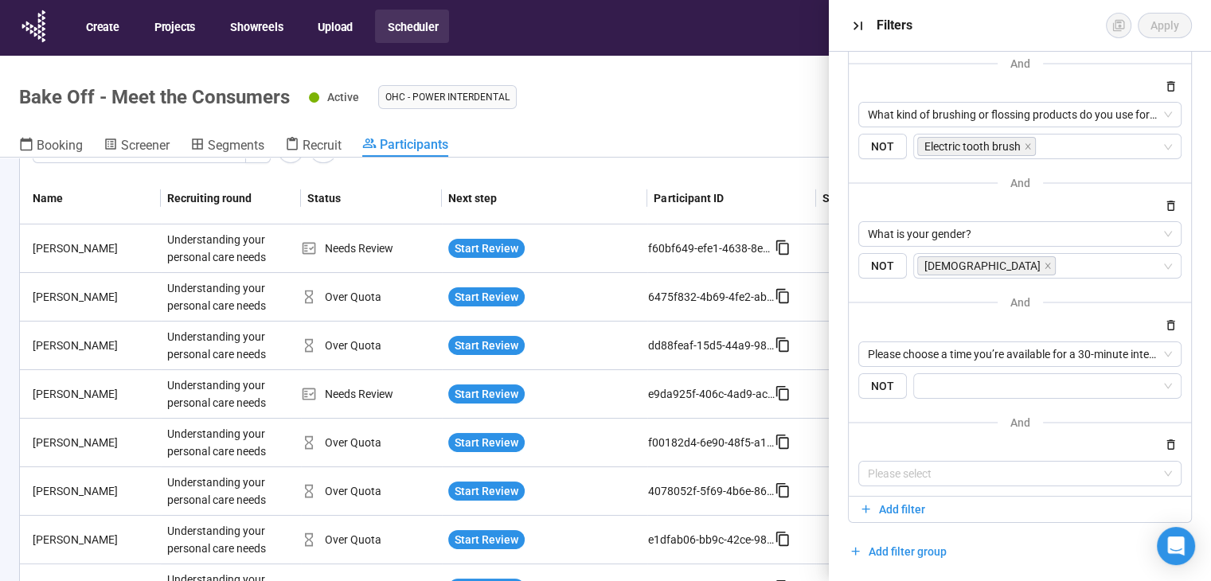
click at [1059, 545] on div "AND OR Delete all filters NOT AND OR Delete group What kind of brushing or flos…" at bounding box center [1020, 161] width 344 height 805
click at [1024, 462] on input "search" at bounding box center [1020, 474] width 304 height 24
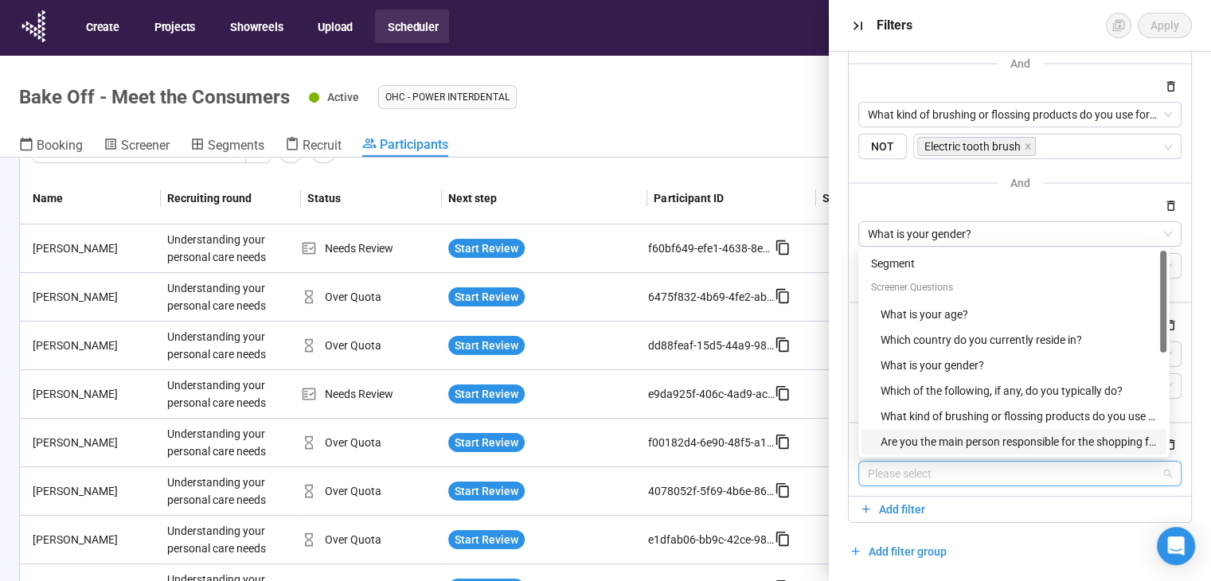
click at [1020, 542] on div "AND OR Delete all filters NOT AND OR Delete group What kind of brushing or flos…" at bounding box center [1020, 161] width 344 height 805
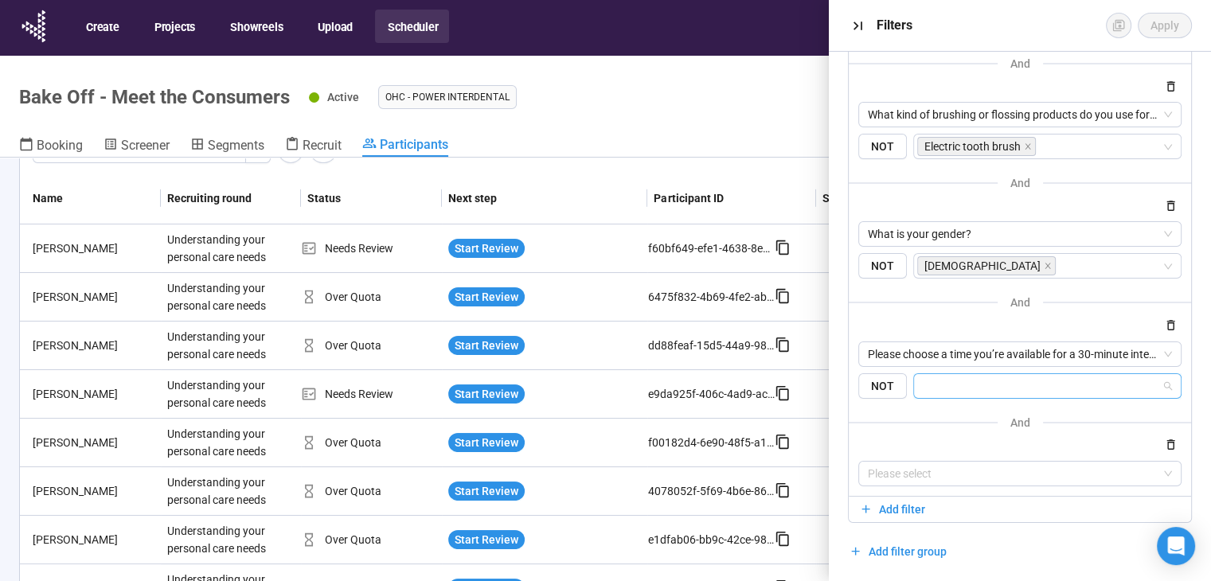
click at [1008, 392] on input "search" at bounding box center [1042, 385] width 238 height 19
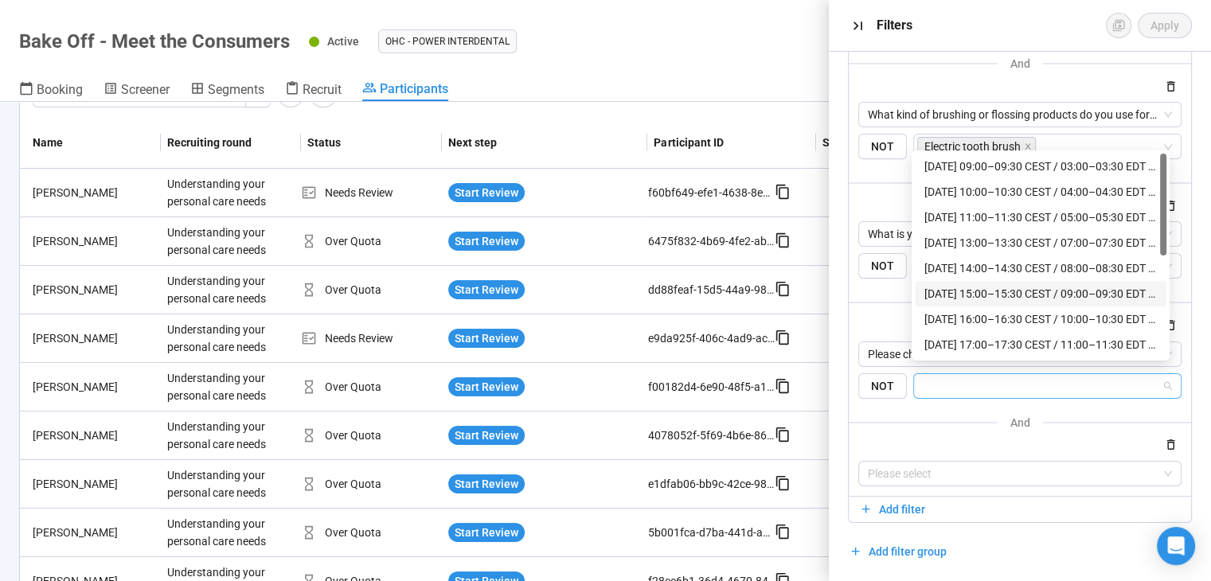
scroll to position [0, 0]
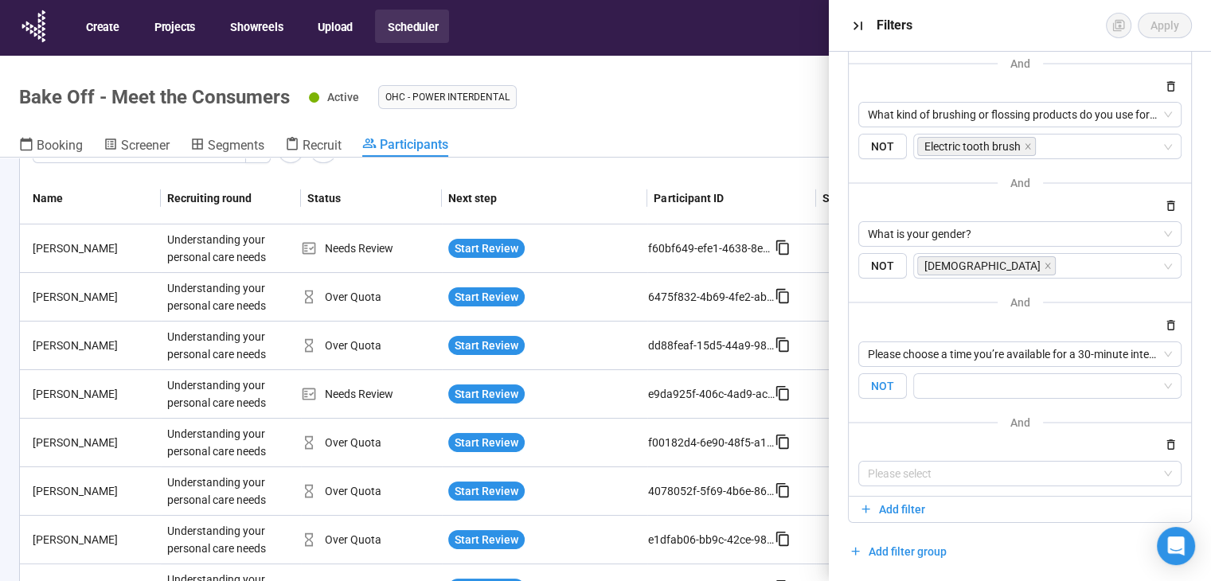
click at [889, 390] on span "NOT" at bounding box center [882, 386] width 49 height 26
click at [1011, 383] on input "search" at bounding box center [1042, 385] width 238 height 19
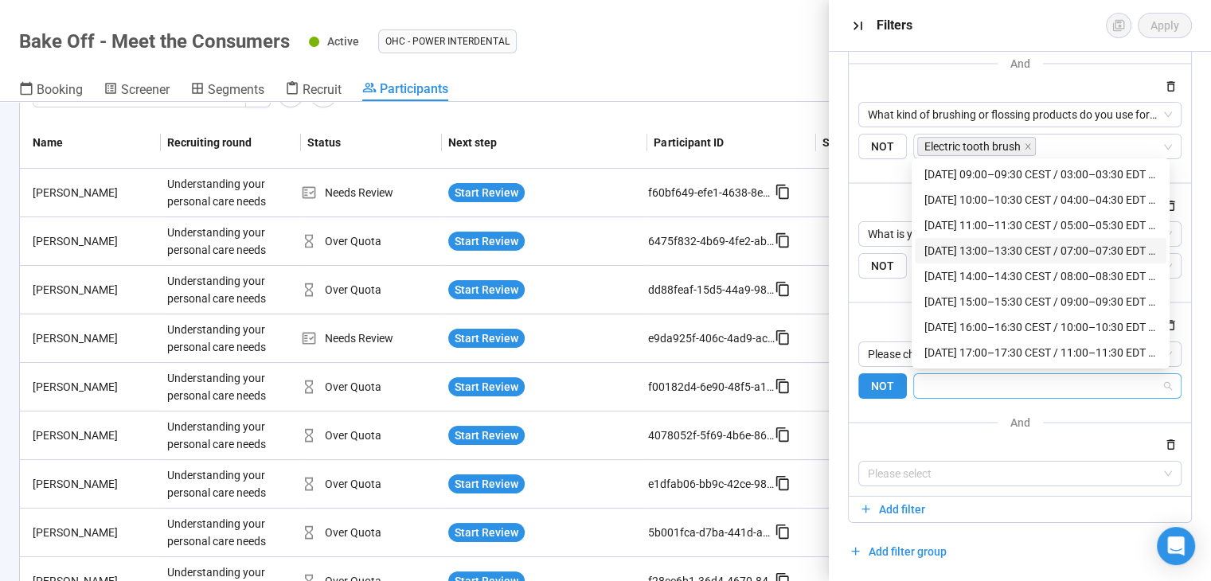
click at [1029, 248] on div "Tuesday, August 19 – 13:00–13:30 CEST / 07:00–07:30 EDT / 04:00–04:30 PDT / 20:…" at bounding box center [1040, 251] width 232 height 18
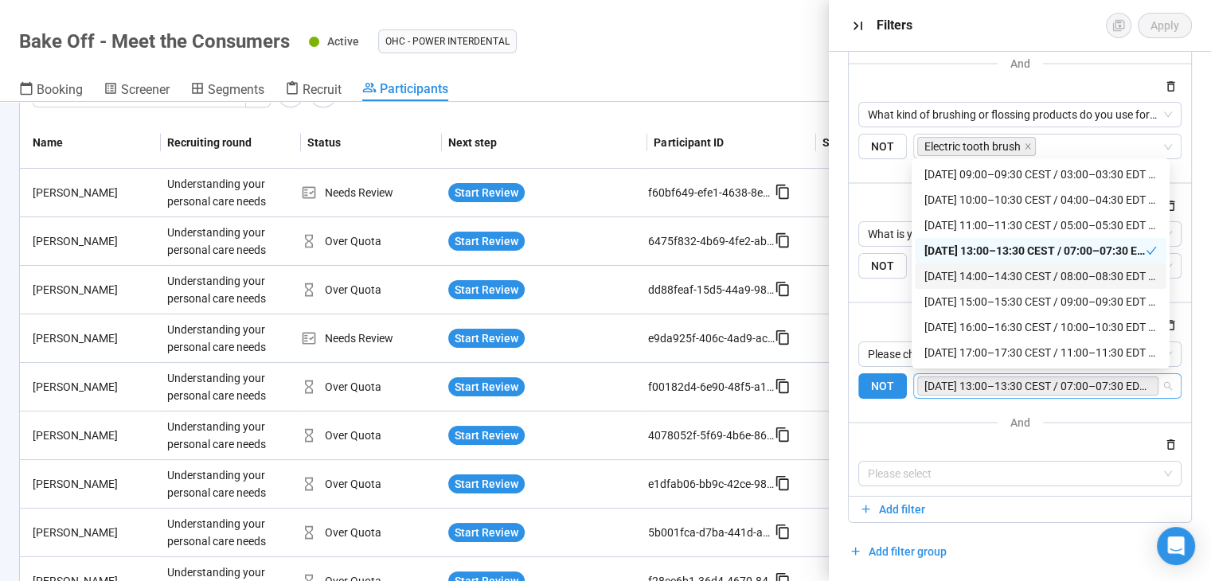
click at [1028, 275] on div "Tuesday, August 19 – 14:00–14:30 CEST / 08:00–08:30 EDT / 05:00–05:30 PDT / 21:…" at bounding box center [1040, 276] width 232 height 18
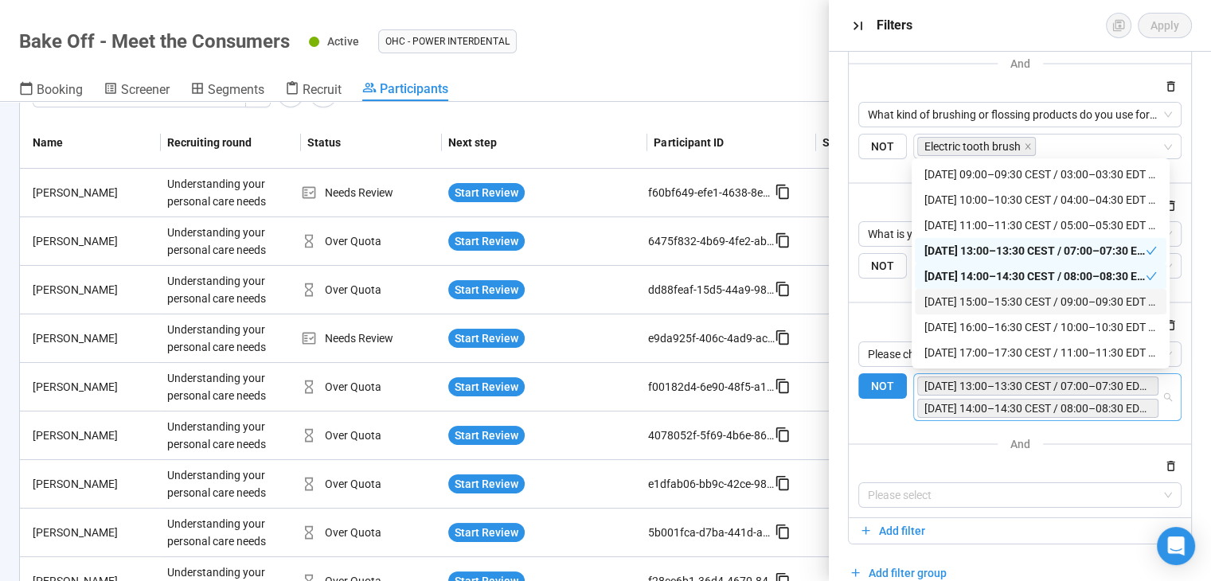
click at [1032, 297] on div "Tuesday, August 19 – 15:00–15:30 CEST / 09:00–09:30 EDT / 06:00–06:30 PDT / 22:…" at bounding box center [1040, 302] width 232 height 18
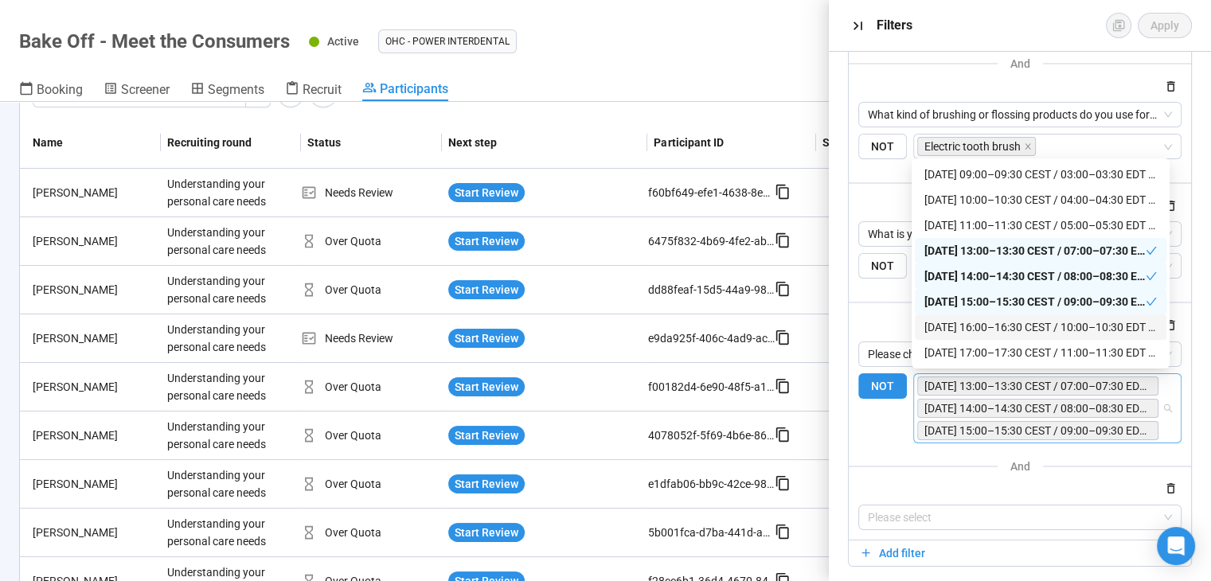
click at [1029, 318] on div "Tuesday, August 19 – 16:00–16:30 CEST / 10:00–10:30 EDT / 07:00–07:30 PDT / 23:…" at bounding box center [1040, 327] width 232 height 18
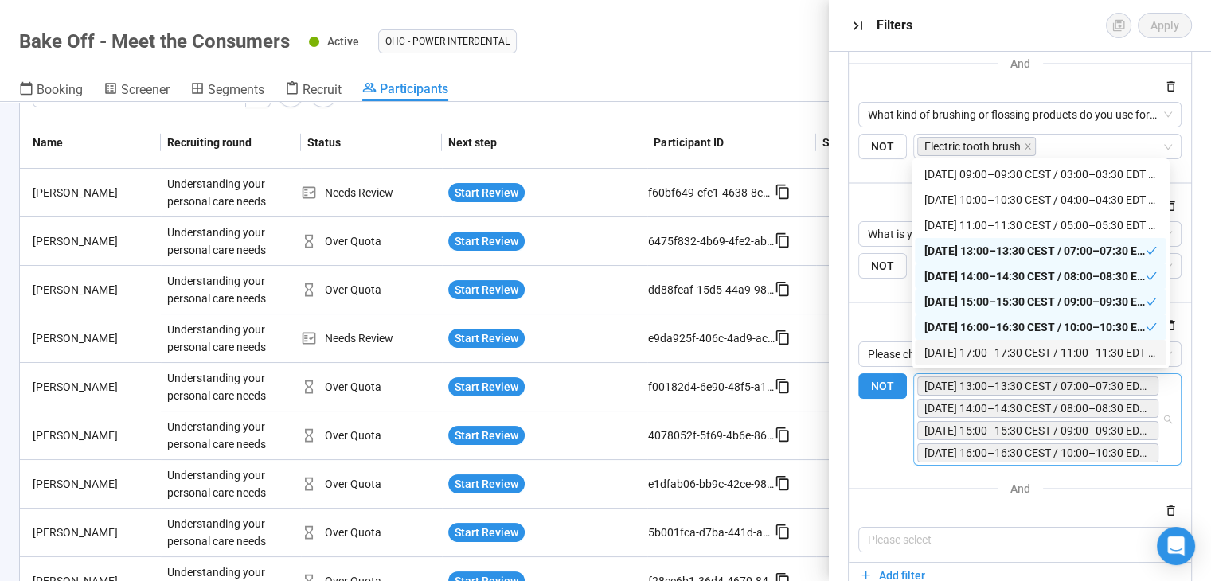
click at [1032, 353] on div "Tuesday, August 19 – 17:00–17:30 CEST / 11:00–11:30 EDT / 08:00–08:30 PDT / 00:…" at bounding box center [1040, 353] width 232 height 18
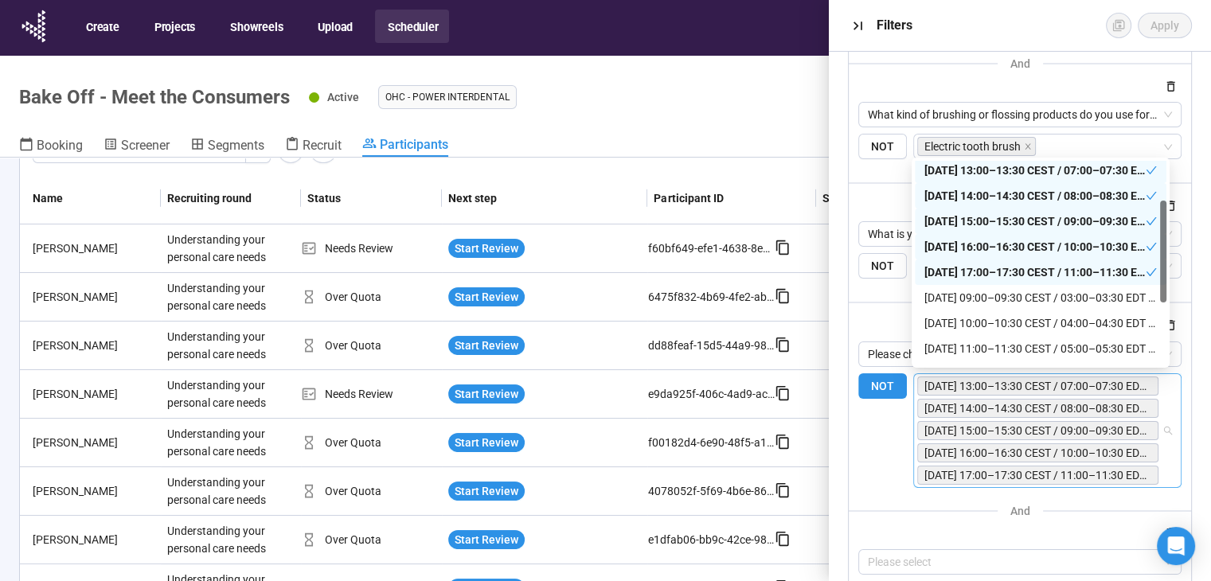
scroll to position [204, 0]
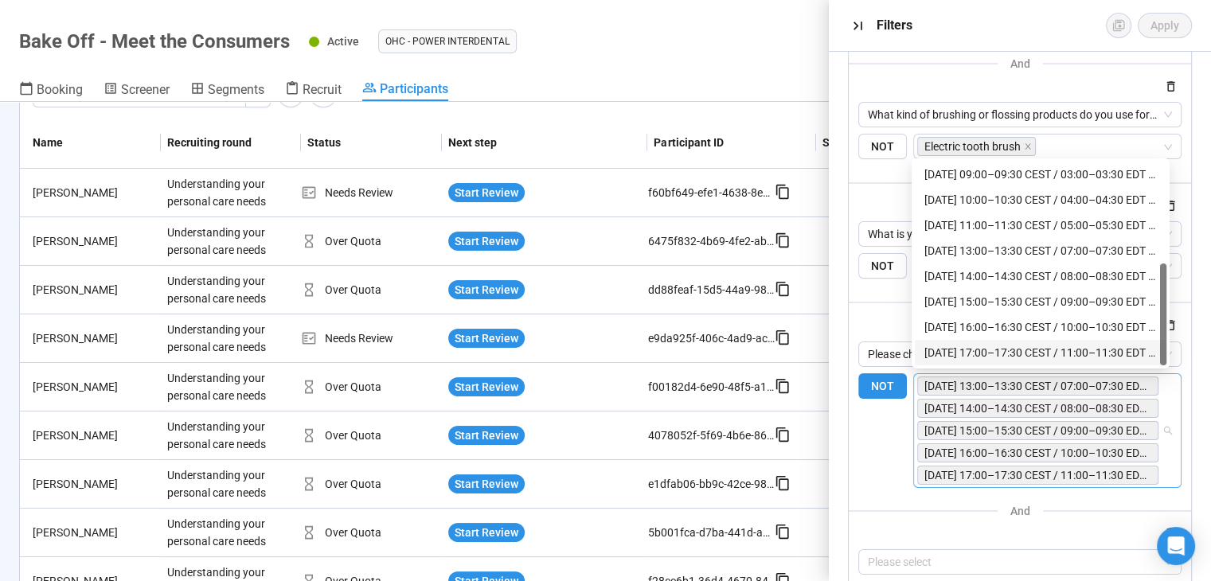
click at [1040, 357] on div "Wednesday, August 20 – 17:00–17:30 CEST / 11:00–11:30 EDT / 08:00–08:30 PDT / 0…" at bounding box center [1040, 353] width 232 height 18
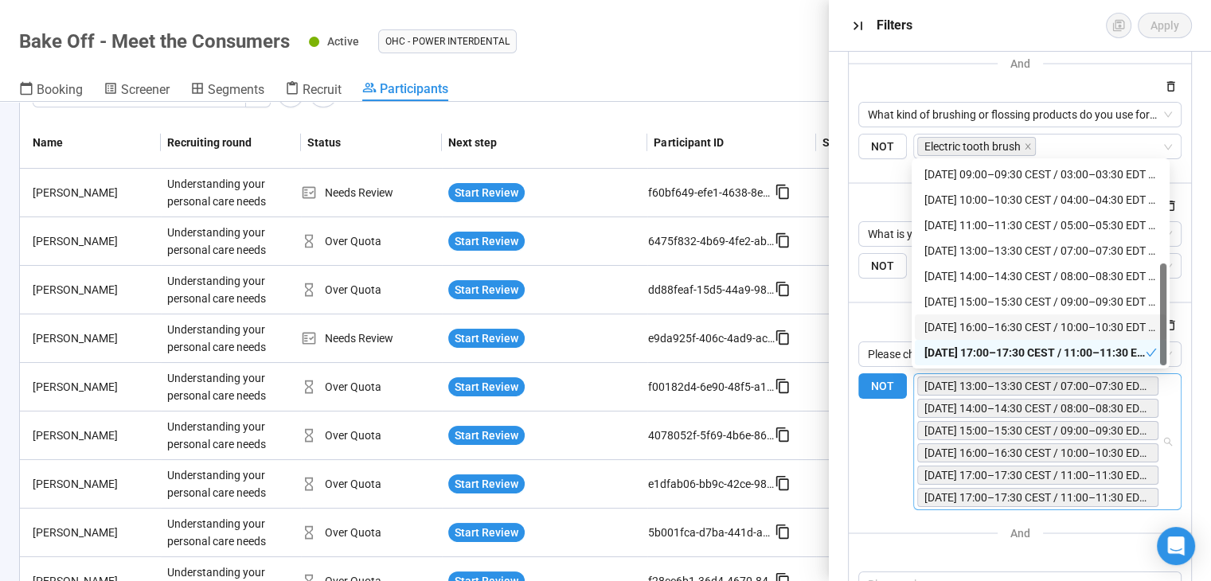
click at [1040, 322] on div "Wednesday, August 20 – 16:00–16:30 CEST / 10:00–10:30 EDT / 07:00–07:30 PDT / 2…" at bounding box center [1040, 327] width 232 height 18
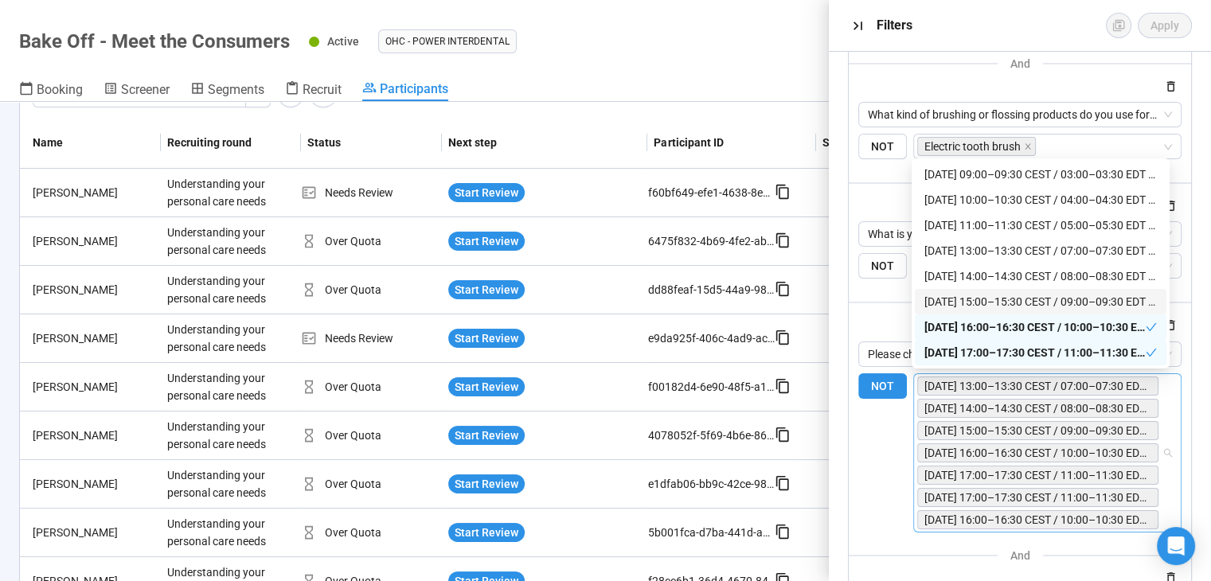
click at [1039, 298] on div "Wednesday, August 20 – 15:00–15:30 CEST / 09:00–09:30 EDT / 06:00–06:30 PDT / 2…" at bounding box center [1040, 302] width 232 height 18
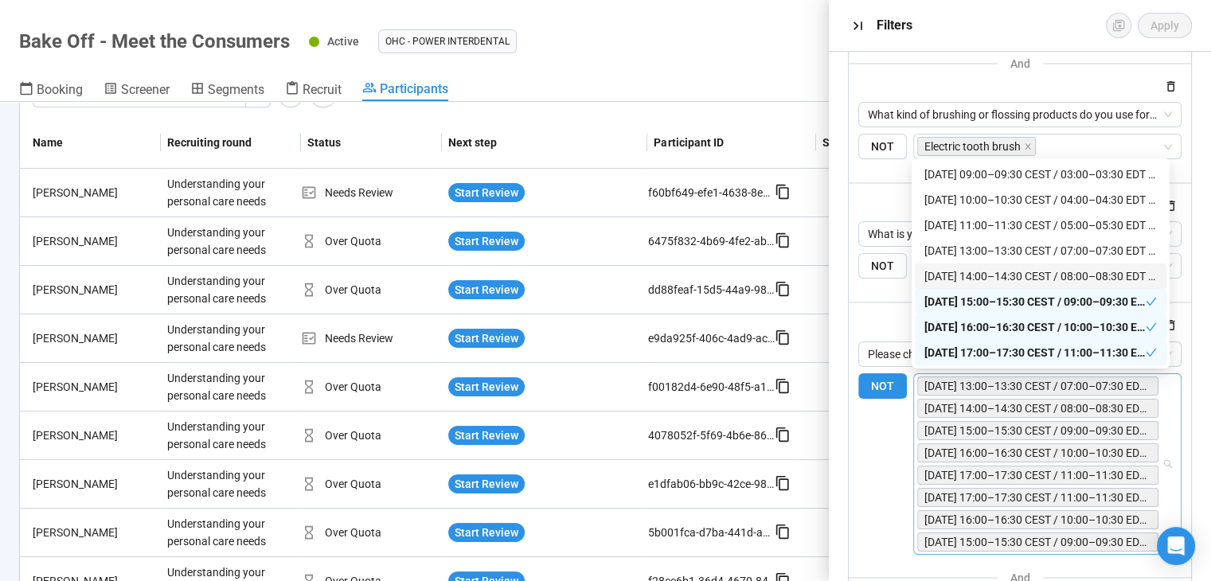
click at [1038, 279] on div "Wednesday, August 20 – 14:00–14:30 CEST / 08:00–08:30 EDT / 05:00–05:30 PDT / 2…" at bounding box center [1040, 276] width 232 height 18
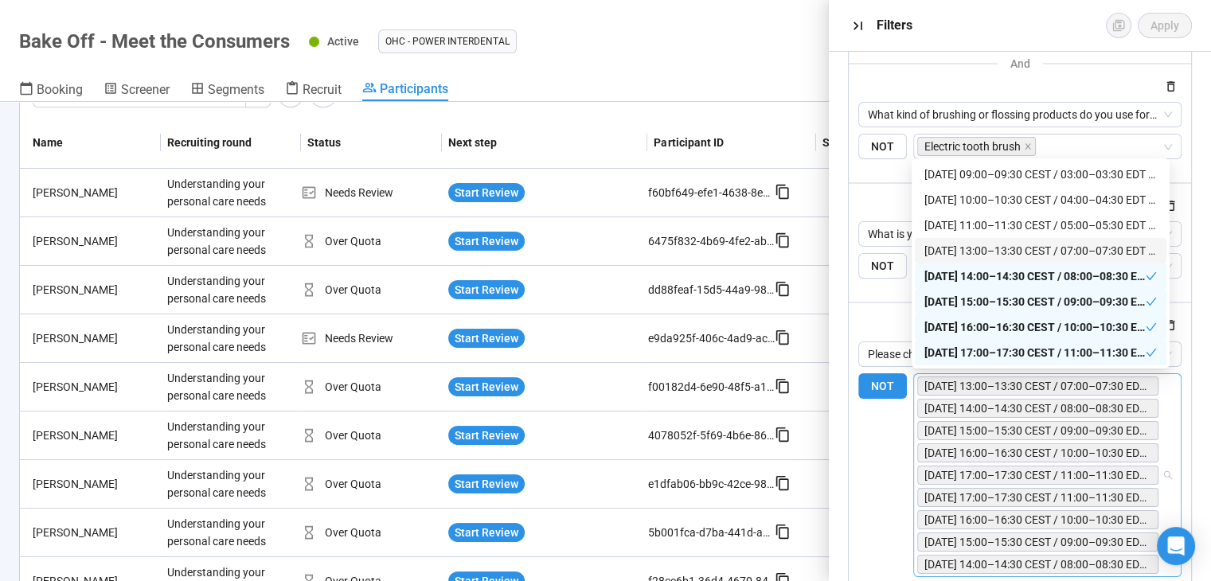
click at [1037, 255] on div "Wednesday, August 20 – 13:00–13:30 CEST / 07:00–07:30 EDT / 04:00–04:30 PDT / 2…" at bounding box center [1040, 251] width 232 height 18
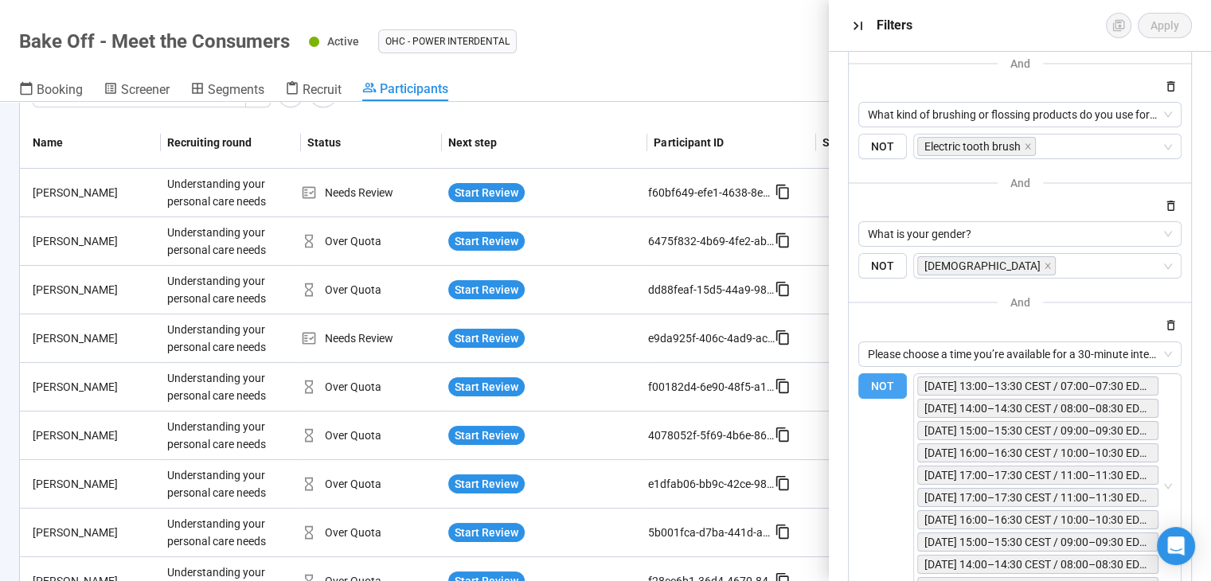
click at [884, 443] on label "NOT" at bounding box center [882, 486] width 49 height 226
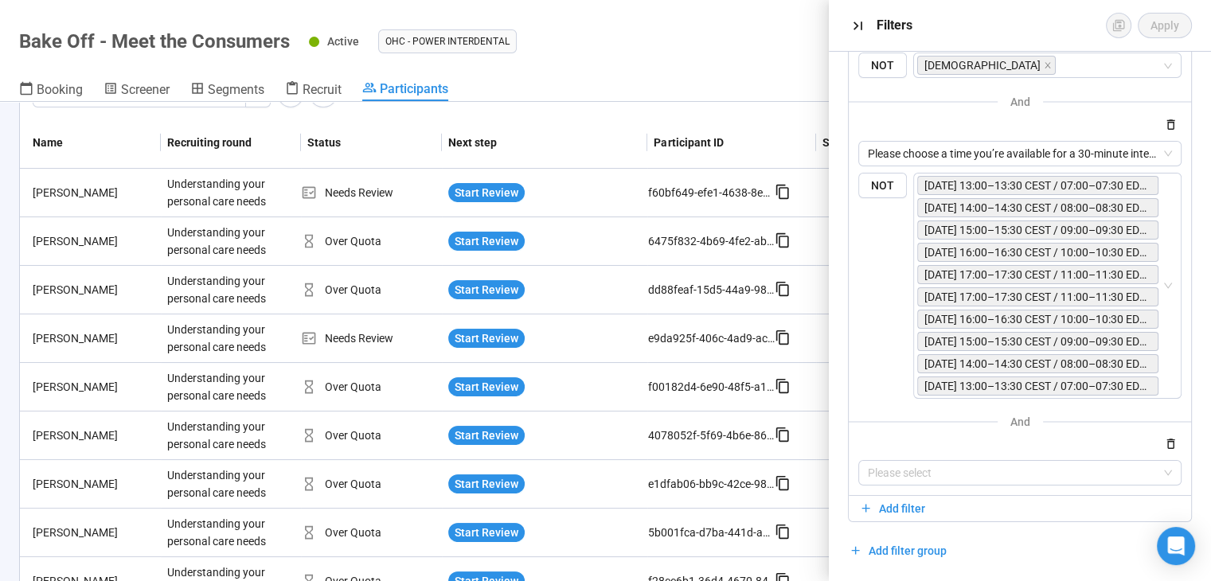
scroll to position [118, 0]
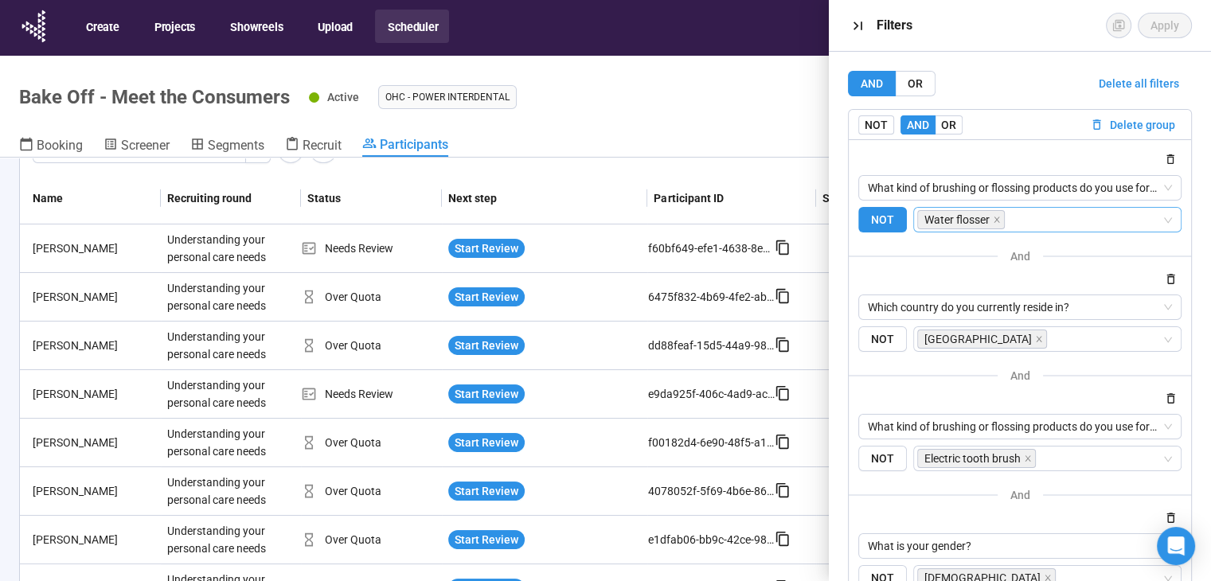
click at [1082, 220] on input "search" at bounding box center [1085, 219] width 154 height 19
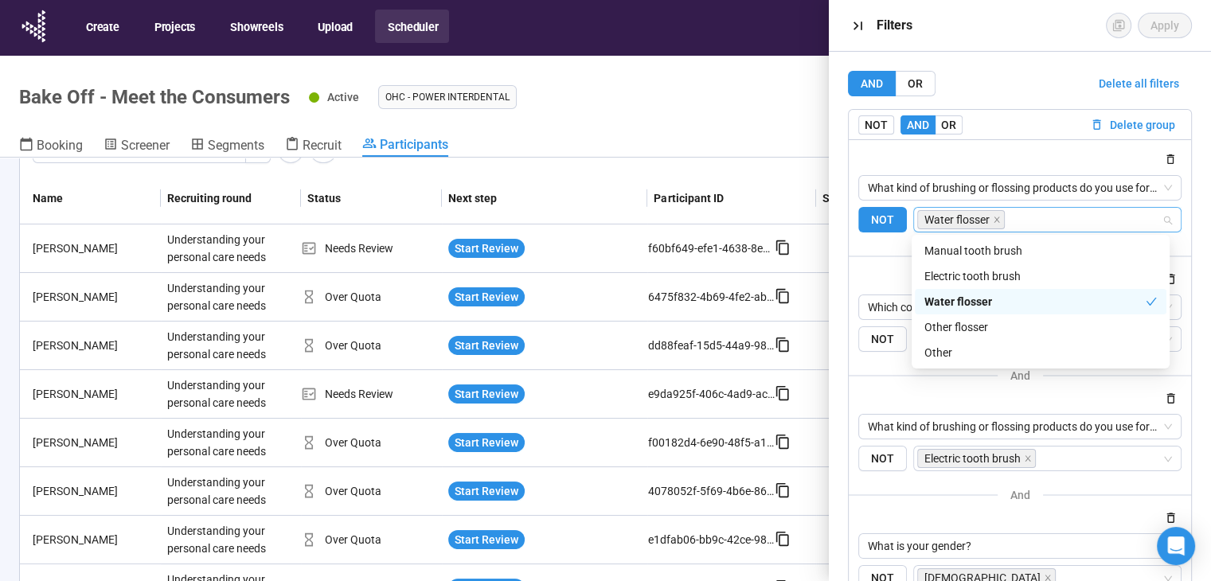
click at [1019, 64] on div "AND OR Delete all filters NOT AND OR Delete group What kind of brushing or flos…" at bounding box center [1020, 316] width 382 height 529
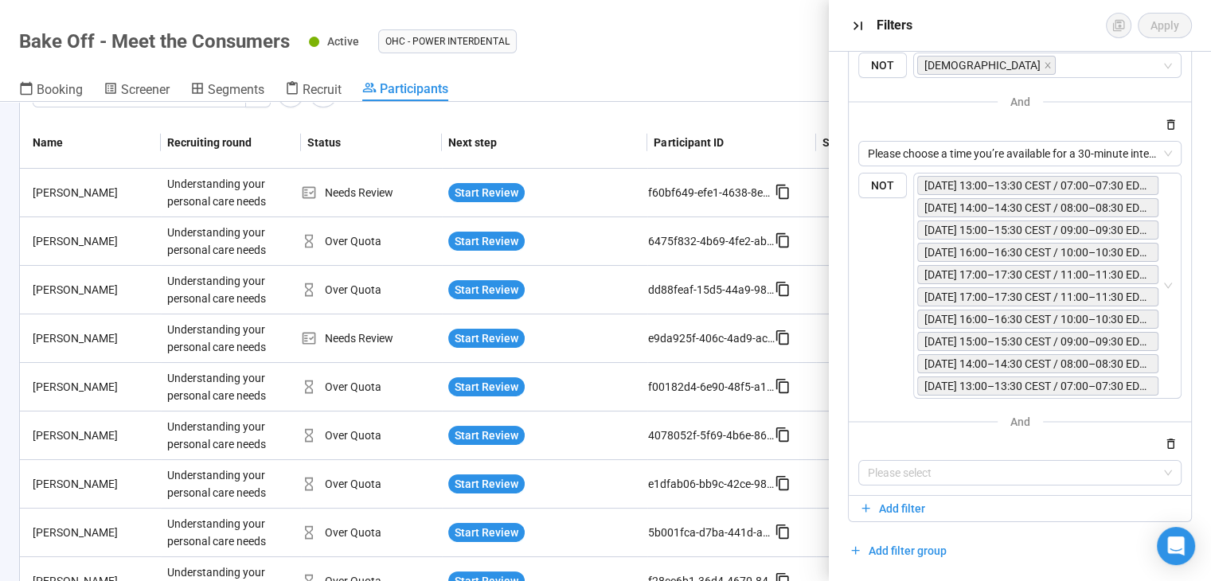
click at [922, 435] on div at bounding box center [1019, 444] width 323 height 19
click at [1164, 447] on icon "button" at bounding box center [1171, 444] width 14 height 14
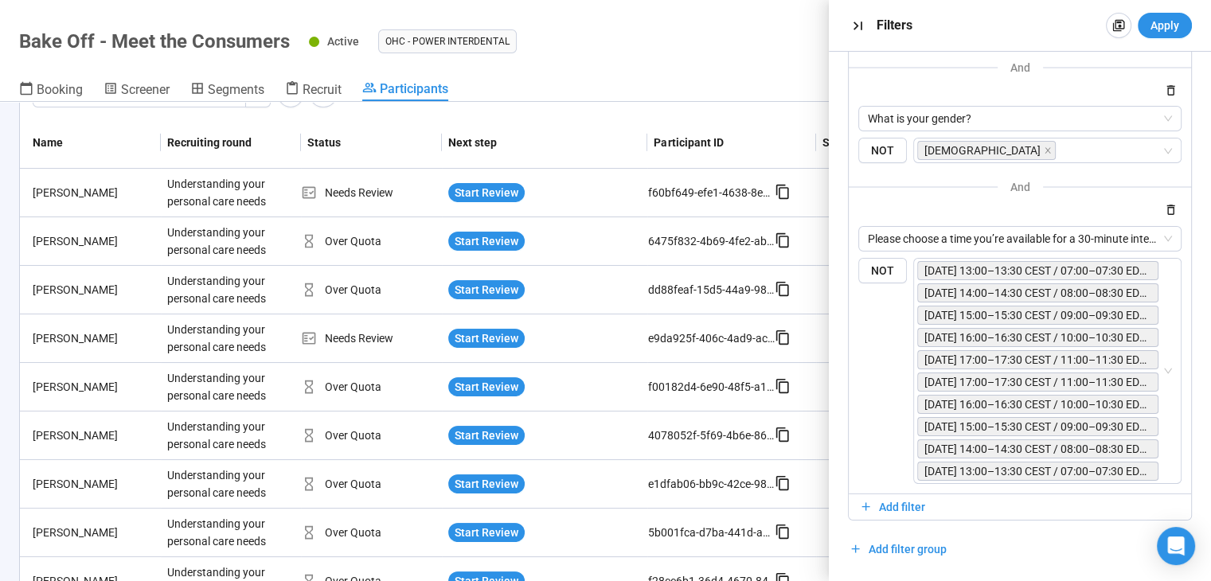
scroll to position [425, 0]
click at [1172, 17] on span "Apply" at bounding box center [1164, 26] width 29 height 18
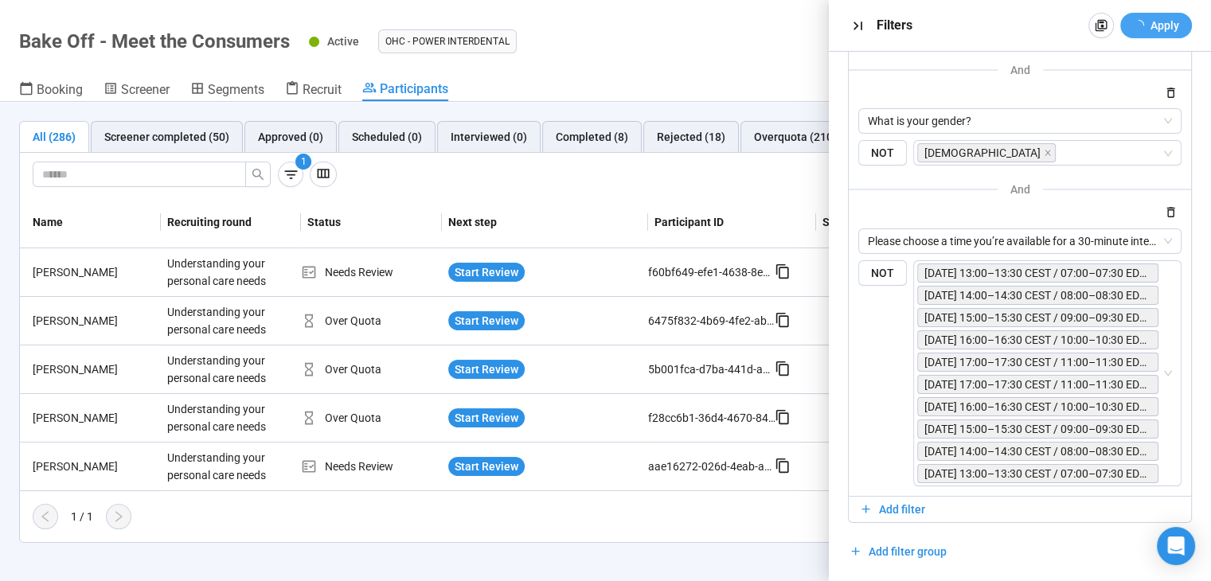
scroll to position [0, 0]
click at [858, 26] on icon "button" at bounding box center [857, 26] width 17 height 17
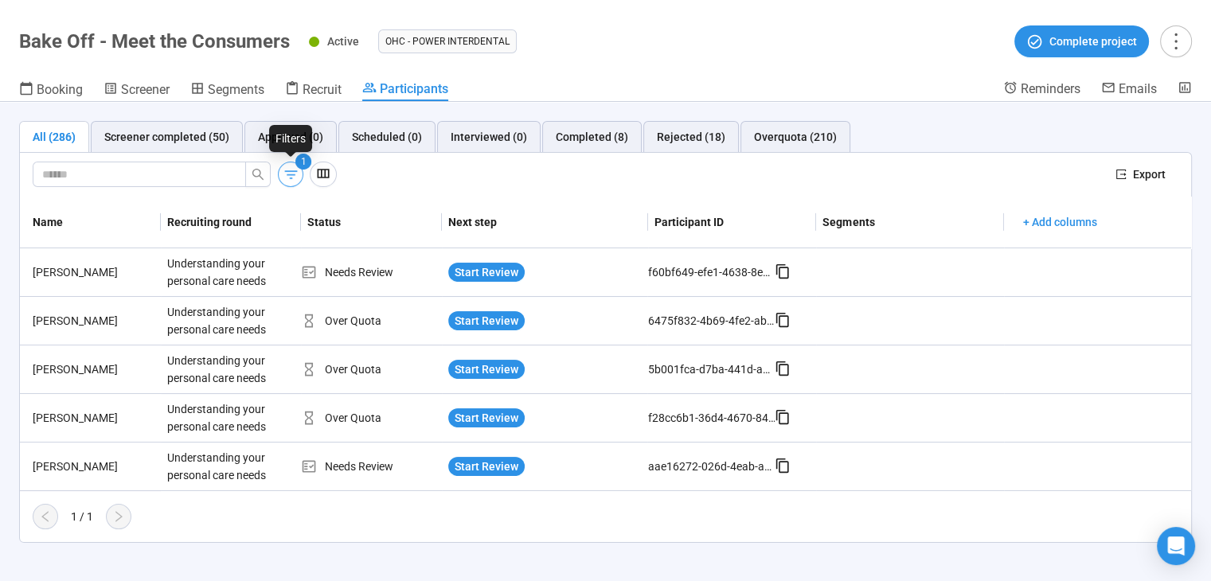
click at [296, 174] on icon "button" at bounding box center [291, 174] width 17 height 17
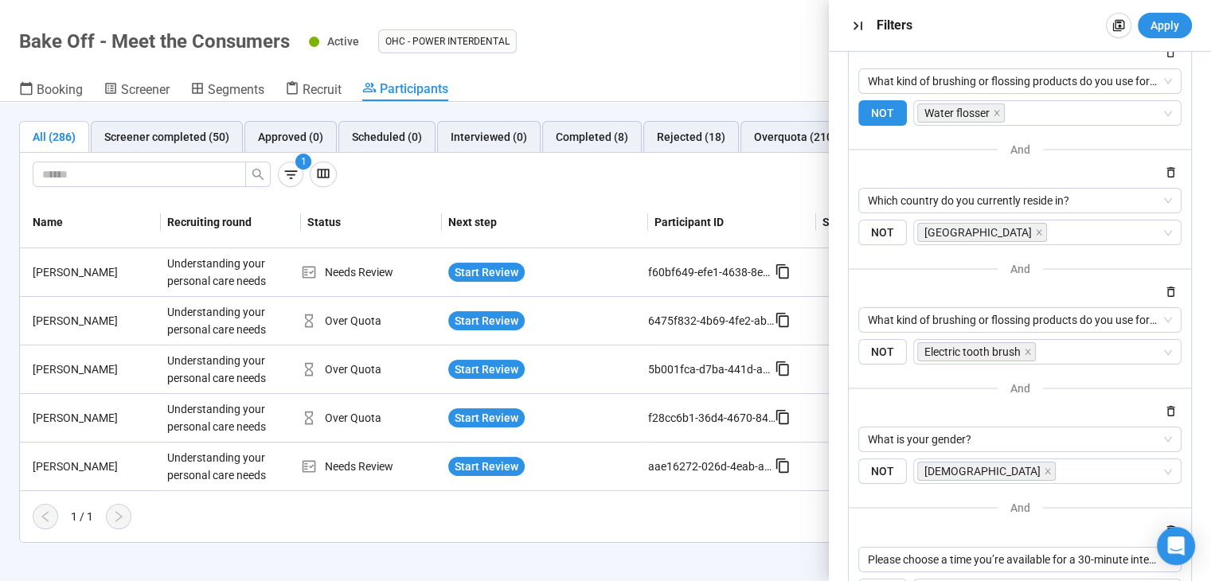
scroll to position [186, 0]
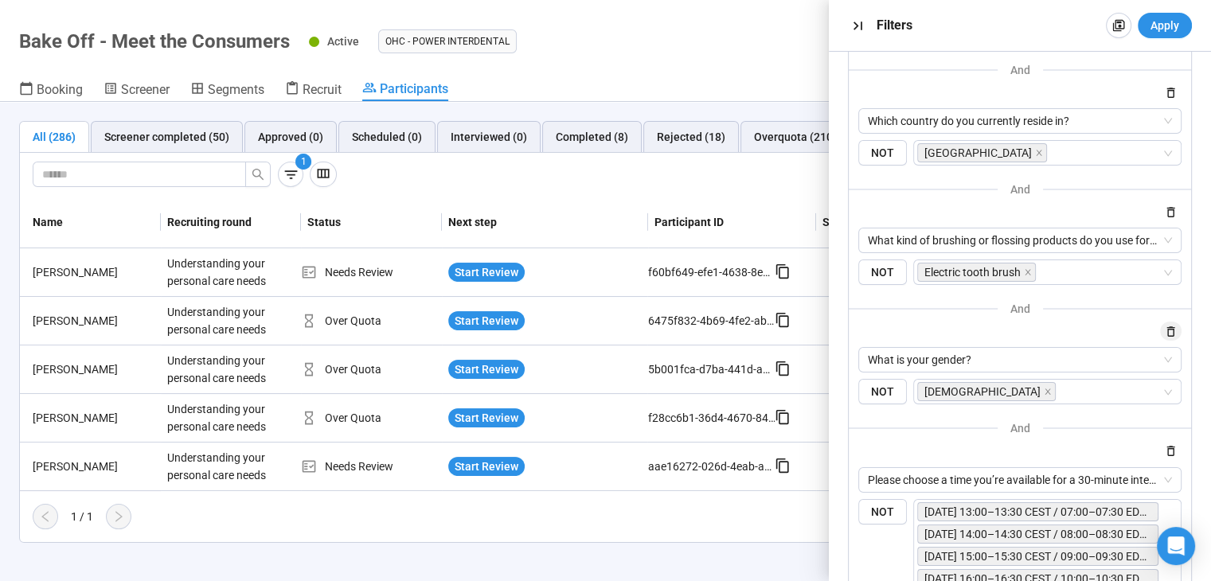
click at [1164, 332] on icon "button" at bounding box center [1171, 332] width 14 height 14
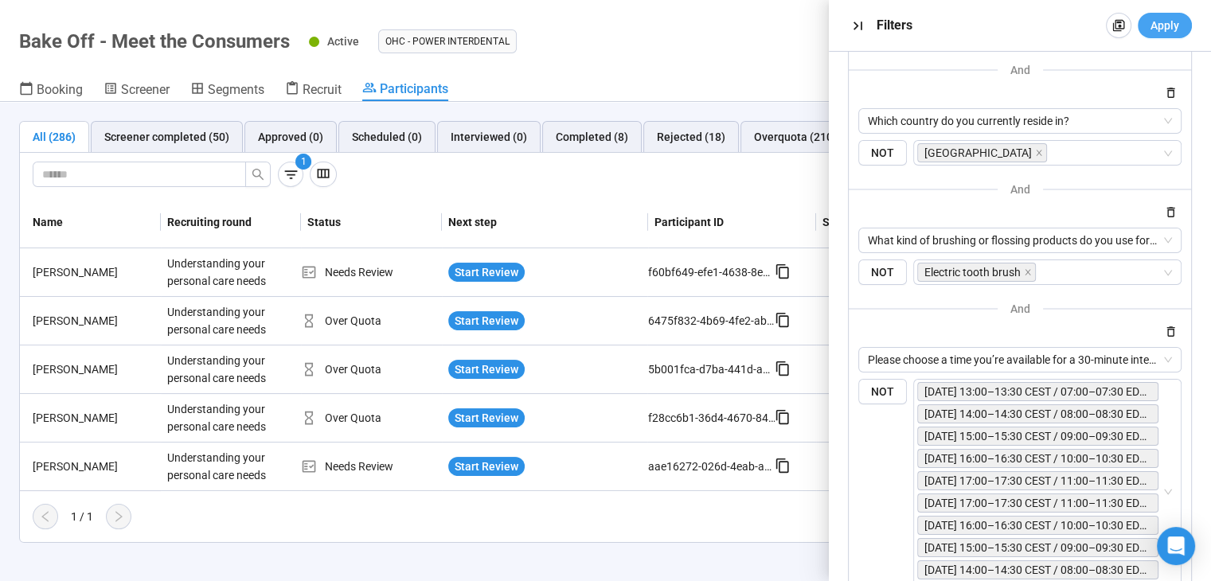
click at [1163, 25] on span "Apply" at bounding box center [1164, 26] width 29 height 18
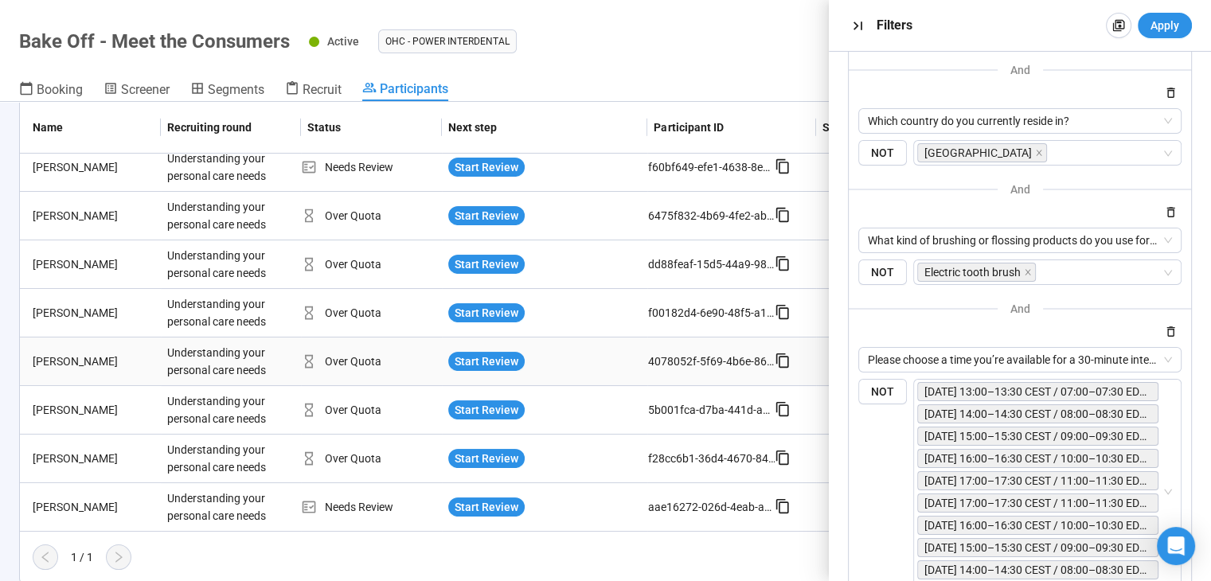
scroll to position [25, 0]
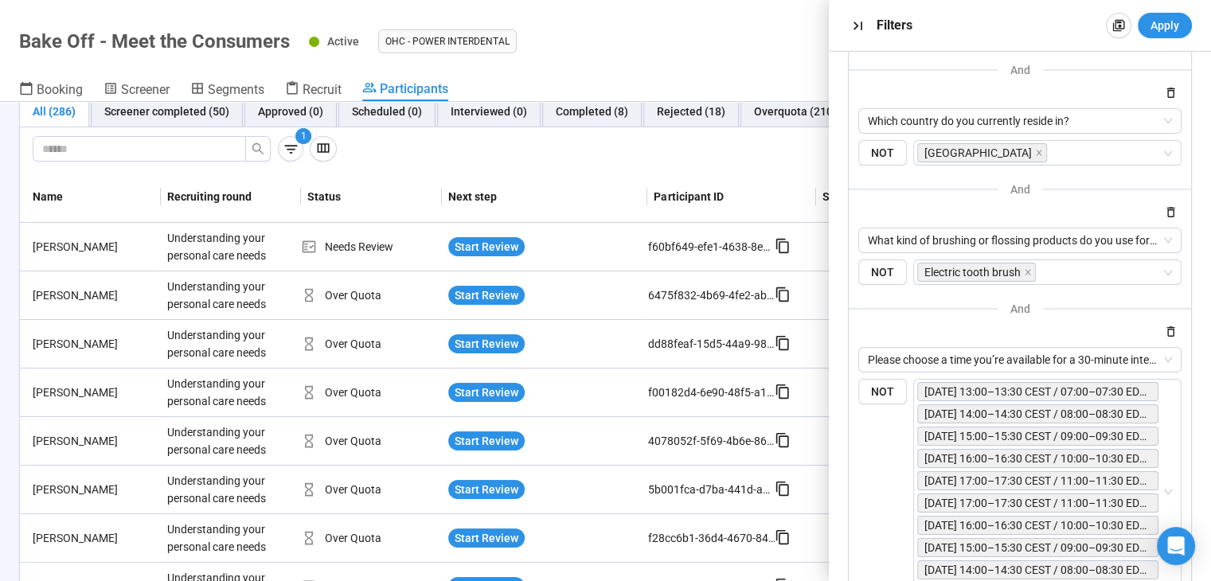
click at [554, 203] on th "Next step" at bounding box center [545, 197] width 206 height 52
click at [860, 20] on icon "button" at bounding box center [857, 26] width 17 height 17
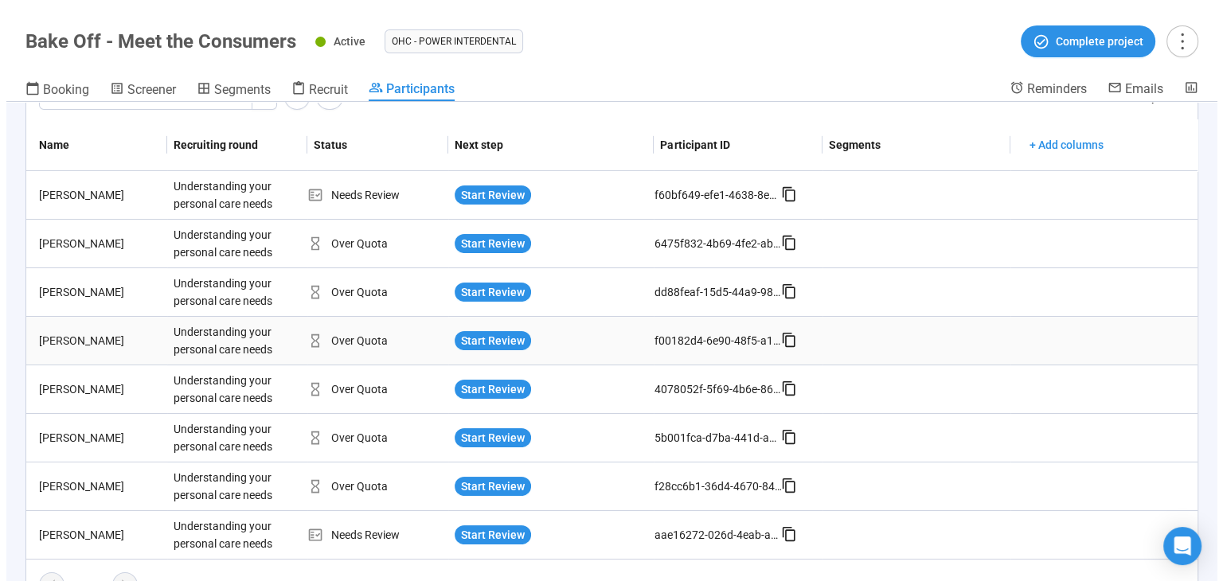
scroll to position [105, 0]
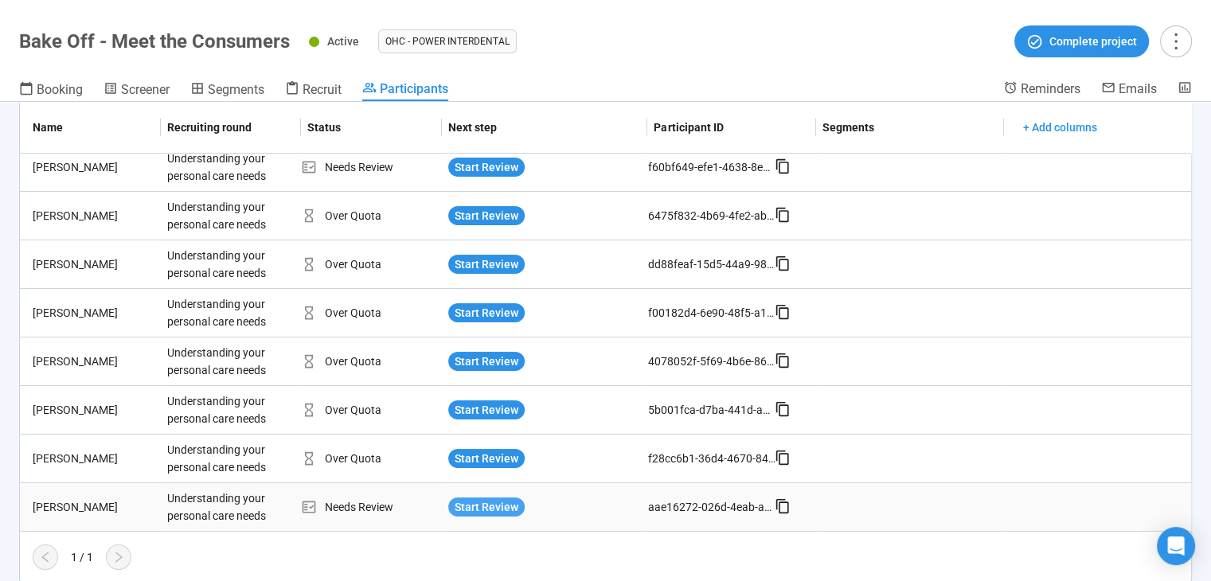
click at [466, 501] on span "Start Review" at bounding box center [486, 507] width 64 height 18
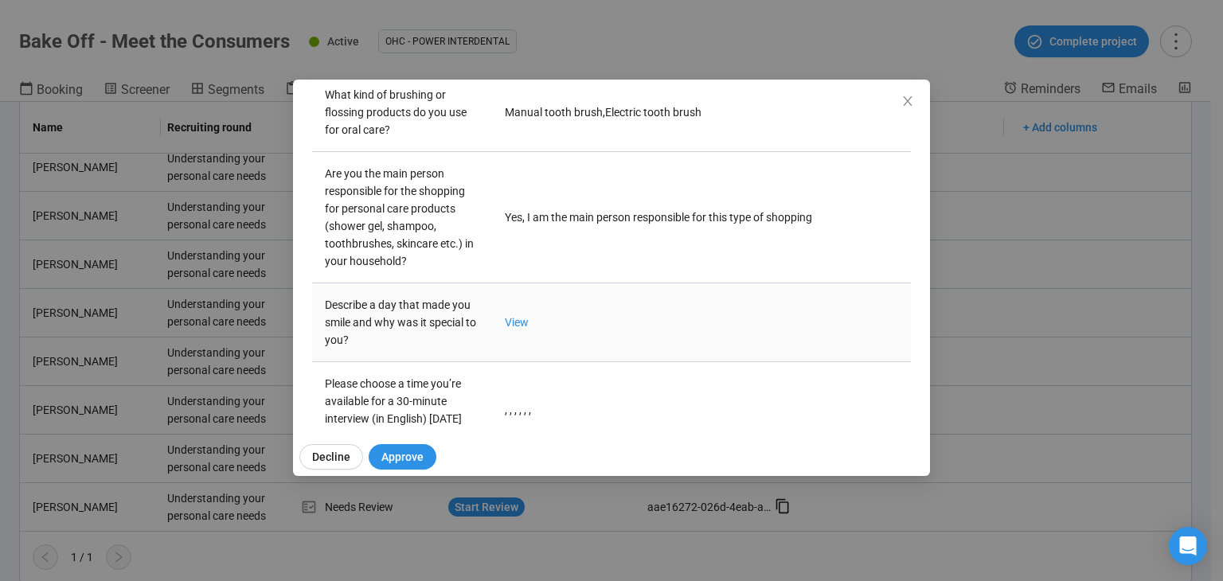
scroll to position [599, 0]
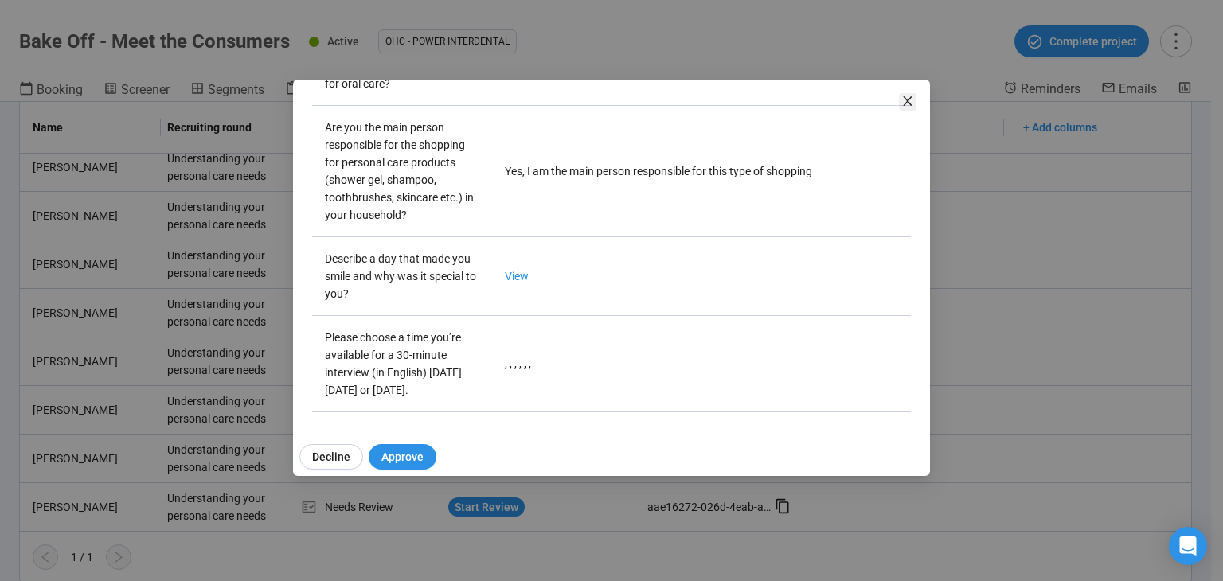
click at [911, 101] on icon "close" at bounding box center [907, 101] width 13 height 13
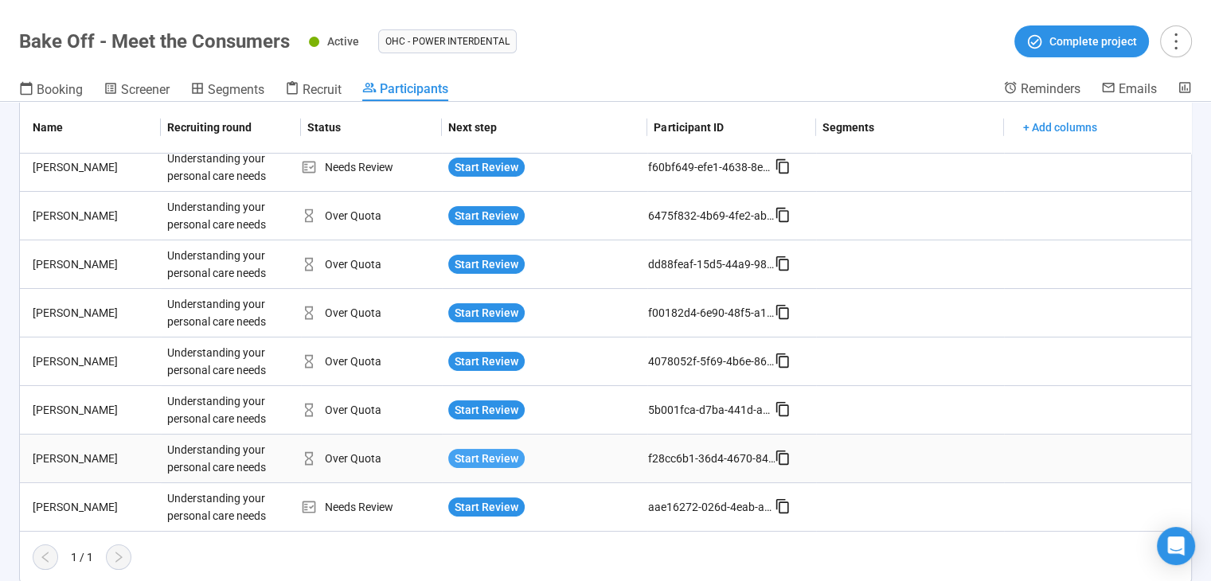
click at [488, 454] on span "Start Review" at bounding box center [486, 459] width 64 height 18
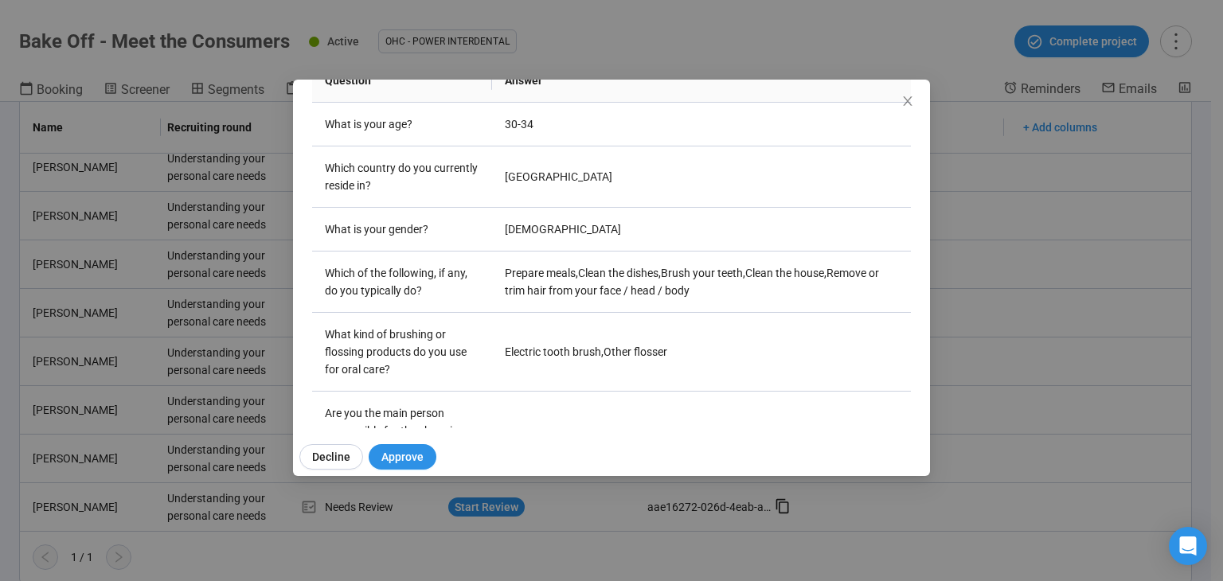
scroll to position [281, 0]
click at [914, 96] on span "Close" at bounding box center [908, 102] width 18 height 18
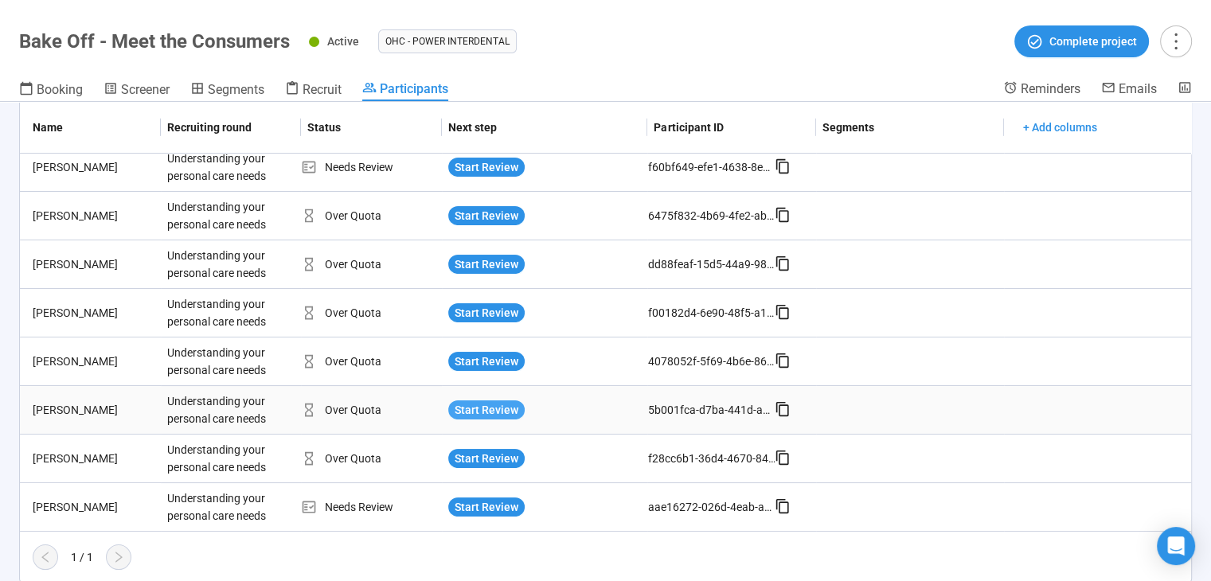
click at [506, 401] on span "Start Review" at bounding box center [486, 410] width 64 height 18
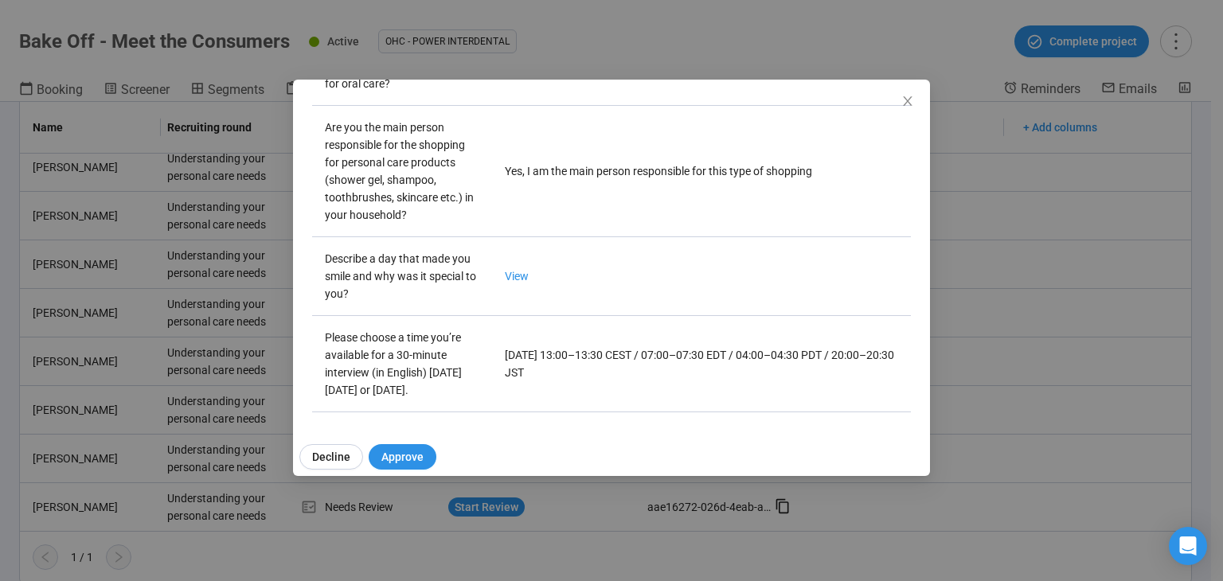
scroll to position [599, 0]
click at [911, 107] on icon "close" at bounding box center [907, 101] width 13 height 13
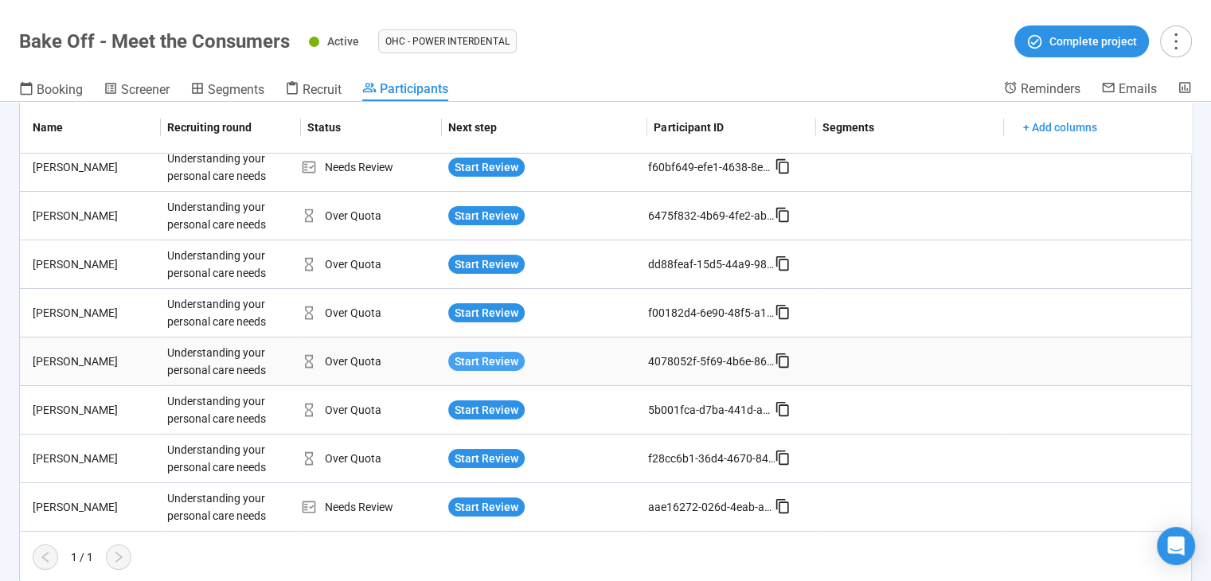
click at [485, 354] on span "Start Review" at bounding box center [486, 362] width 64 height 18
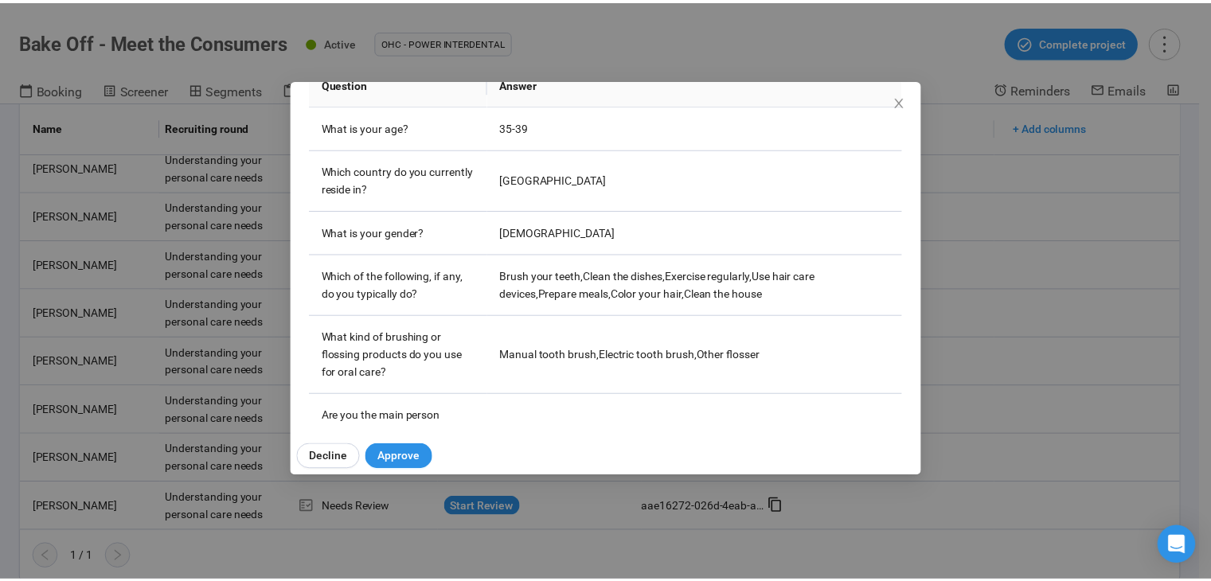
scroll to position [583, 0]
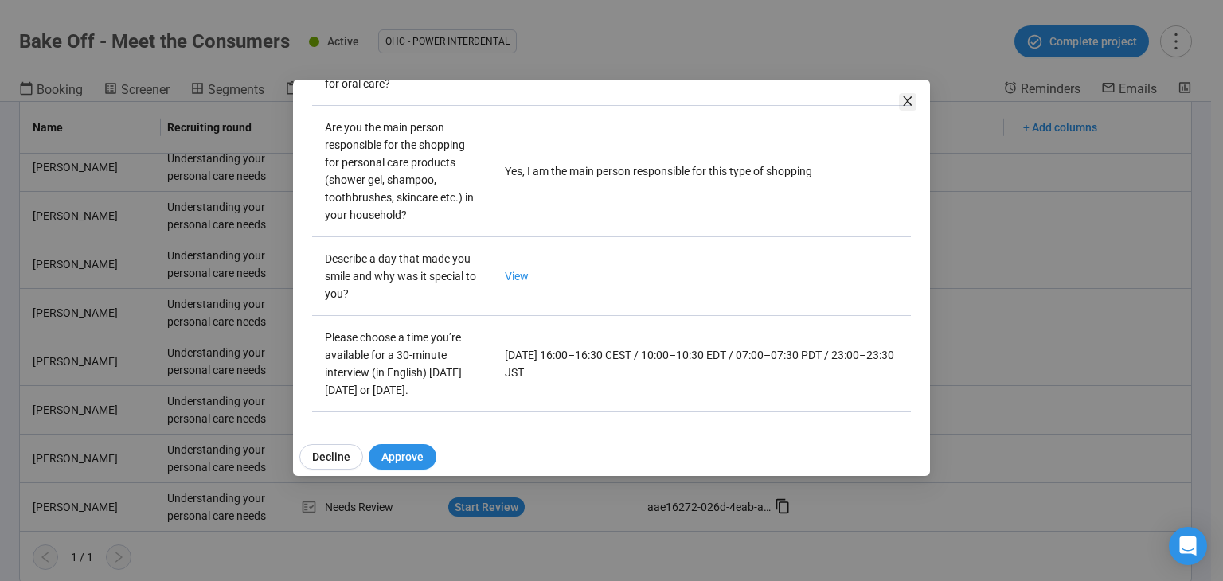
click at [904, 99] on icon "close" at bounding box center [907, 101] width 13 height 13
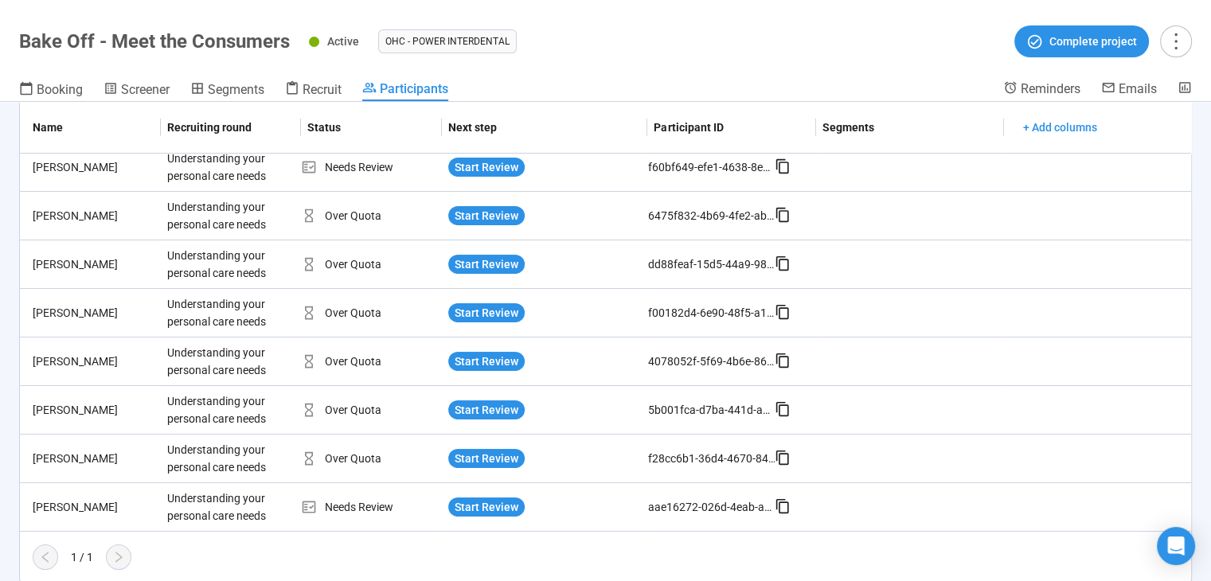
scroll to position [0, 0]
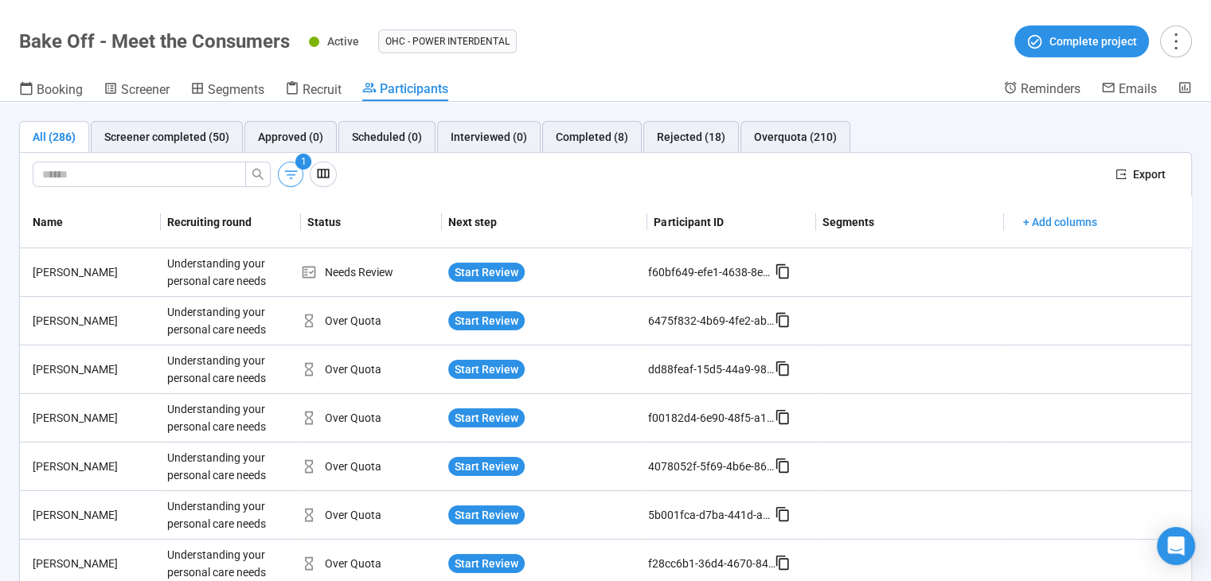
click at [291, 175] on icon "button" at bounding box center [291, 174] width 17 height 17
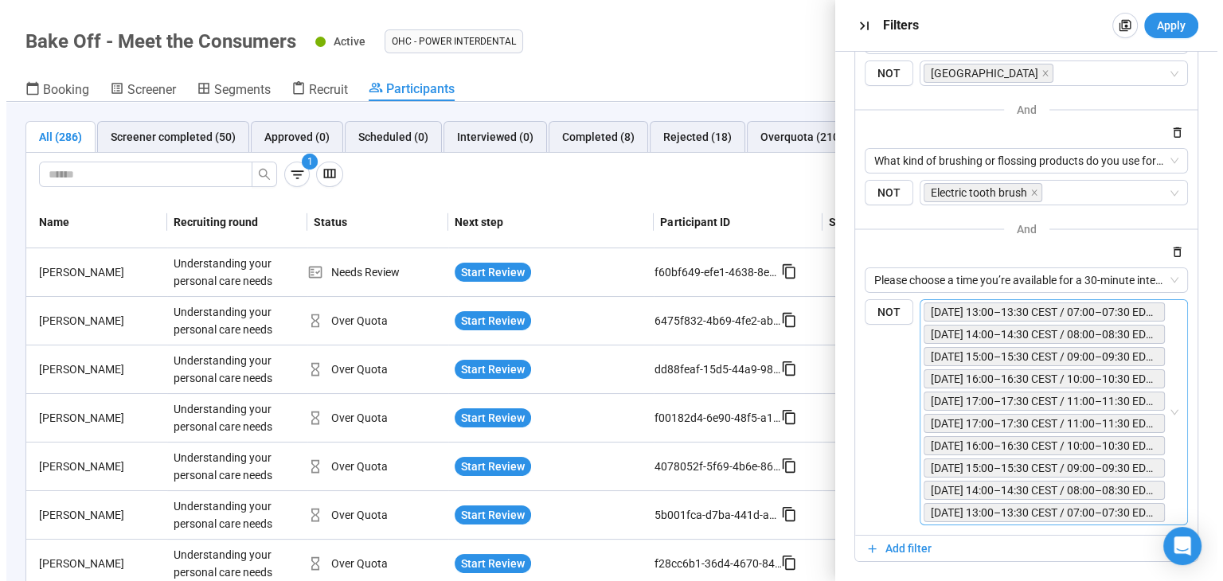
scroll to position [306, 0]
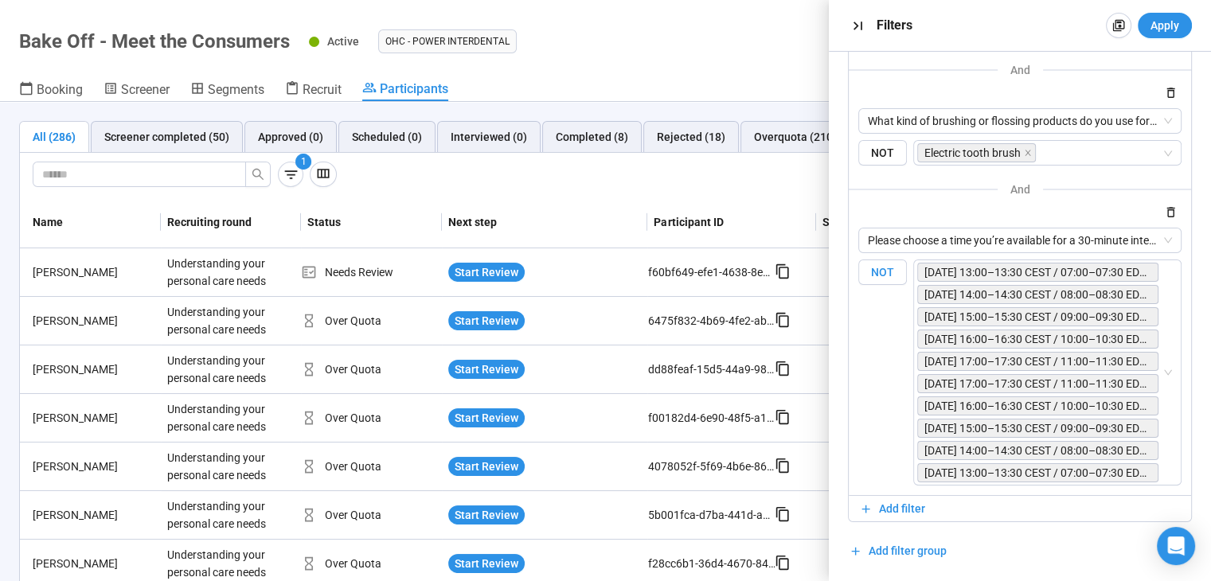
click at [883, 265] on span "NOT" at bounding box center [882, 272] width 49 height 26
click at [1164, 21] on span "Apply" at bounding box center [1164, 26] width 29 height 18
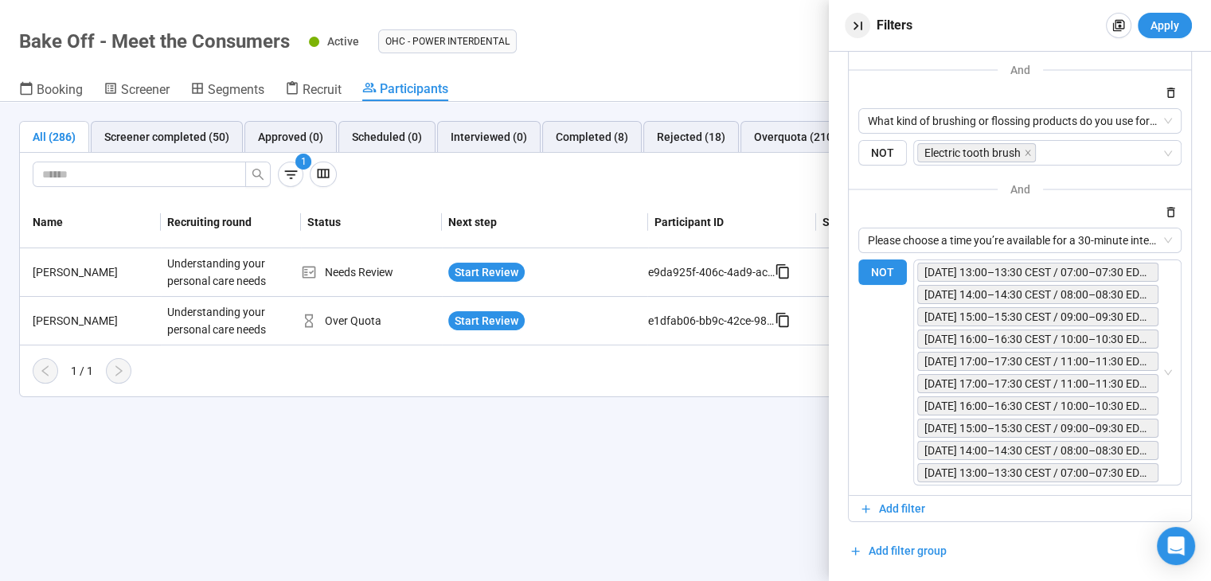
click at [857, 31] on icon "button" at bounding box center [857, 26] width 17 height 17
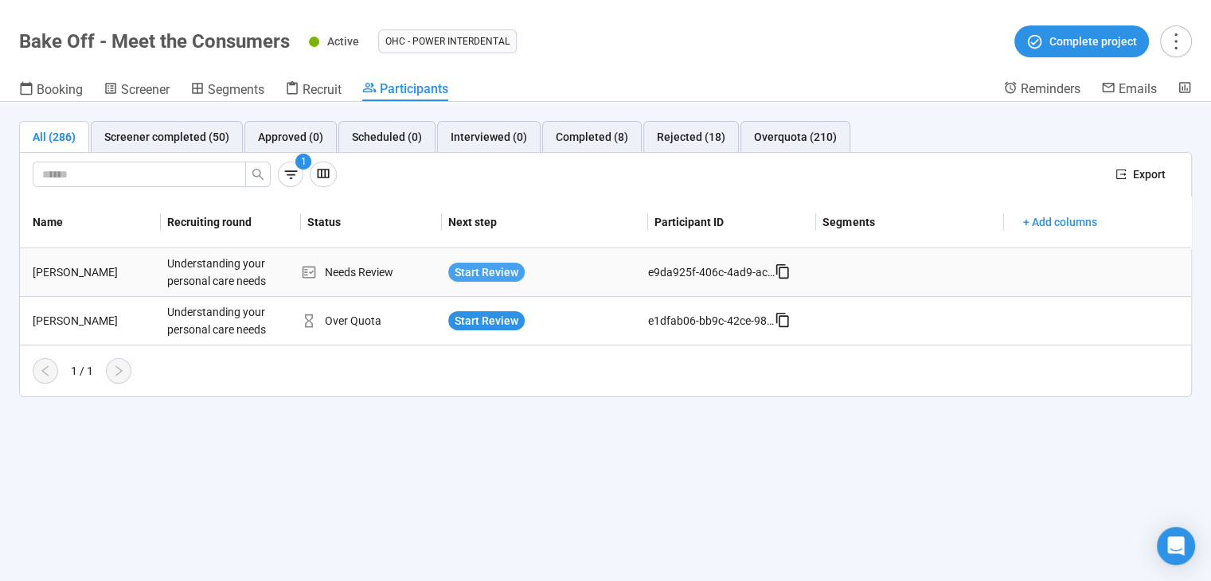
click at [505, 263] on span "Start Review" at bounding box center [486, 272] width 64 height 18
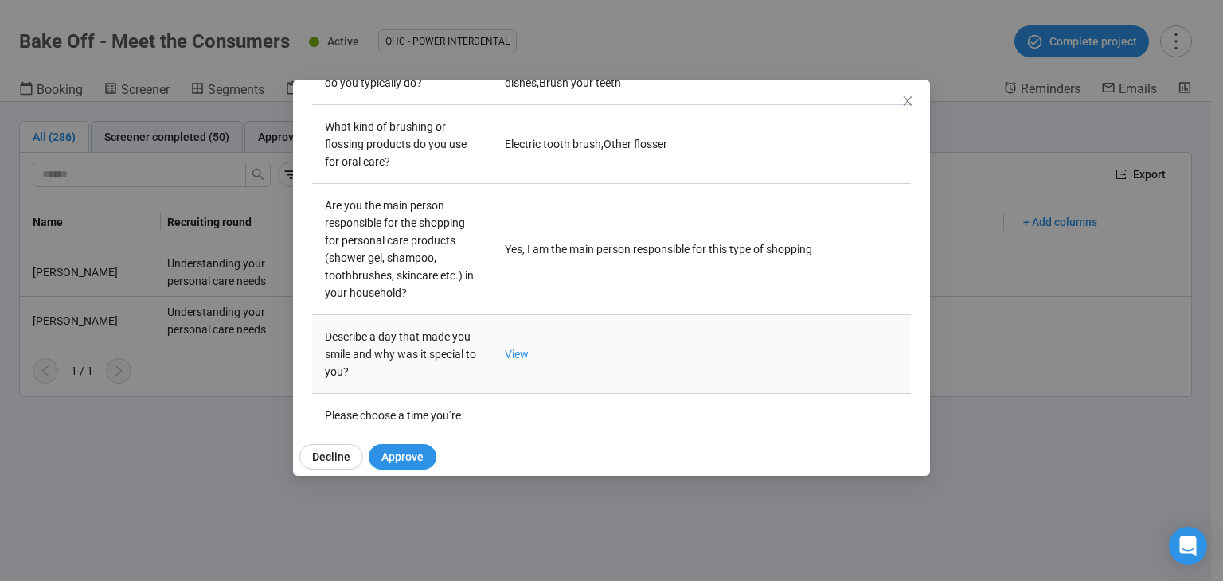
scroll to position [344, 0]
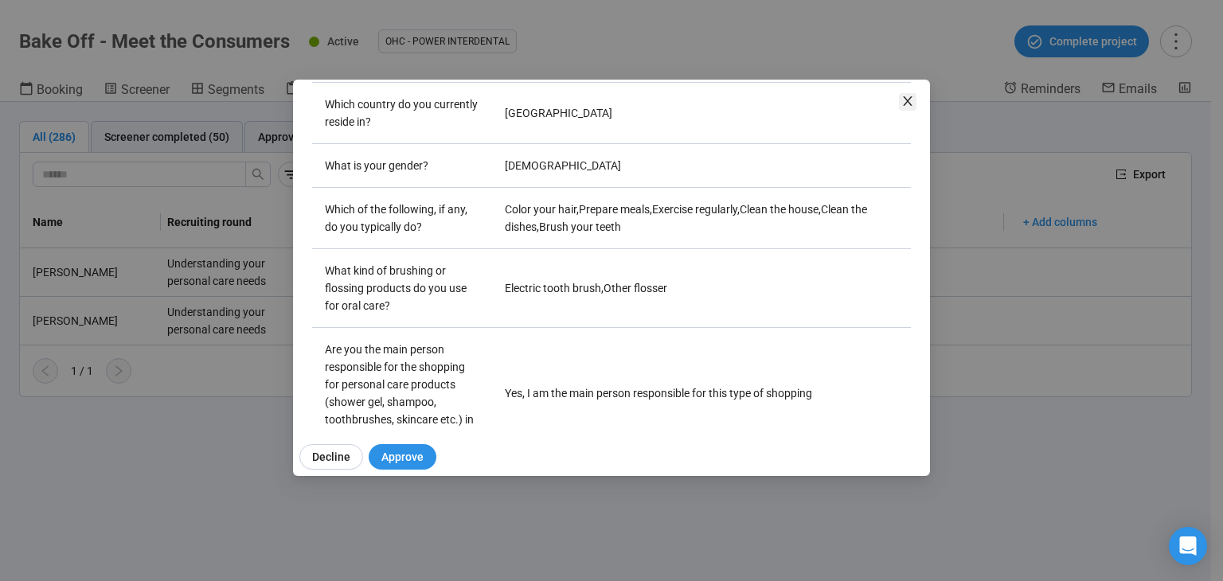
click at [911, 99] on icon "close" at bounding box center [907, 101] width 13 height 13
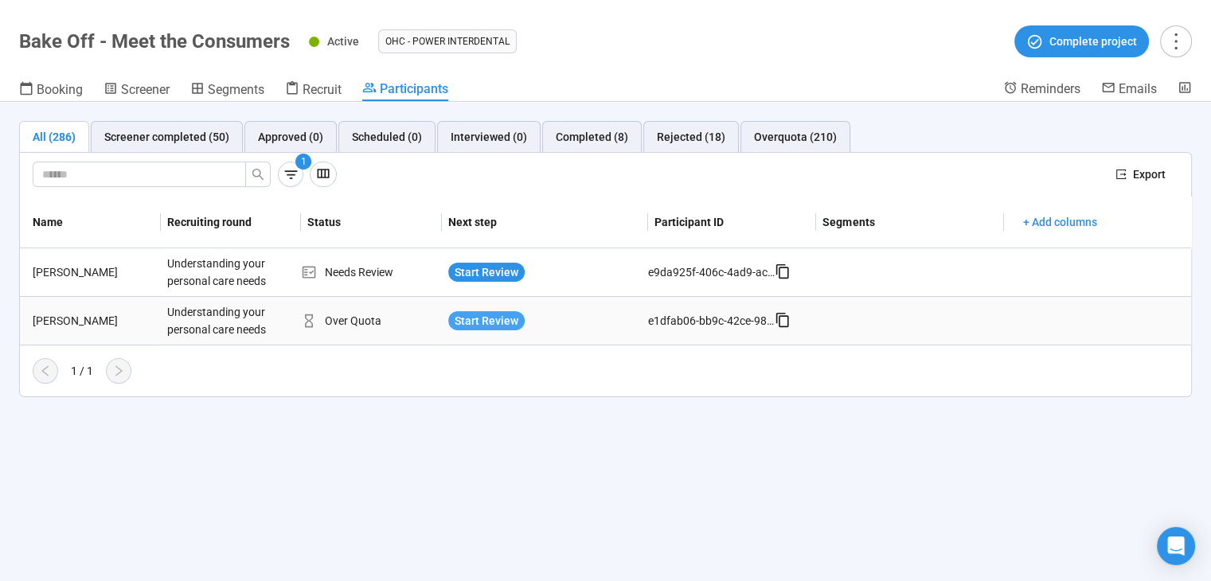
click at [510, 318] on span "Start Review" at bounding box center [486, 321] width 64 height 18
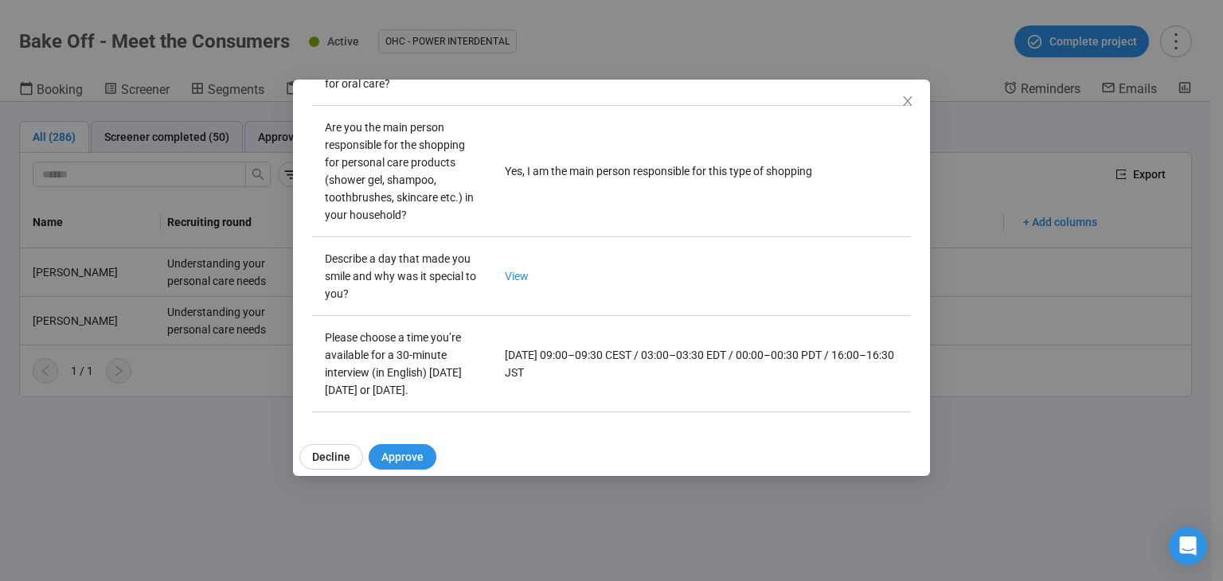
scroll to position [583, 0]
click at [514, 270] on link "View" at bounding box center [517, 276] width 24 height 13
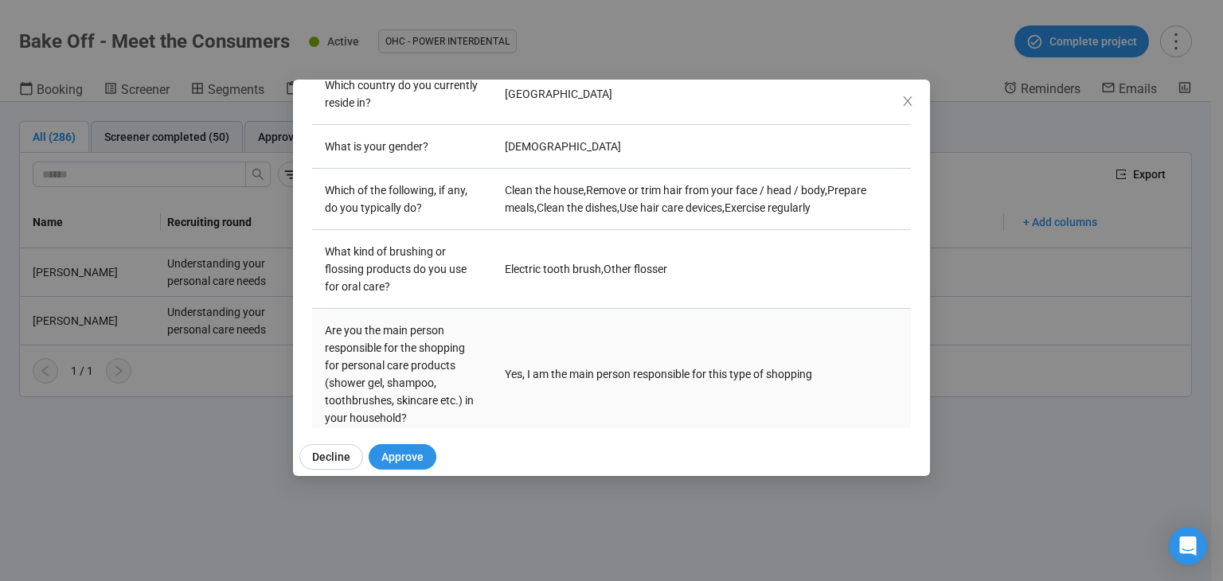
scroll to position [344, 0]
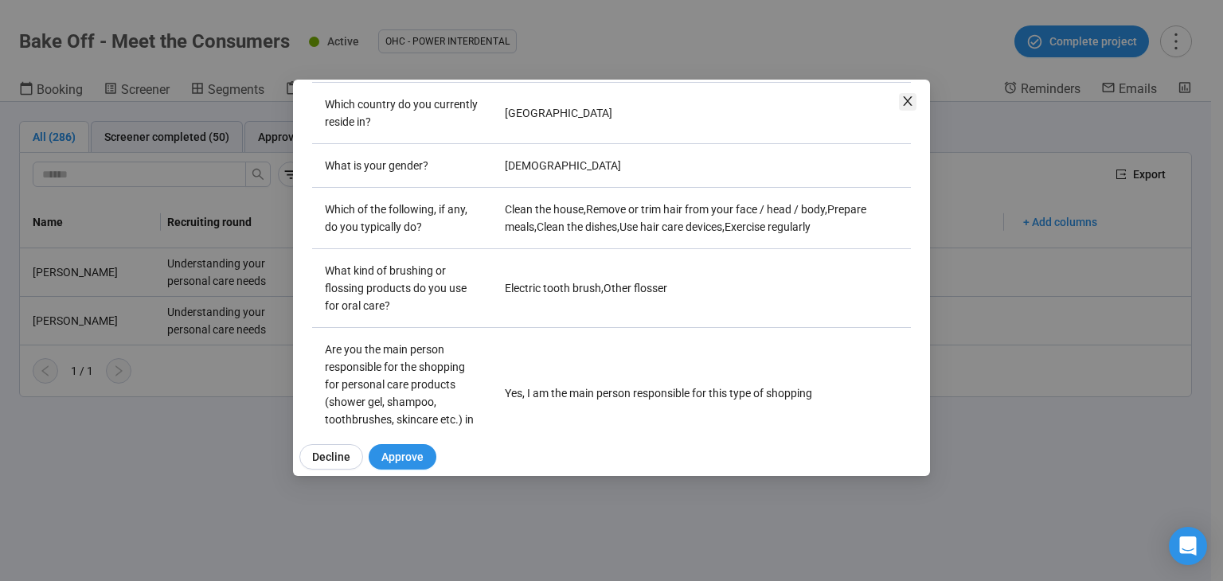
click at [910, 96] on icon "close" at bounding box center [907, 101] width 13 height 13
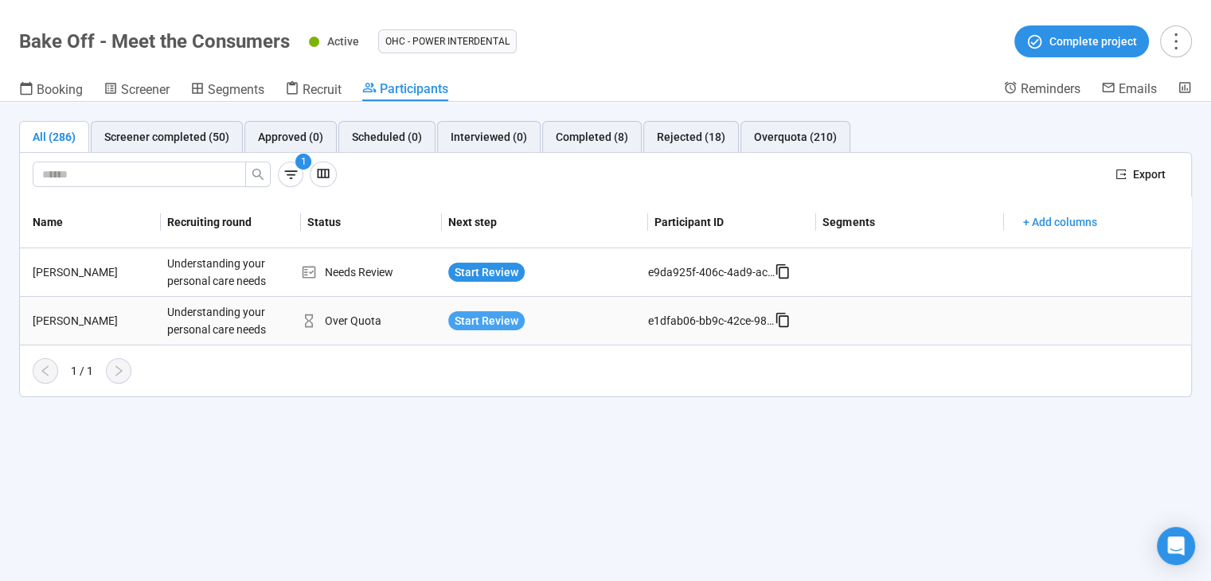
click at [482, 327] on span "Start Review" at bounding box center [486, 321] width 64 height 18
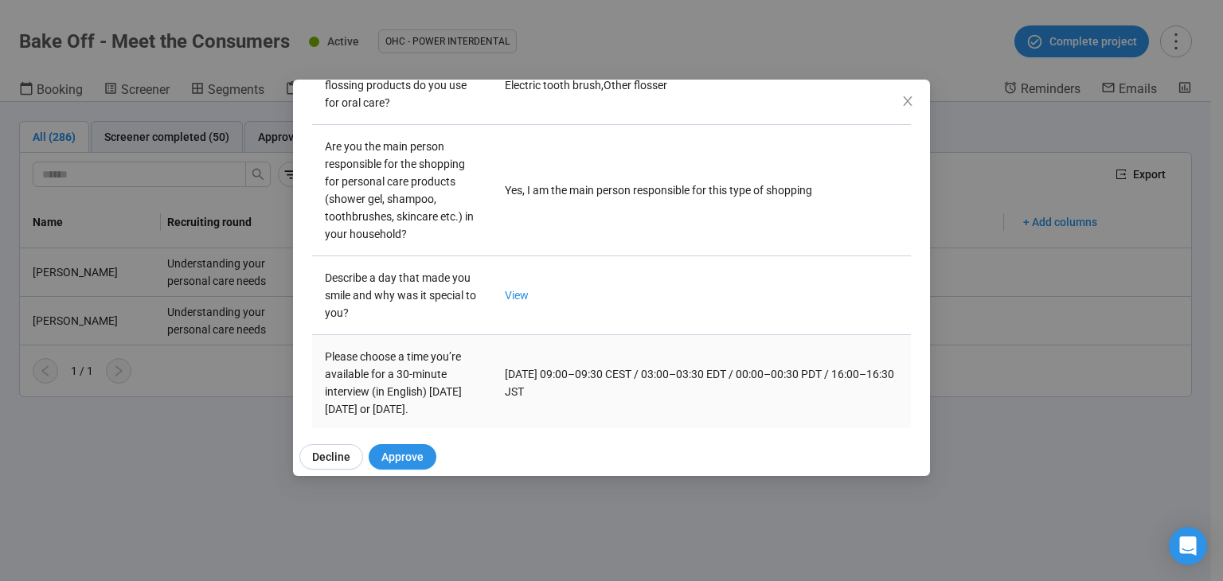
scroll to position [557, 0]
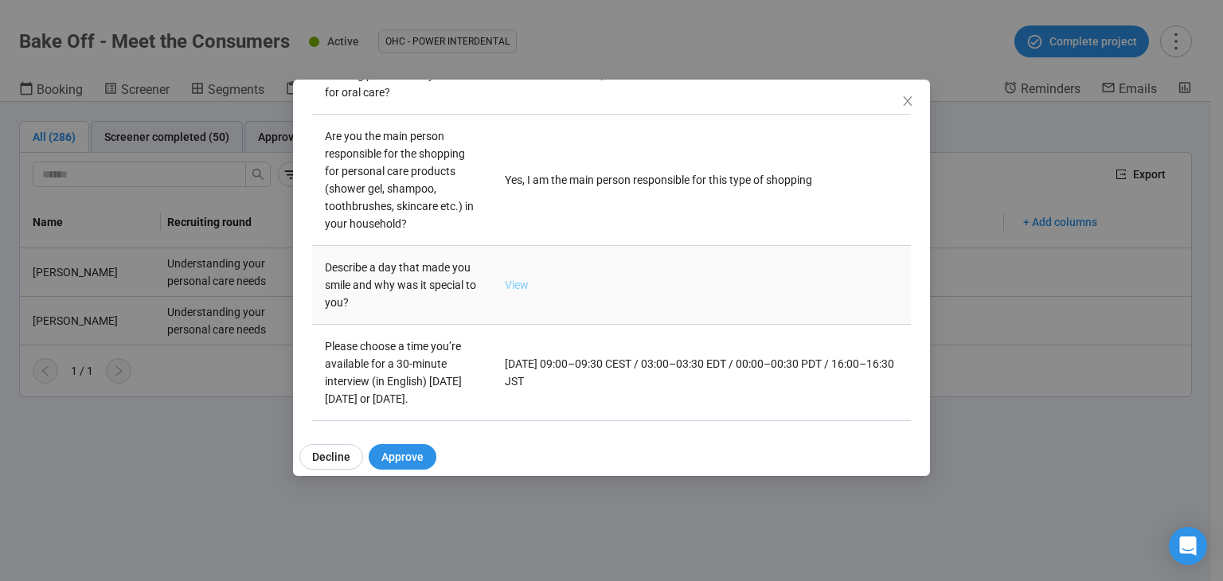
click at [513, 279] on link "View" at bounding box center [517, 285] width 24 height 13
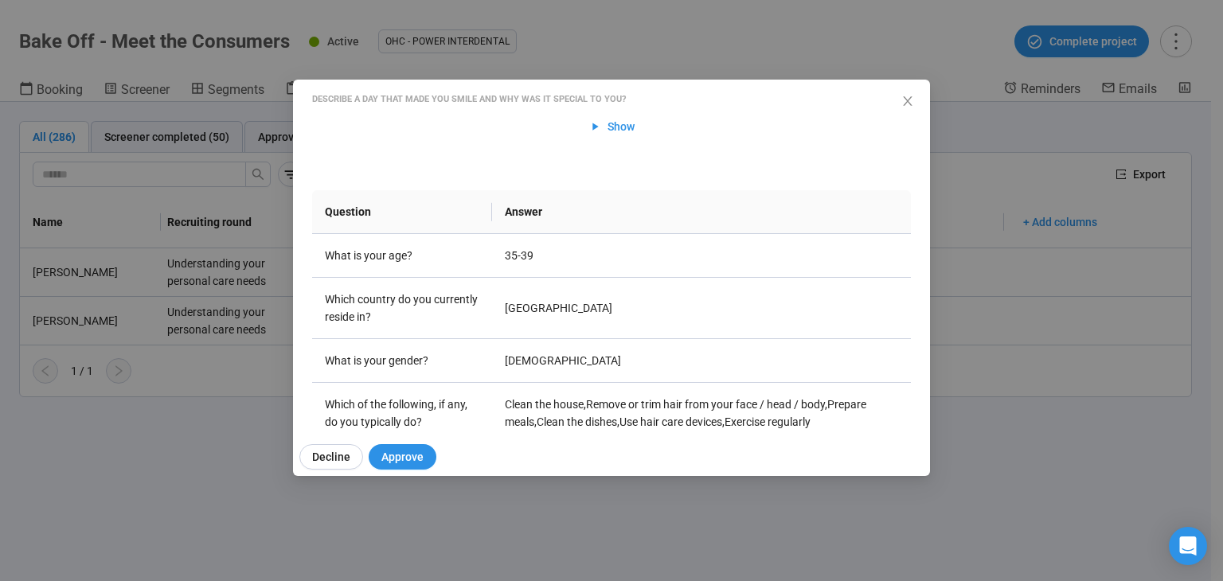
scroll to position [185, 0]
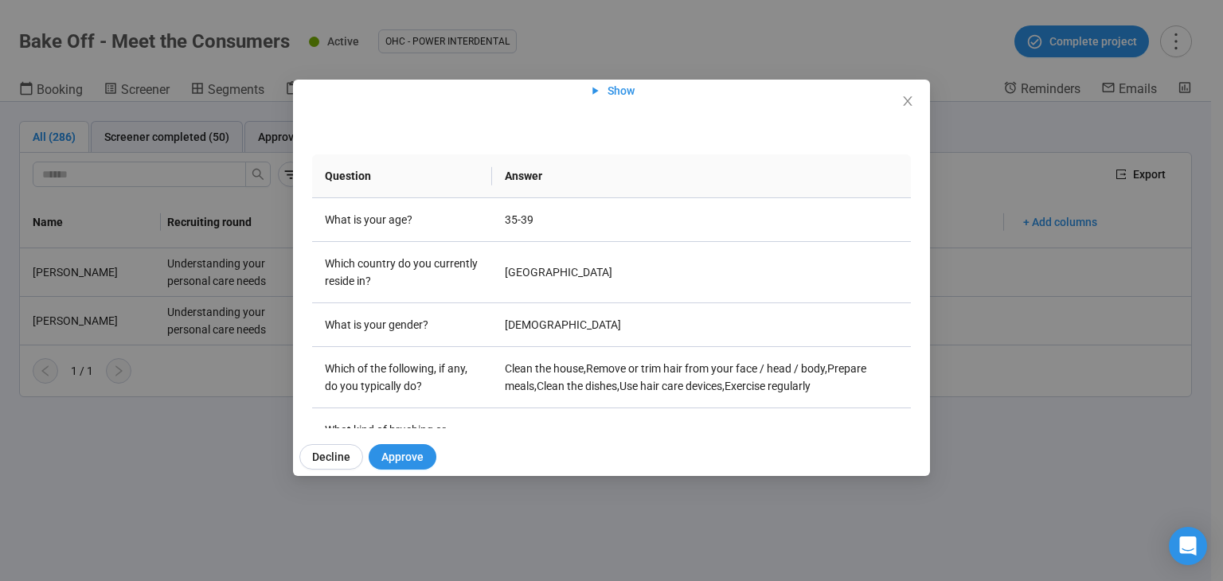
click at [154, 443] on div "Liliia N. Project notes Edit Add notes, i.e. how the last interview went, impor…" at bounding box center [611, 290] width 1223 height 581
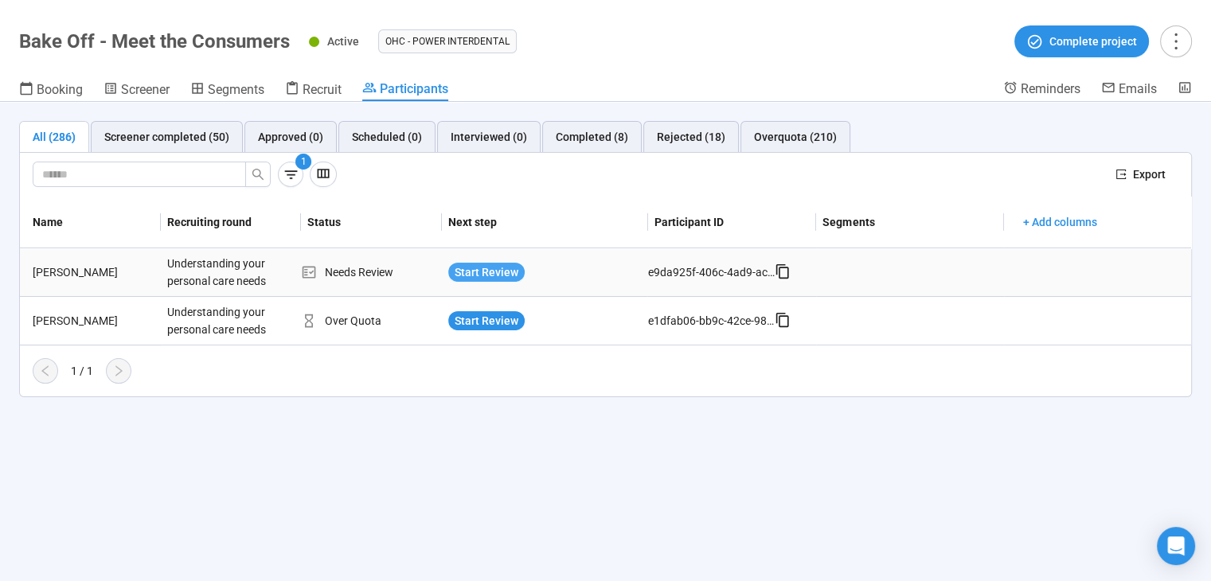
click at [513, 265] on span "Start Review" at bounding box center [486, 272] width 64 height 18
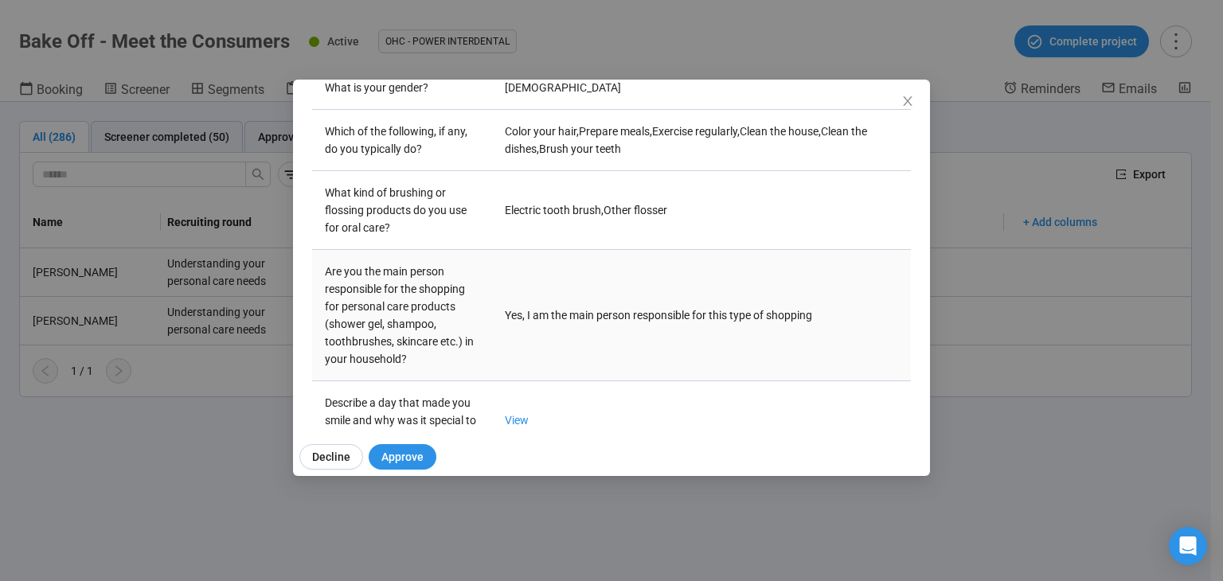
scroll to position [583, 0]
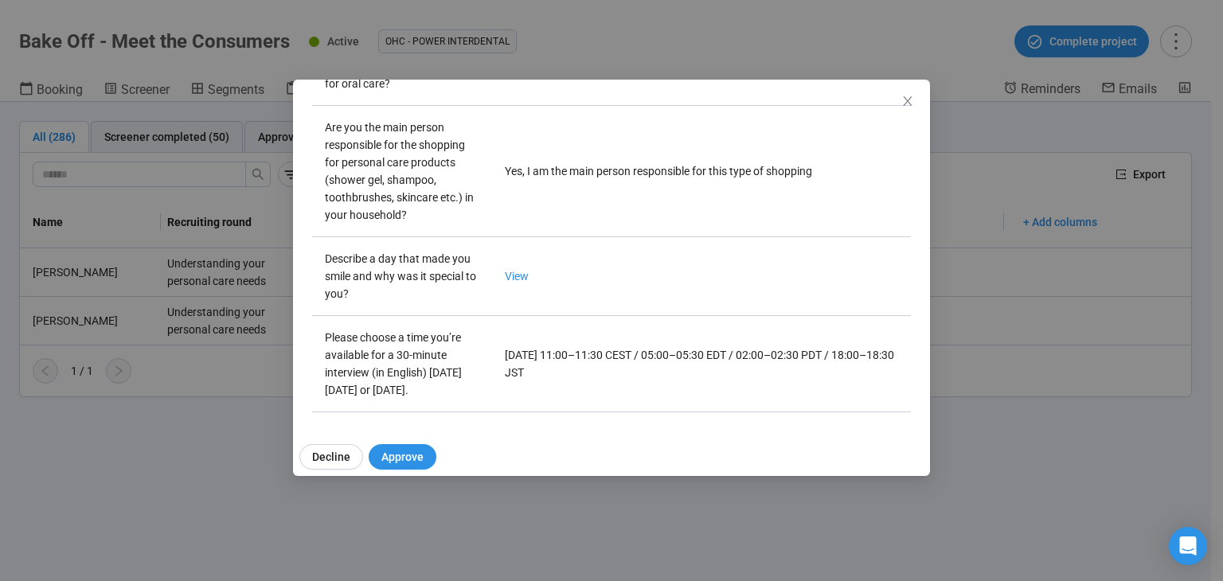
click at [1032, 316] on div "Sarah M Project notes Edit Add notes, i.e. how the last interview went, importa…" at bounding box center [611, 290] width 1223 height 581
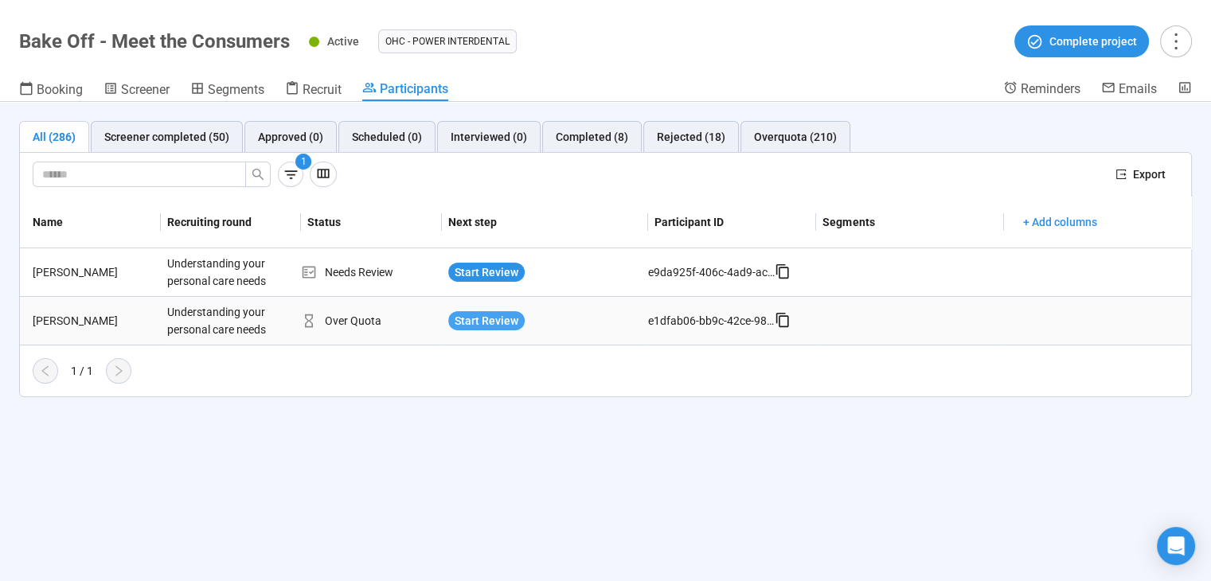
click at [496, 318] on span "Start Review" at bounding box center [486, 321] width 64 height 18
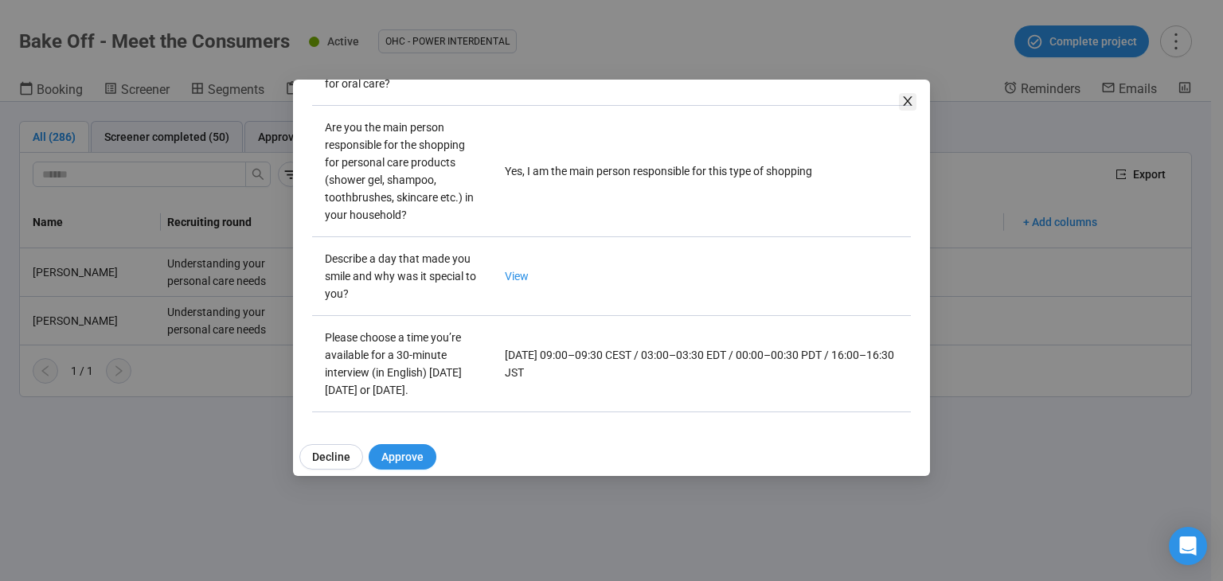
click at [902, 96] on icon "close" at bounding box center [907, 101] width 13 height 13
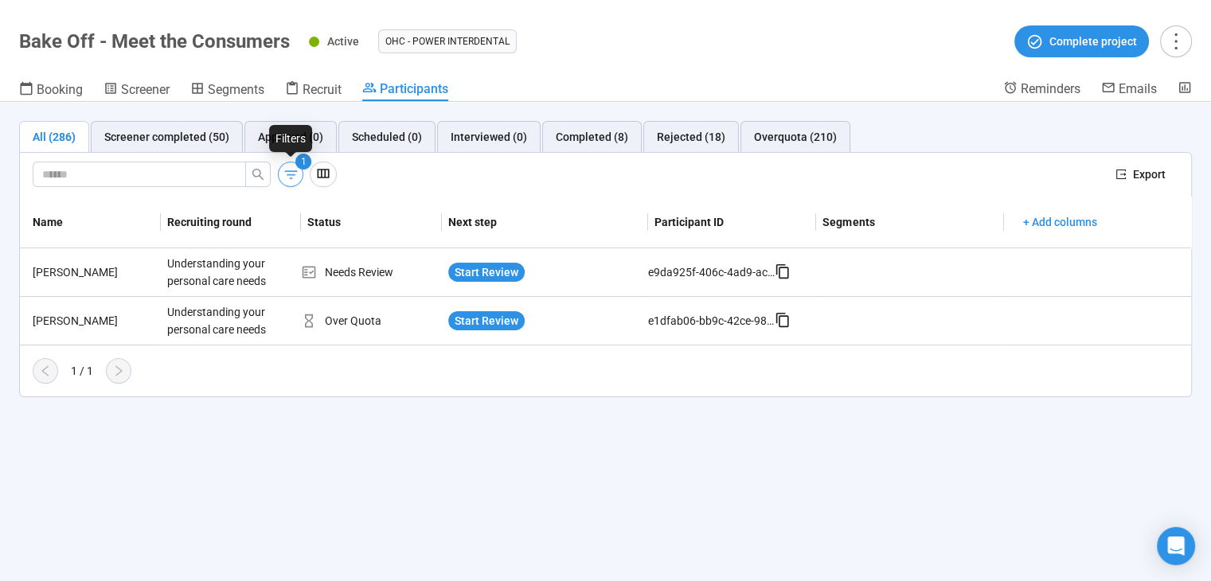
click at [292, 174] on icon "button" at bounding box center [290, 174] width 13 height 9
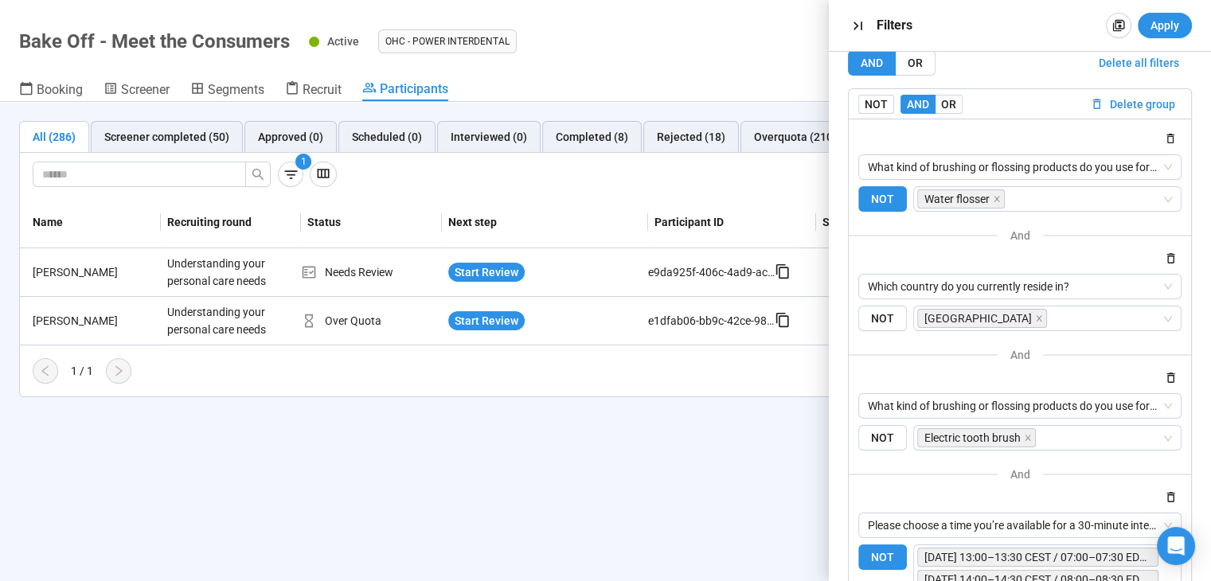
scroll to position [0, 0]
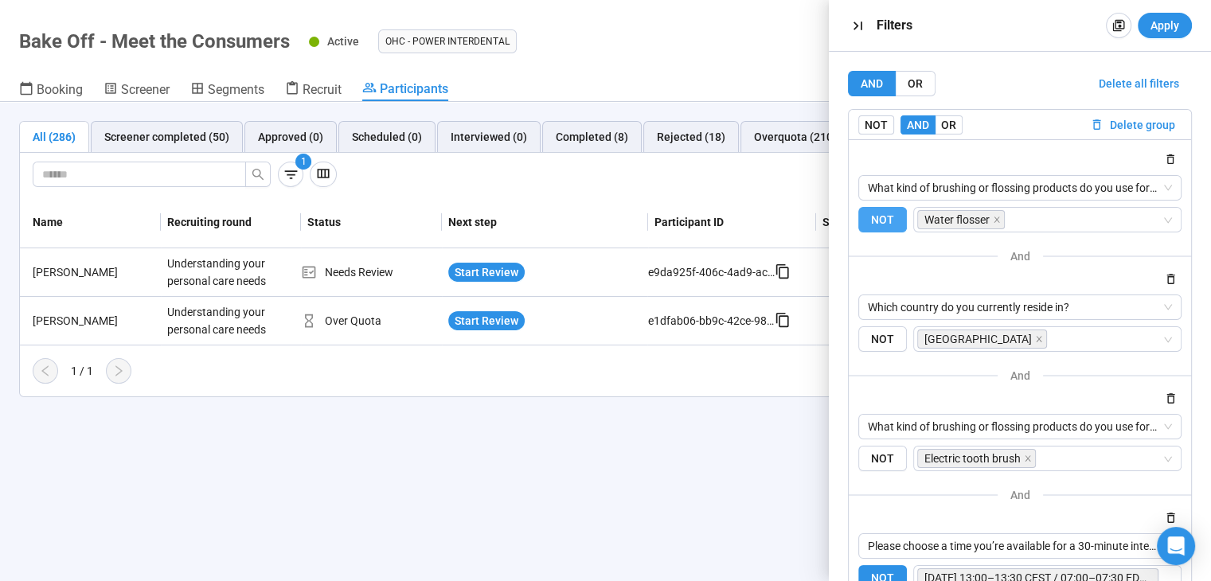
click at [894, 216] on span "NOT" at bounding box center [882, 220] width 49 height 26
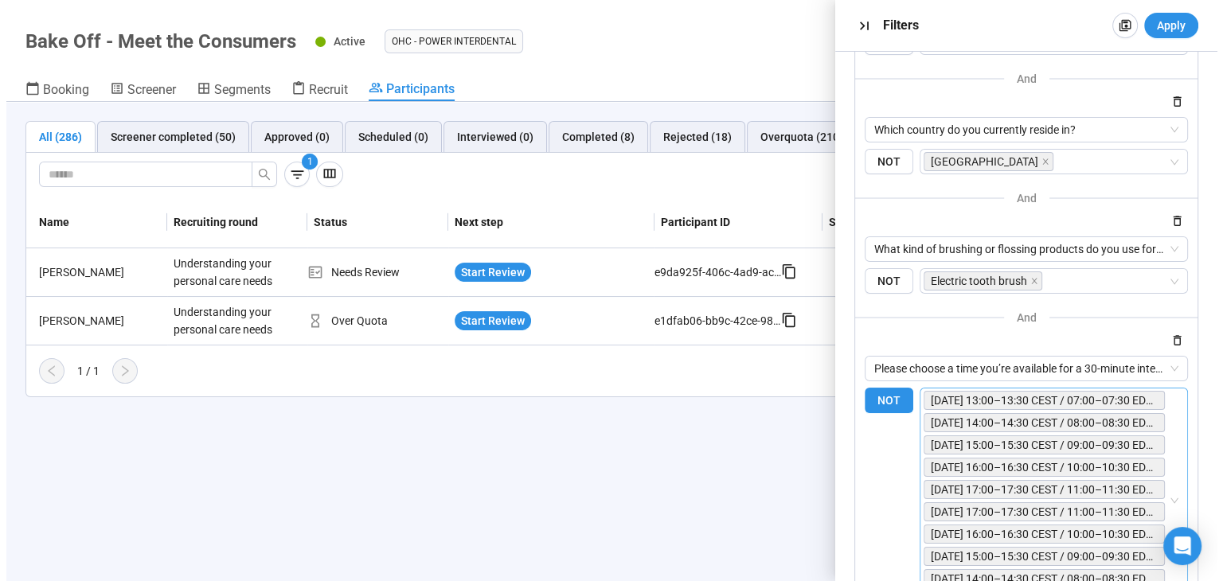
scroll to position [306, 0]
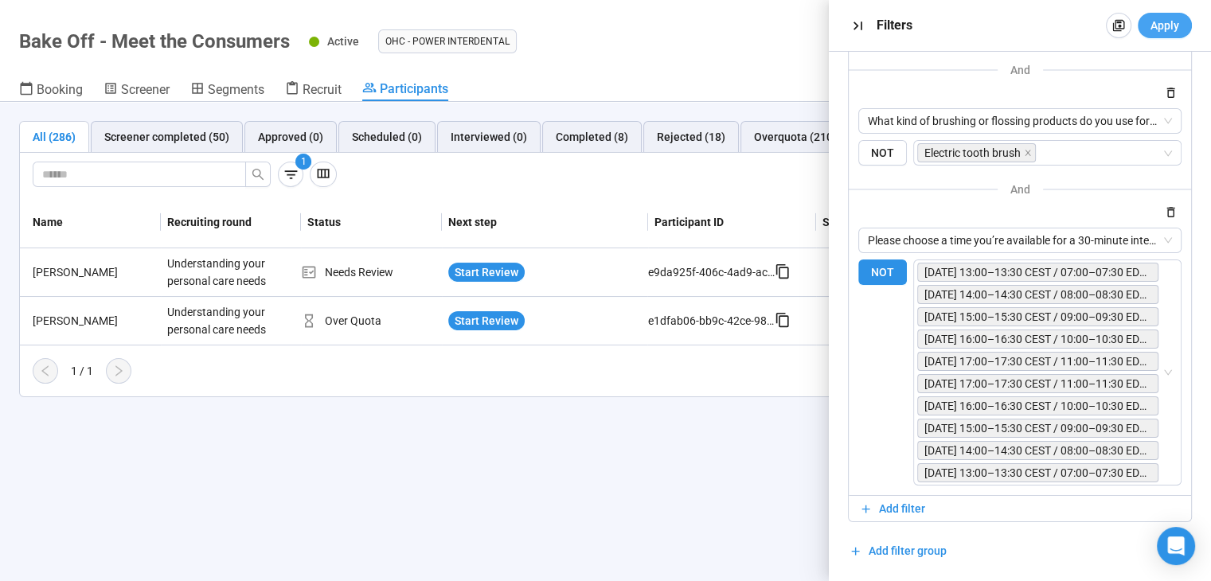
click at [1181, 29] on button "Apply" at bounding box center [1164, 25] width 54 height 25
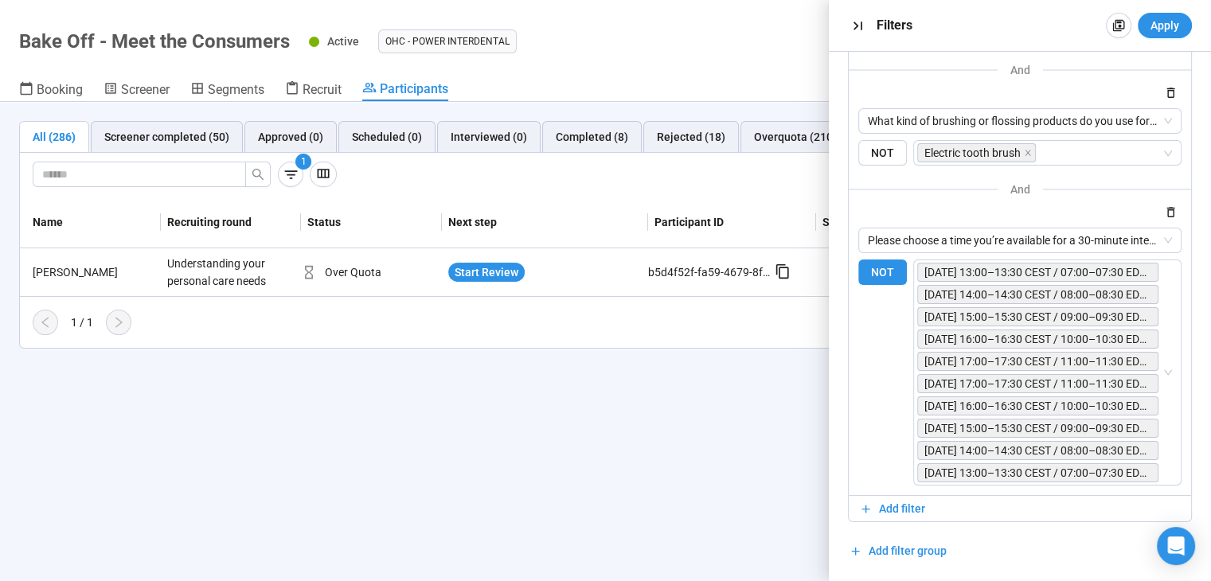
click at [482, 412] on div "All (286) Screener completed (50) Approved (0) Scheduled (0) Interviewed (0) Co…" at bounding box center [605, 341] width 1211 height 479
click at [456, 268] on span "Start Review" at bounding box center [486, 272] width 64 height 18
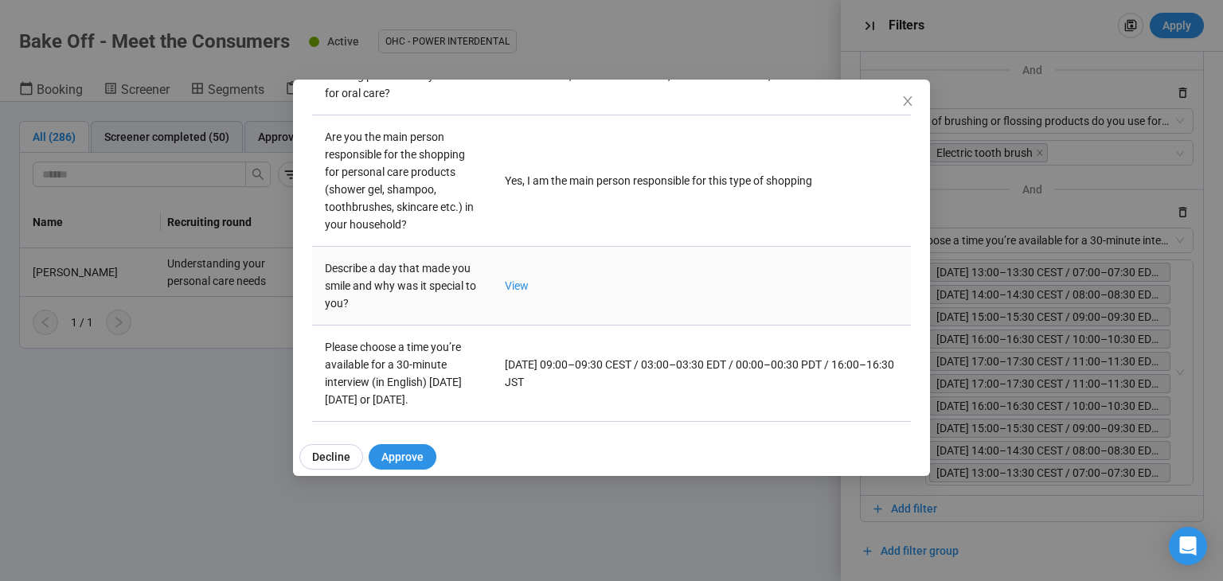
scroll to position [557, 0]
click at [512, 294] on td "View" at bounding box center [701, 285] width 419 height 79
click at [516, 287] on link "View" at bounding box center [517, 285] width 24 height 13
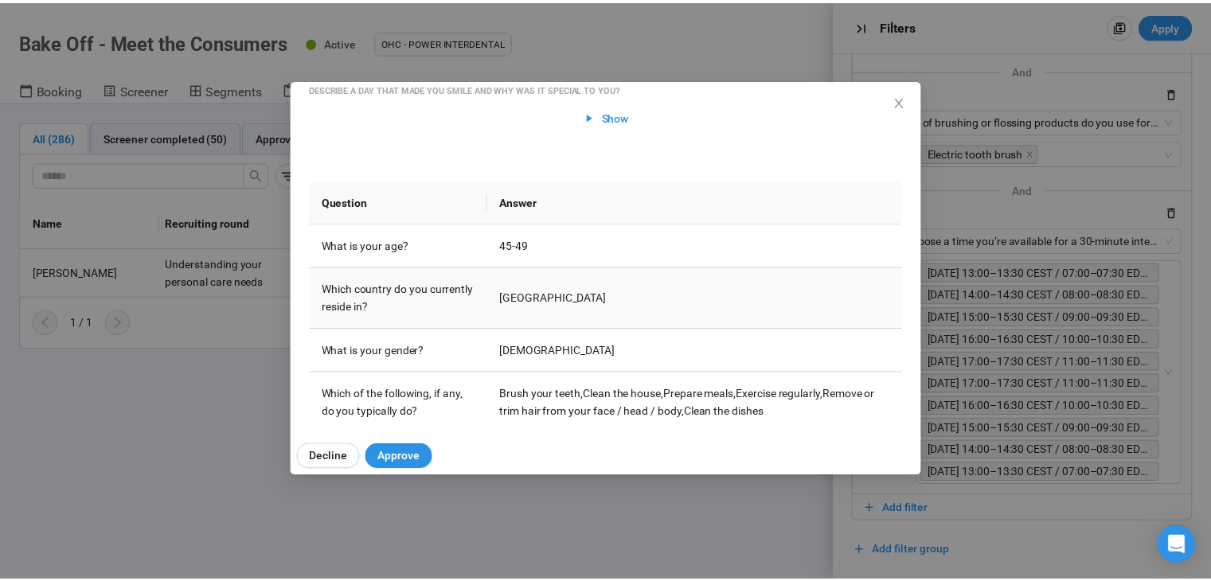
scroll to position [0, 0]
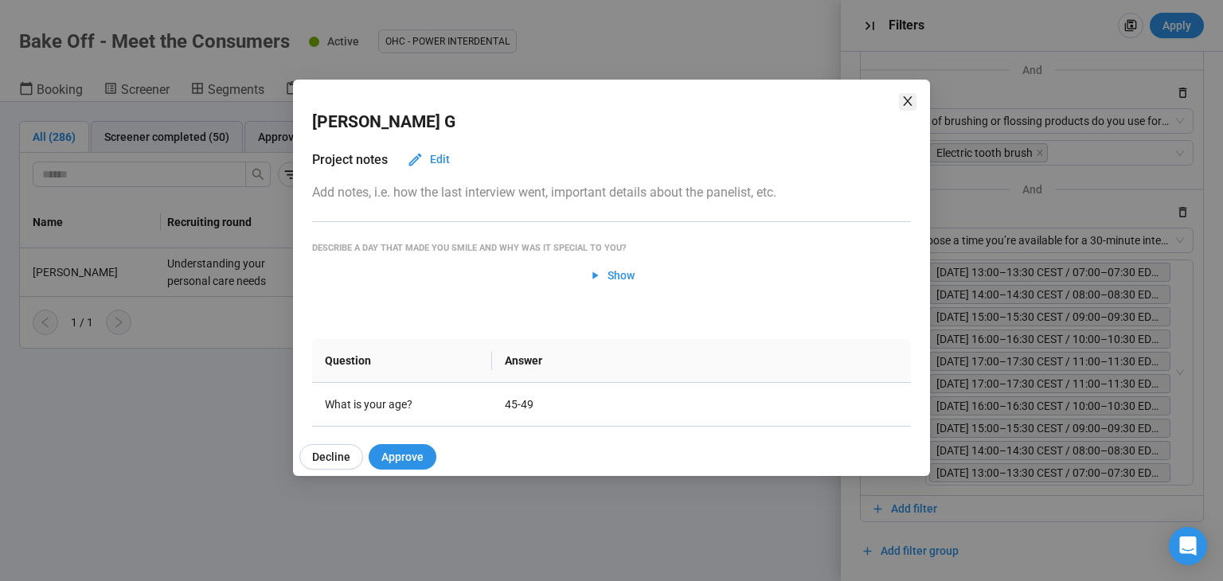
click at [905, 99] on icon "close" at bounding box center [907, 101] width 9 height 10
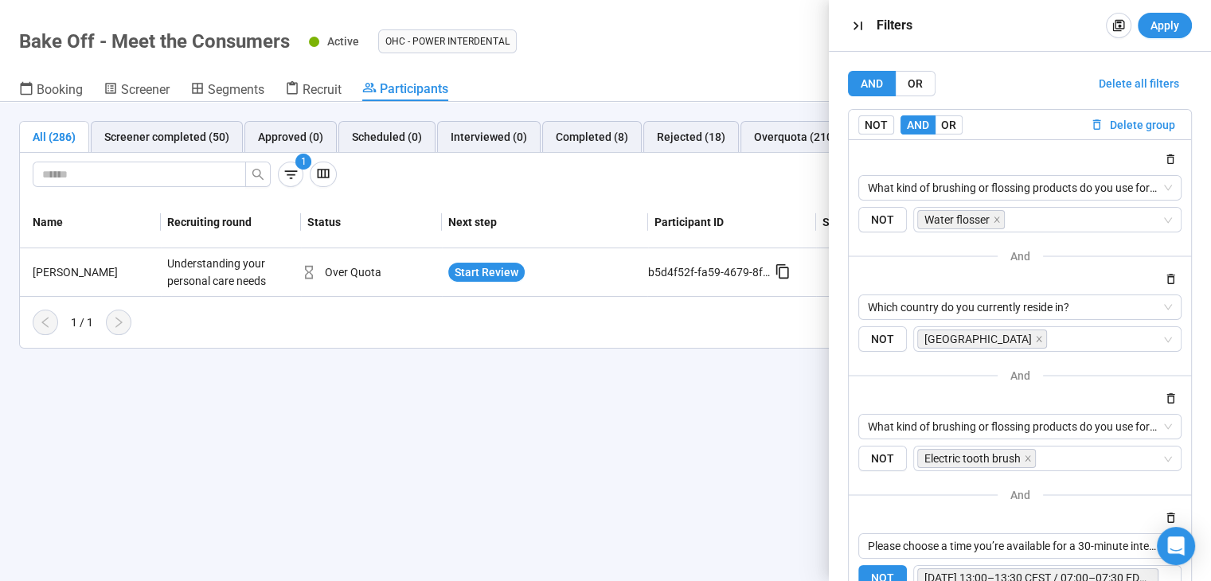
click at [493, 428] on div "All (286) Screener completed (50) Approved (0) Scheduled (0) Interviewed (0) Co…" at bounding box center [605, 341] width 1211 height 479
click at [852, 25] on icon "button" at bounding box center [857, 26] width 17 height 17
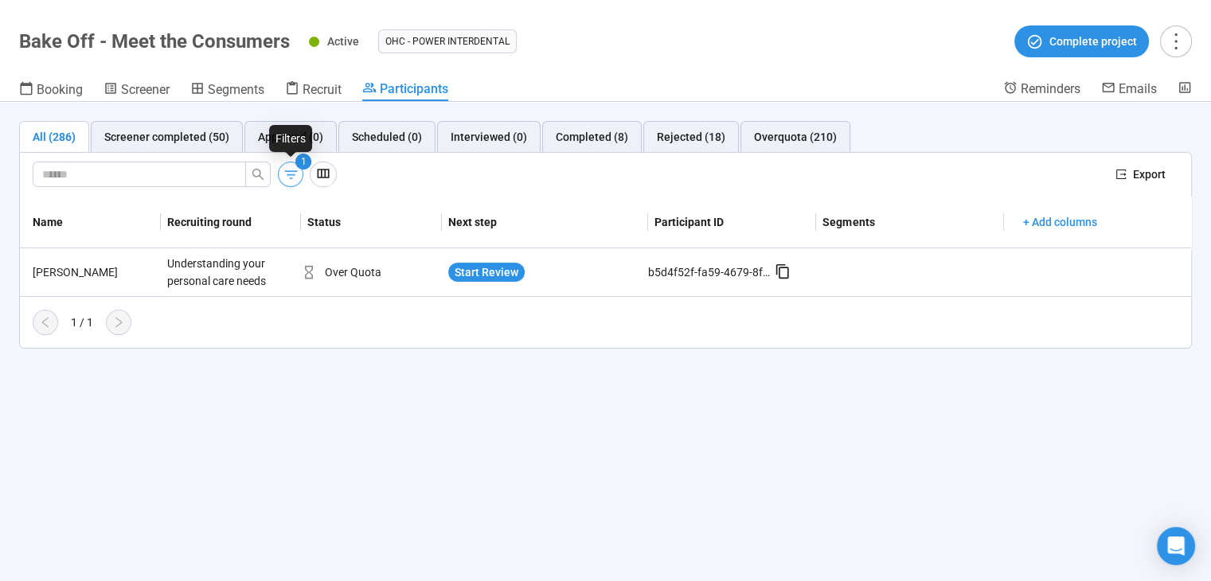
click at [280, 169] on button "button" at bounding box center [290, 174] width 25 height 25
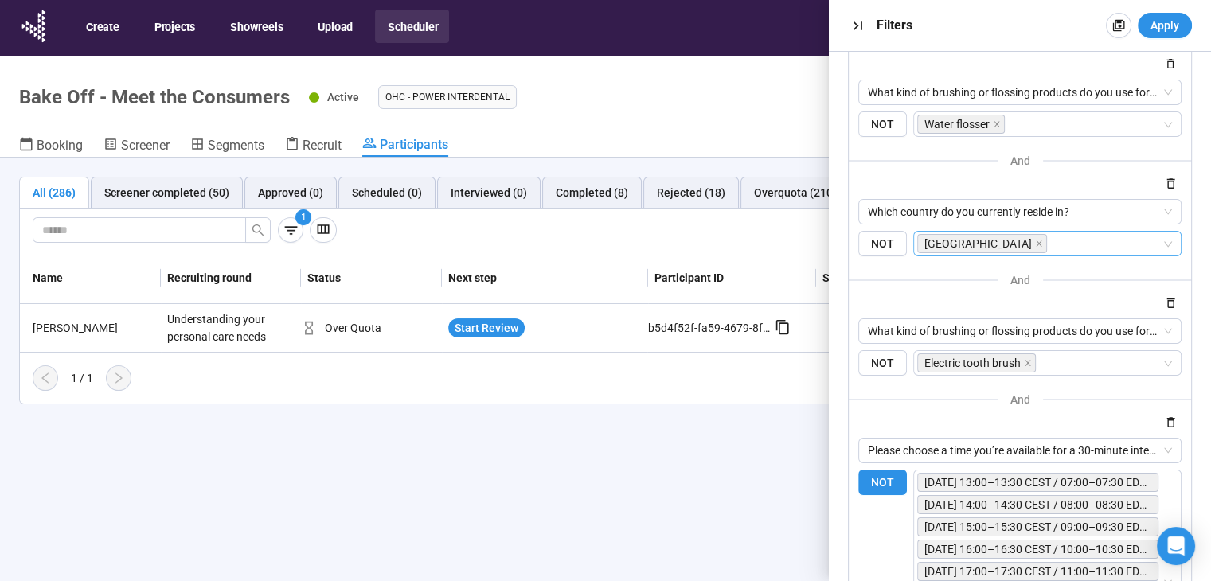
scroll to position [159, 0]
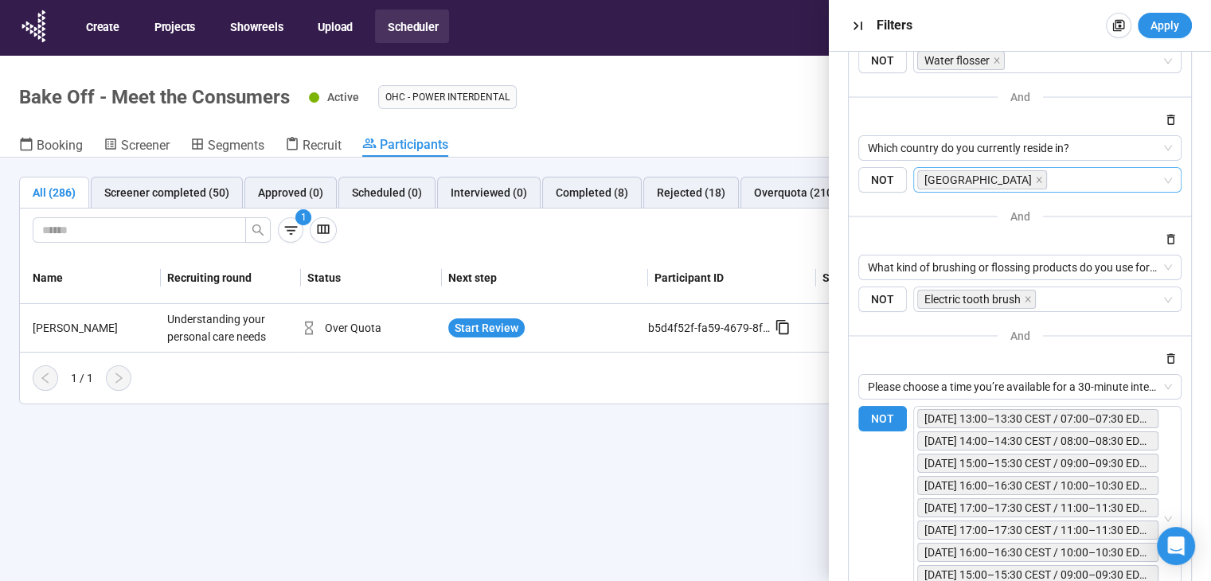
click at [1050, 177] on input "search" at bounding box center [1105, 179] width 111 height 19
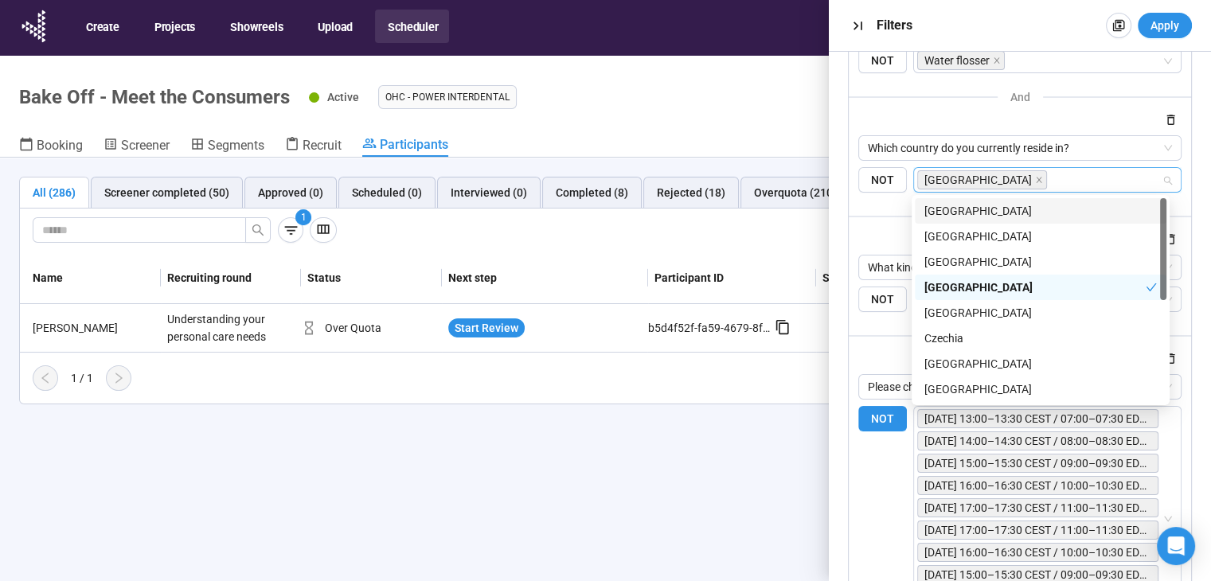
click at [1012, 211] on div "United States" at bounding box center [1040, 211] width 232 height 18
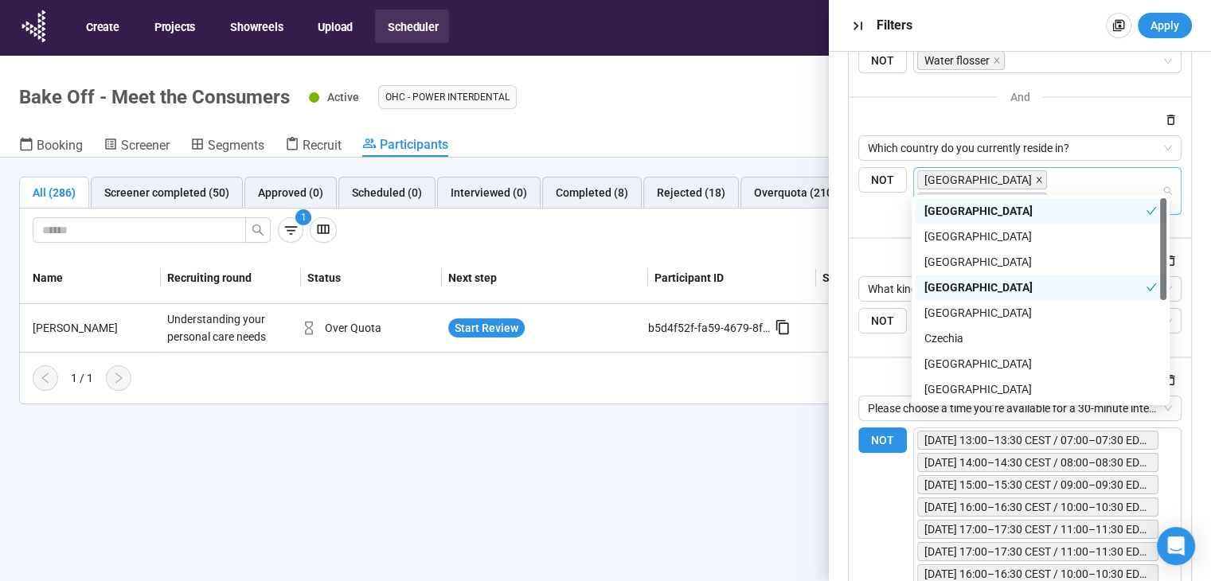
click at [1035, 179] on icon "close" at bounding box center [1039, 180] width 8 height 8
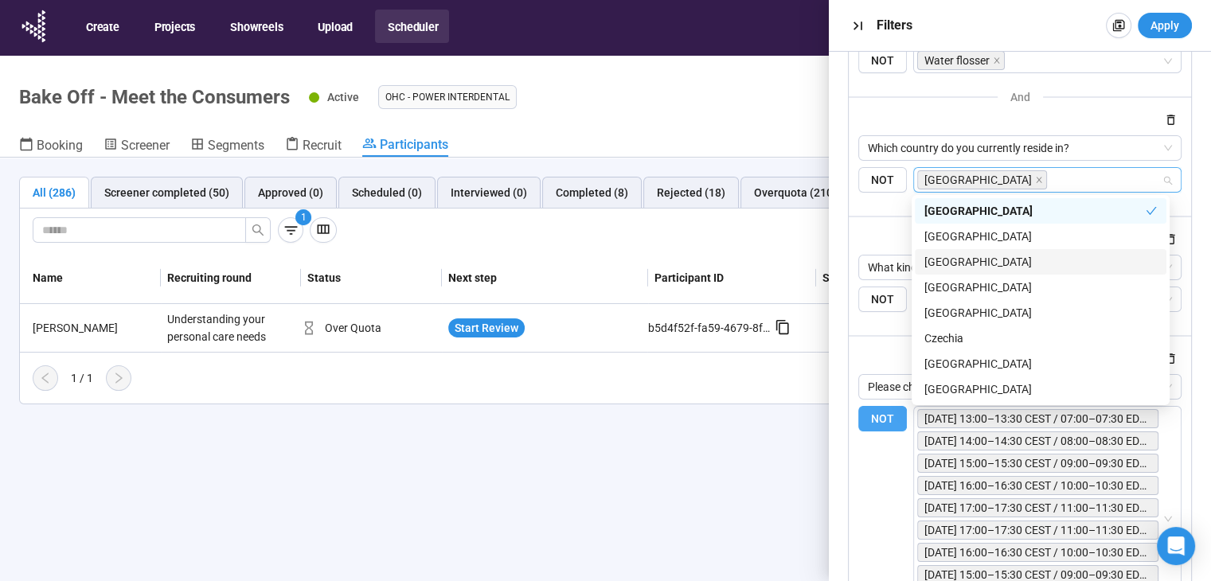
click at [890, 501] on label "NOT" at bounding box center [882, 519] width 49 height 226
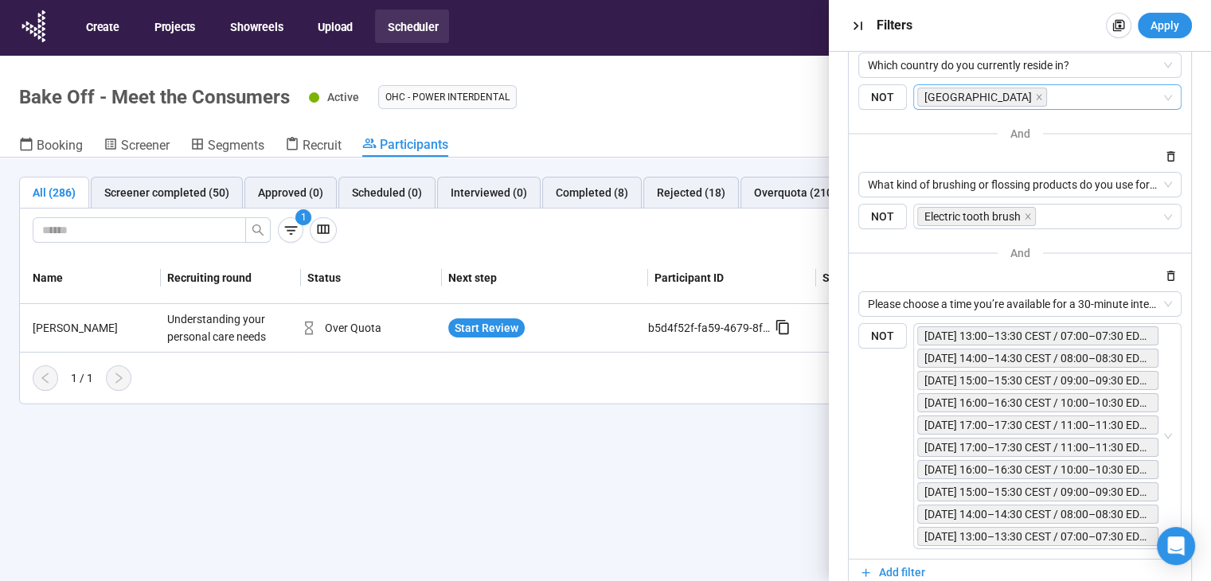
scroll to position [306, 0]
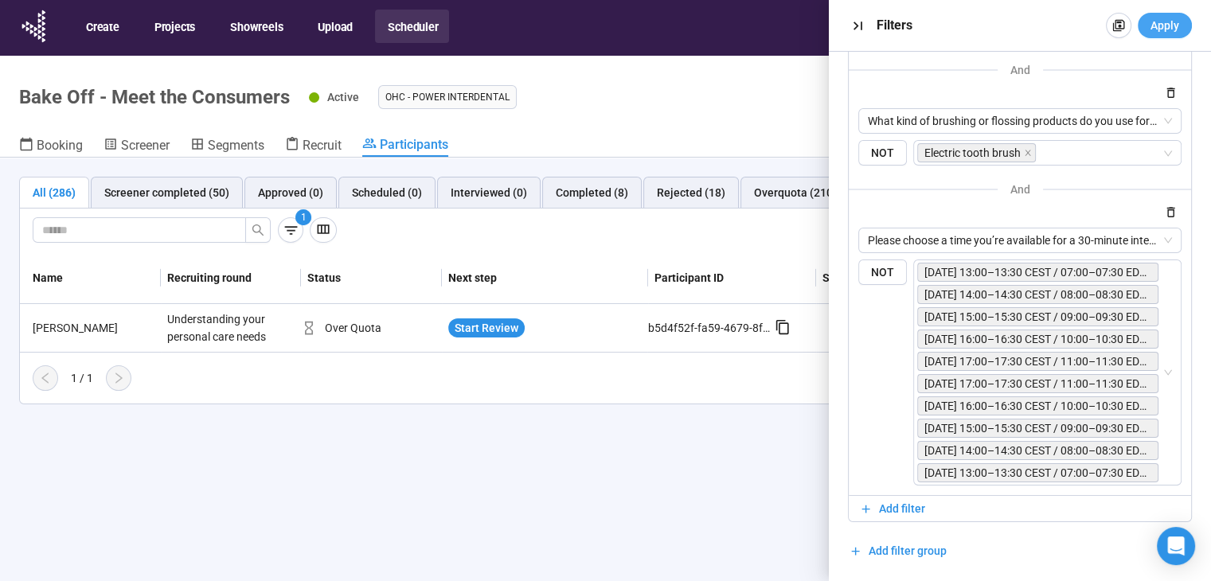
click at [1184, 17] on button "Apply" at bounding box center [1164, 25] width 54 height 25
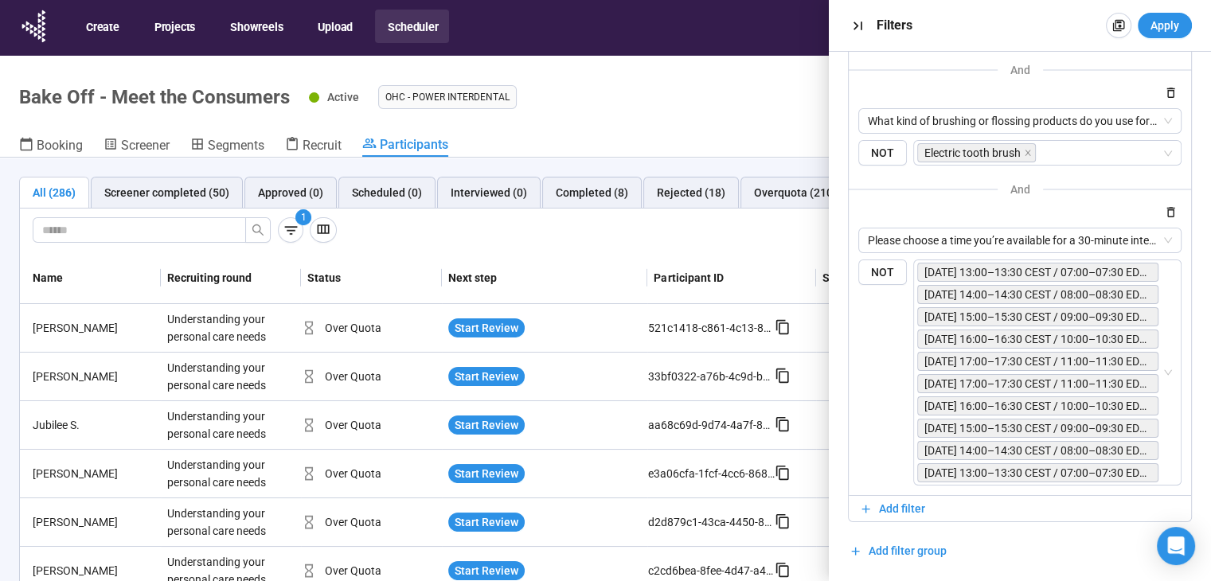
click at [615, 225] on div "1" at bounding box center [568, 229] width 1070 height 25
click at [560, 232] on div "1" at bounding box center [568, 229] width 1070 height 25
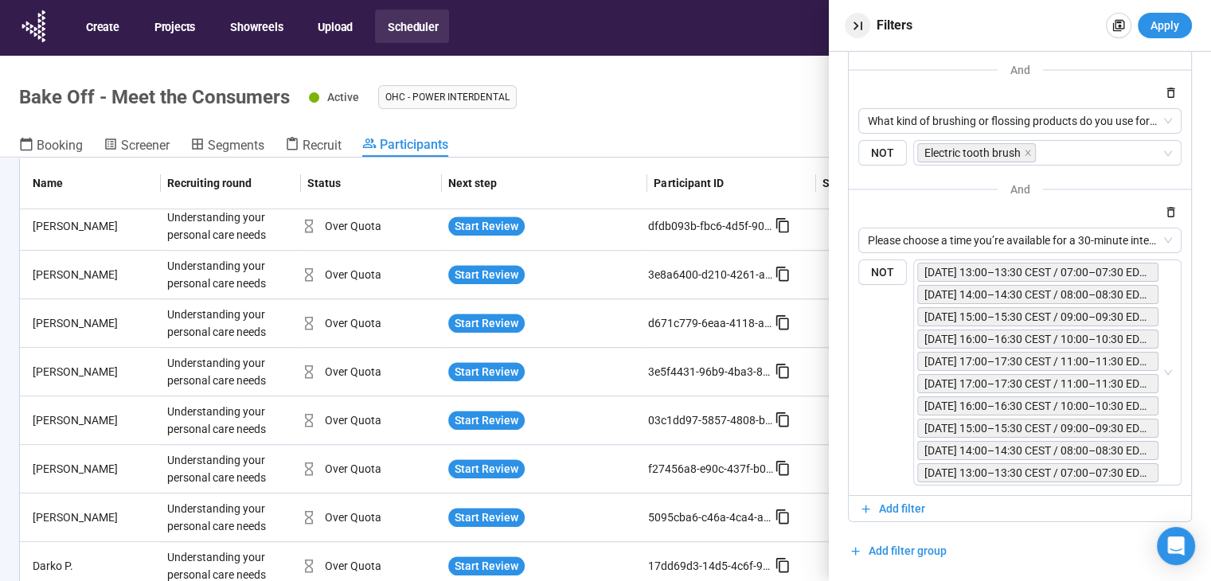
click at [857, 20] on icon "button" at bounding box center [857, 26] width 17 height 17
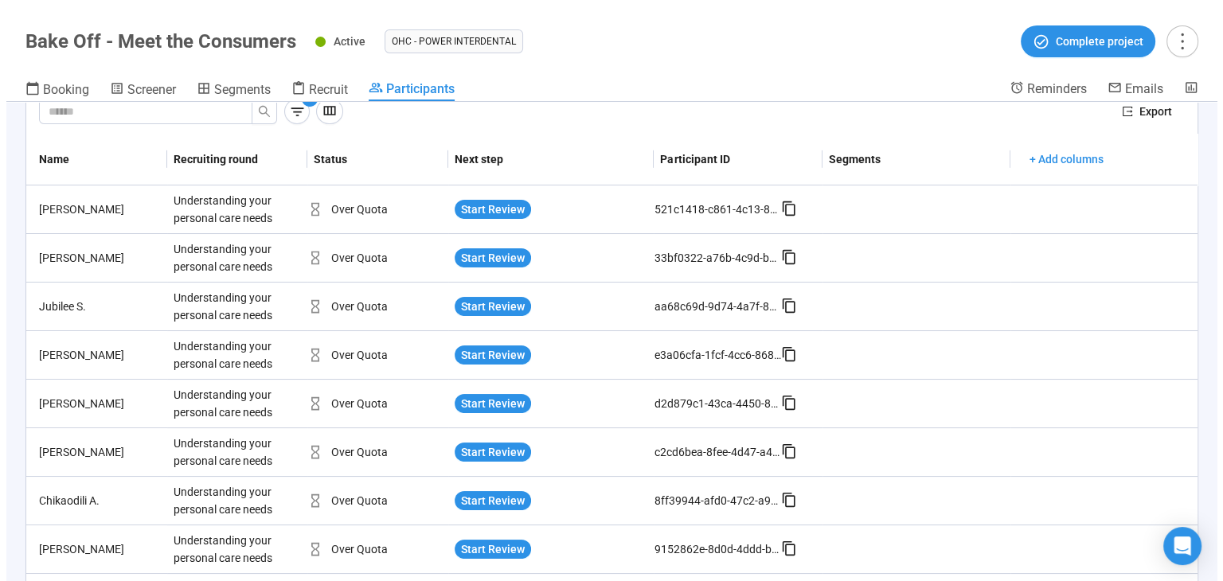
scroll to position [0, 0]
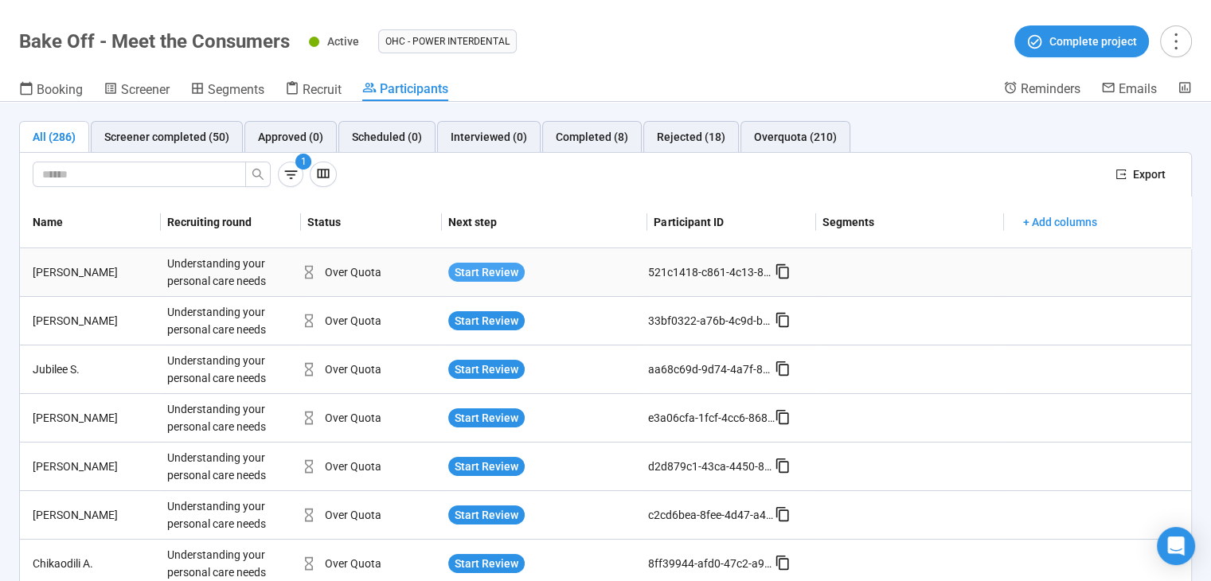
click at [462, 269] on span "Start Review" at bounding box center [486, 272] width 64 height 18
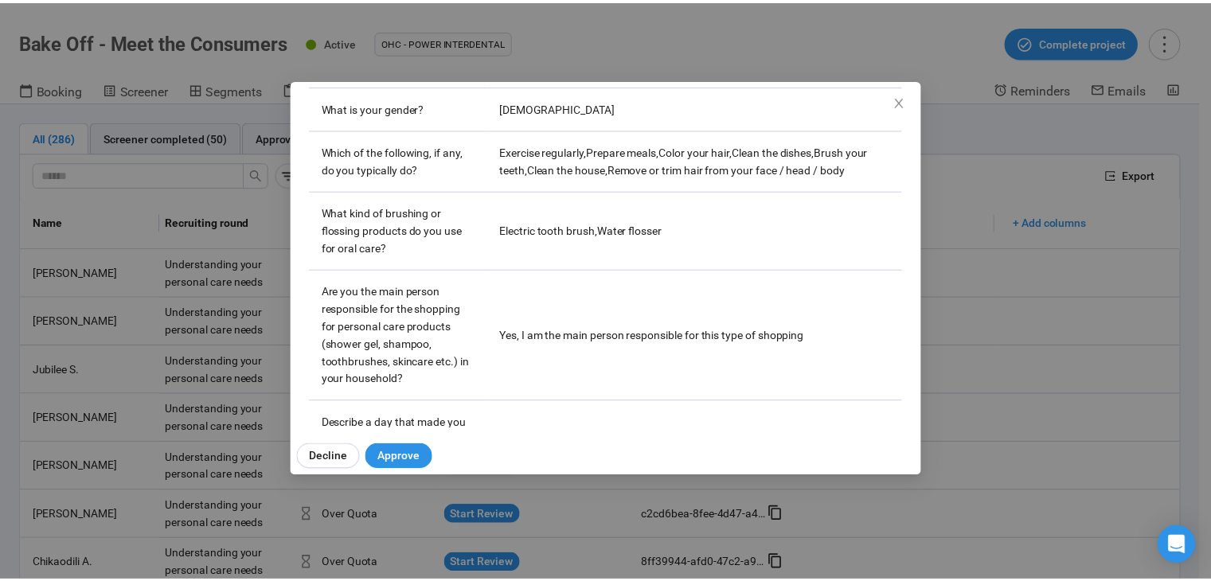
scroll to position [758, 0]
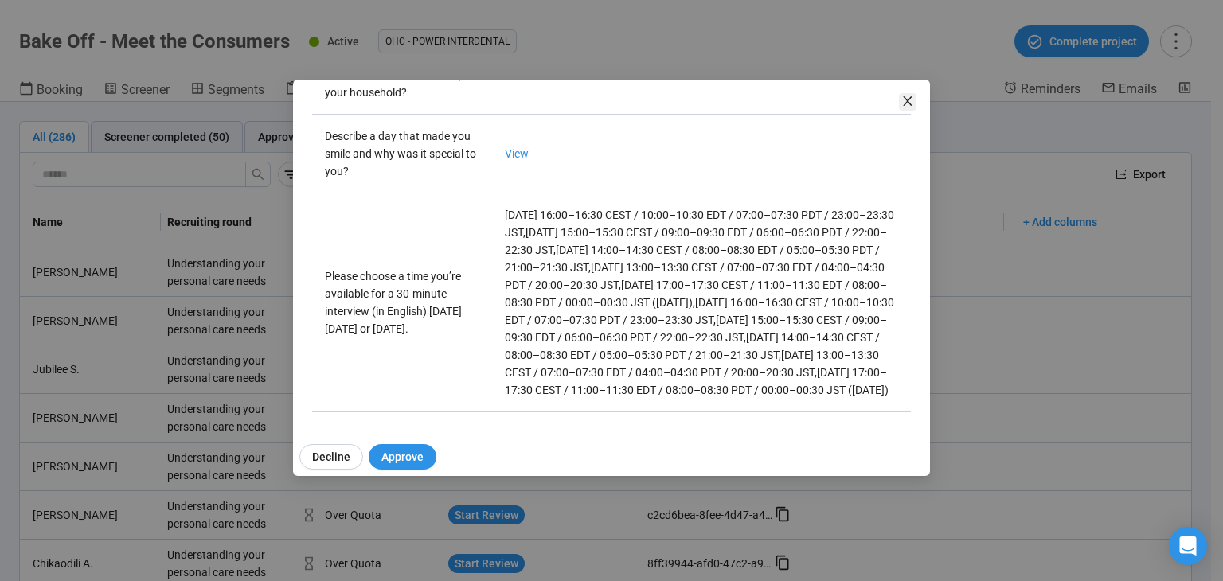
click at [909, 98] on icon "close" at bounding box center [907, 101] width 9 height 10
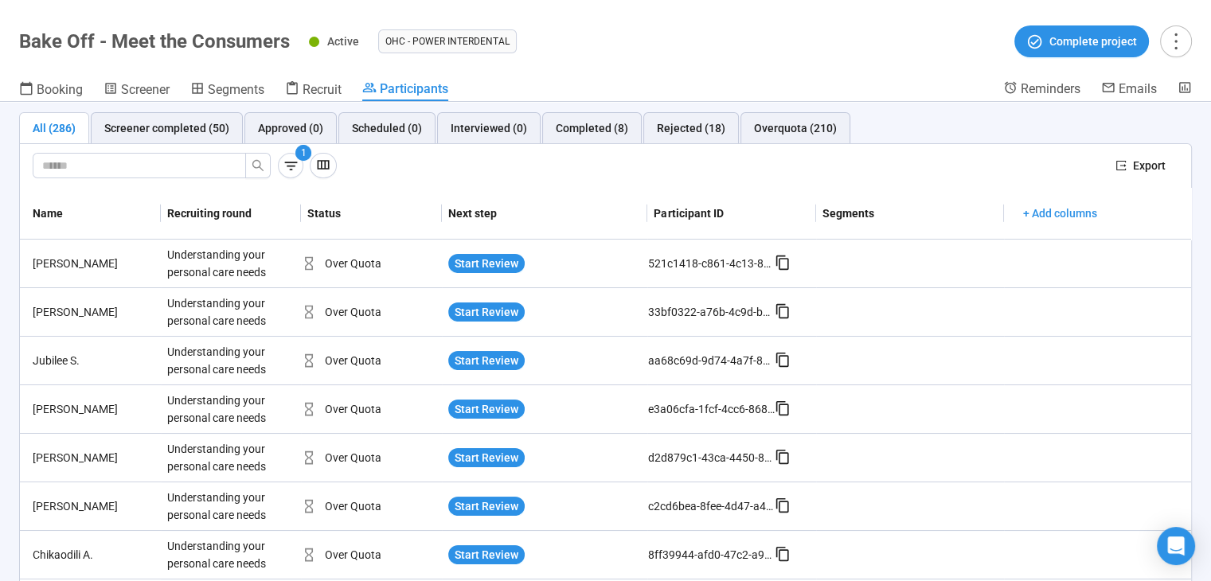
scroll to position [0, 0]
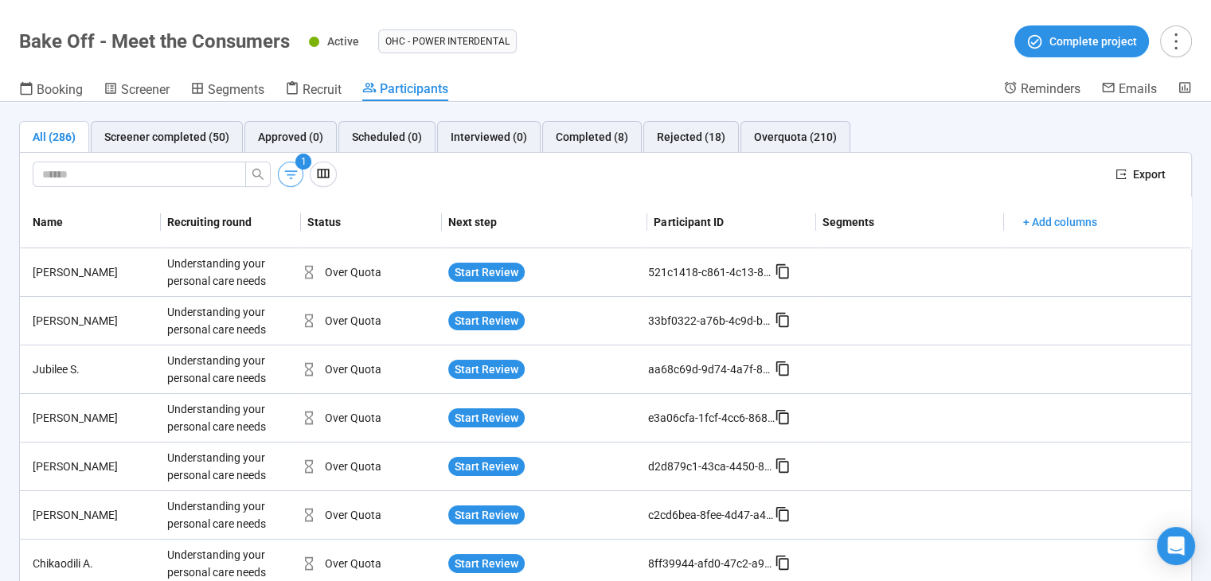
click at [287, 166] on icon "button" at bounding box center [291, 174] width 17 height 17
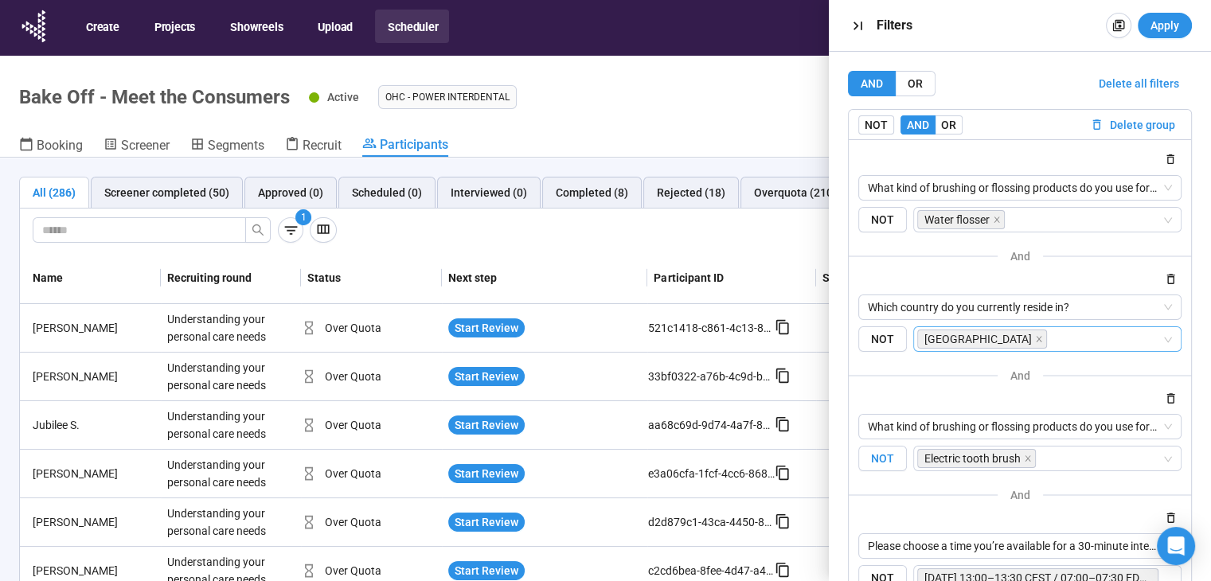
click at [889, 456] on span "NOT" at bounding box center [882, 459] width 49 height 26
click at [897, 213] on span "NOT" at bounding box center [882, 220] width 49 height 26
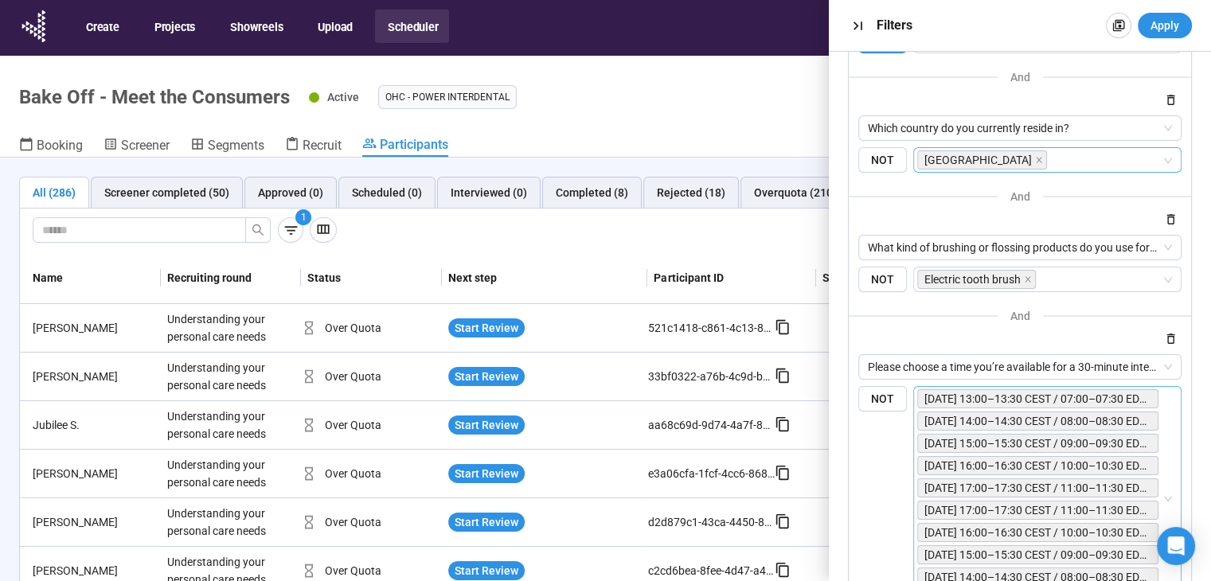
scroll to position [306, 0]
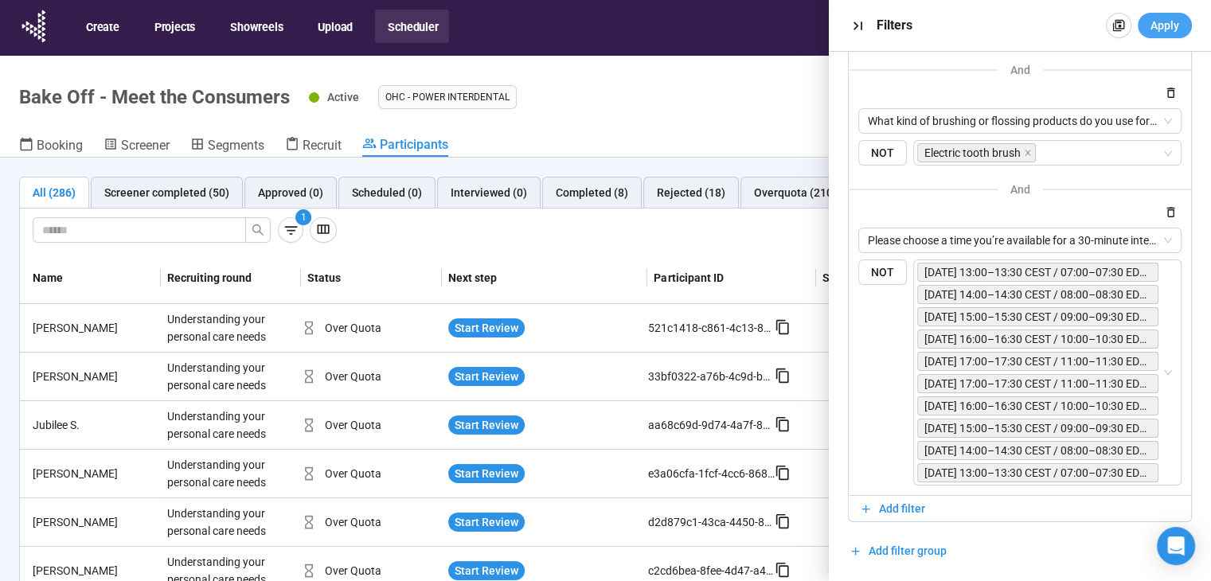
click at [1162, 34] on button "Apply" at bounding box center [1164, 25] width 54 height 25
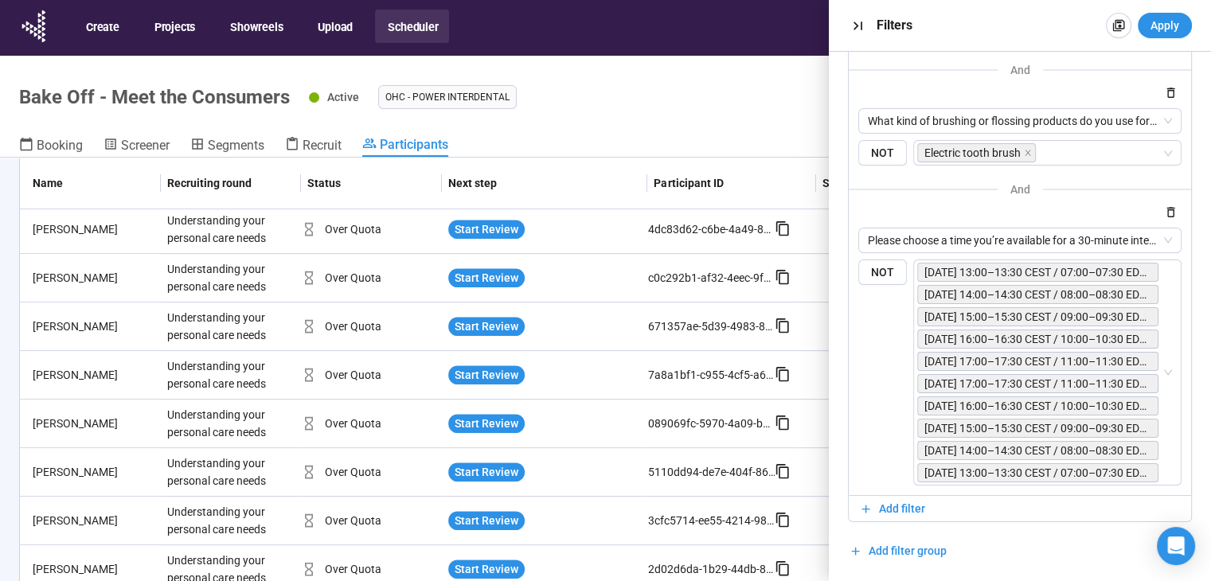
scroll to position [1170, 0]
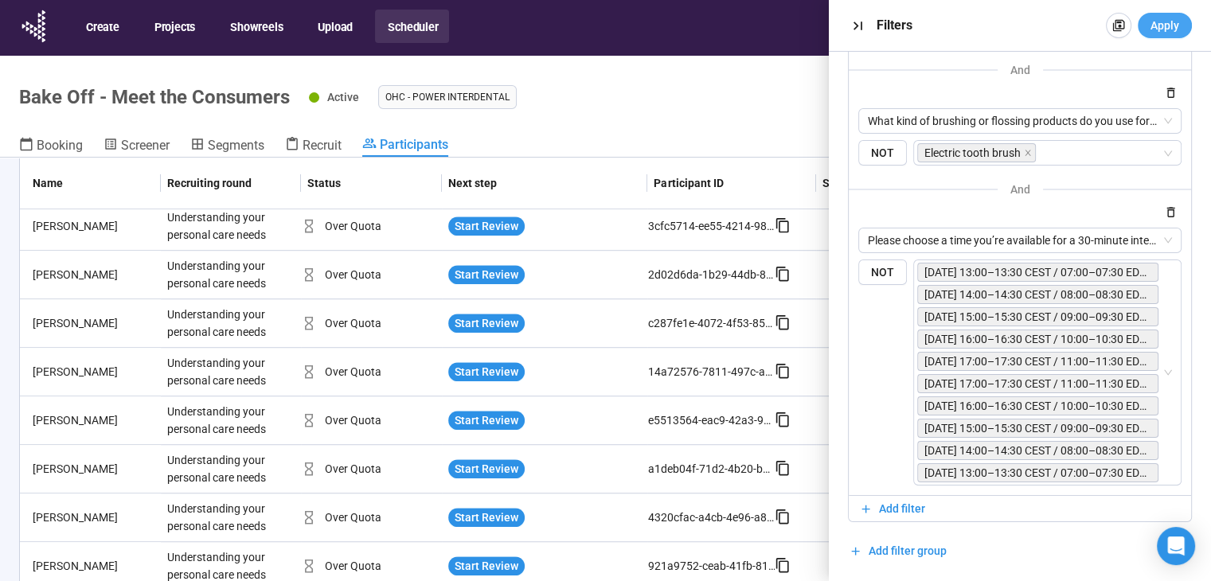
click at [1179, 24] on button "Apply" at bounding box center [1164, 25] width 54 height 25
click at [863, 20] on icon "button" at bounding box center [857, 26] width 17 height 17
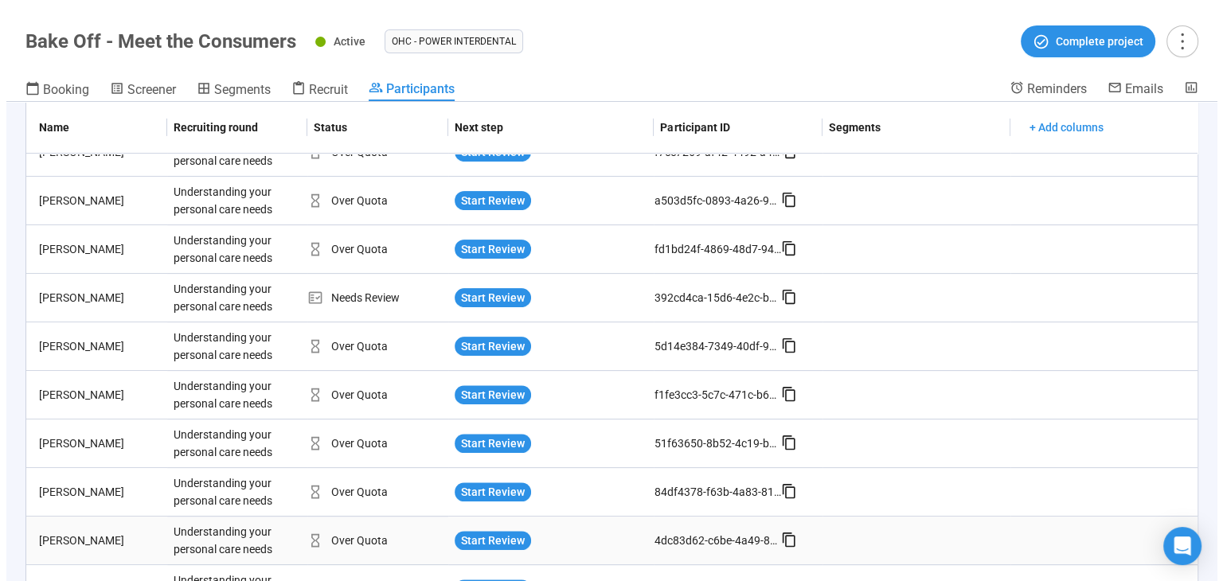
scroll to position [0, 0]
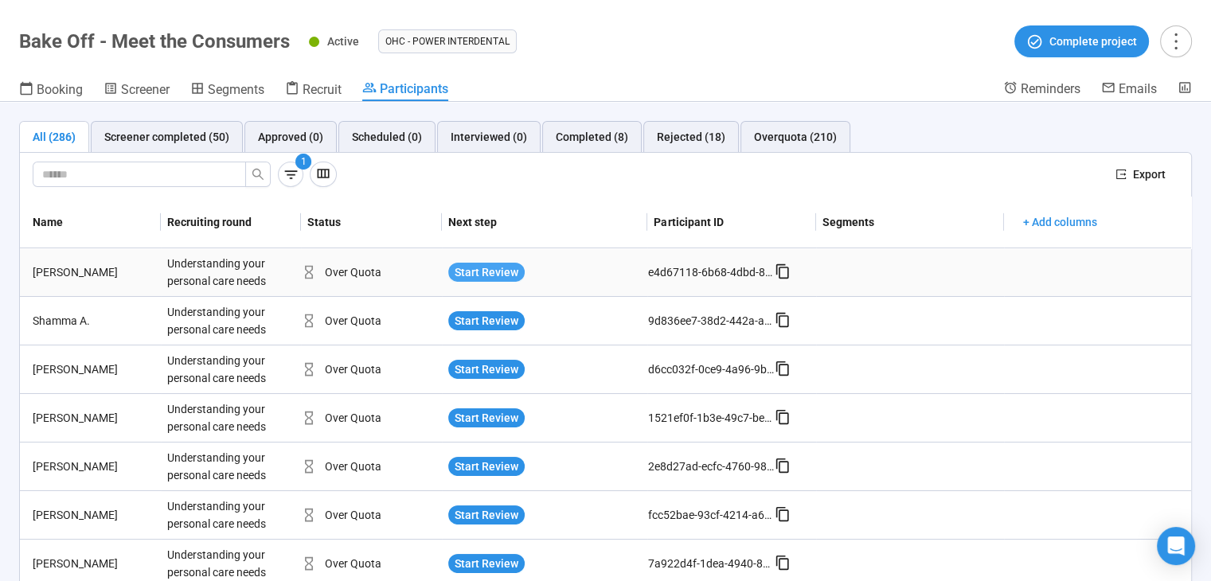
click at [481, 267] on span "Start Review" at bounding box center [486, 272] width 64 height 18
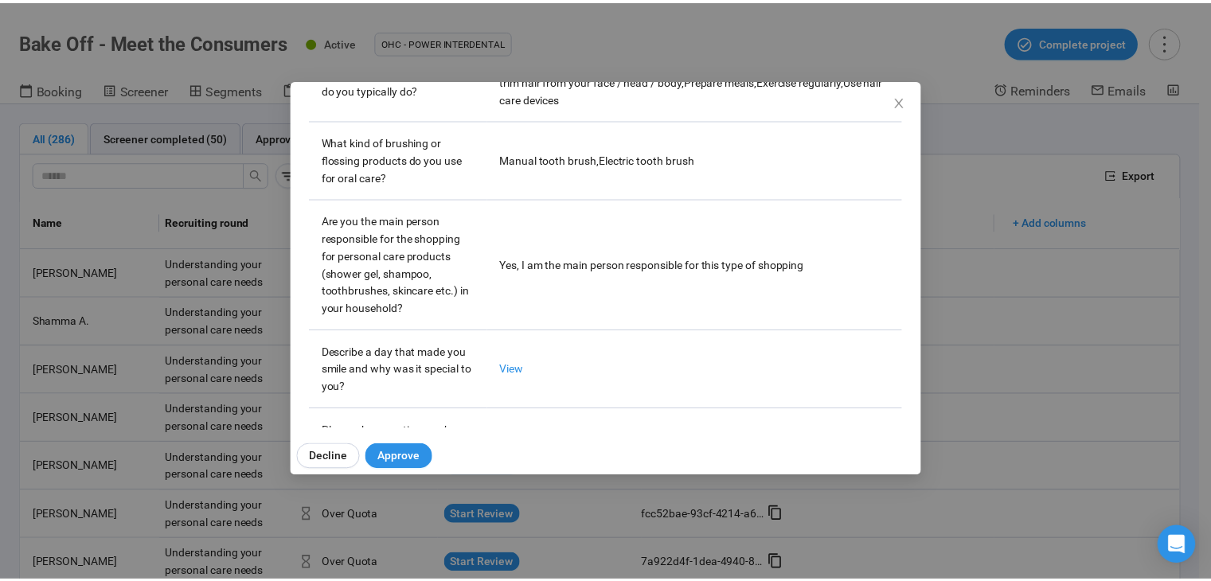
scroll to position [599, 0]
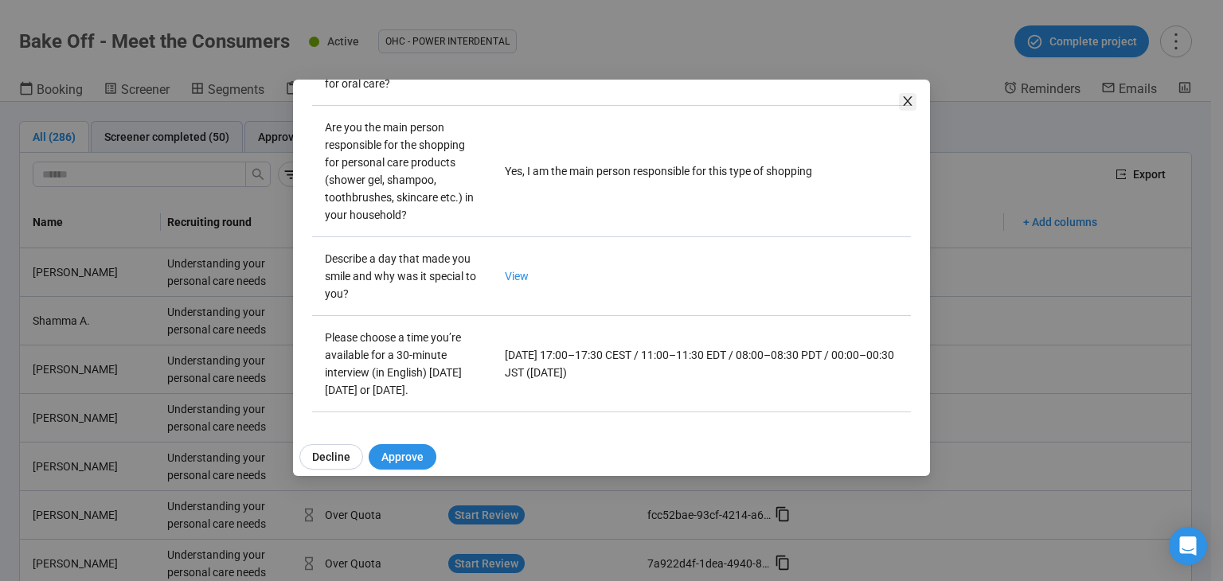
click at [905, 99] on icon "close" at bounding box center [907, 101] width 9 height 10
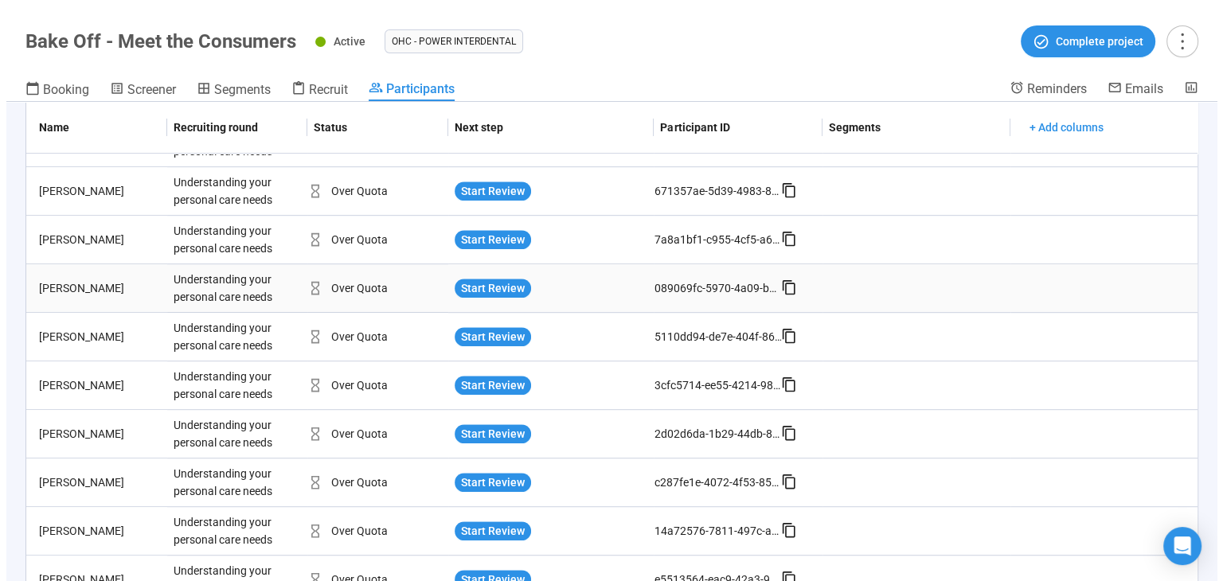
scroll to position [1035, 0]
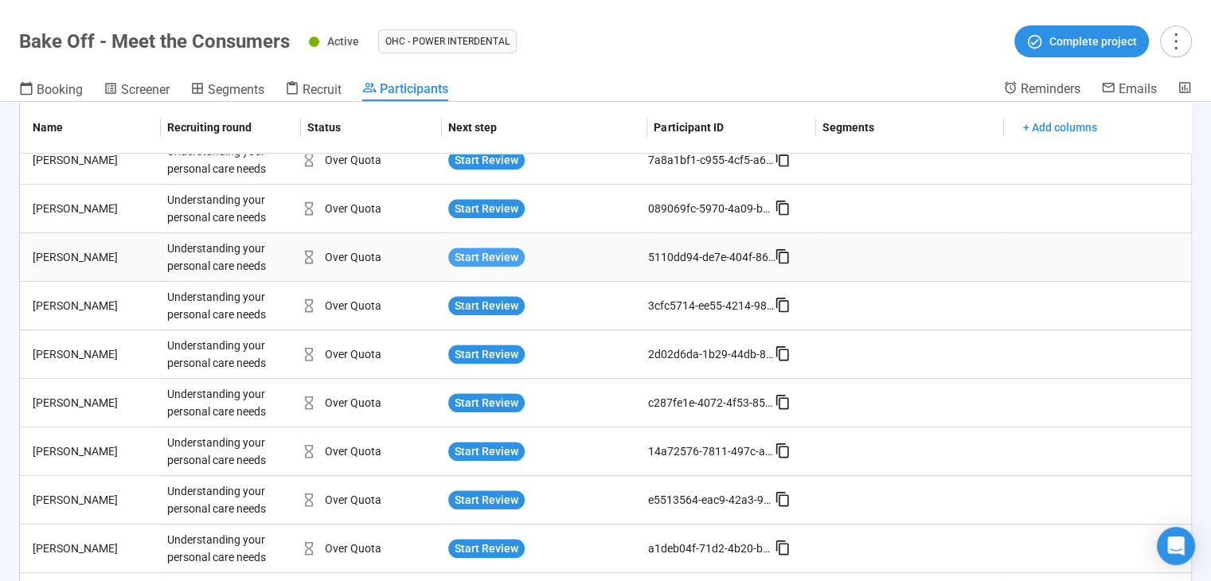
click at [486, 248] on span "Start Review" at bounding box center [486, 257] width 64 height 18
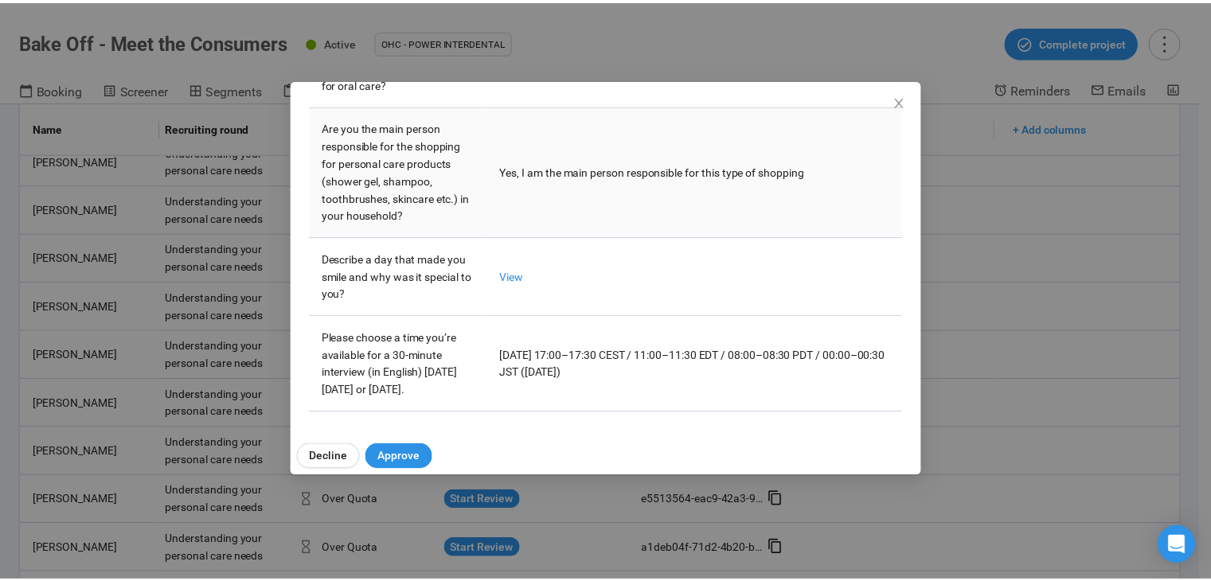
scroll to position [599, 0]
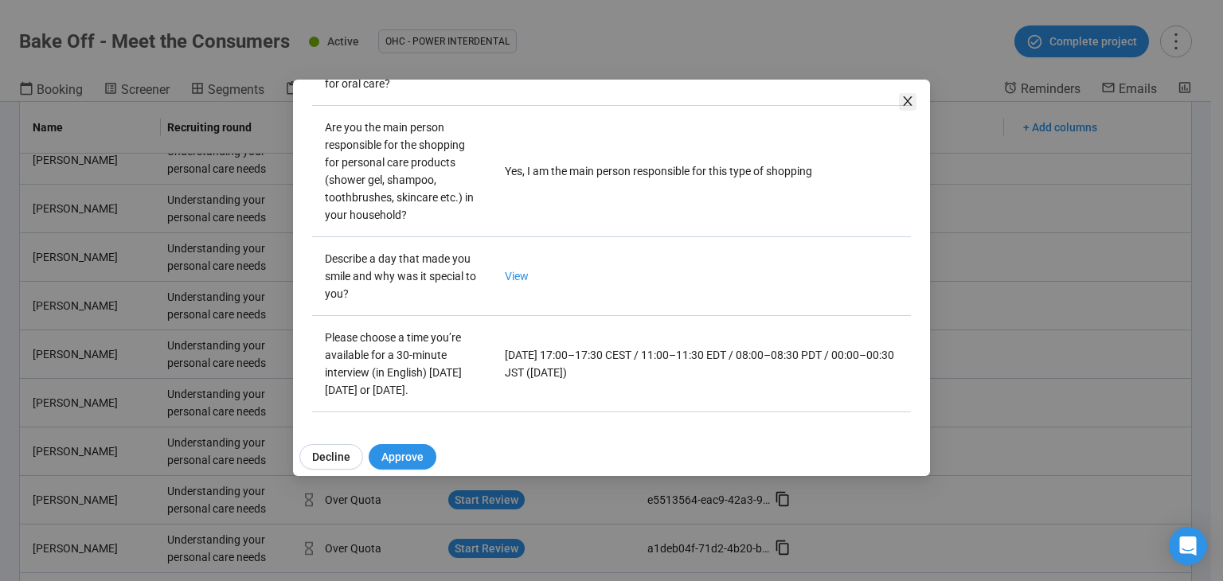
click at [909, 99] on icon "close" at bounding box center [907, 101] width 9 height 10
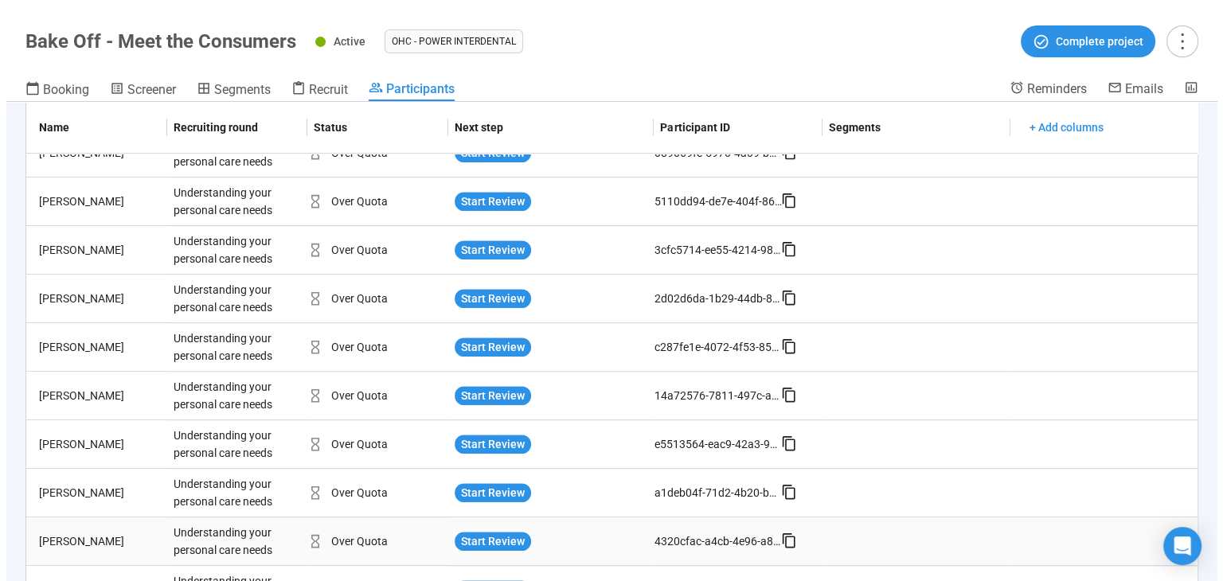
scroll to position [1170, 0]
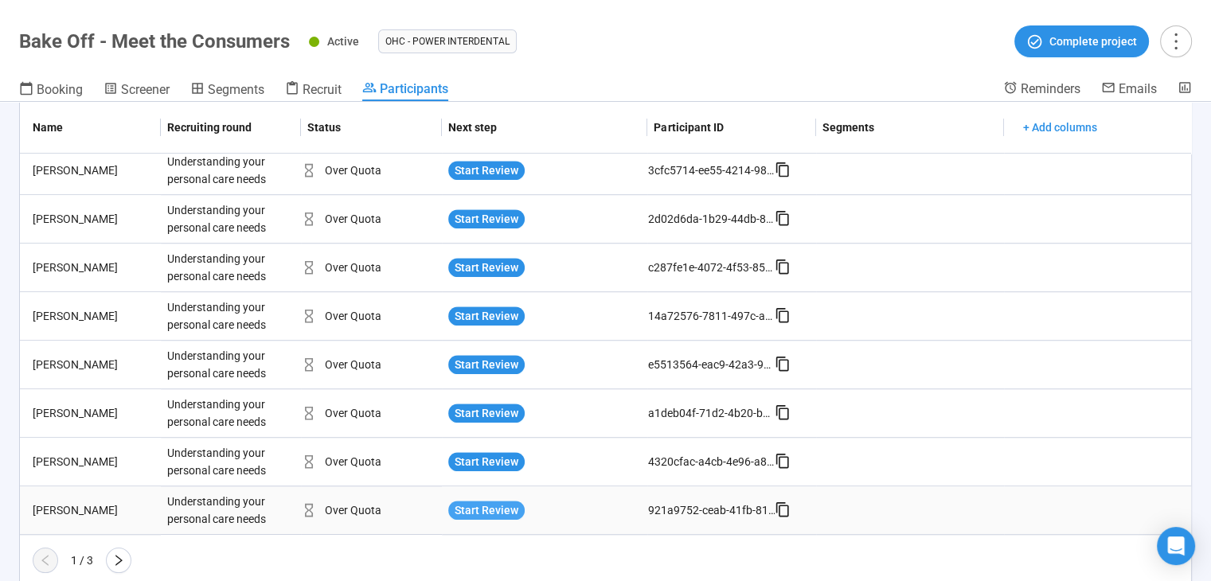
click at [499, 506] on span "Start Review" at bounding box center [486, 510] width 64 height 18
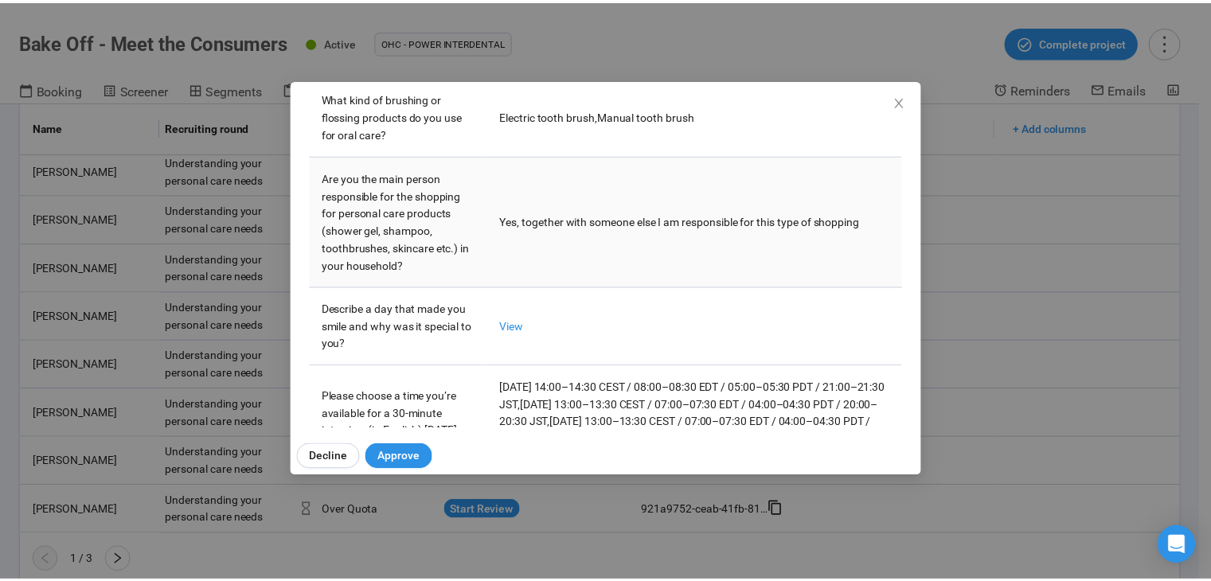
scroll to position [599, 0]
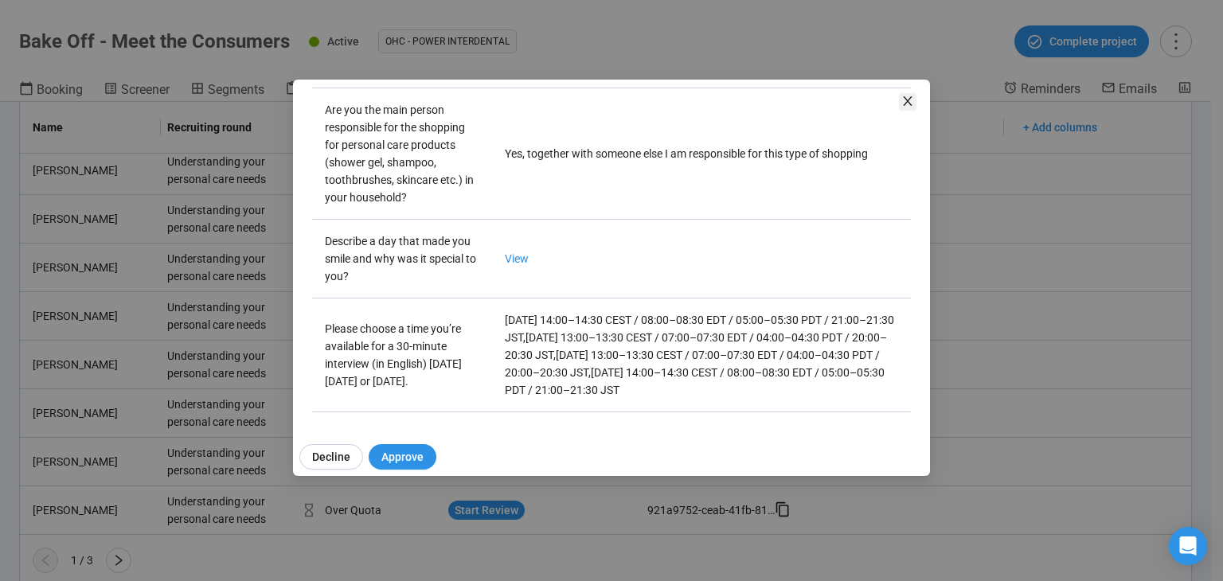
click at [907, 100] on icon "close" at bounding box center [907, 101] width 9 height 10
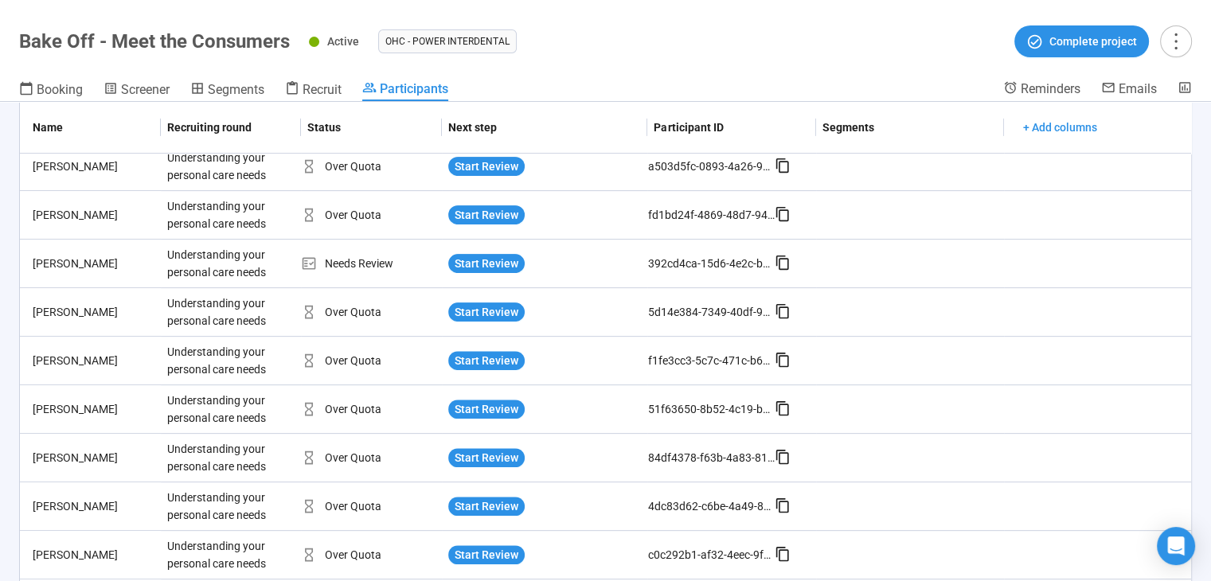
scroll to position [1170, 0]
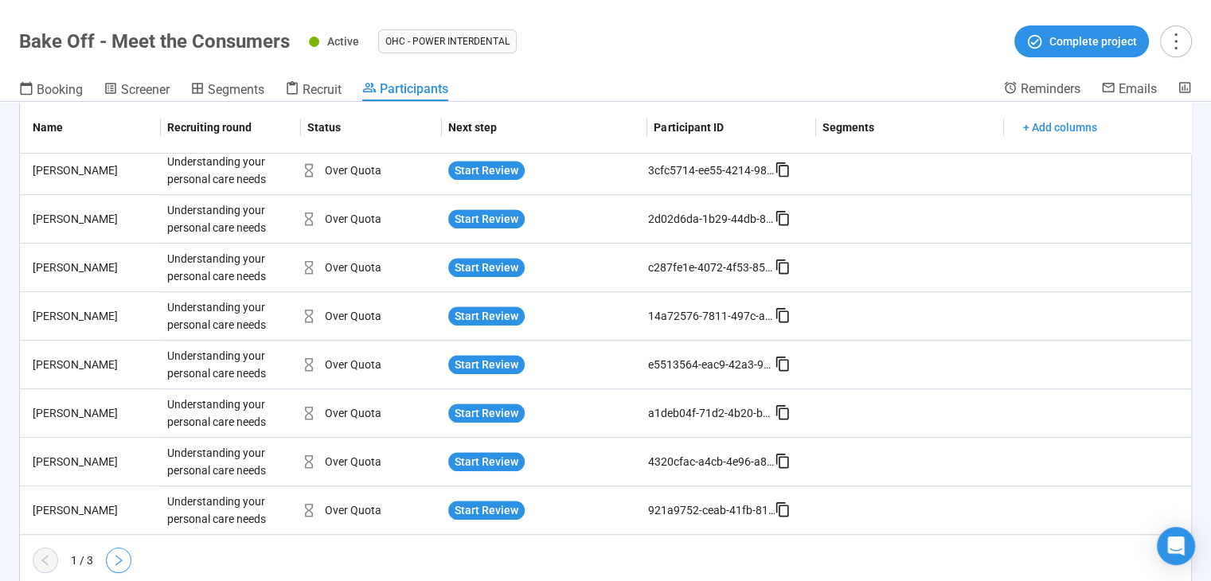
click at [115, 554] on icon "right" at bounding box center [118, 560] width 13 height 13
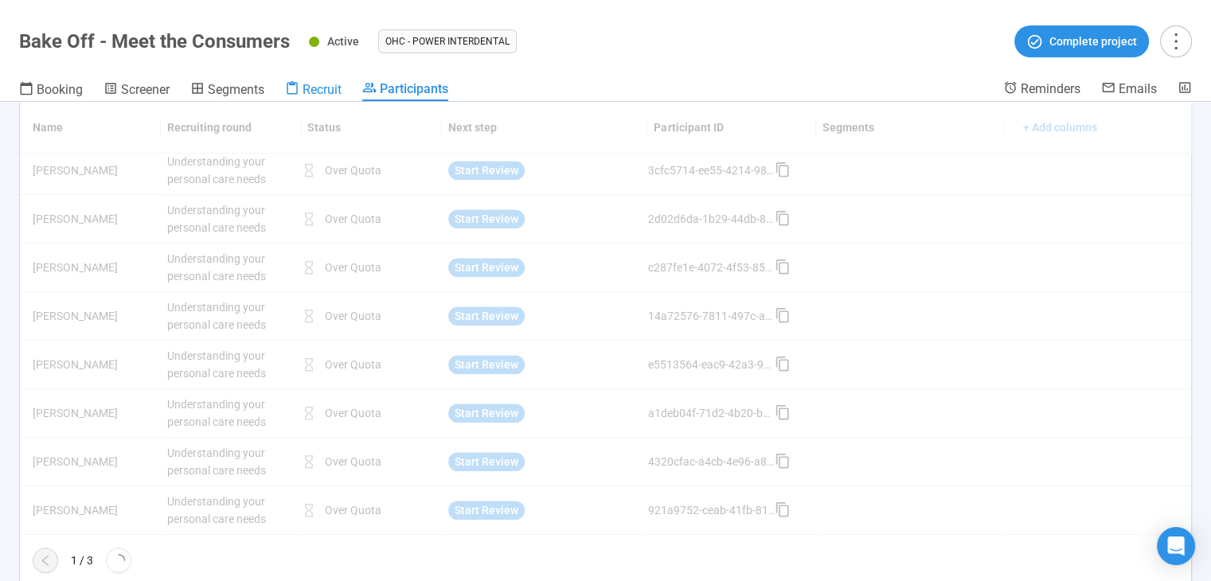
click at [322, 91] on span "Recruit" at bounding box center [321, 89] width 39 height 15
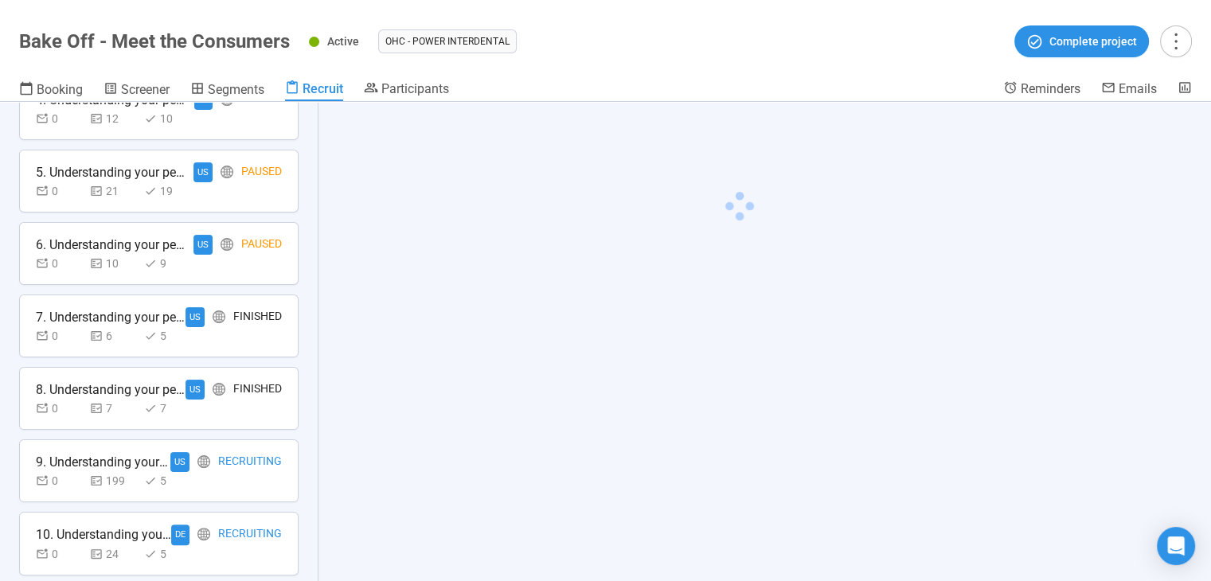
scroll to position [478, 0]
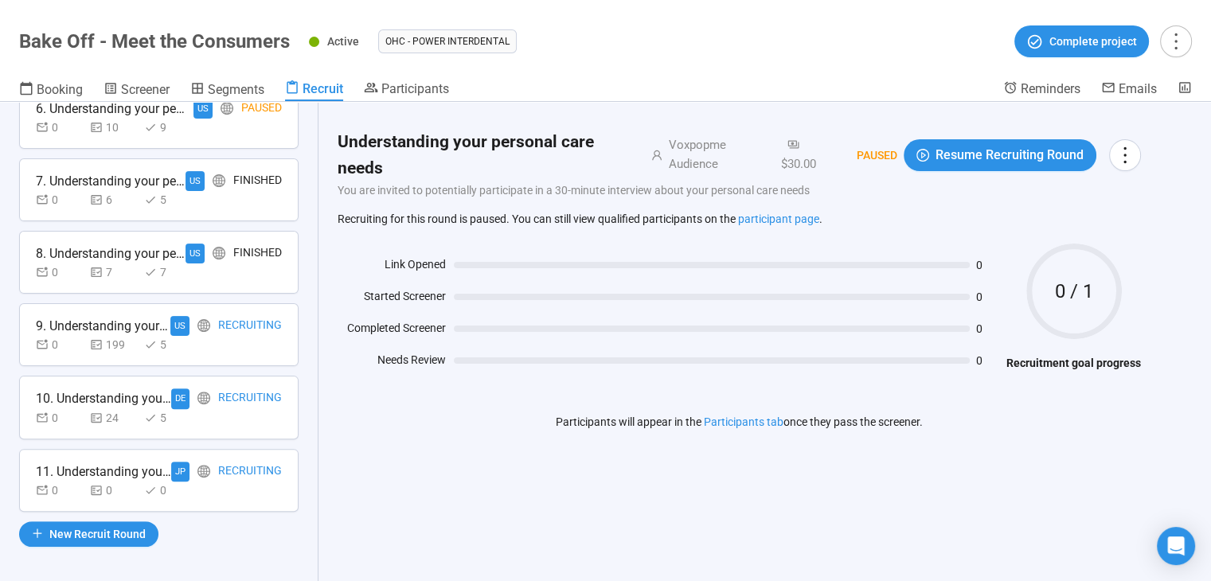
click at [242, 393] on div "Recruiting" at bounding box center [250, 398] width 64 height 20
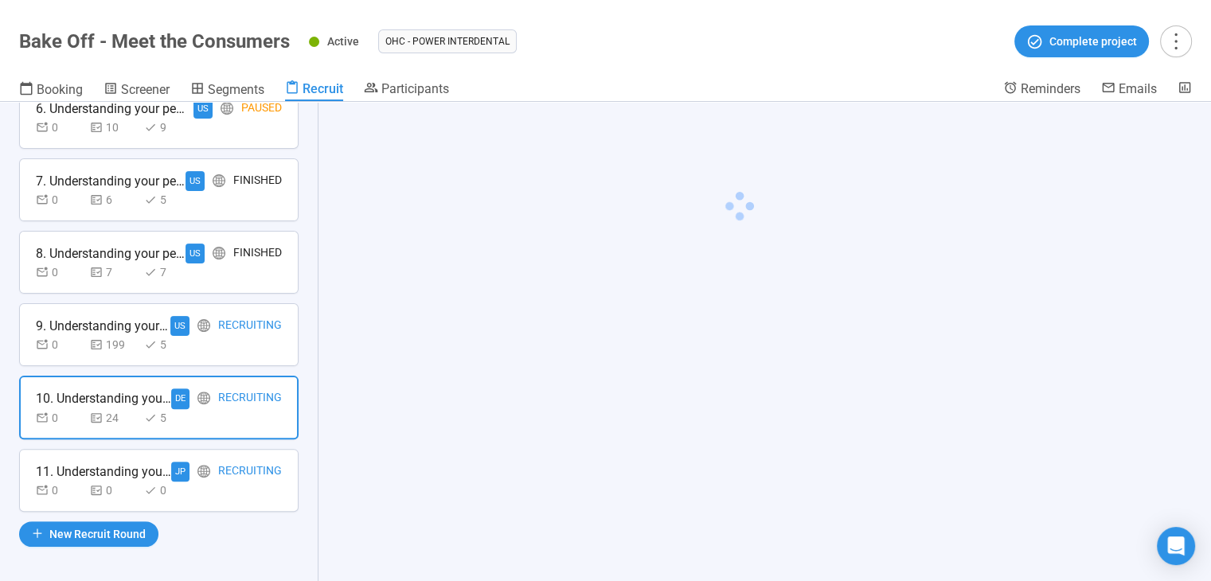
click at [249, 321] on div "Recruiting" at bounding box center [250, 326] width 64 height 20
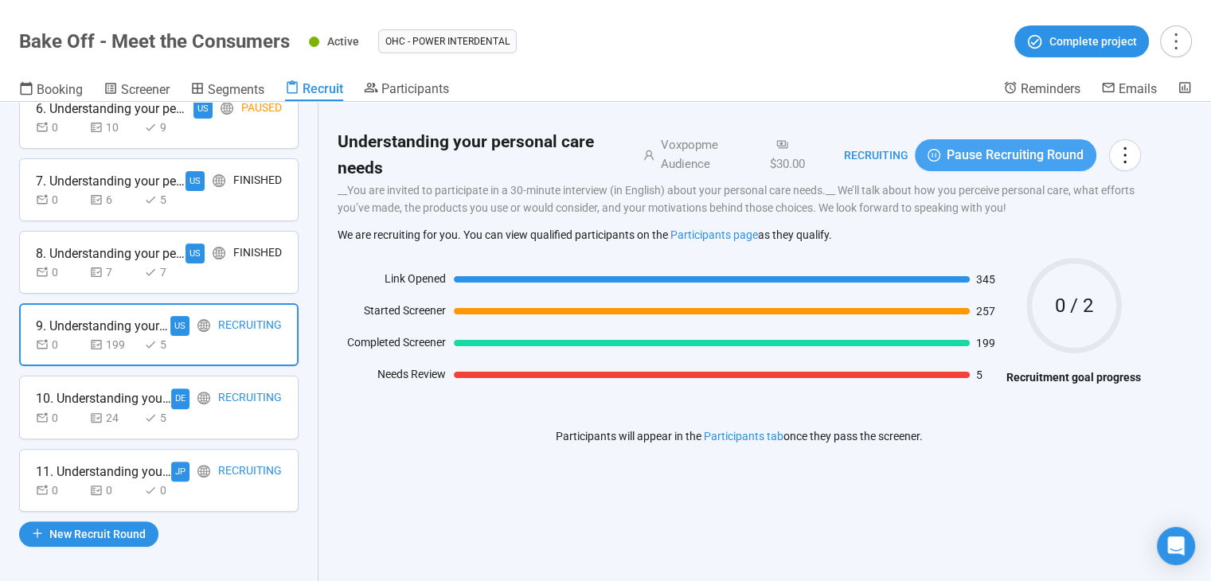
click at [1032, 162] on span "Pause Recruiting Round" at bounding box center [1014, 155] width 137 height 20
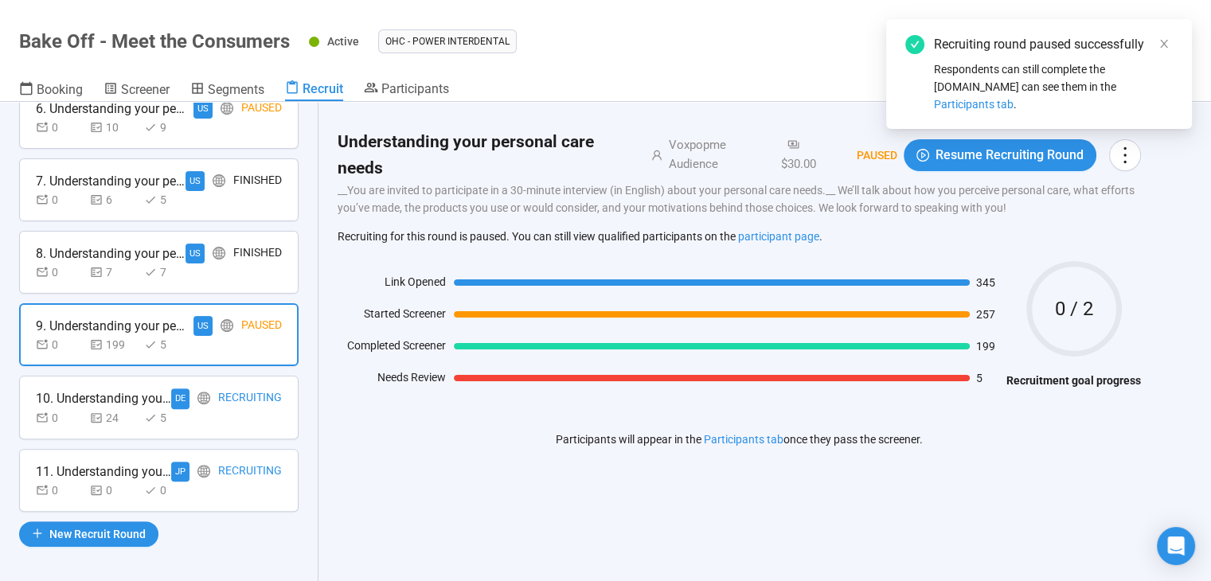
click at [220, 409] on div "0 24 5" at bounding box center [159, 418] width 246 height 18
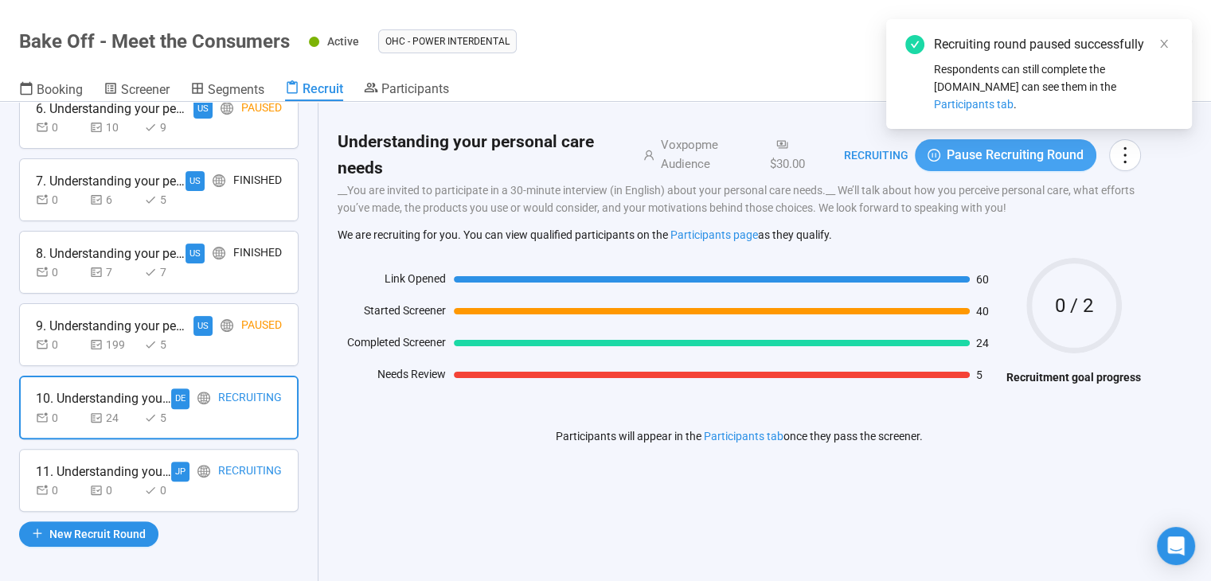
click at [1044, 154] on span "Pause Recruiting Round" at bounding box center [1014, 155] width 137 height 20
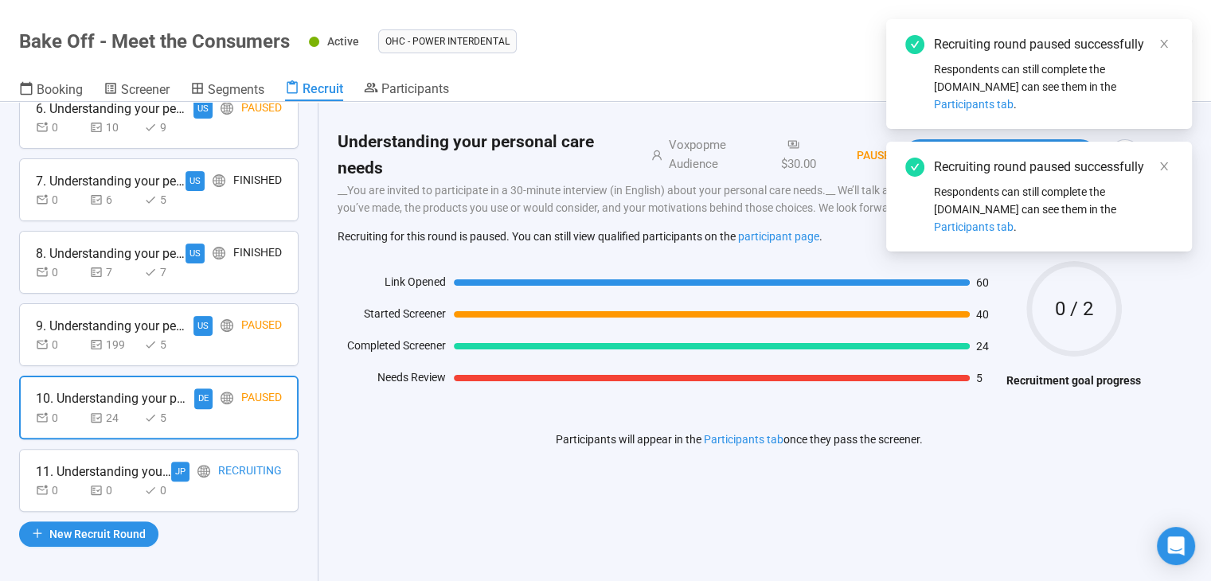
click at [256, 326] on div "Paused" at bounding box center [261, 326] width 41 height 20
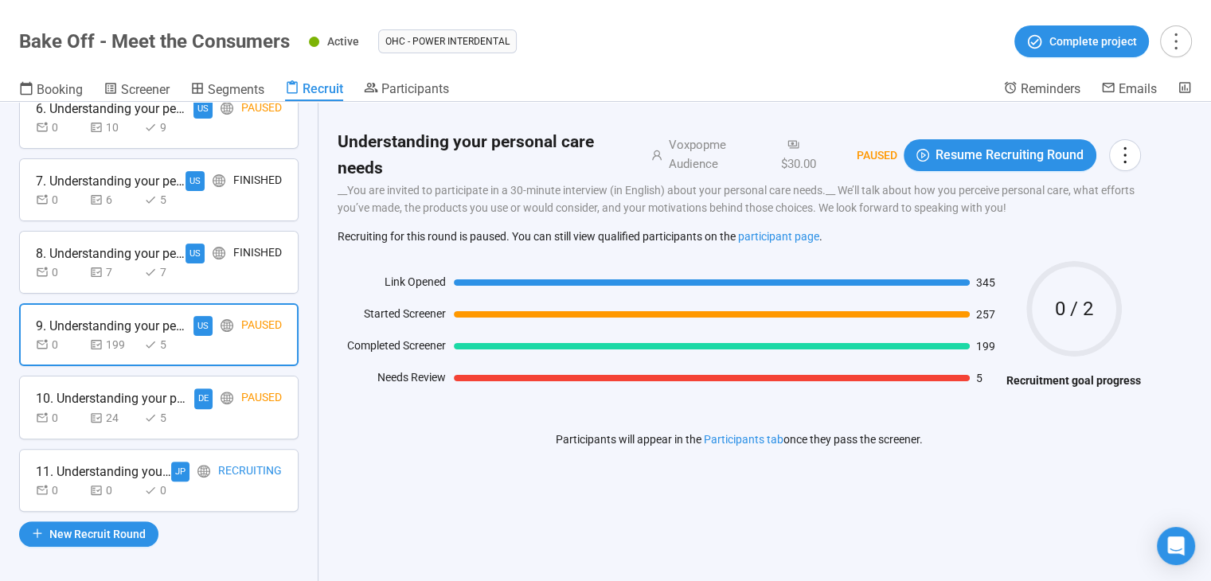
click at [223, 482] on div "0 0 0" at bounding box center [159, 491] width 246 height 18
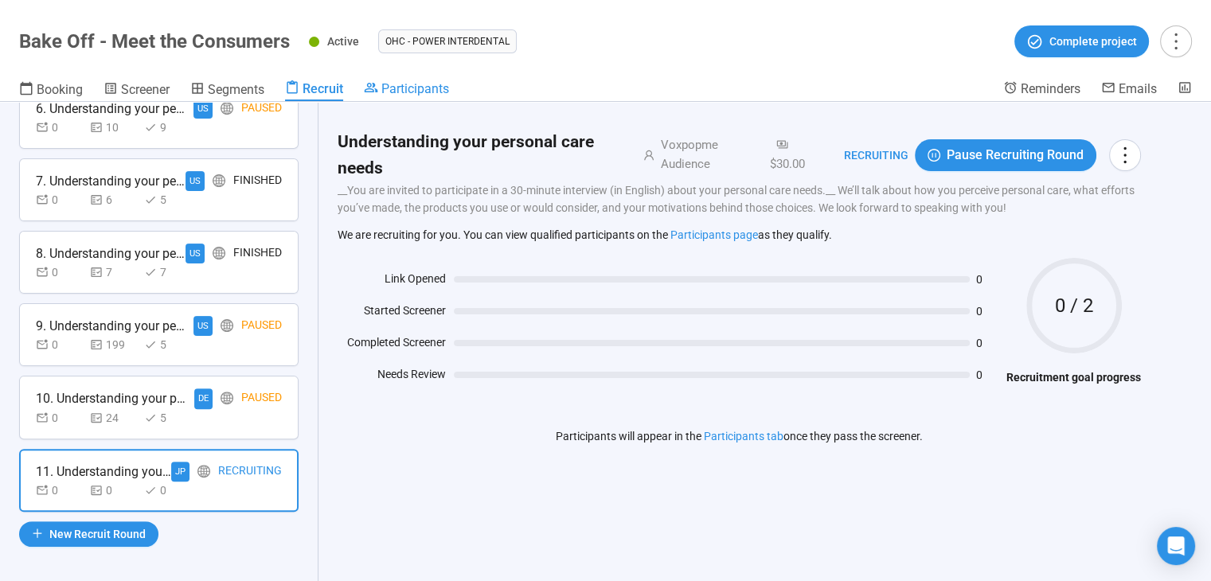
click at [433, 81] on span "Participants" at bounding box center [415, 88] width 68 height 15
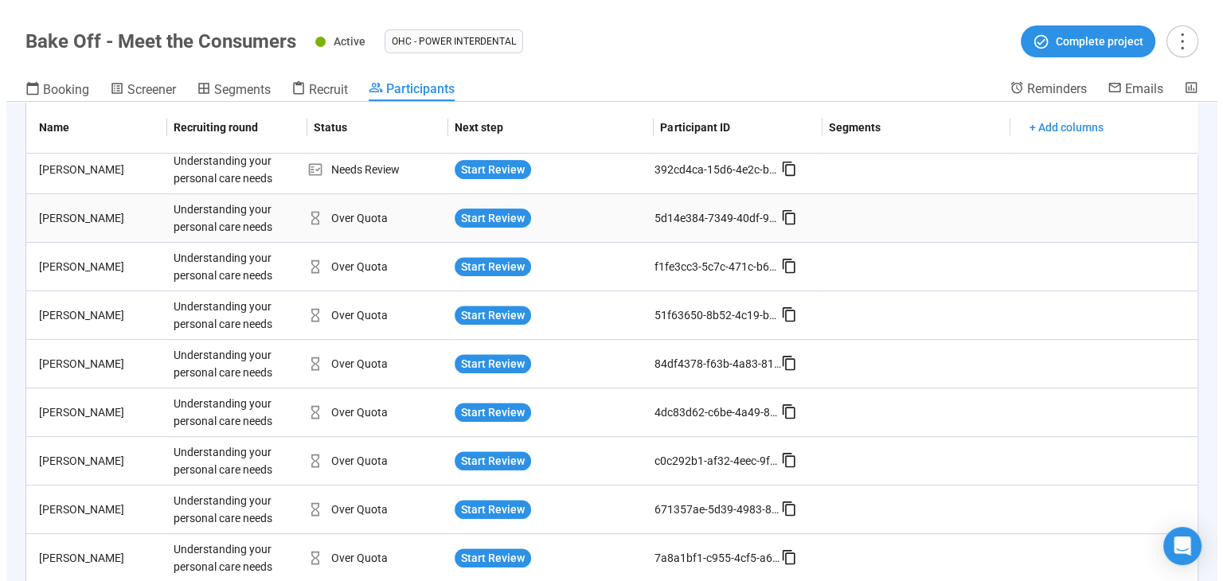
scroll to position [557, 0]
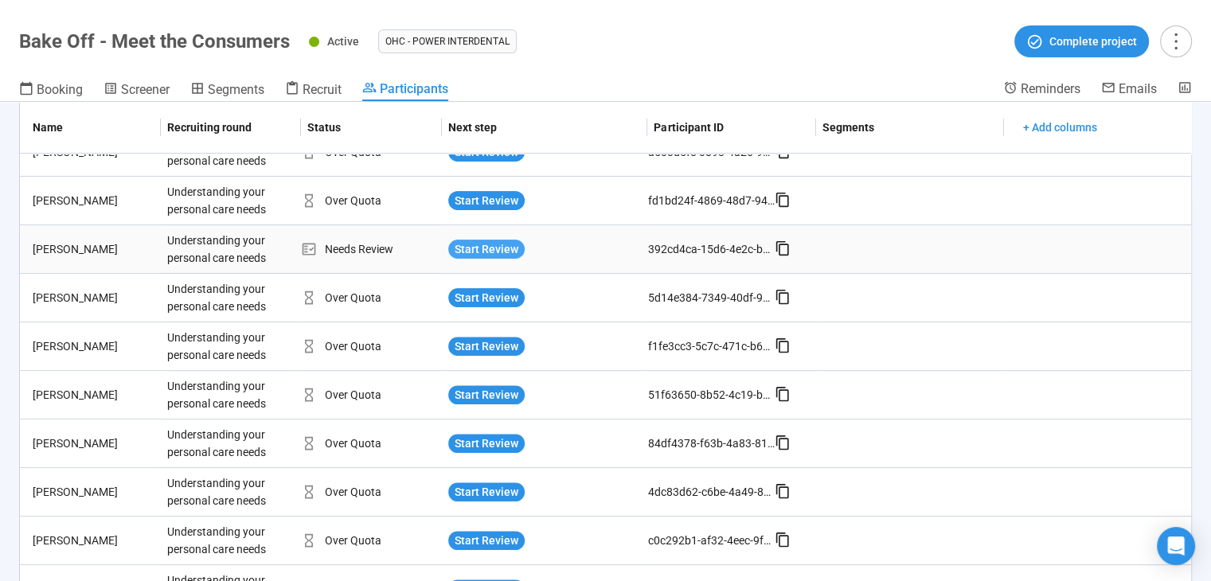
click at [486, 243] on span "Start Review" at bounding box center [486, 249] width 64 height 18
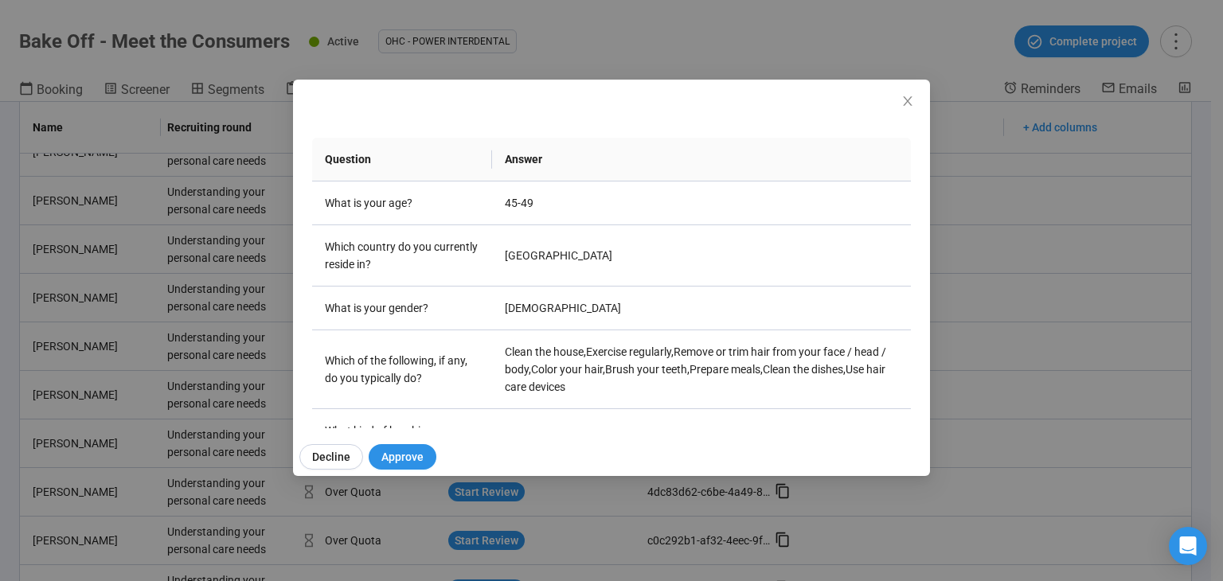
scroll to position [281, 0]
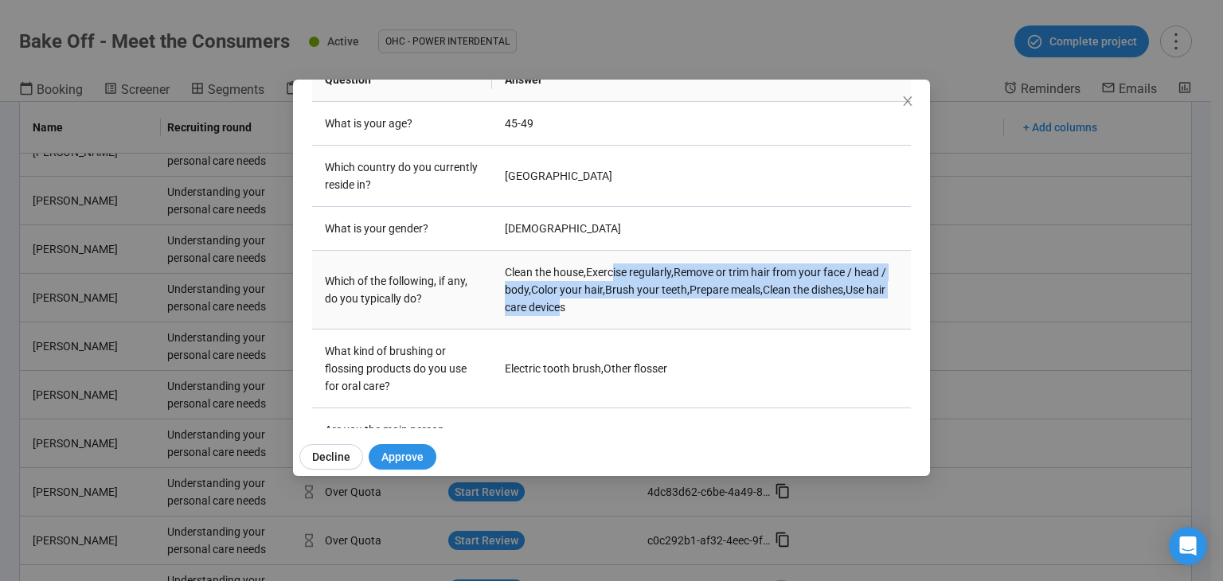
drag, startPoint x: 611, startPoint y: 271, endPoint x: 632, endPoint y: 300, distance: 35.3
click at [632, 300] on td "Clean the house , Exercise regularly , Remove or trim hair from your face / hea…" at bounding box center [701, 290] width 419 height 79
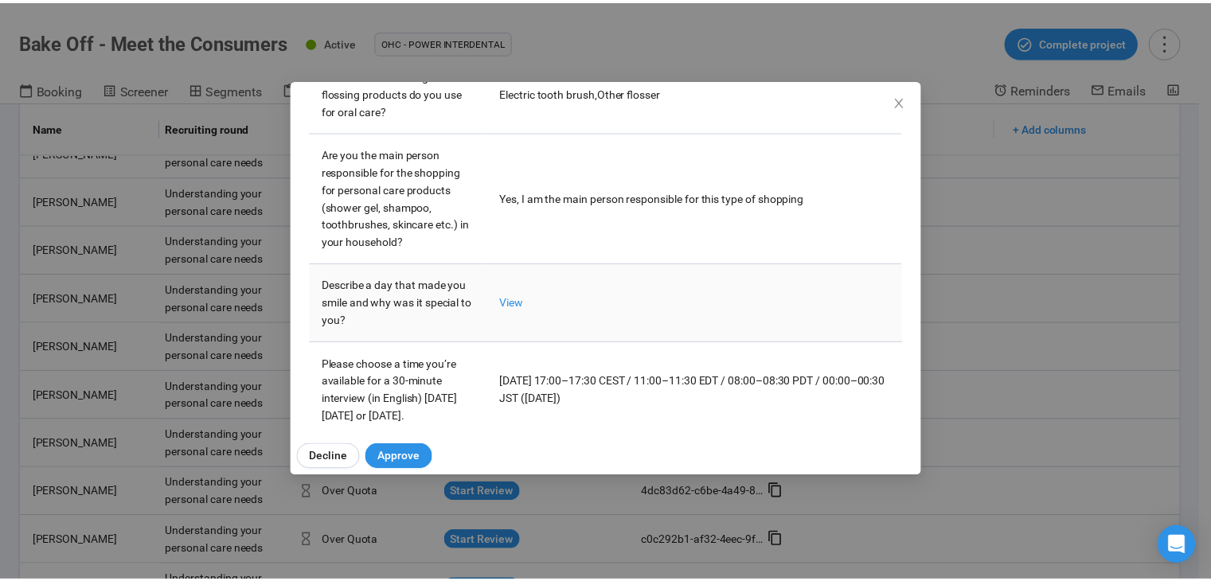
scroll to position [599, 0]
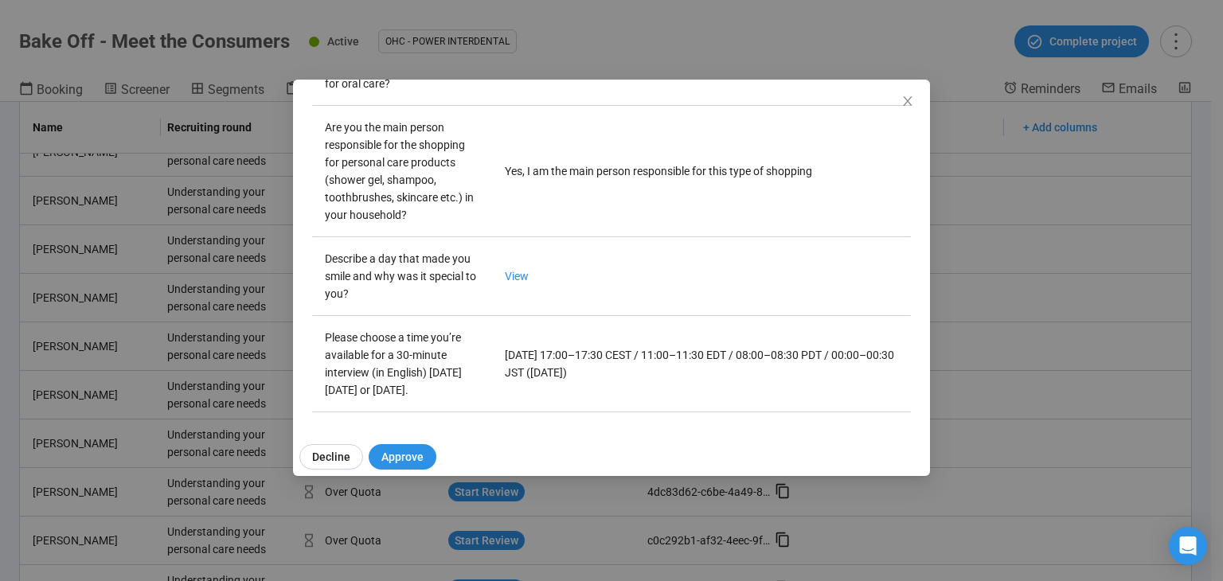
drag, startPoint x: 911, startPoint y: 101, endPoint x: 895, endPoint y: 129, distance: 31.7
click at [910, 101] on icon "close" at bounding box center [907, 101] width 13 height 13
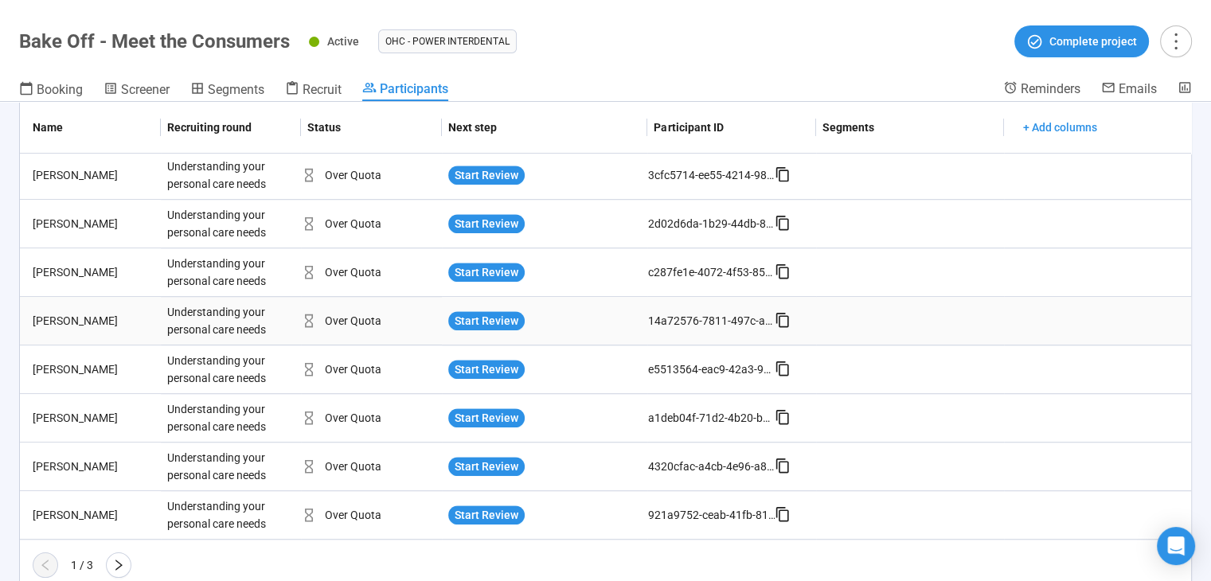
scroll to position [1170, 0]
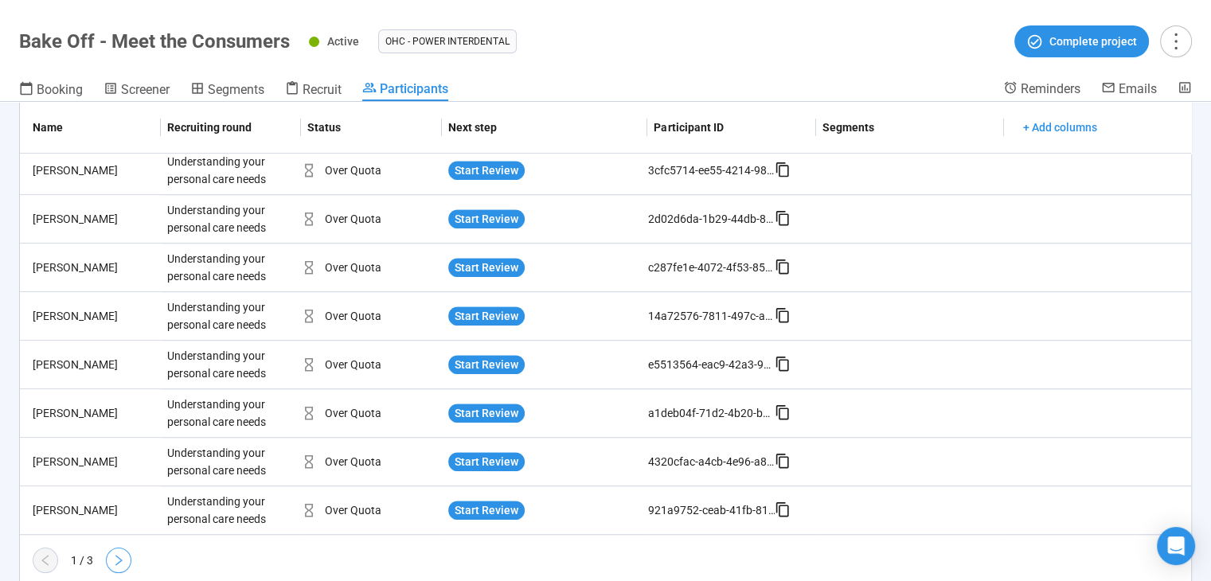
click at [123, 554] on icon "right" at bounding box center [118, 560] width 13 height 13
click at [479, 504] on span "Start Review" at bounding box center [486, 510] width 64 height 18
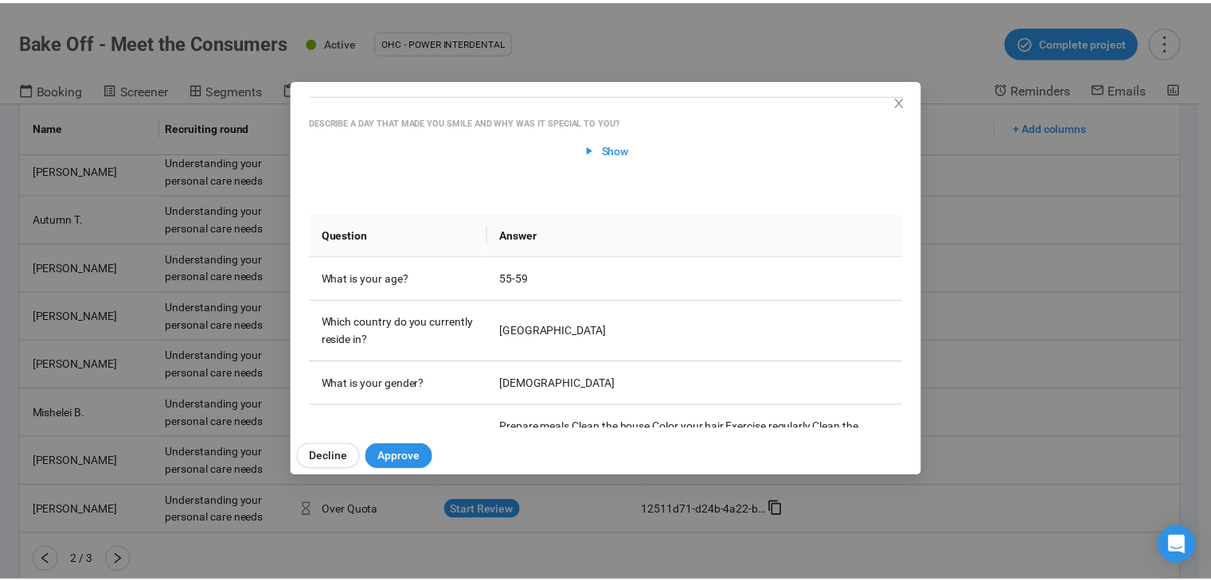
scroll to position [102, 0]
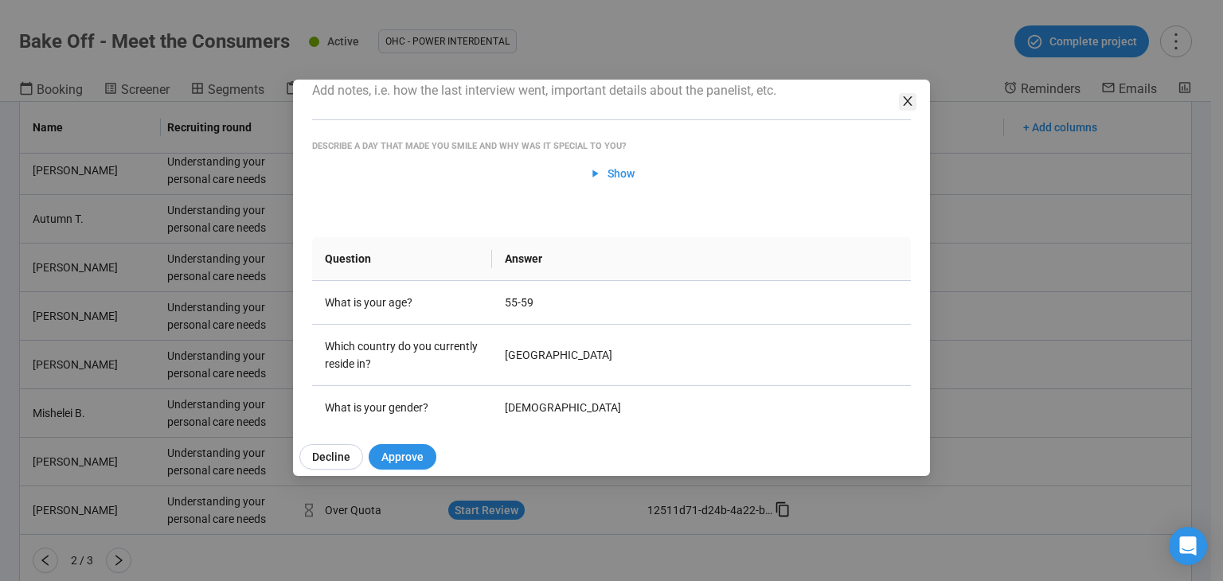
click at [909, 105] on icon "close" at bounding box center [907, 101] width 13 height 13
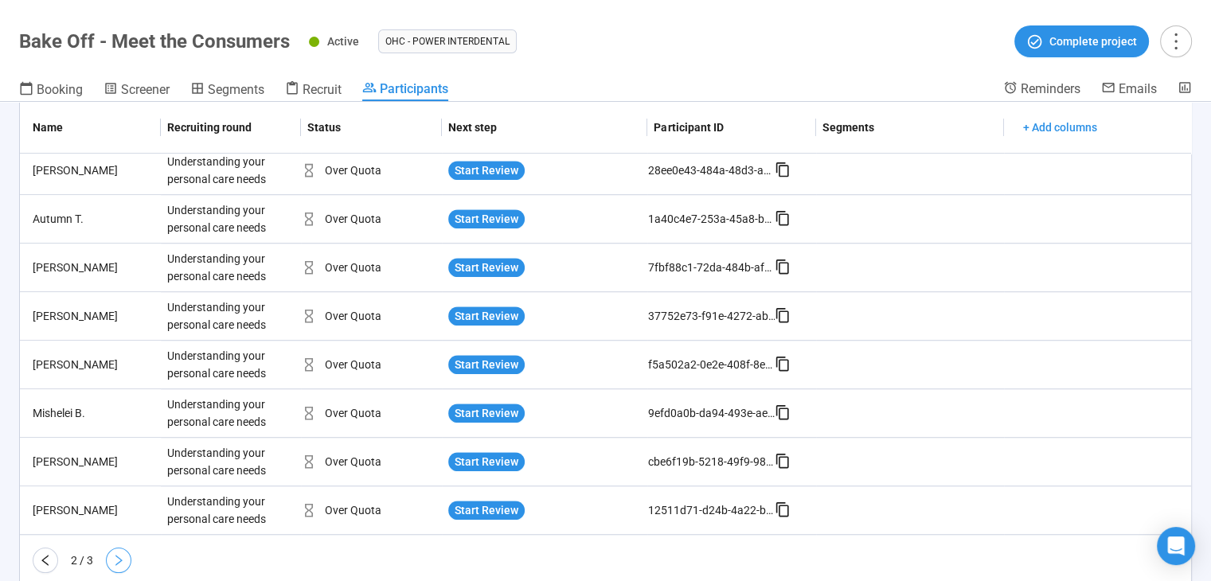
click at [127, 549] on button "button" at bounding box center [118, 560] width 25 height 25
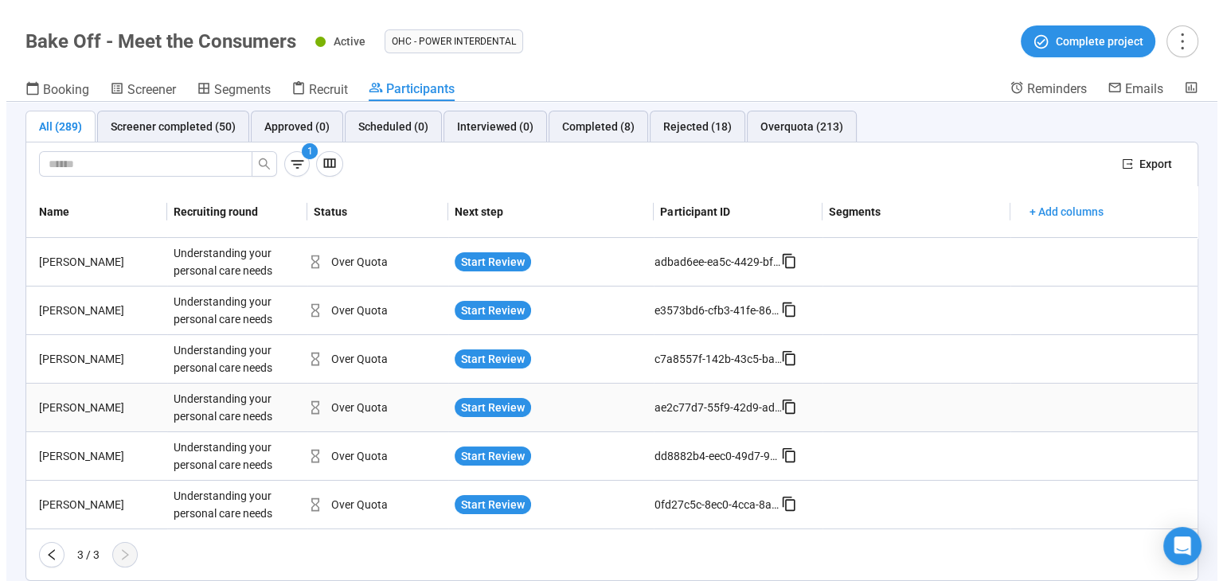
scroll to position [9, 0]
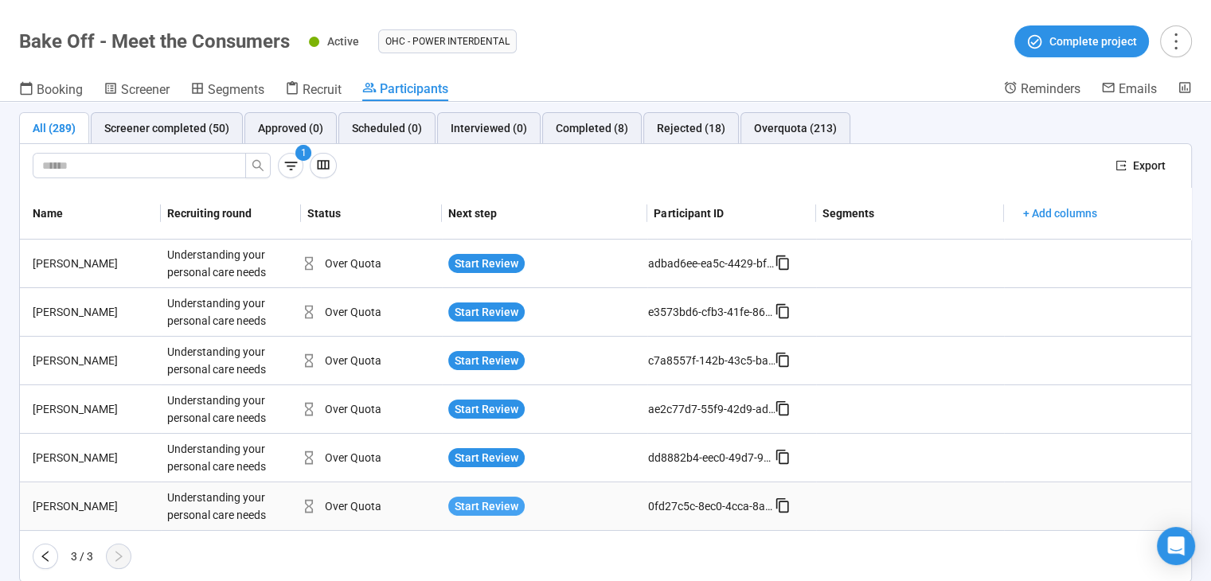
click at [506, 505] on span "Start Review" at bounding box center [486, 506] width 64 height 18
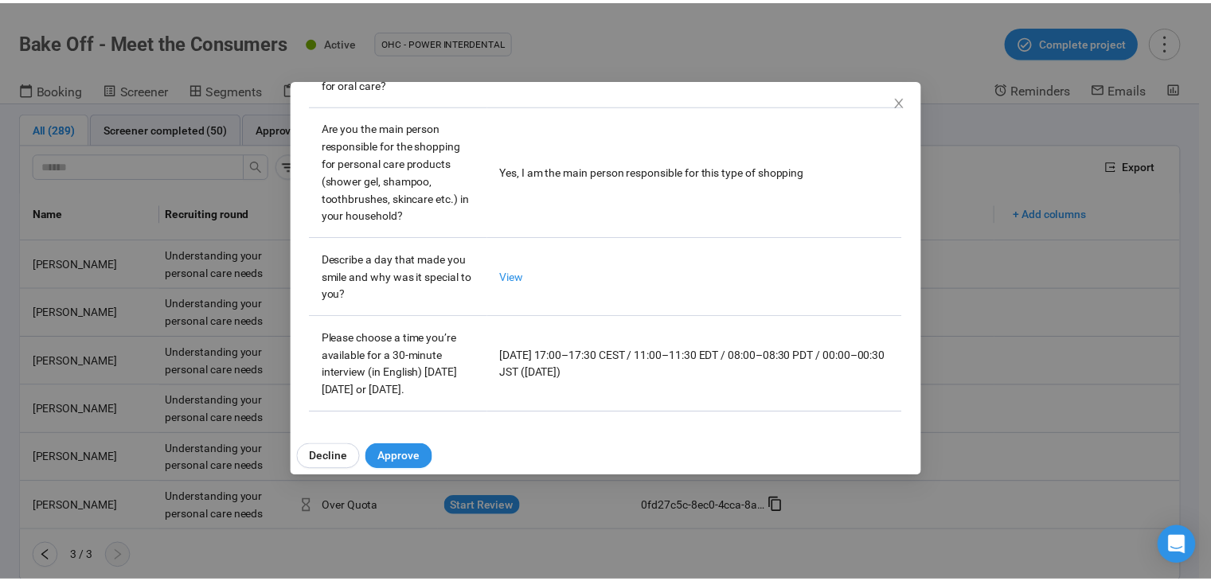
scroll to position [503, 0]
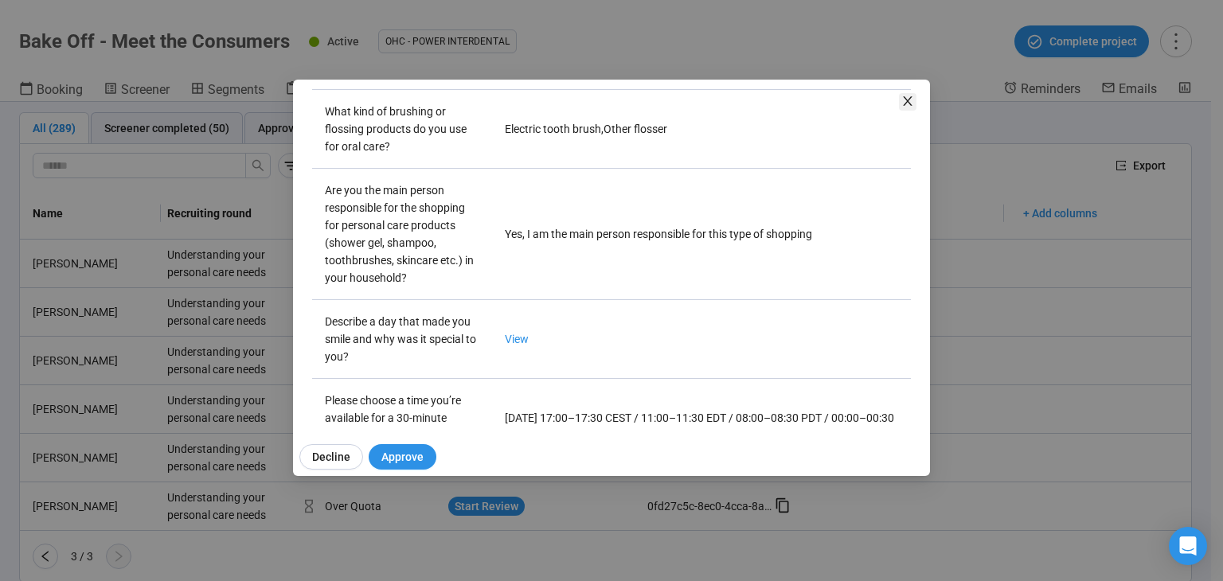
click at [911, 99] on icon "close" at bounding box center [907, 101] width 13 height 13
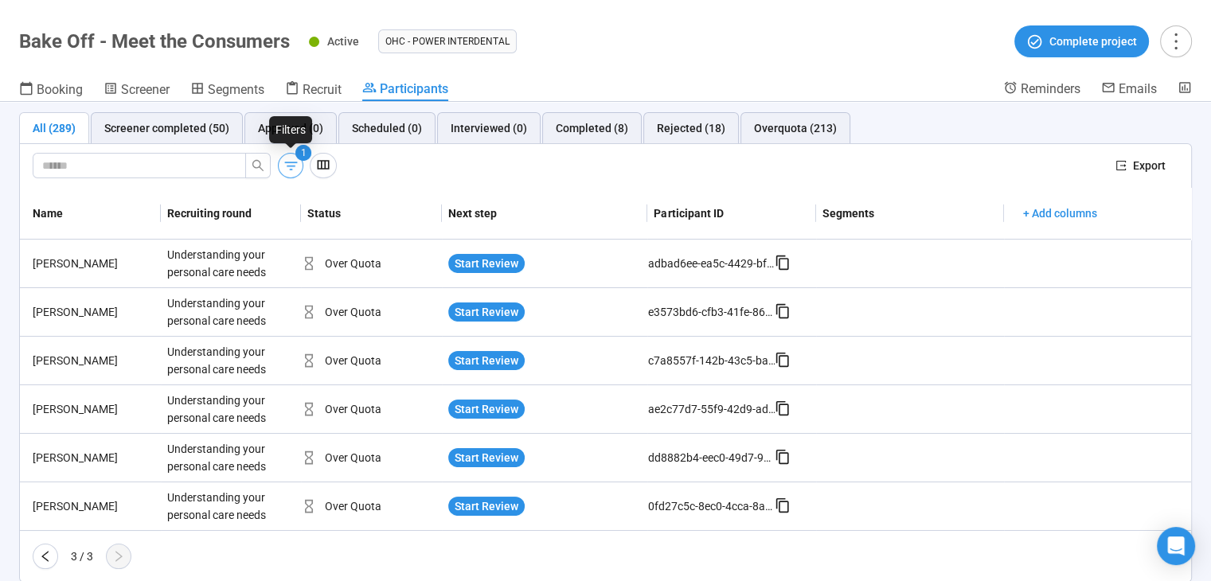
click at [296, 162] on icon "button" at bounding box center [291, 166] width 17 height 17
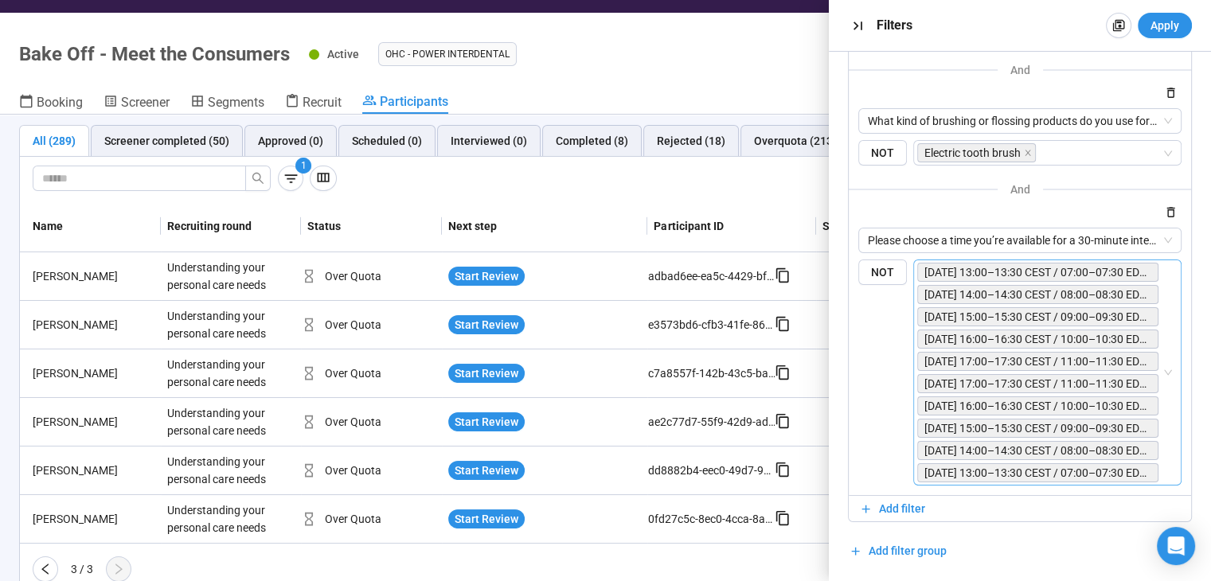
scroll to position [56, 0]
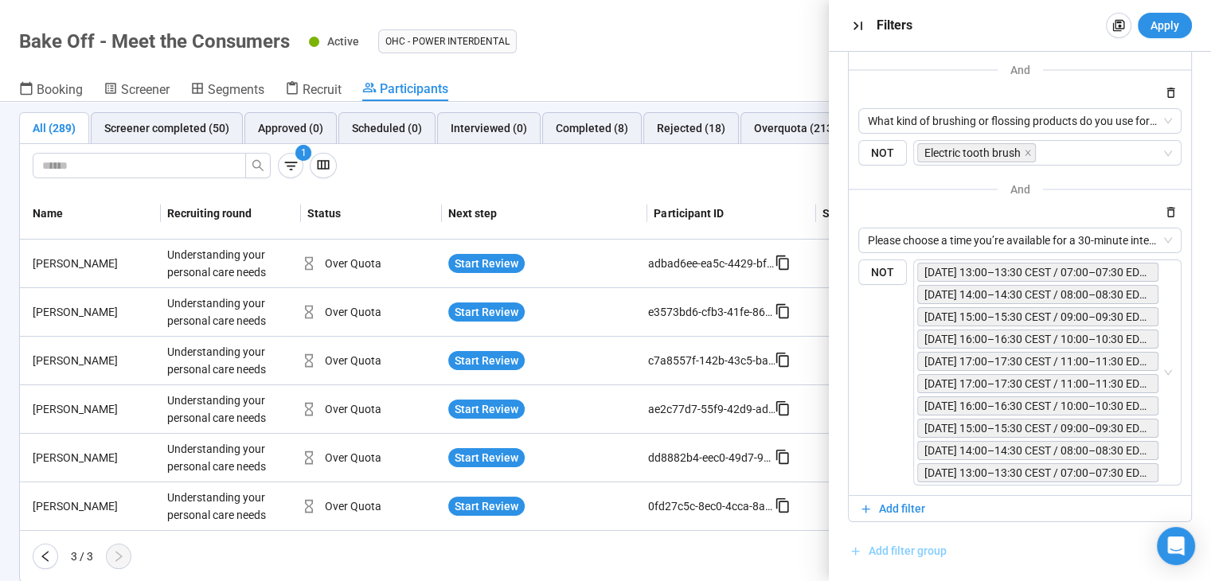
click at [904, 546] on span "Add filter group" at bounding box center [907, 551] width 78 height 18
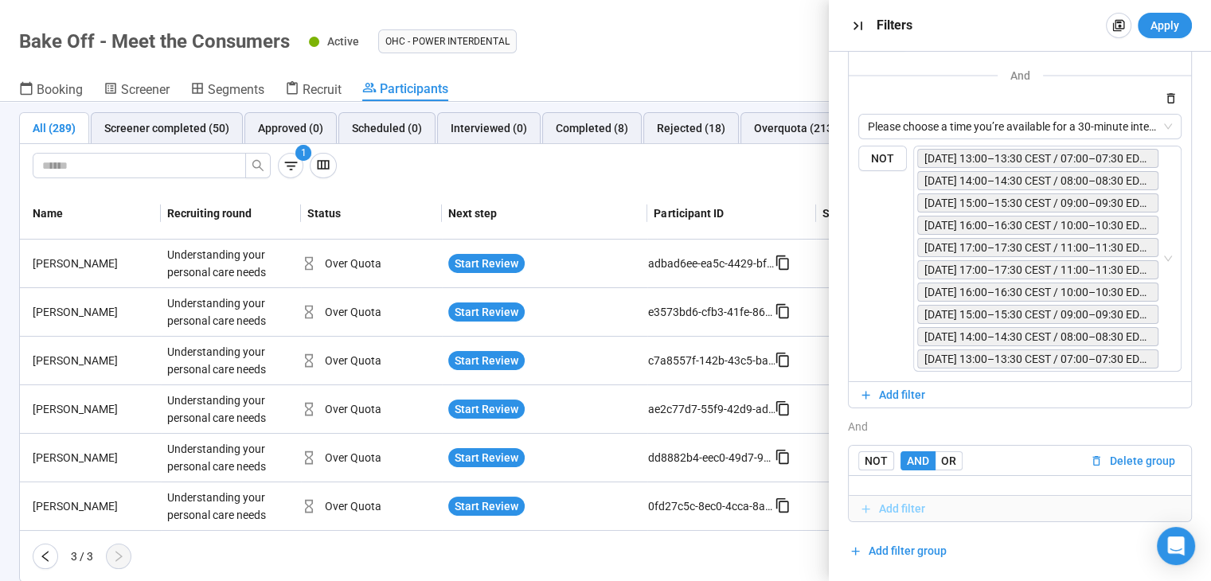
click at [906, 510] on span "Add filter" at bounding box center [902, 509] width 46 height 18
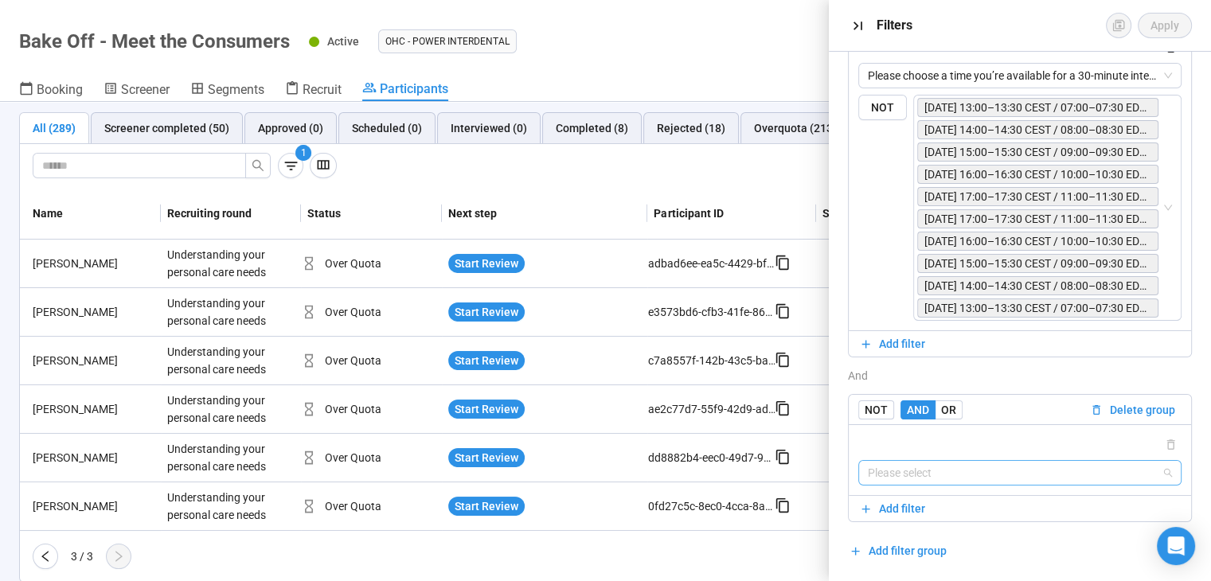
click at [929, 472] on input "search" at bounding box center [1020, 473] width 304 height 24
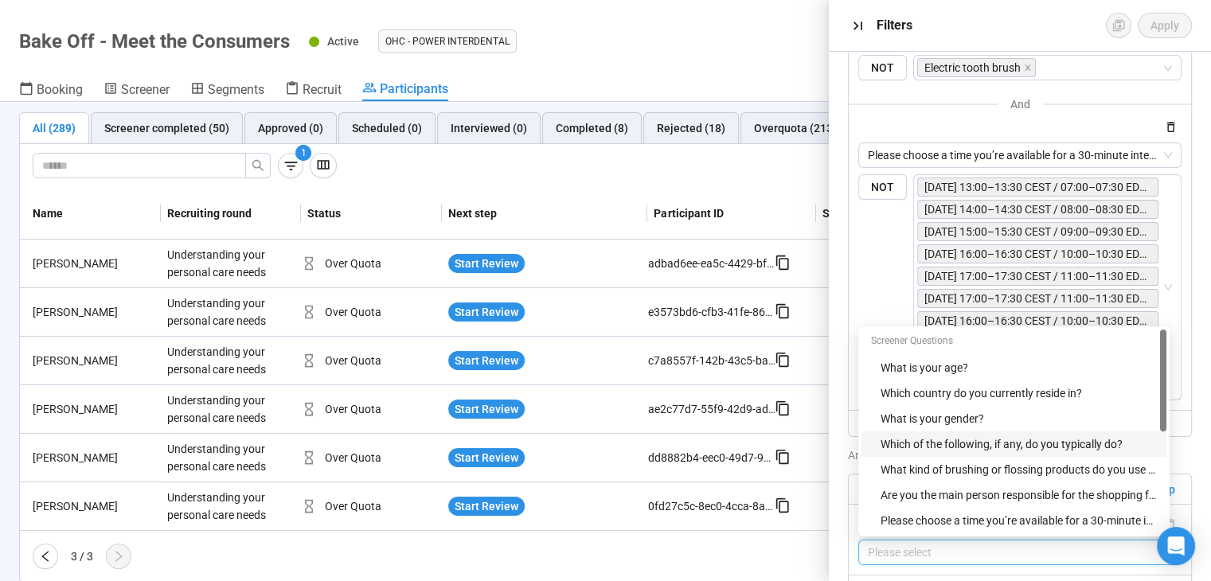
scroll to position [0, 0]
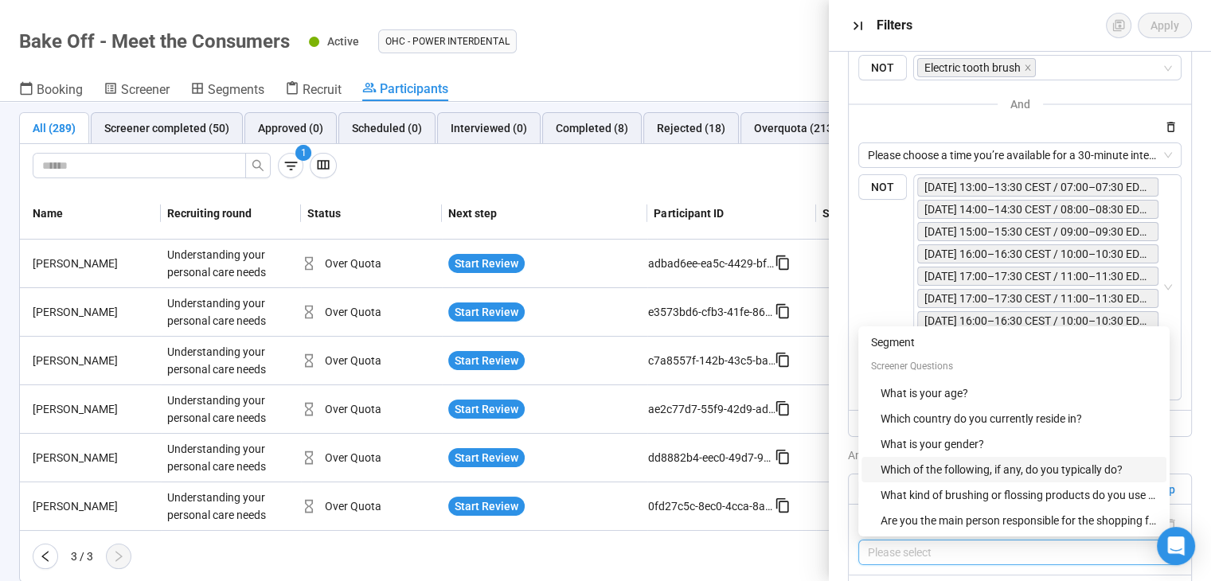
click at [841, 457] on div "AND OR Delete all filters NOT AND OR Delete group What kind of brushing or flos…" at bounding box center [1020, 316] width 382 height 529
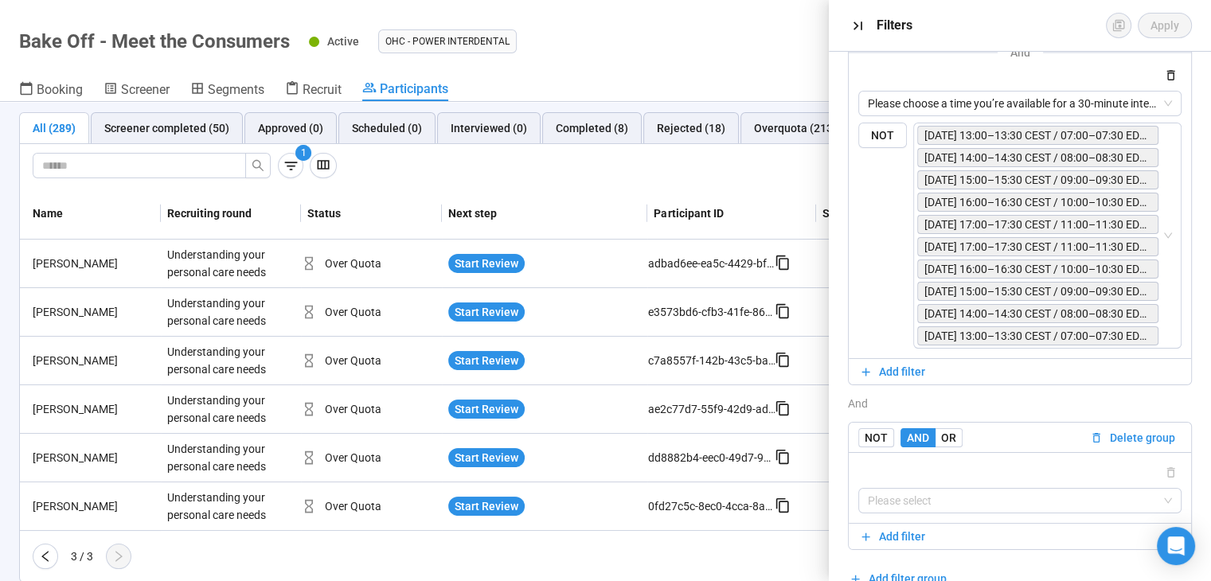
scroll to position [470, 0]
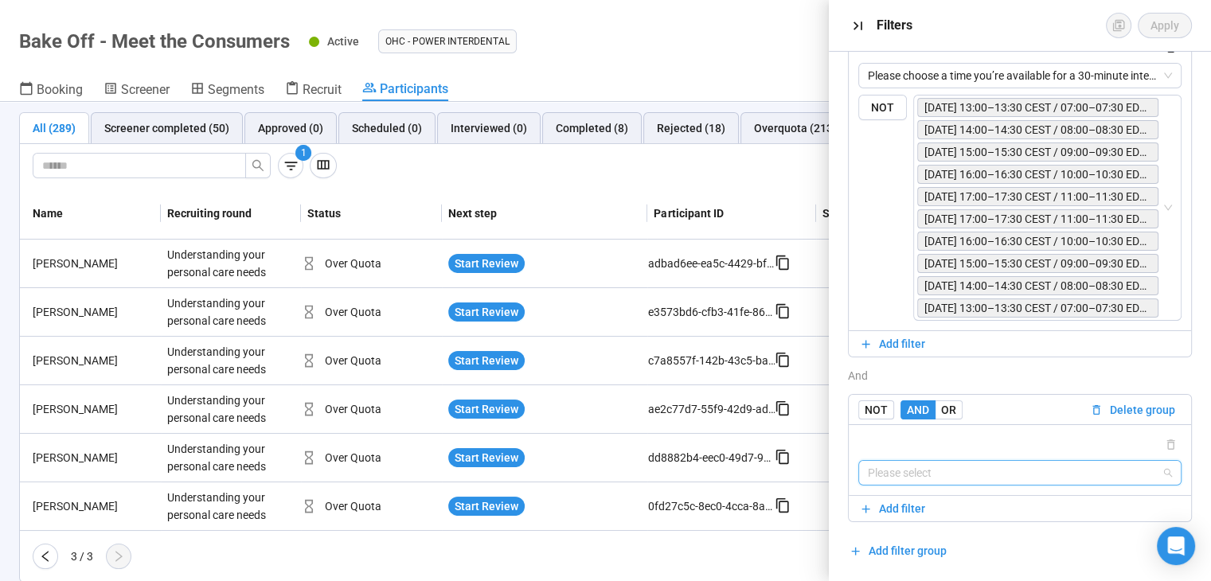
click at [924, 471] on input "search" at bounding box center [1020, 473] width 304 height 24
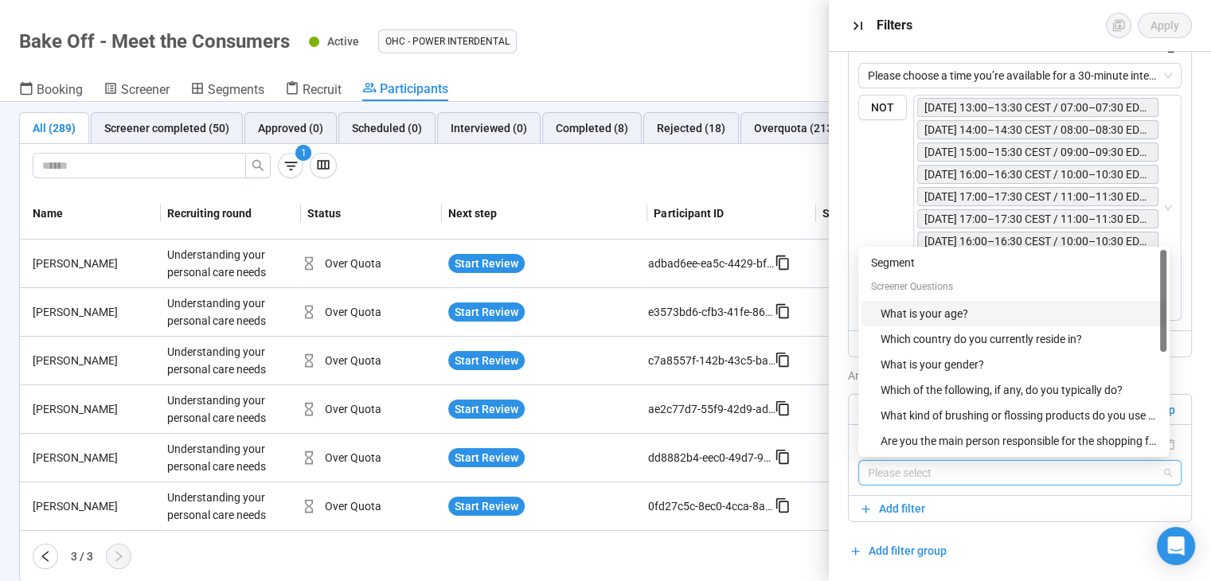
click at [955, 305] on div "What is your age?" at bounding box center [1018, 314] width 276 height 18
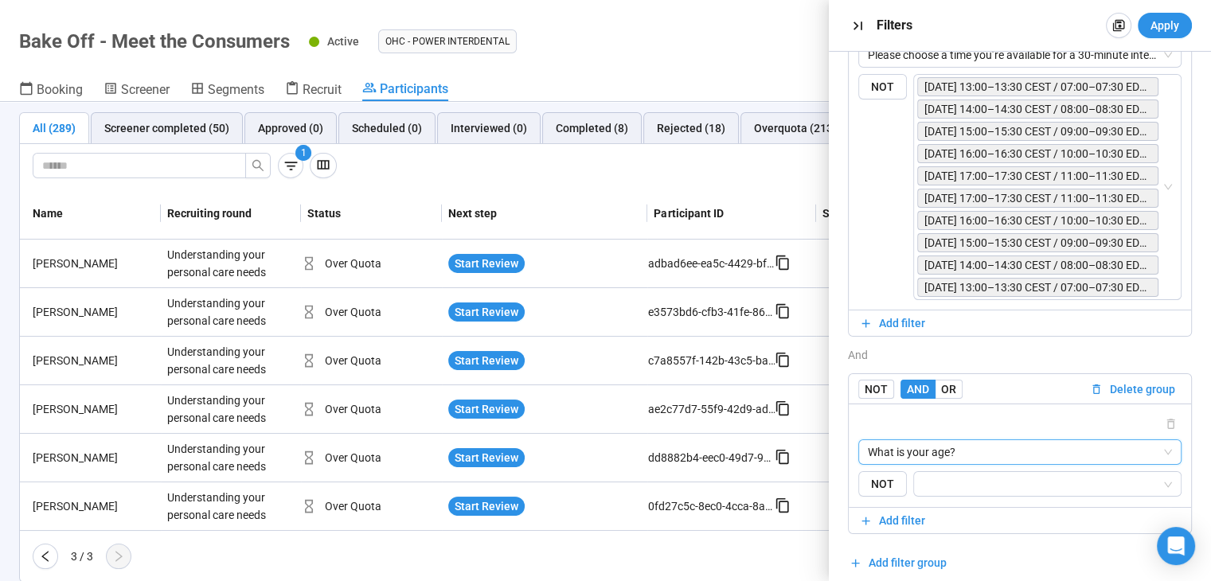
scroll to position [503, 0]
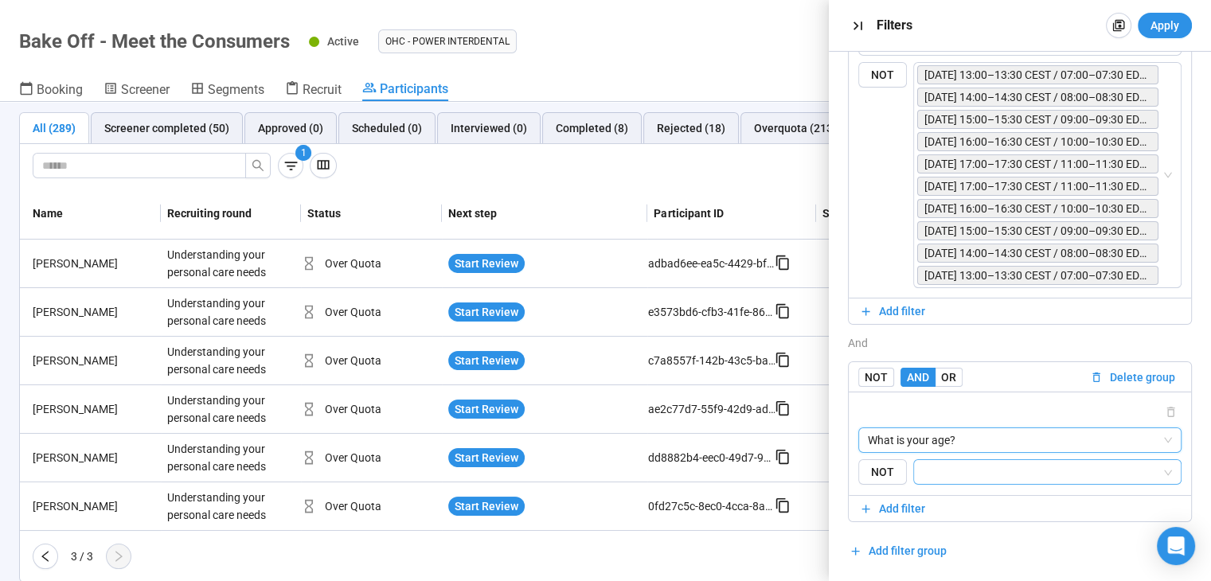
click at [963, 482] on div at bounding box center [1047, 472] width 268 height 26
click at [852, 474] on div "What is your age? {"type":"RESPONSE","elementId":"3e046f3a-780f-4263-a996-65f7f…" at bounding box center [1019, 443] width 342 height 103
click at [869, 472] on span "NOT" at bounding box center [882, 472] width 49 height 26
click at [923, 466] on input "search" at bounding box center [1042, 471] width 238 height 19
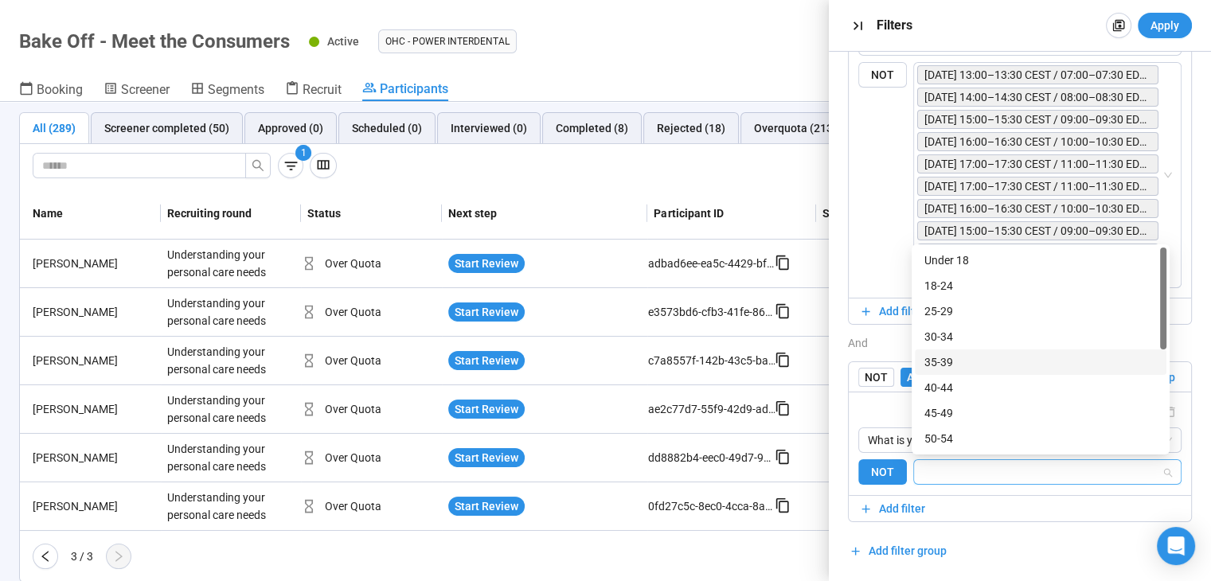
scroll to position [76, 0]
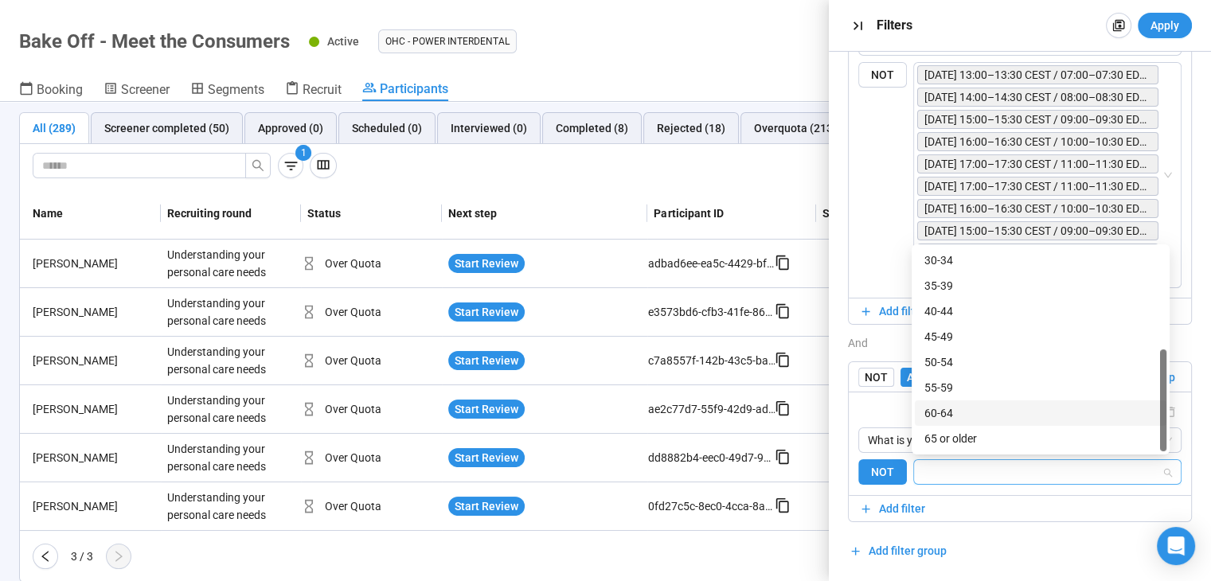
click at [1010, 414] on div "60-64" at bounding box center [1040, 413] width 232 height 18
click at [1006, 434] on div "65 or older" at bounding box center [1040, 439] width 232 height 18
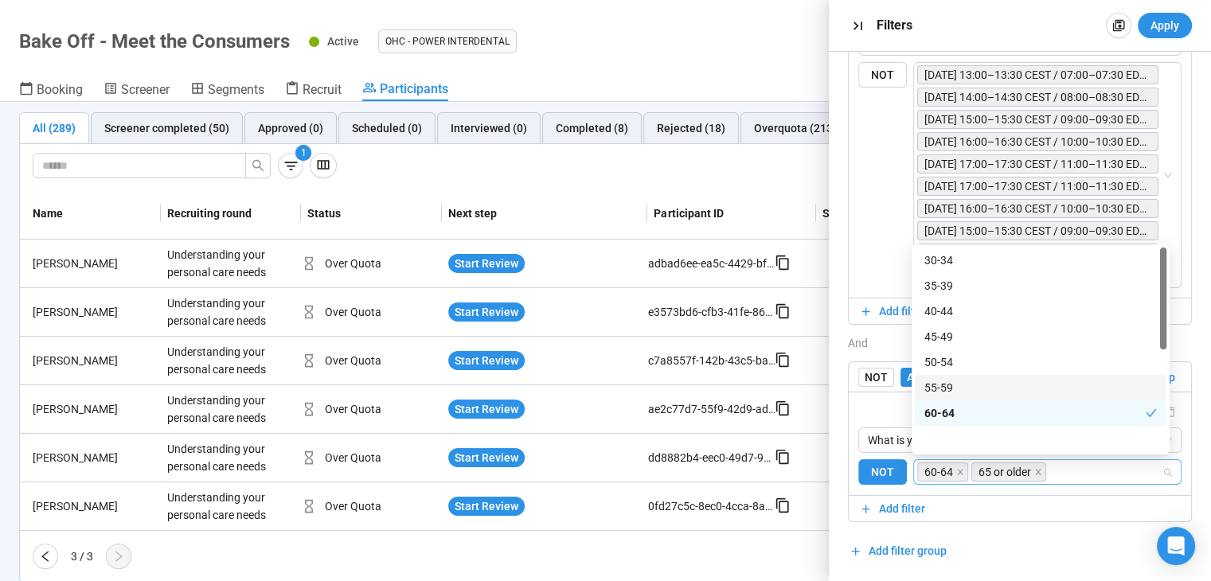
scroll to position [0, 0]
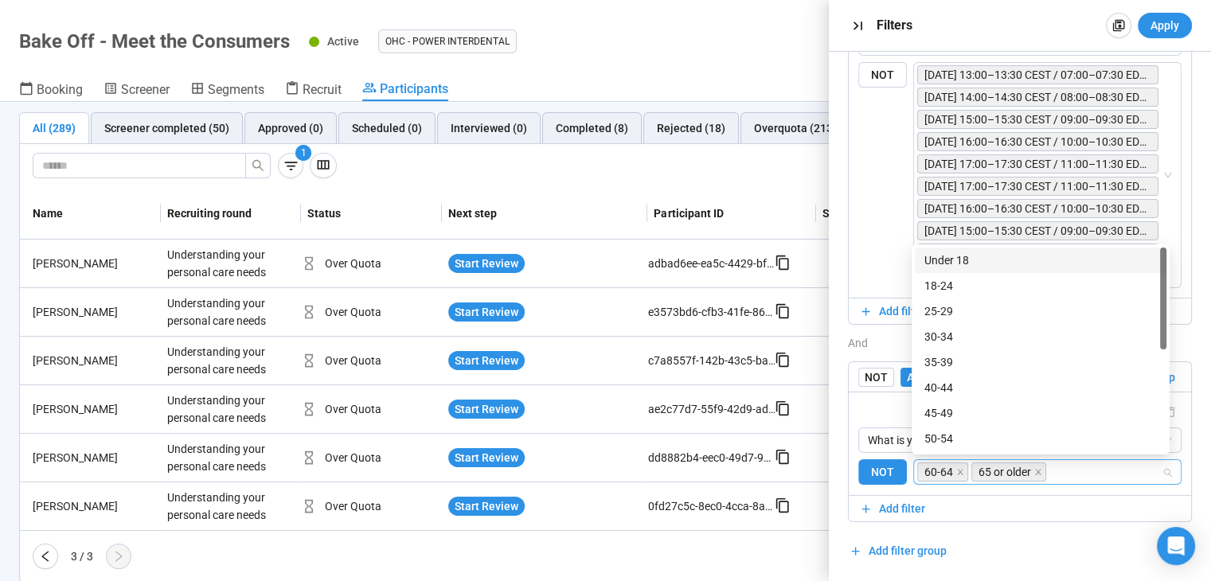
click at [1025, 259] on div "Under 18" at bounding box center [1040, 261] width 232 height 18
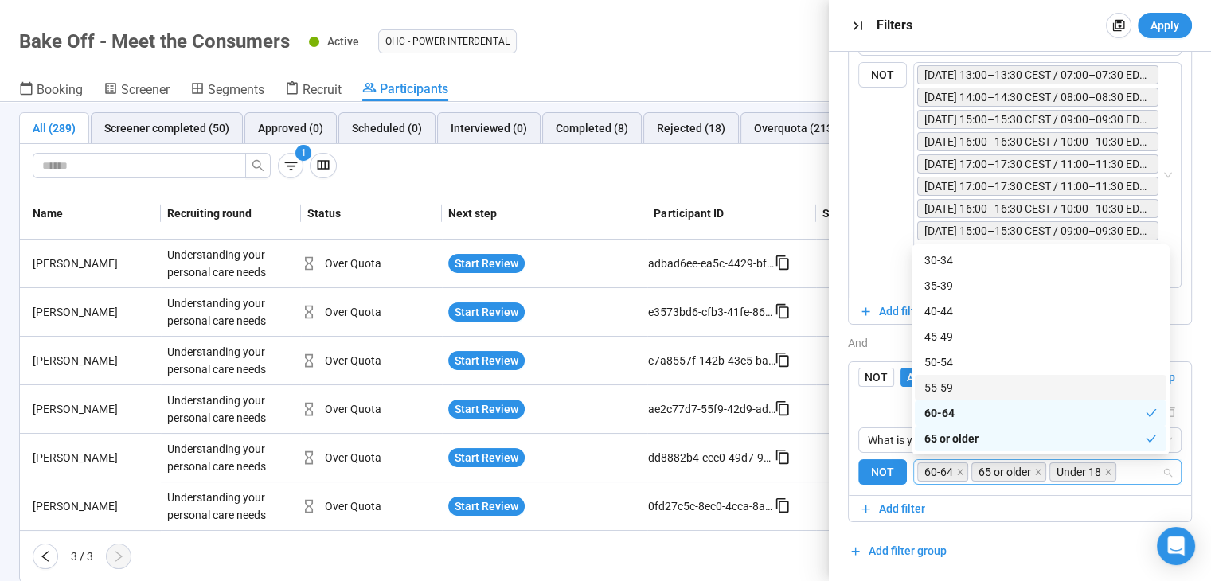
click at [1038, 380] on div "55-59" at bounding box center [1040, 388] width 232 height 18
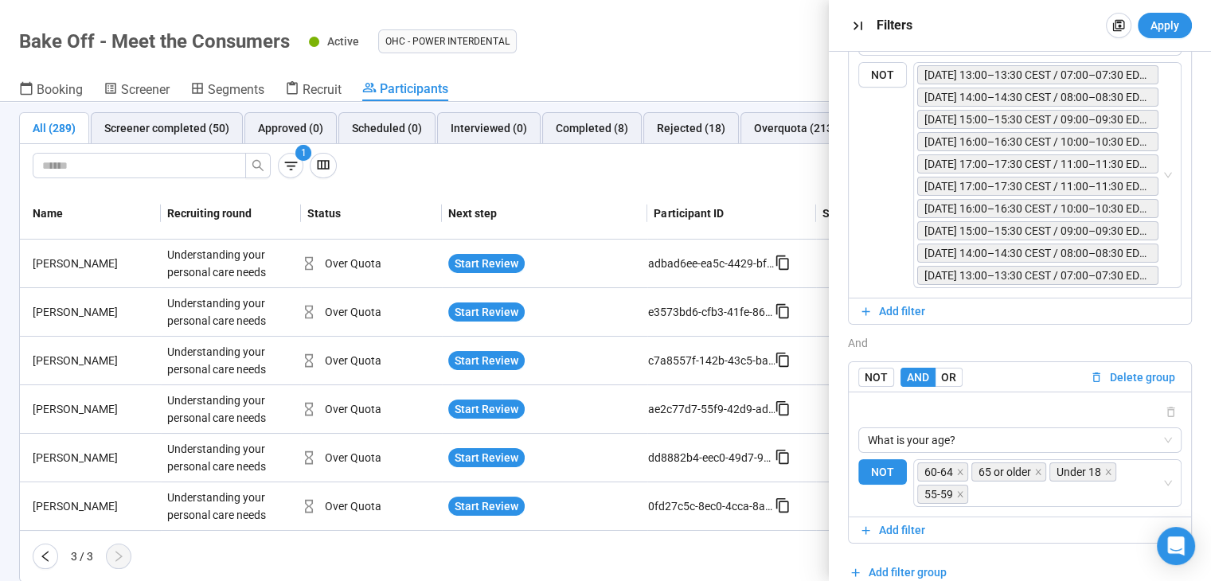
click at [1042, 556] on div "AND OR Delete all filters NOT AND OR Delete group What kind of brushing or flos…" at bounding box center [1020, 76] width 344 height 1017
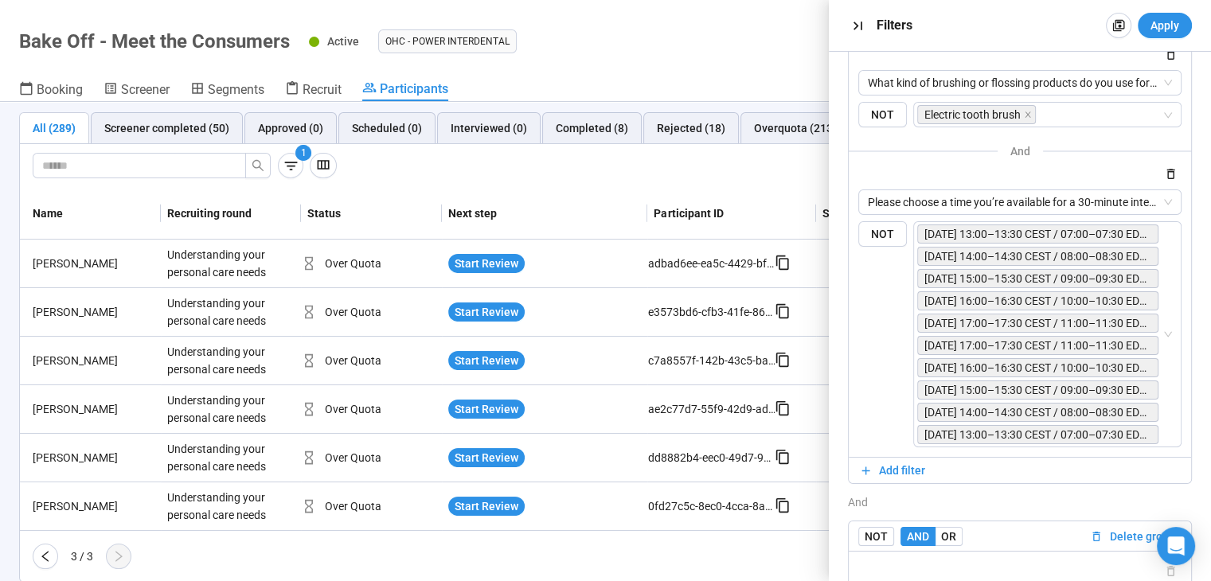
scroll to position [423, 0]
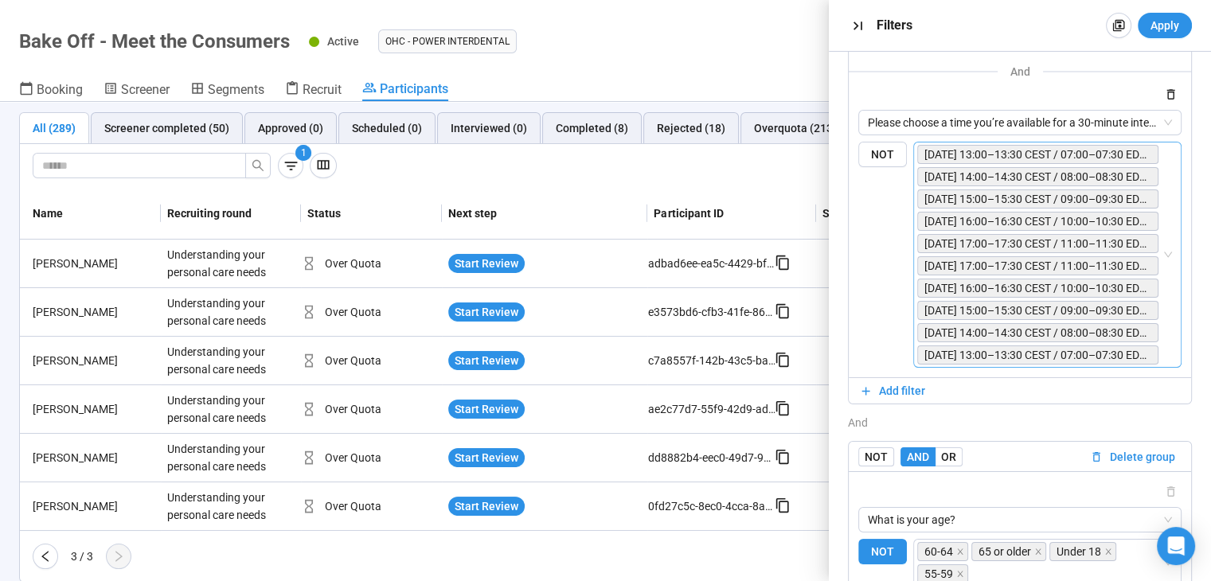
click at [1151, 252] on div "Tuesday, August 19 – 13:00–13:30 CEST / 07:00–07:30 EDT / 04:00–04:30 PDT / 20:…" at bounding box center [1047, 255] width 268 height 226
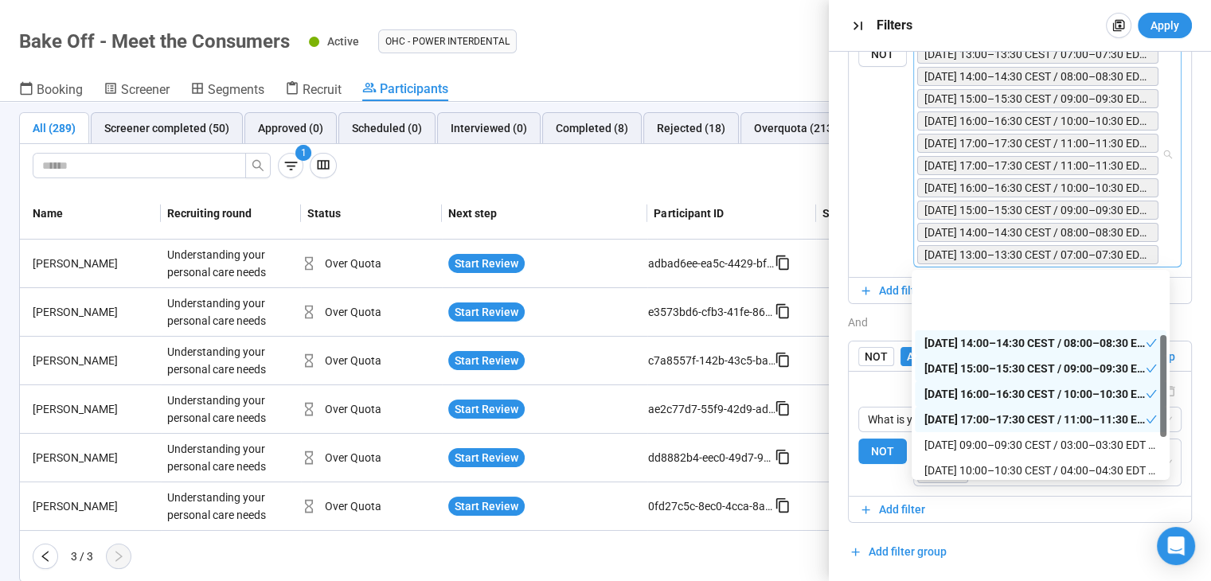
scroll to position [124, 0]
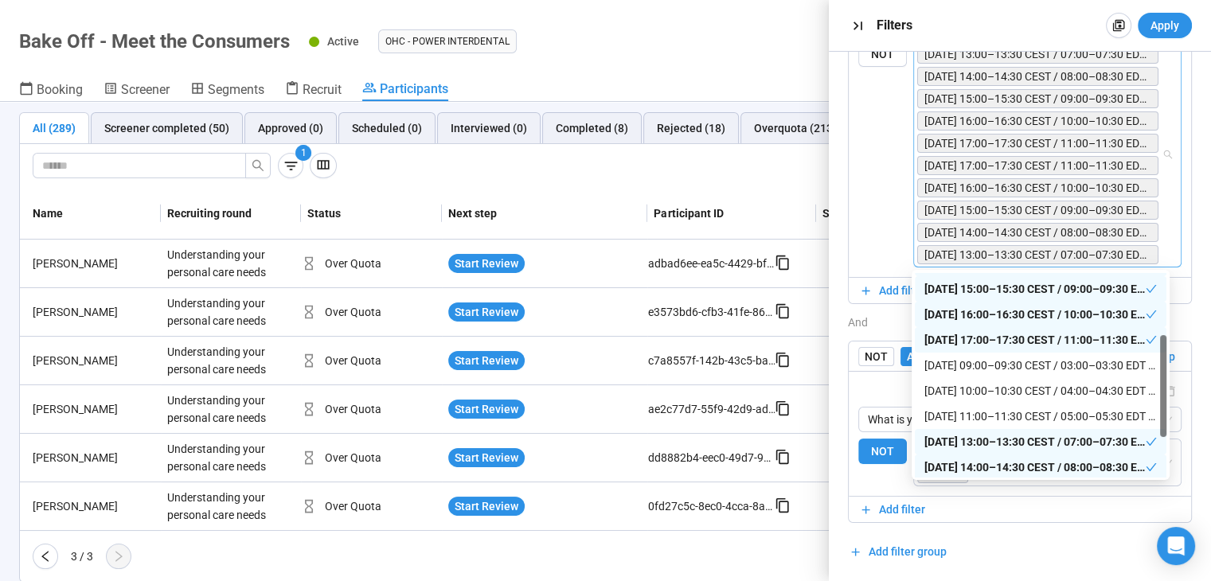
click at [1060, 532] on div "AND OR Delete all filters NOT AND OR Delete group What kind of brushing or flos…" at bounding box center [1020, 55] width 344 height 1017
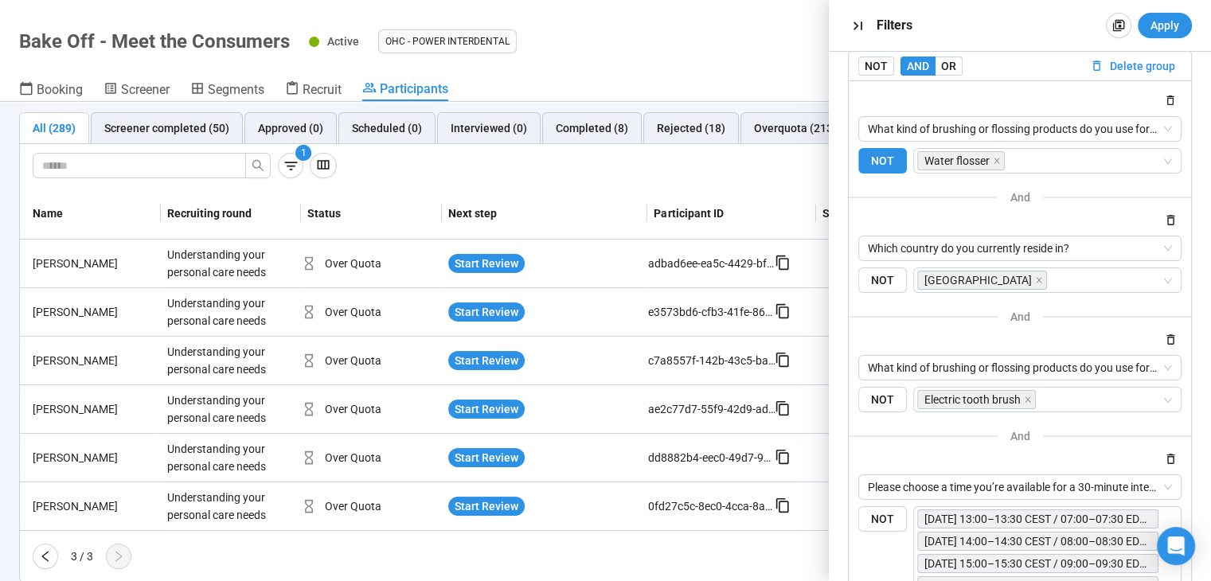
scroll to position [0, 0]
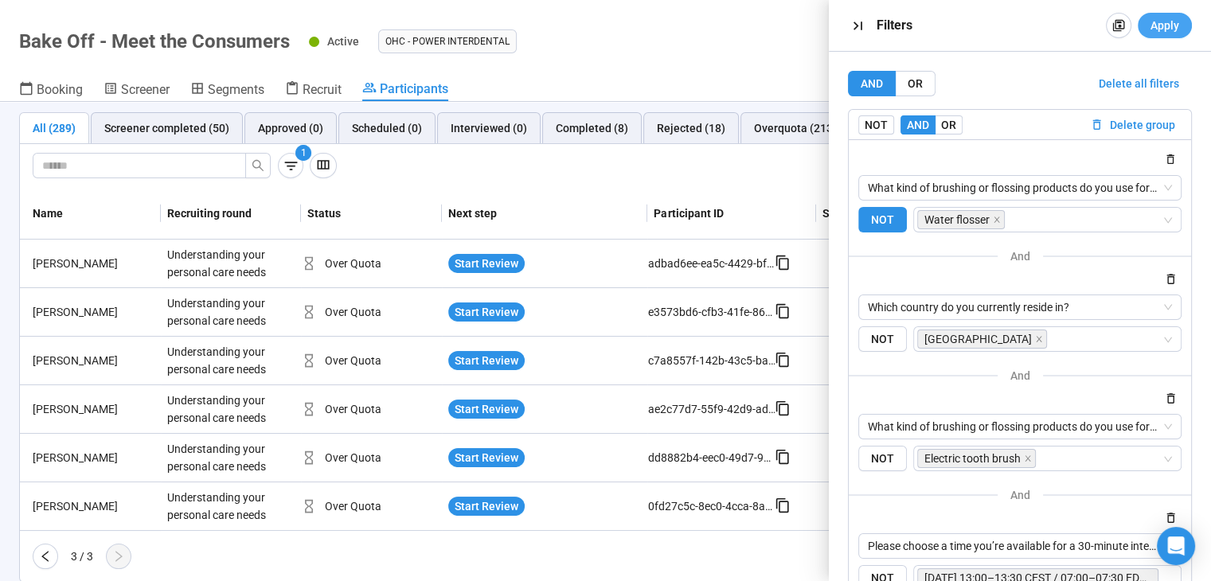
click at [1164, 16] on button "Apply" at bounding box center [1164, 25] width 54 height 25
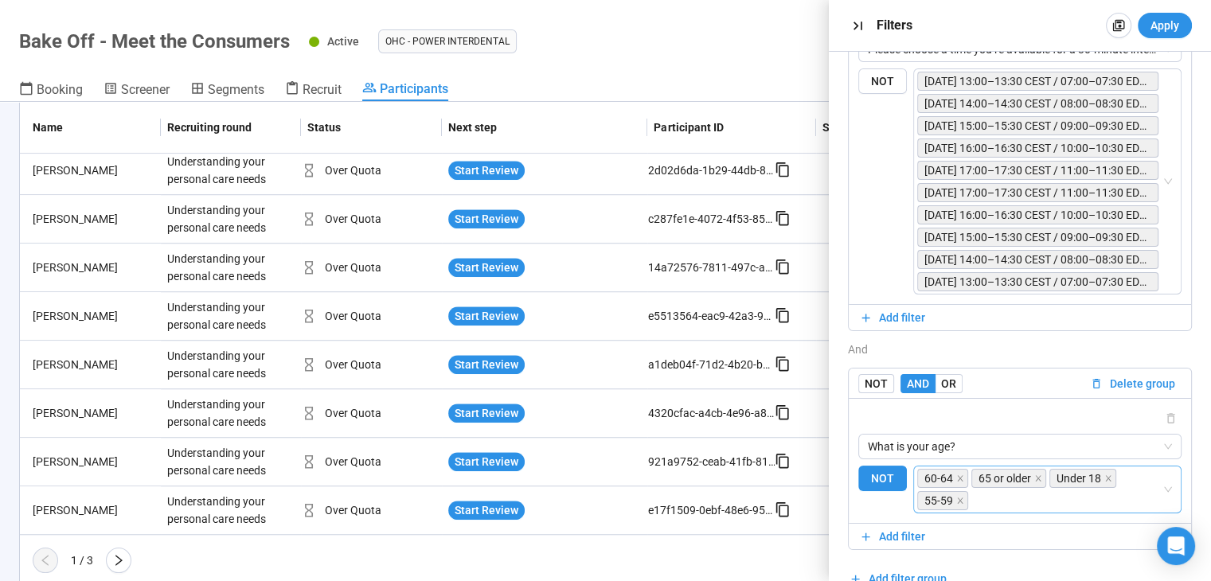
scroll to position [524, 0]
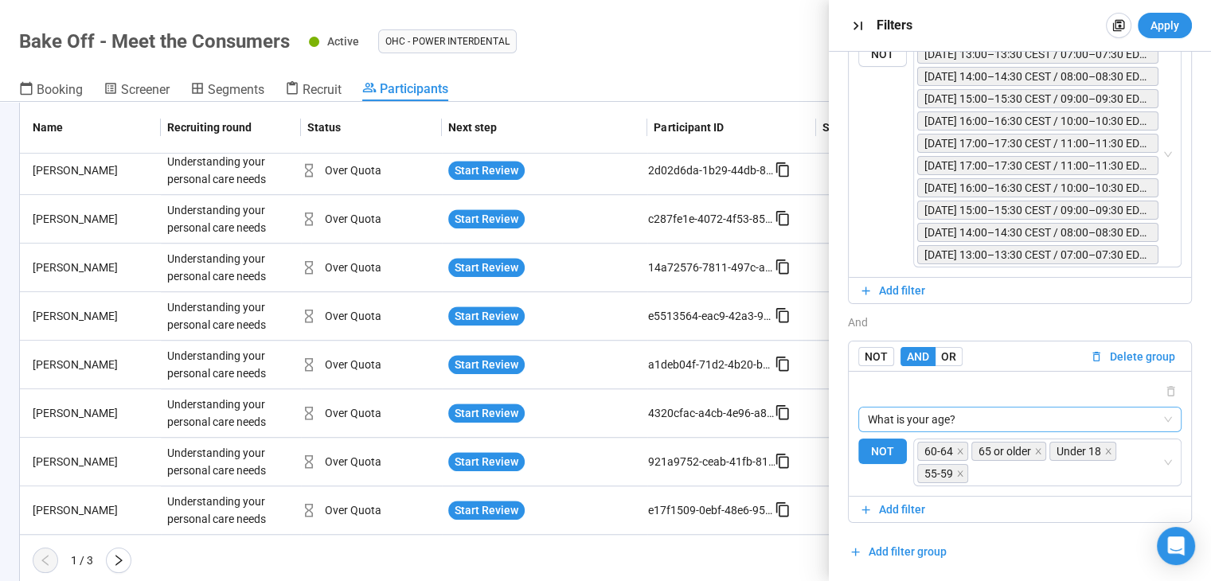
click at [989, 408] on span "What is your age?" at bounding box center [1020, 420] width 304 height 24
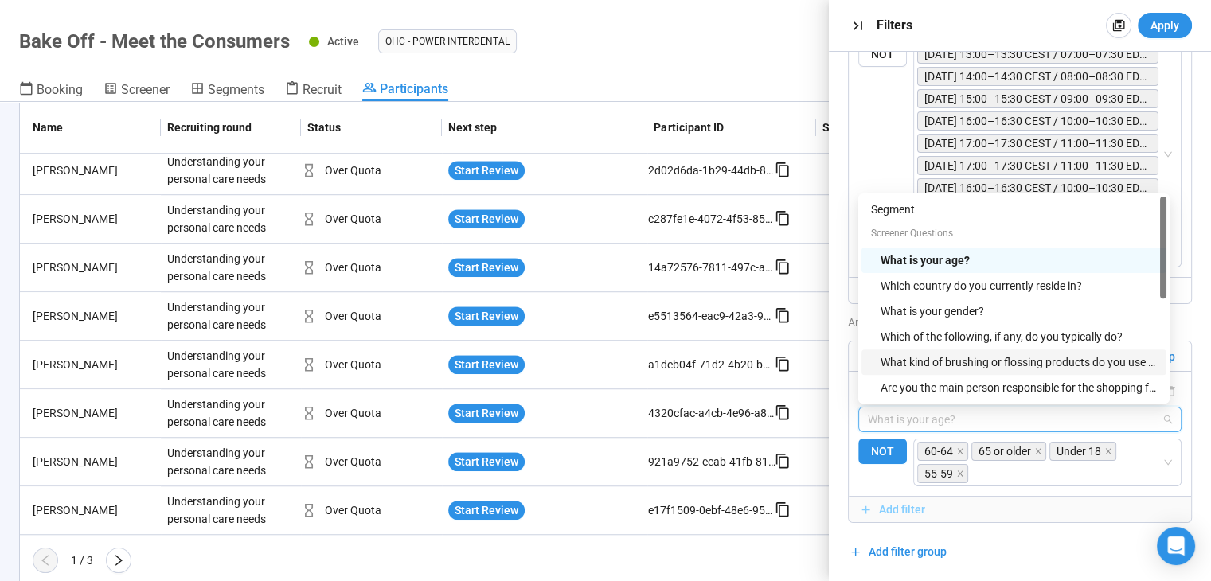
click at [1094, 501] on span "Add filter" at bounding box center [1020, 510] width 322 height 18
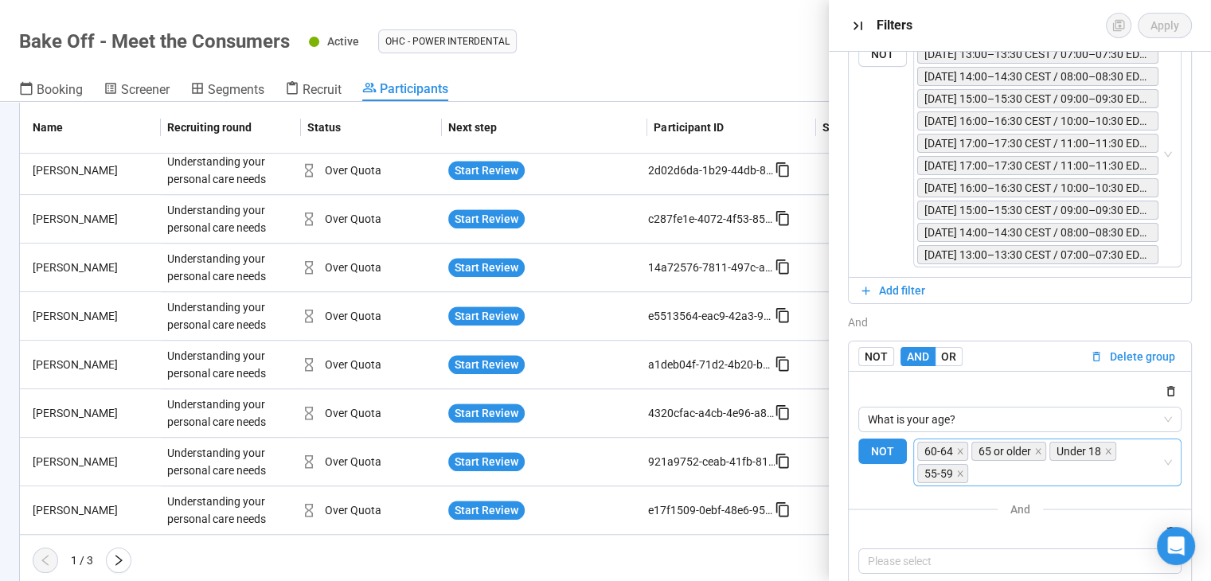
click at [1038, 475] on input "search" at bounding box center [1066, 473] width 190 height 19
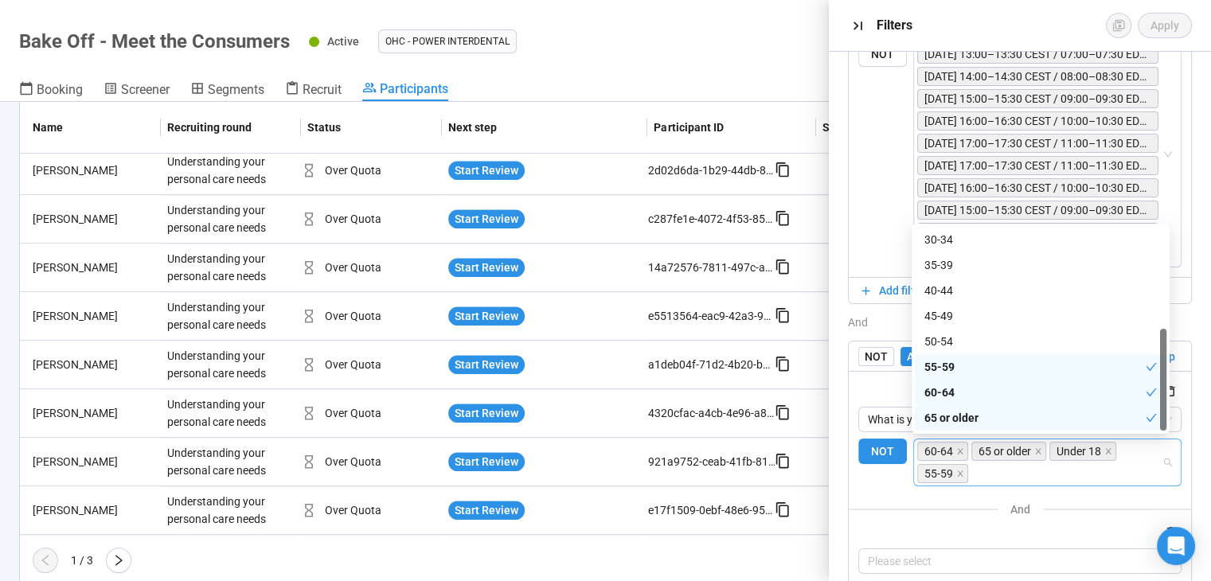
click at [1129, 518] on div "and Please select" at bounding box center [1019, 536] width 323 height 74
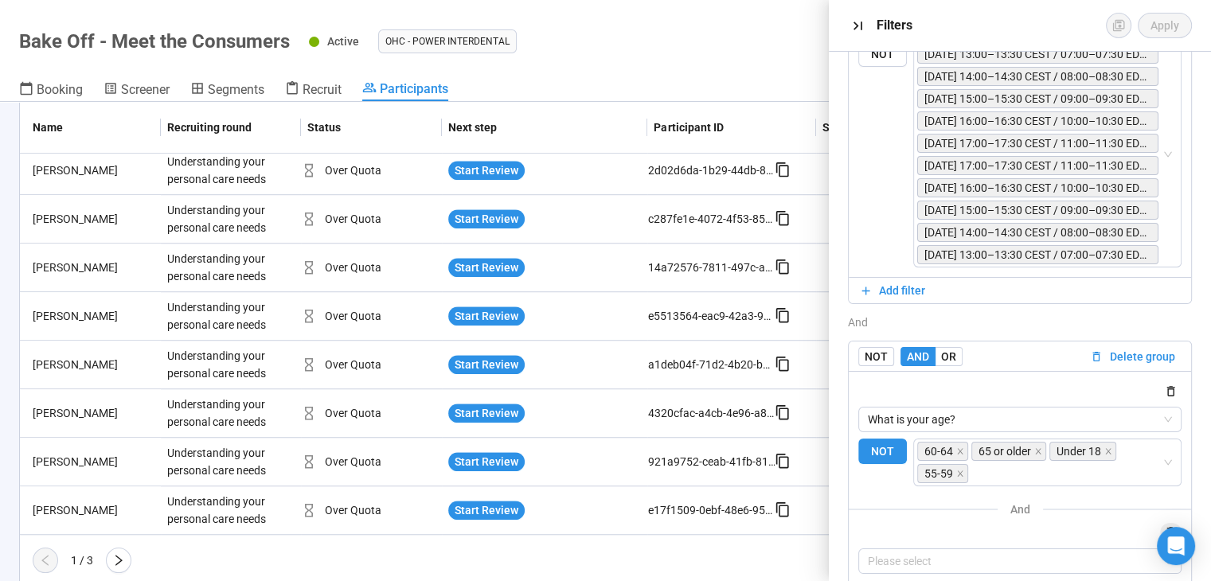
click at [1167, 527] on icon "button" at bounding box center [1171, 532] width 8 height 10
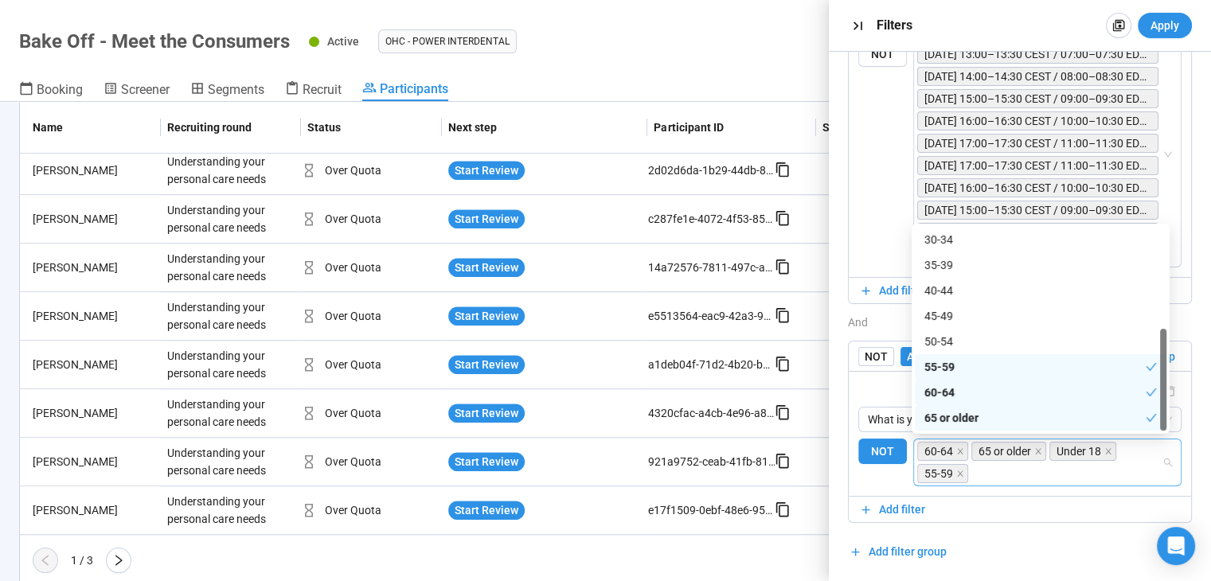
click at [1034, 470] on input "search" at bounding box center [1066, 473] width 190 height 19
click at [1030, 341] on div "50-54" at bounding box center [1040, 342] width 232 height 18
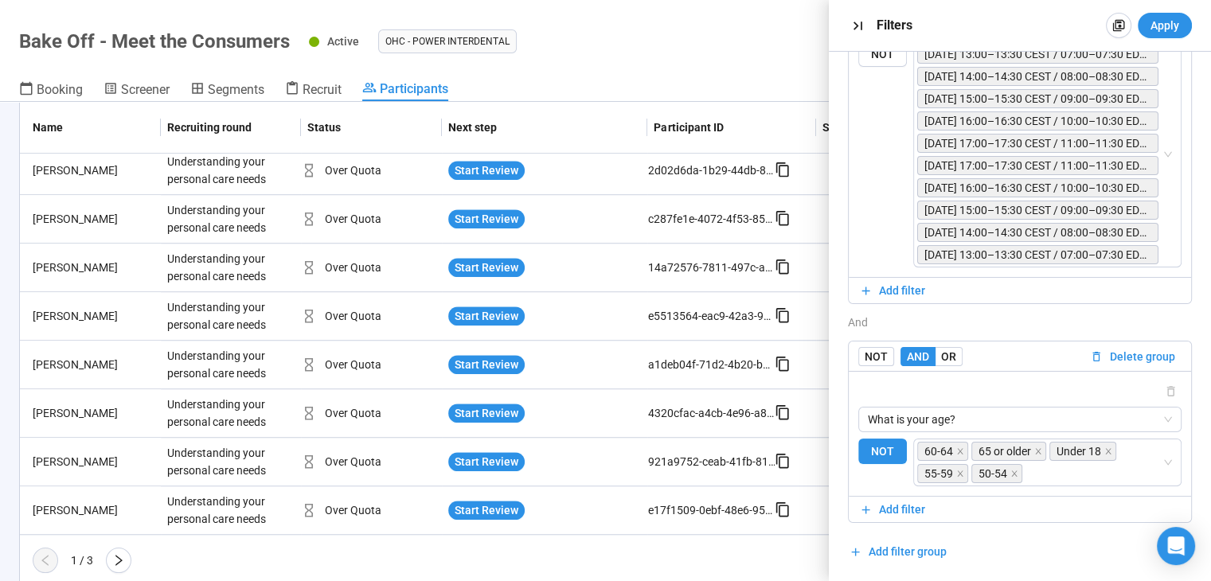
click at [895, 319] on div "and" at bounding box center [1020, 323] width 344 height 18
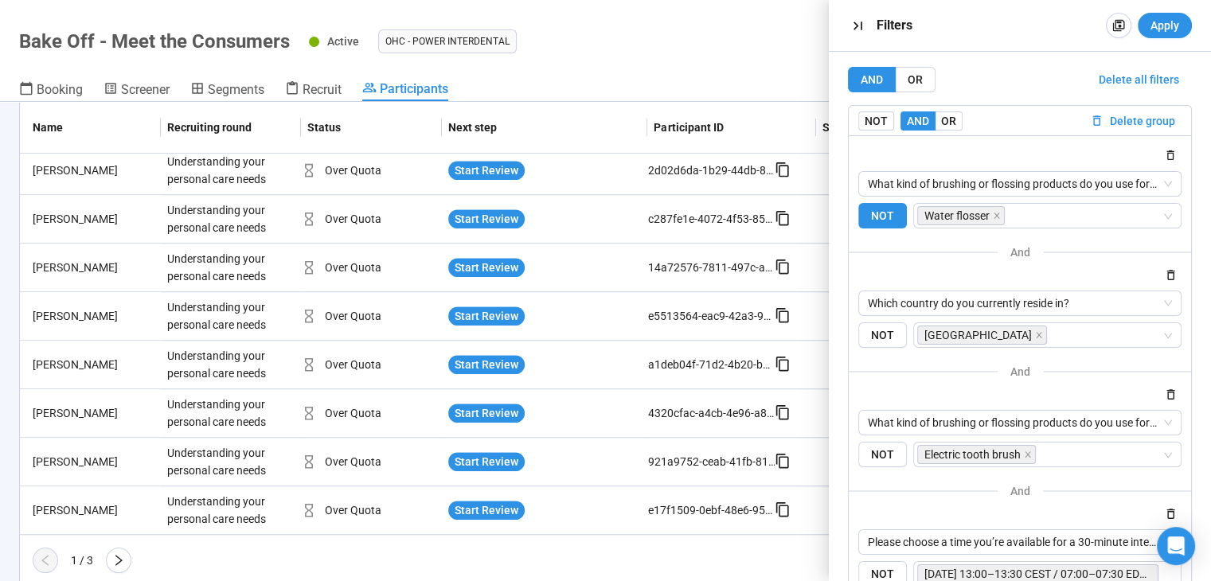
scroll to position [0, 0]
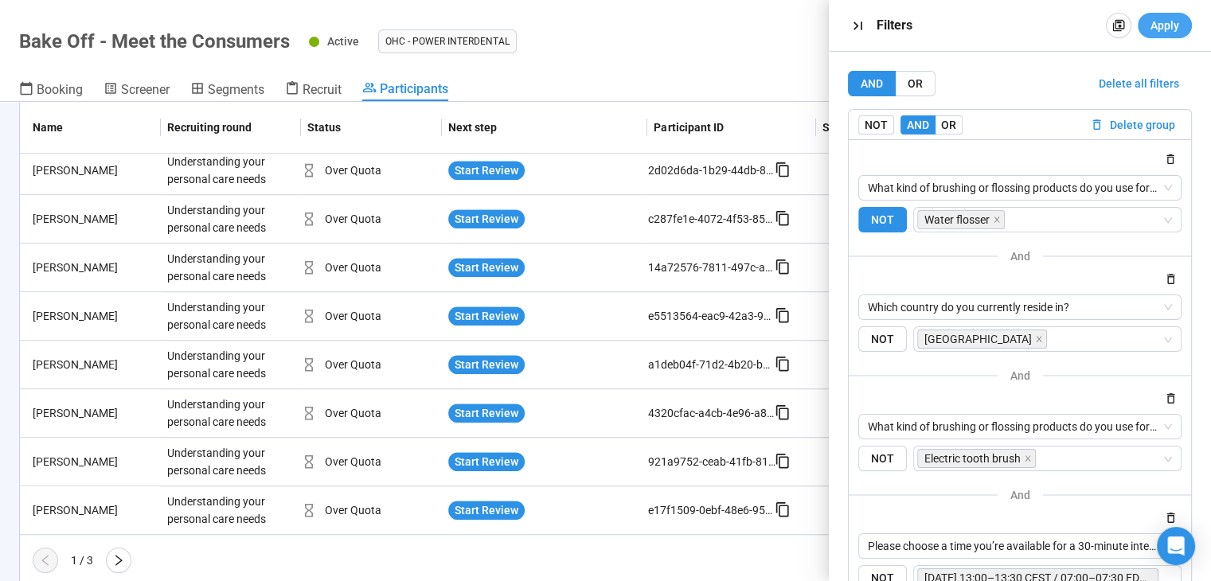
click at [1160, 21] on span "Apply" at bounding box center [1164, 26] width 29 height 18
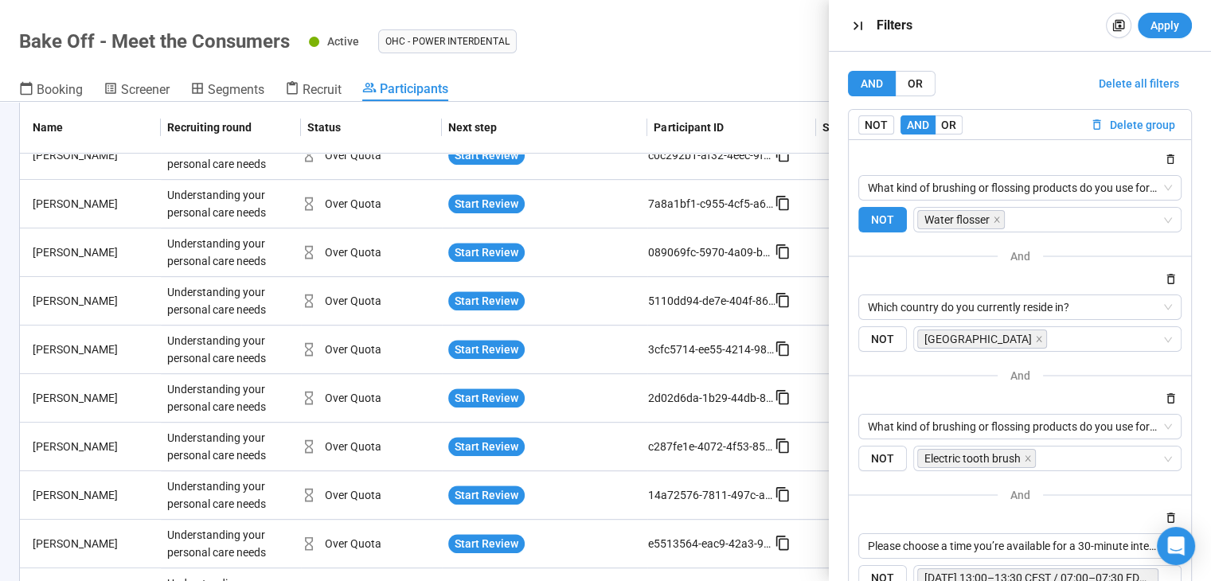
scroll to position [1170, 0]
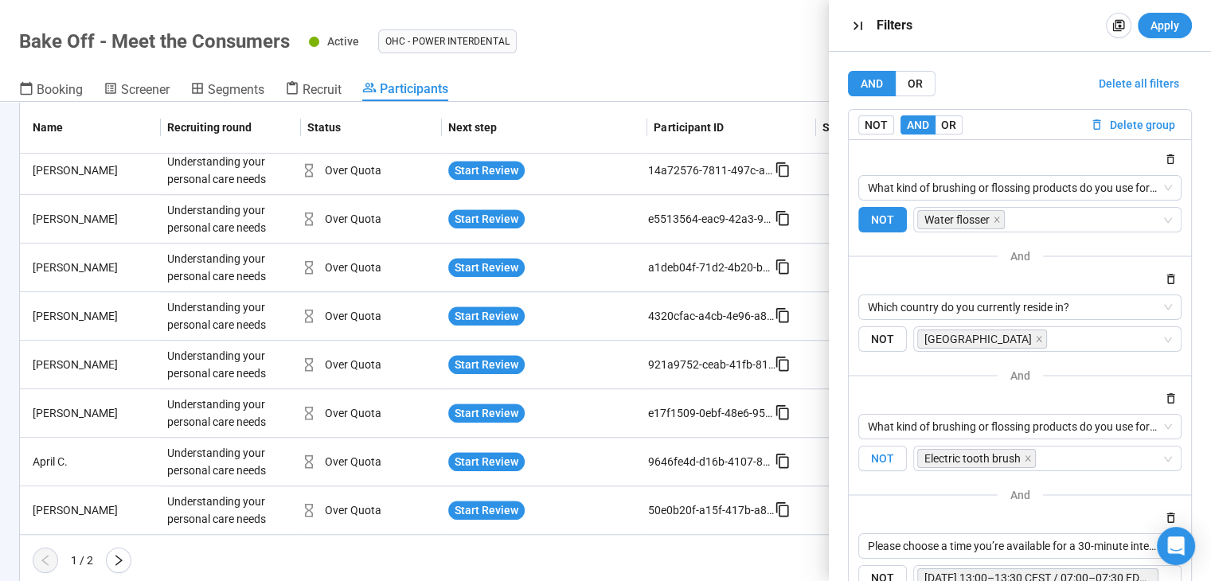
click at [876, 454] on span "NOT" at bounding box center [882, 459] width 49 height 26
click at [878, 200] on div "What kind of brushing or flossing products do you use for oral care? NOT Water …" at bounding box center [1019, 204] width 323 height 58
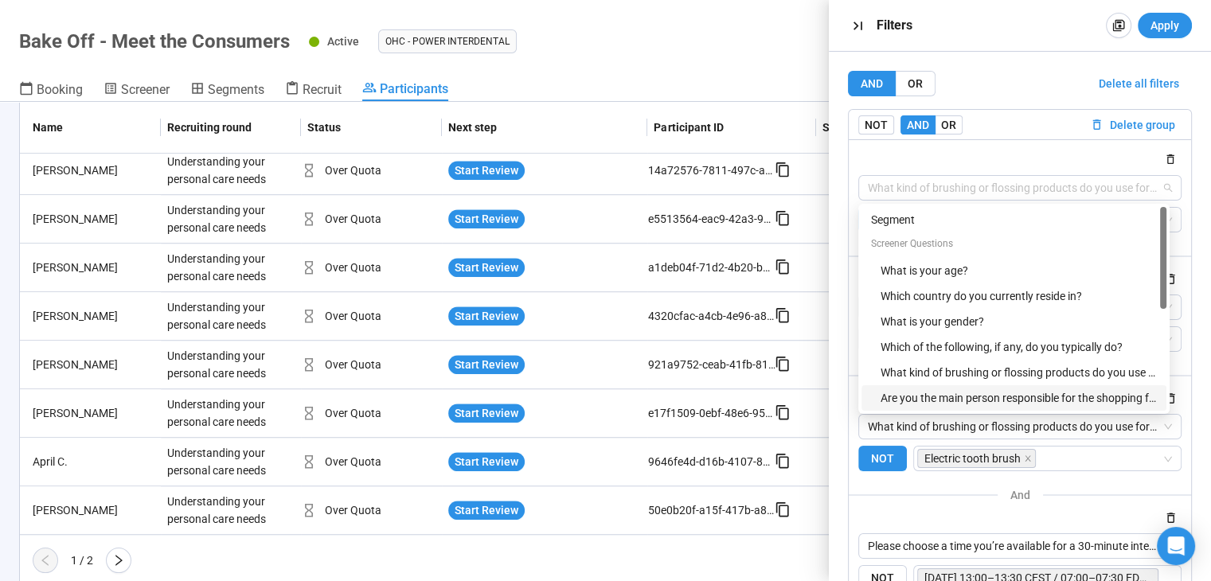
click at [848, 464] on div "What kind of brushing or flossing products do you use for oral care? {"type":"R…" at bounding box center [1019, 469] width 342 height 661
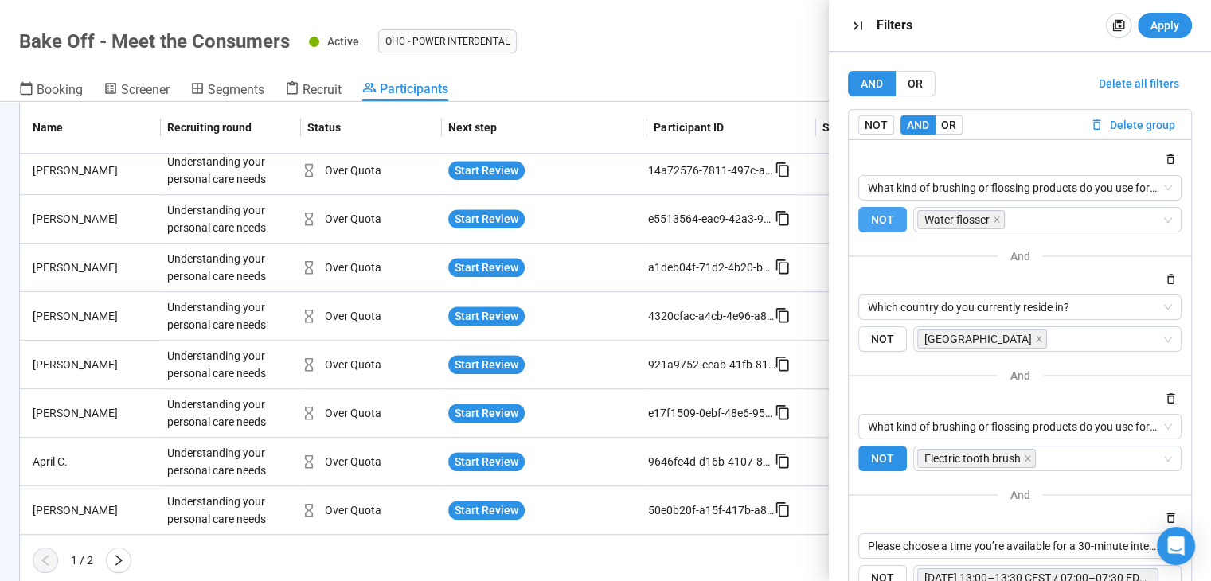
click at [880, 222] on span "NOT" at bounding box center [882, 220] width 49 height 26
click at [883, 451] on span "NOT" at bounding box center [882, 459] width 49 height 26
click at [1165, 13] on button "Apply" at bounding box center [1164, 25] width 54 height 25
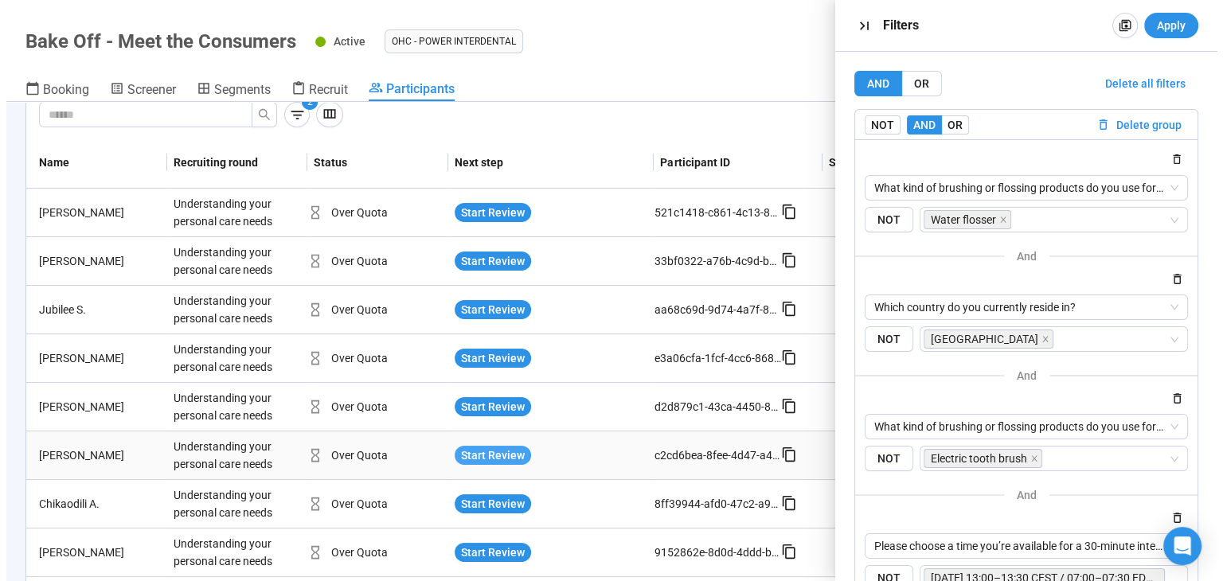
scroll to position [0, 0]
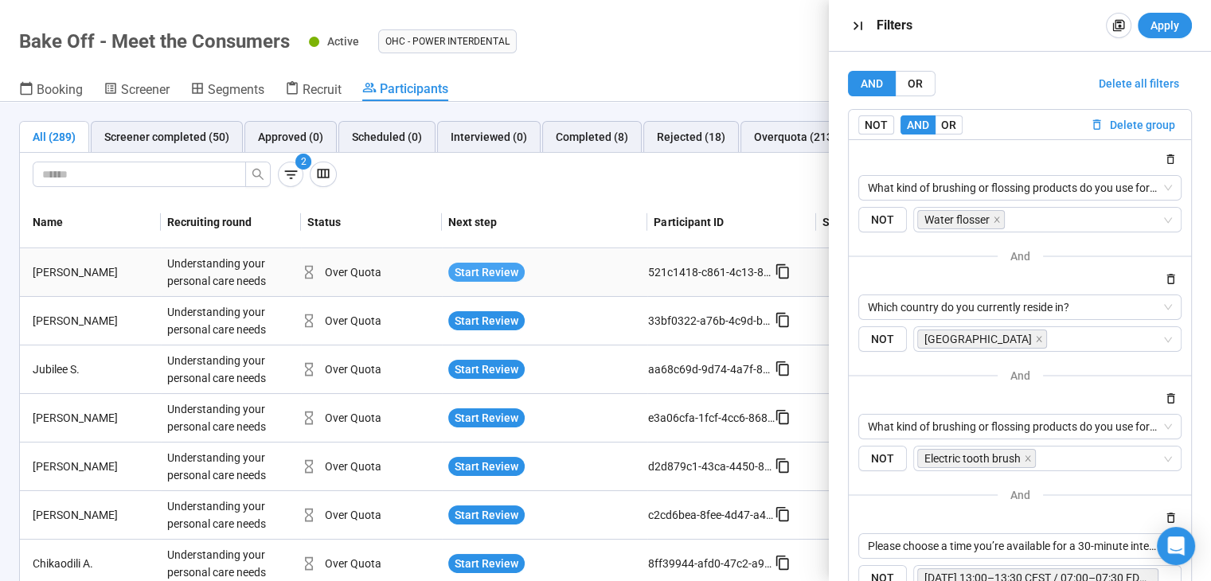
click at [496, 267] on span "Start Review" at bounding box center [486, 272] width 64 height 18
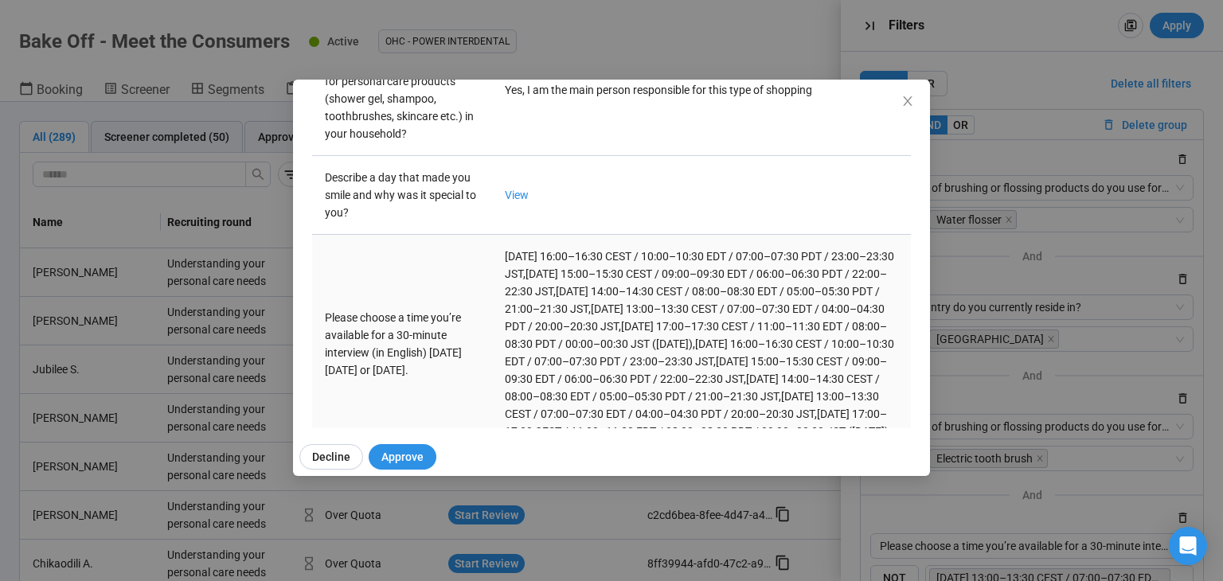
scroll to position [758, 0]
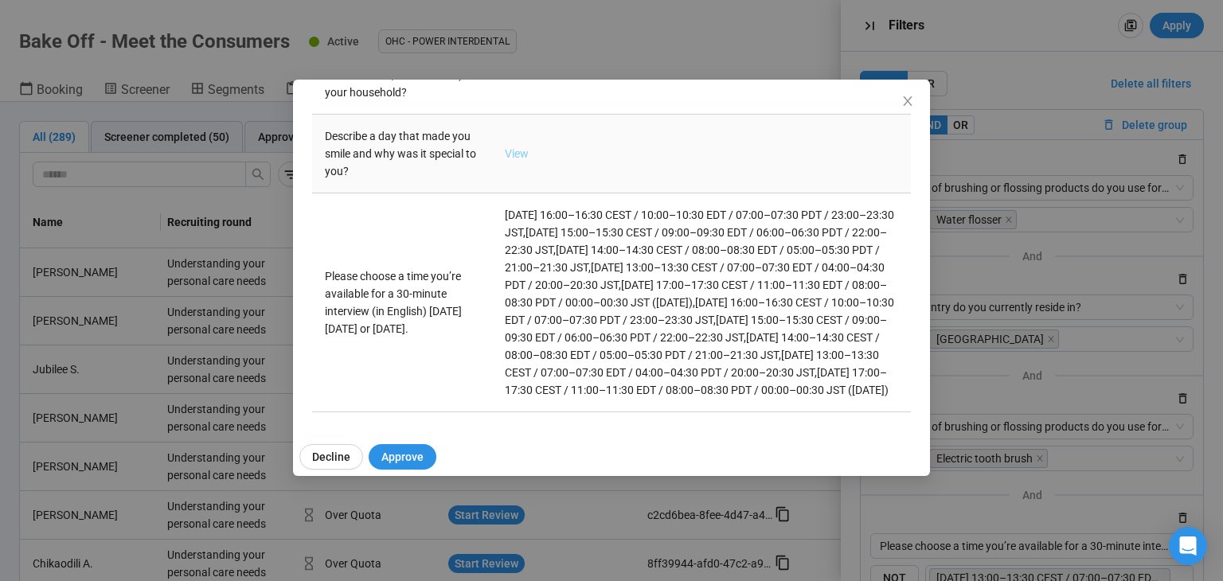
click at [510, 147] on link "View" at bounding box center [517, 153] width 24 height 13
